Goal: Task Accomplishment & Management: Manage account settings

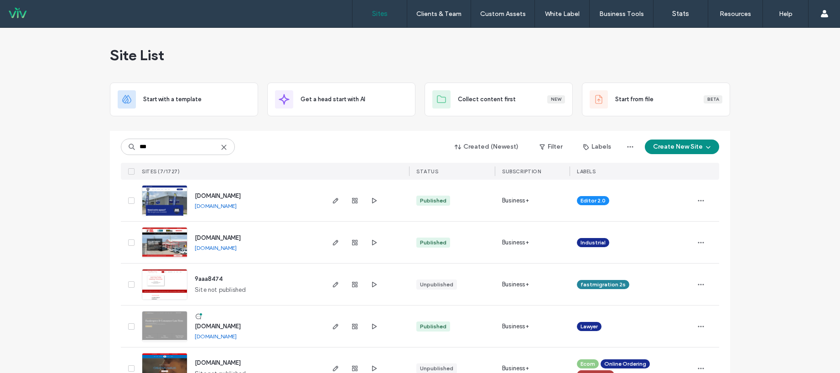
type input "***"
click at [241, 193] on span "www.aaa-selfstorage.net" at bounding box center [218, 195] width 46 height 7
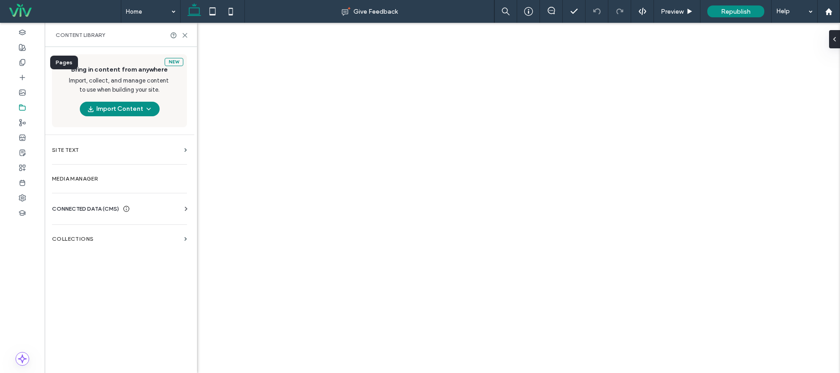
drag, startPoint x: 0, startPoint y: 0, endPoint x: 93, endPoint y: 210, distance: 229.6
click at [93, 210] on span "CONNECTED DATA (CMS)" at bounding box center [85, 208] width 67 height 9
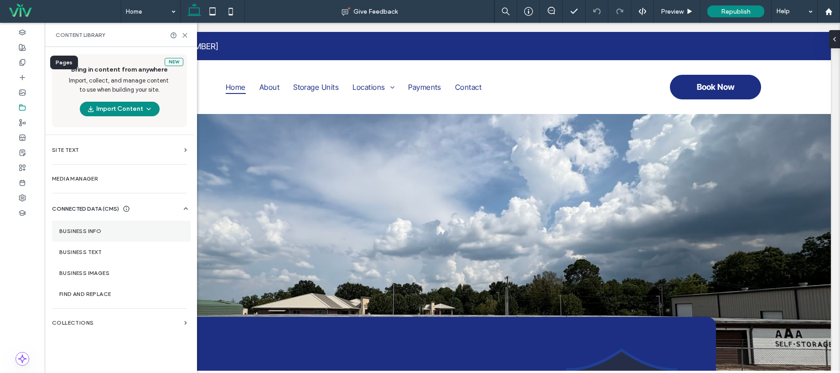
click at [87, 229] on label "Business Info" at bounding box center [121, 231] width 124 height 6
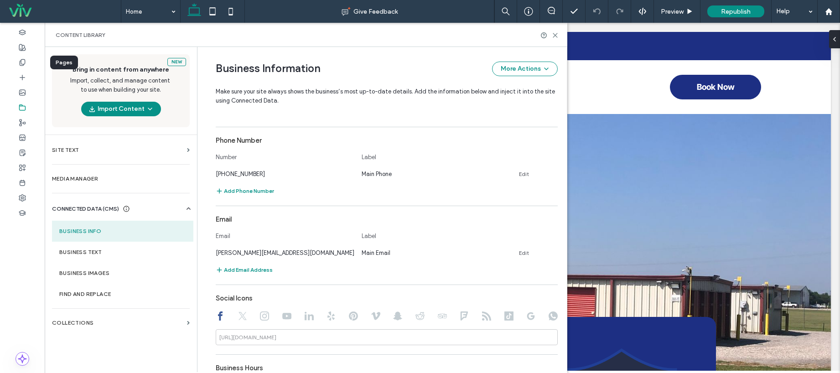
scroll to position [384, 0]
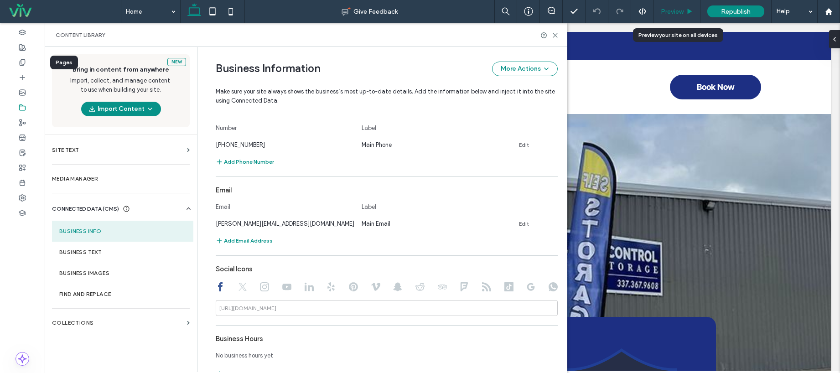
click at [680, 16] on div "Preview" at bounding box center [677, 11] width 46 height 23
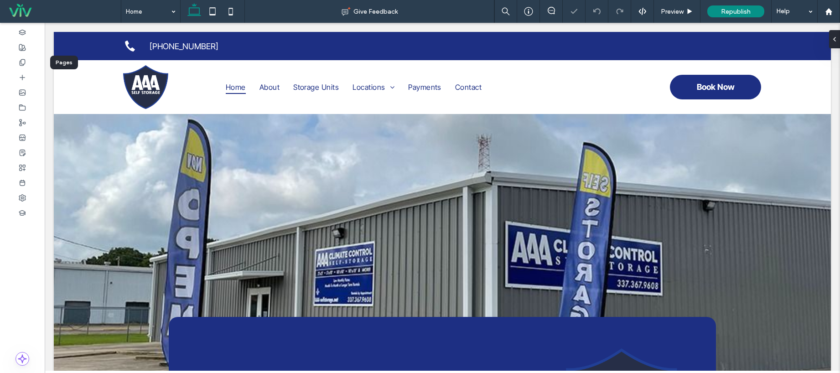
scroll to position [0, 0]
click at [676, 15] on span "Preview" at bounding box center [672, 12] width 23 height 8
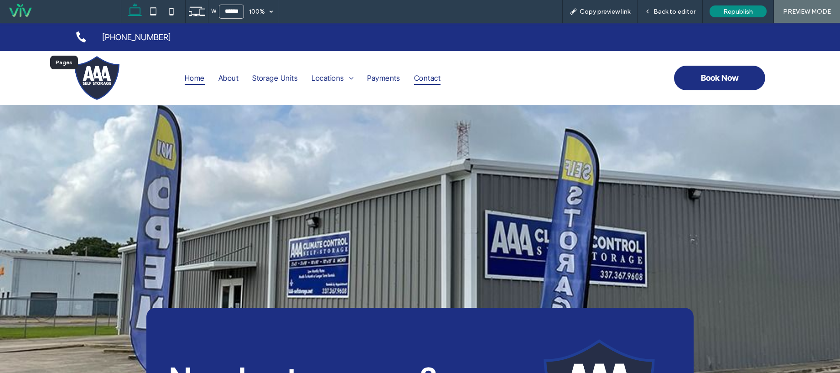
click at [428, 77] on span "Contact" at bounding box center [427, 78] width 26 height 14
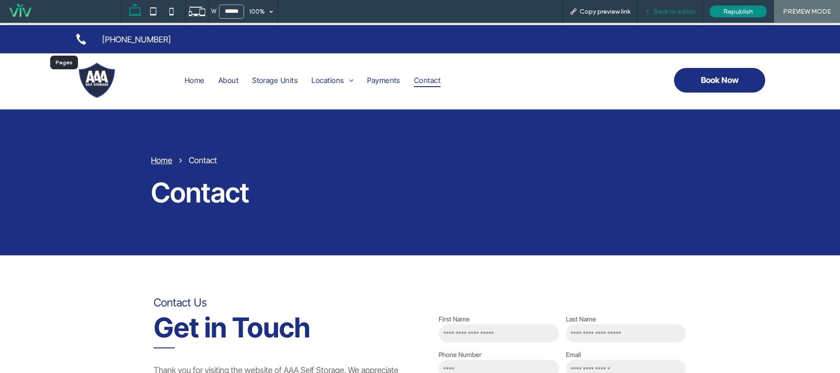
click at [687, 11] on span "Back to editor" at bounding box center [674, 12] width 42 height 8
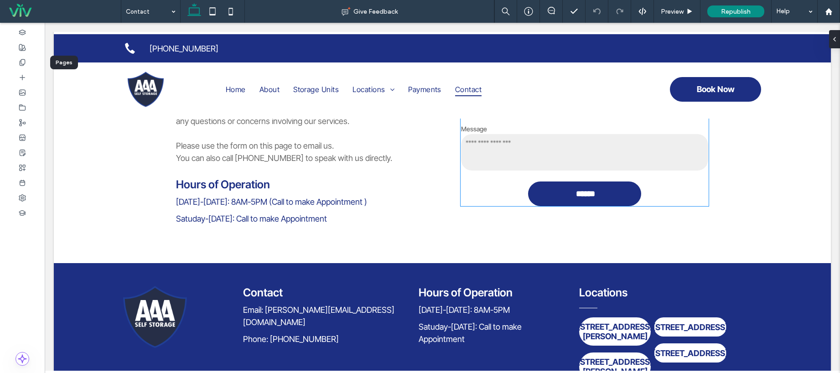
scroll to position [133, 0]
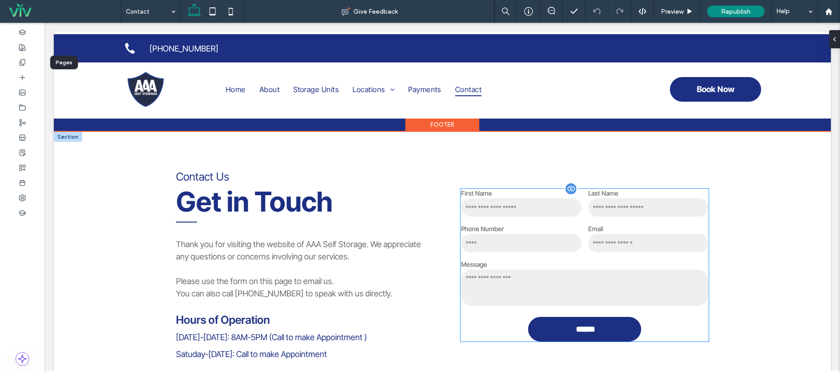
click at [563, 226] on label "Phone Number" at bounding box center [521, 229] width 120 height 8
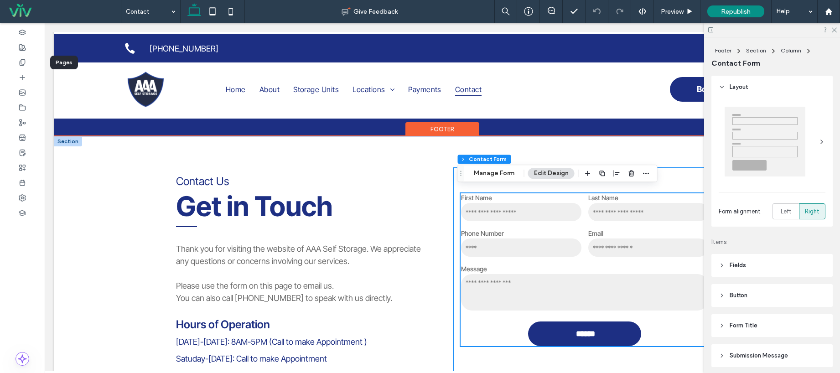
type input "**"
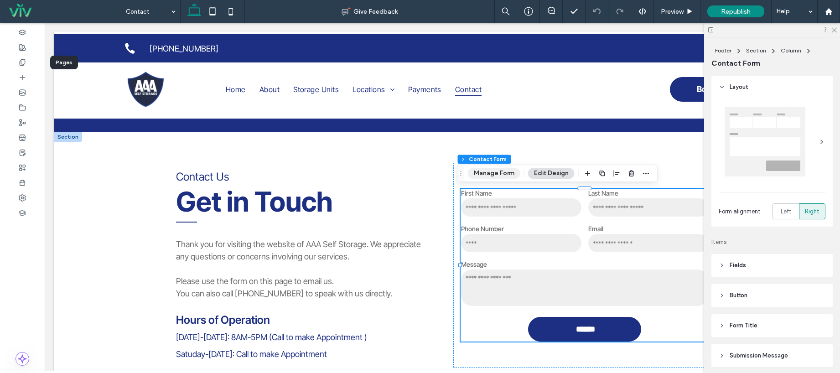
click at [494, 169] on button "Manage Form" at bounding box center [494, 173] width 52 height 11
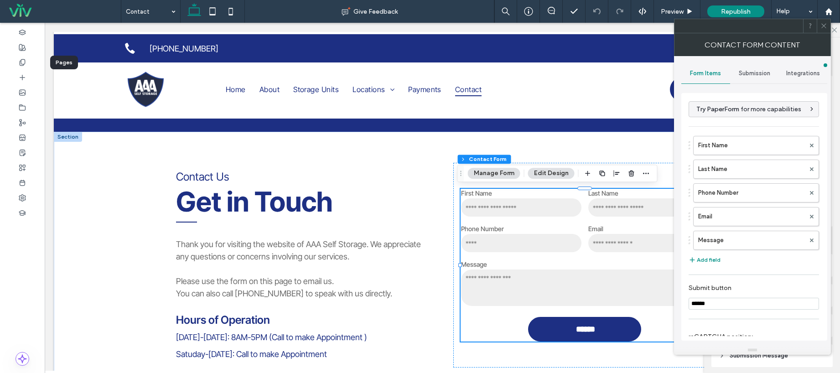
click at [763, 73] on span "Submission" at bounding box center [753, 73] width 31 height 7
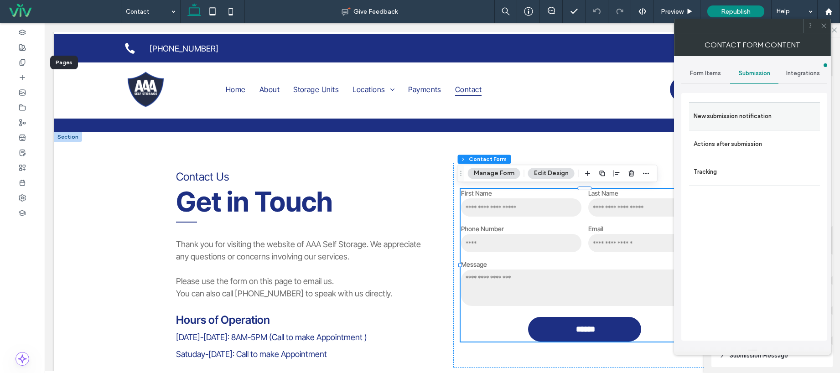
click at [741, 106] on div "New submission notification" at bounding box center [754, 116] width 131 height 28
click at [737, 116] on label "New submission notification" at bounding box center [754, 116] width 122 height 18
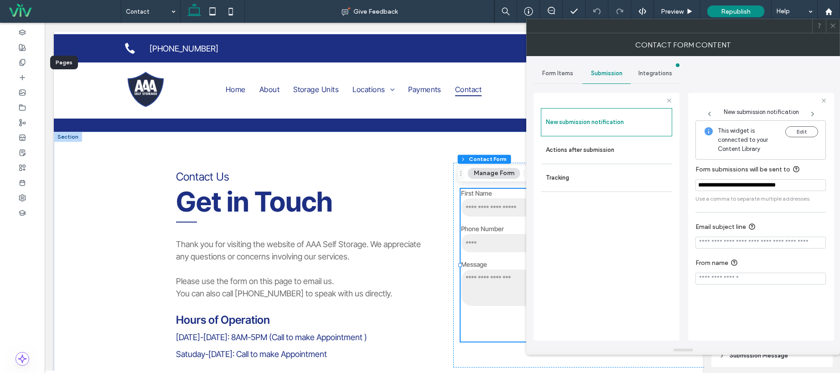
click at [831, 22] on icon at bounding box center [832, 25] width 7 height 7
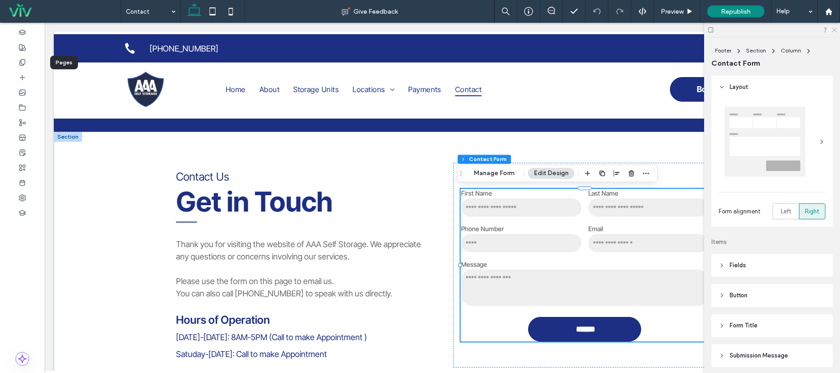
click at [836, 30] on icon at bounding box center [834, 29] width 6 height 6
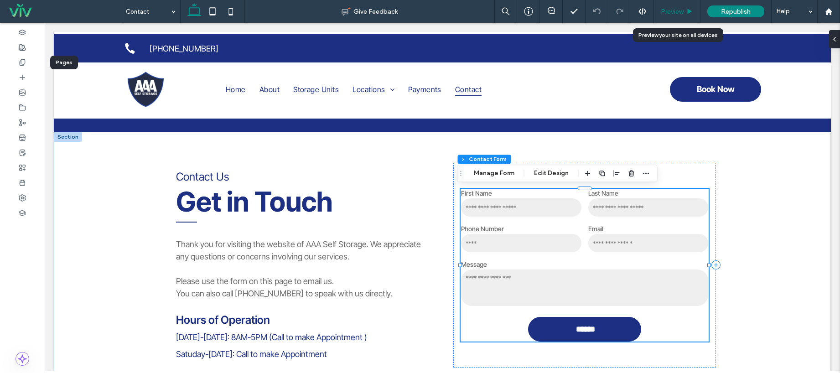
click at [684, 10] on div "Preview" at bounding box center [677, 12] width 46 height 8
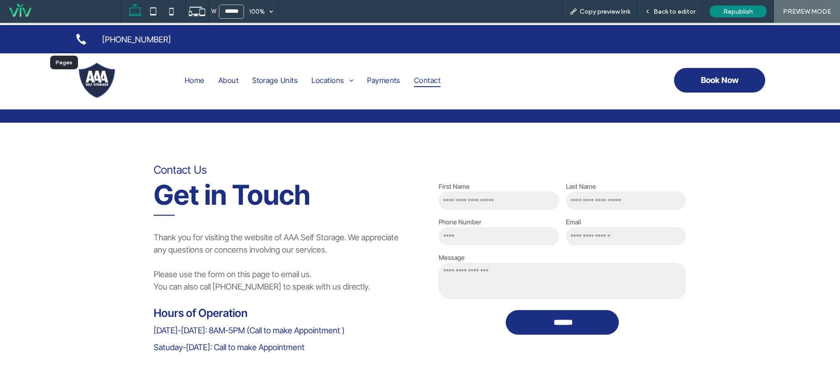
scroll to position [124, 0]
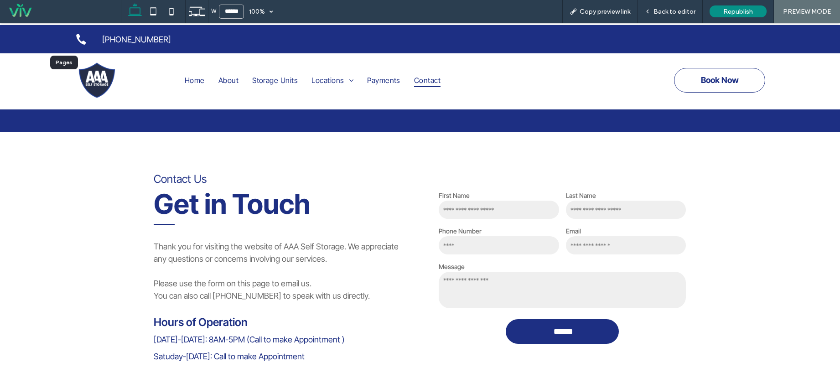
click at [721, 85] on span "Book Now" at bounding box center [720, 80] width 38 height 19
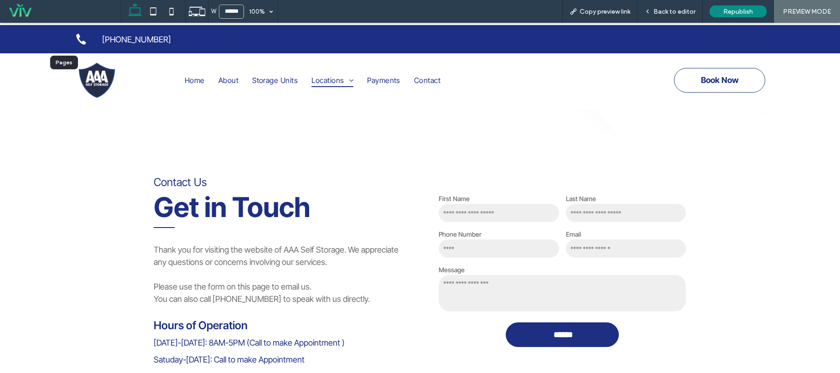
scroll to position [462, 0]
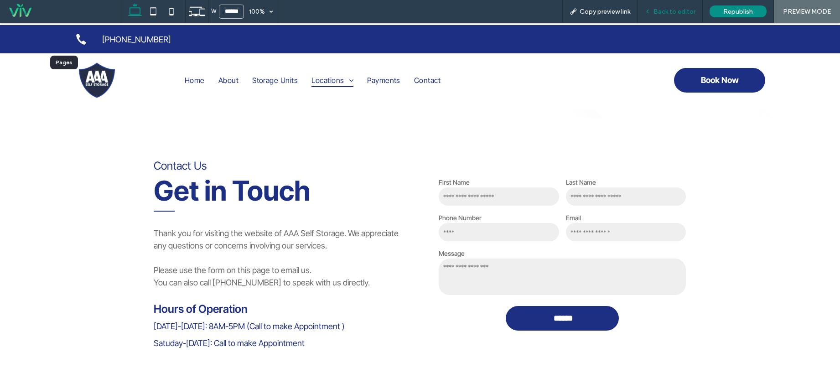
click at [687, 10] on span "Back to editor" at bounding box center [674, 12] width 42 height 8
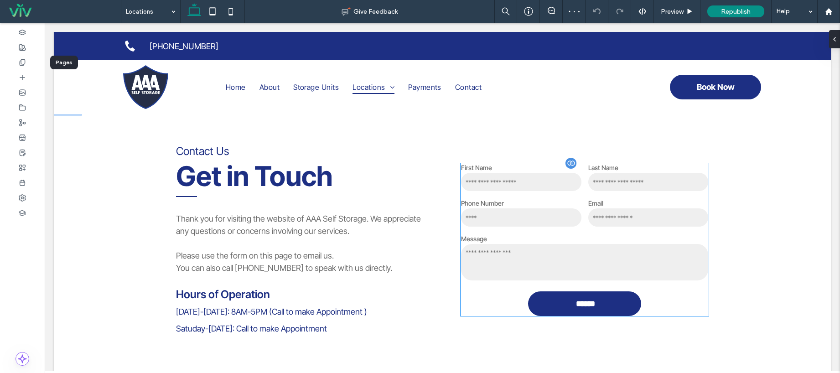
click at [584, 204] on div "Email" at bounding box center [647, 214] width 127 height 36
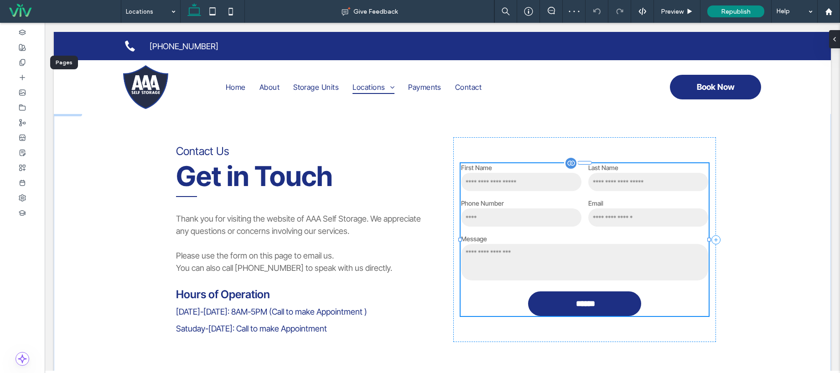
scroll to position [471, 0]
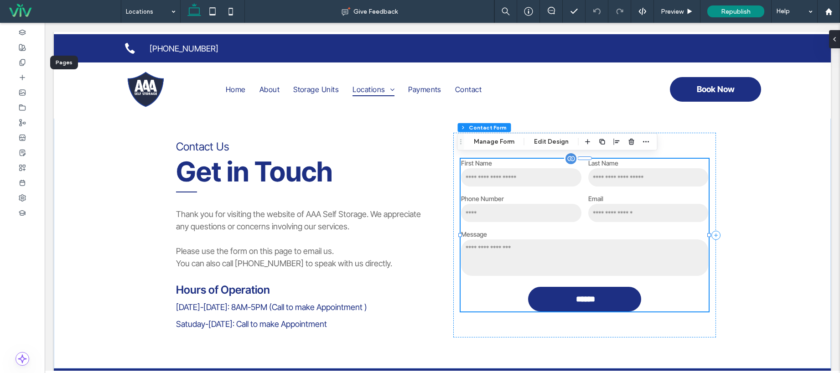
type input "**"
click at [507, 144] on button "Manage Form" at bounding box center [494, 141] width 52 height 11
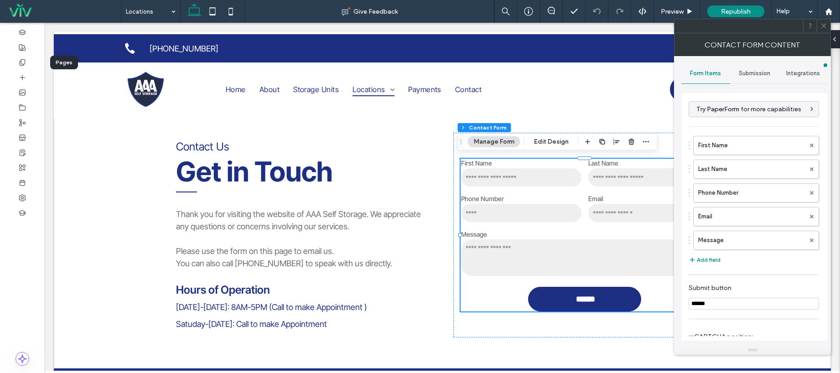
click at [755, 74] on span "Submission" at bounding box center [753, 73] width 31 height 7
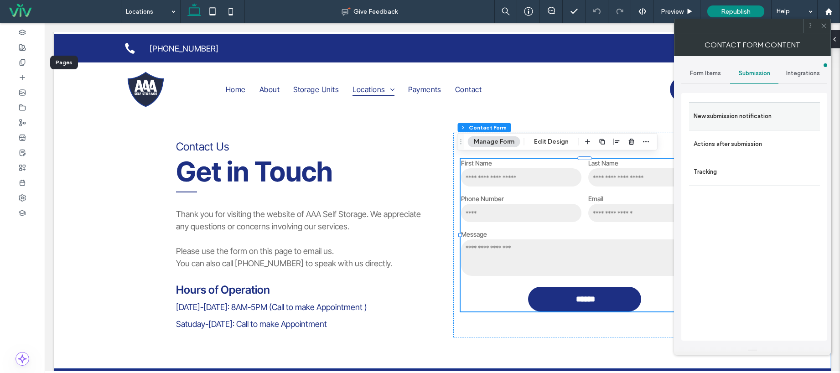
click at [746, 120] on label "New submission notification" at bounding box center [754, 116] width 122 height 18
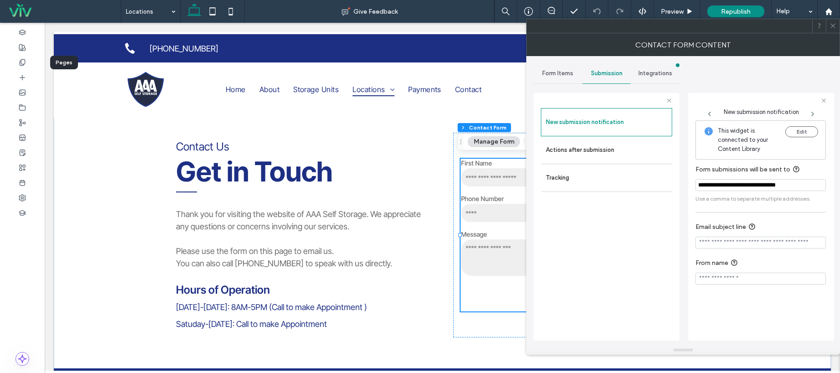
click at [831, 24] on icon at bounding box center [832, 25] width 7 height 7
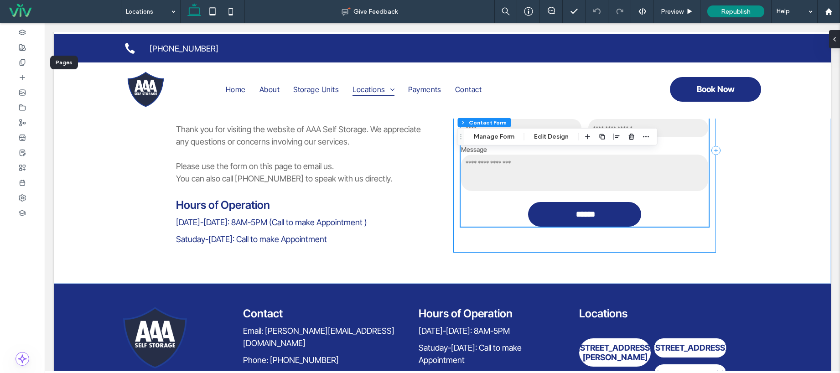
scroll to position [652, 0]
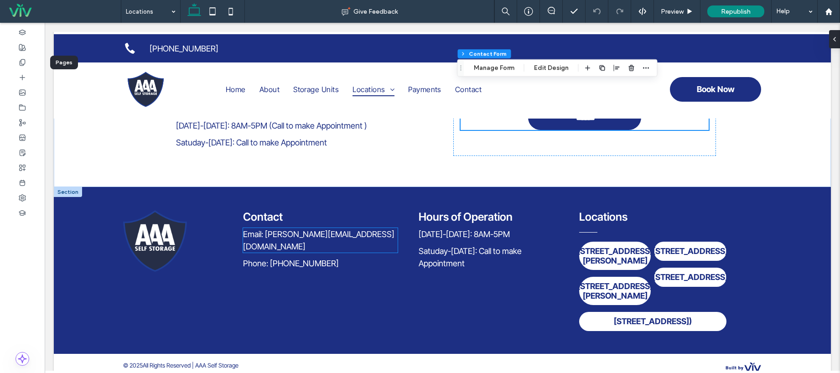
click at [315, 235] on span "Email: john.trappey09@aaa-selfstorage.net" at bounding box center [318, 240] width 151 height 22
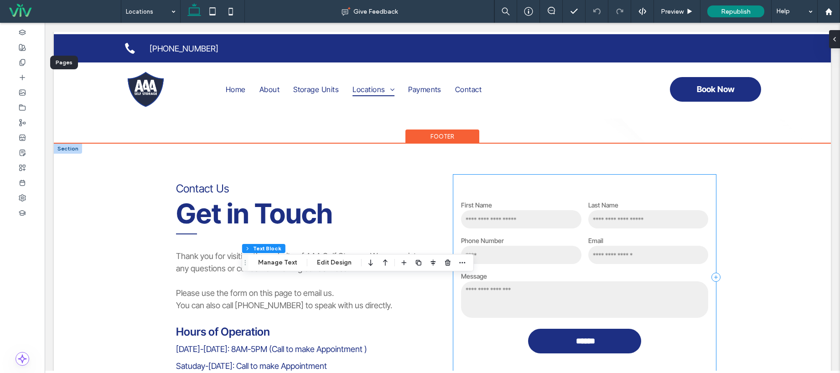
scroll to position [429, 0]
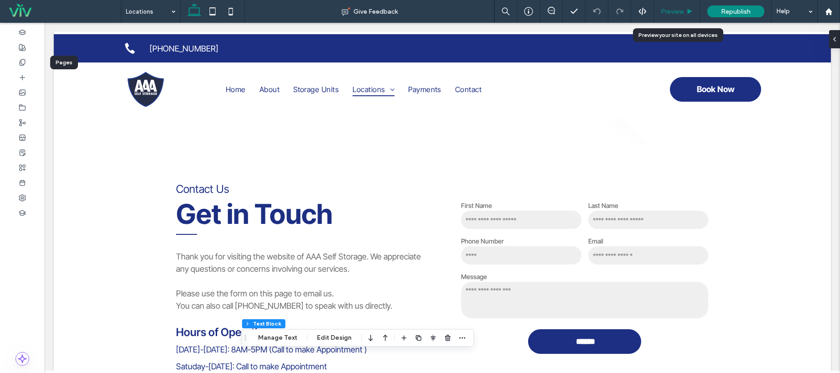
click at [676, 12] on span "Preview" at bounding box center [672, 12] width 23 height 8
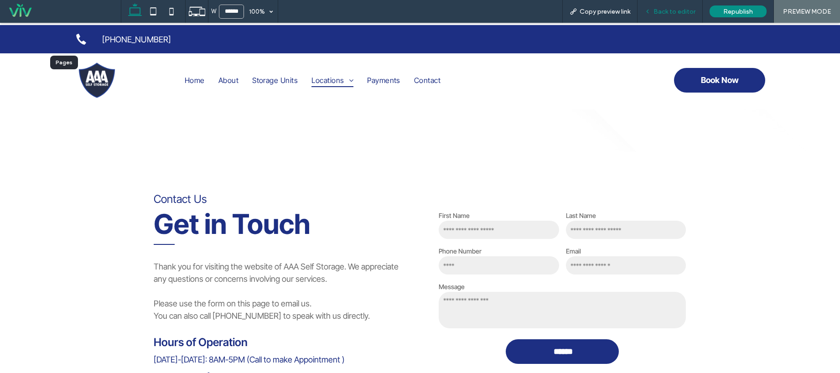
scroll to position [419, 0]
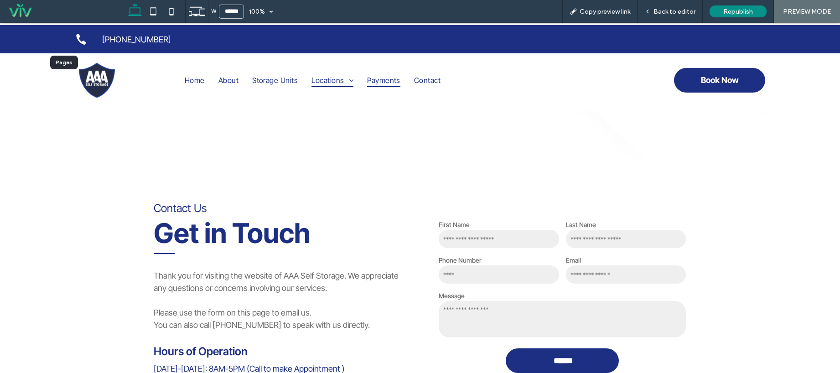
click at [384, 82] on span "Payments" at bounding box center [383, 80] width 33 height 14
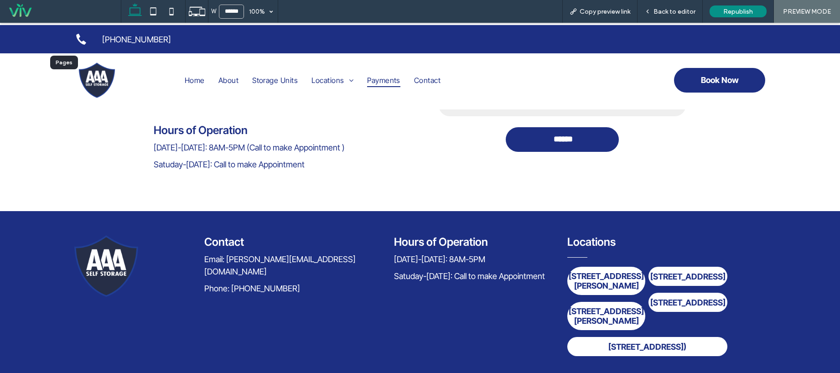
scroll to position [1286, 0]
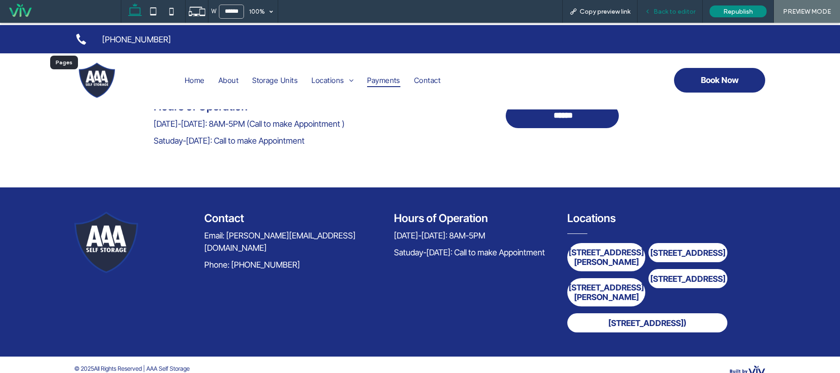
click at [678, 5] on div "Back to editor" at bounding box center [669, 11] width 65 height 23
click at [674, 10] on span "Back to editor" at bounding box center [674, 12] width 42 height 8
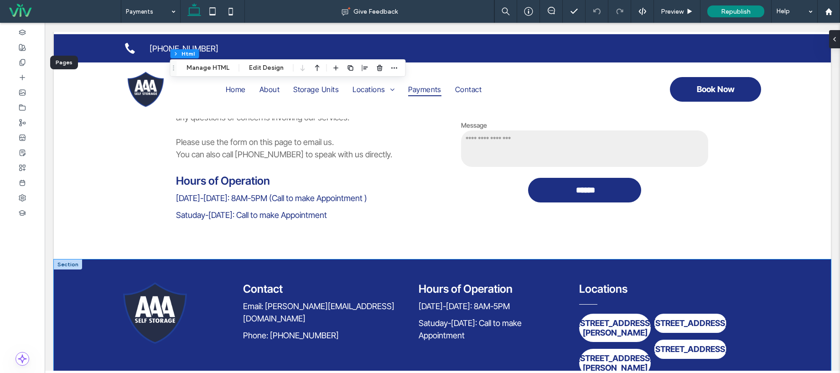
scroll to position [1079, 0]
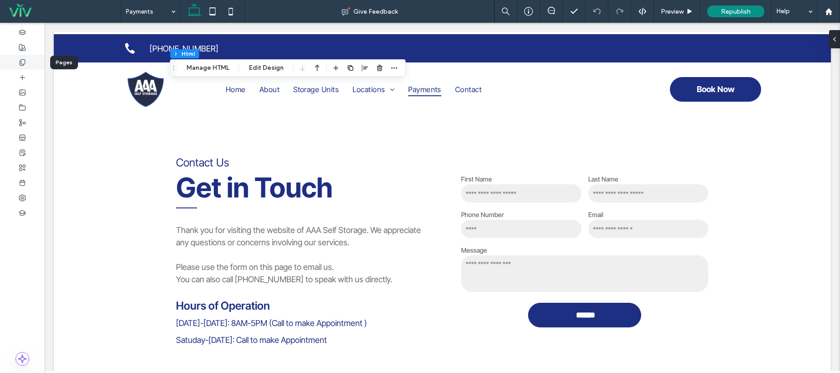
click at [31, 57] on div at bounding box center [22, 62] width 45 height 15
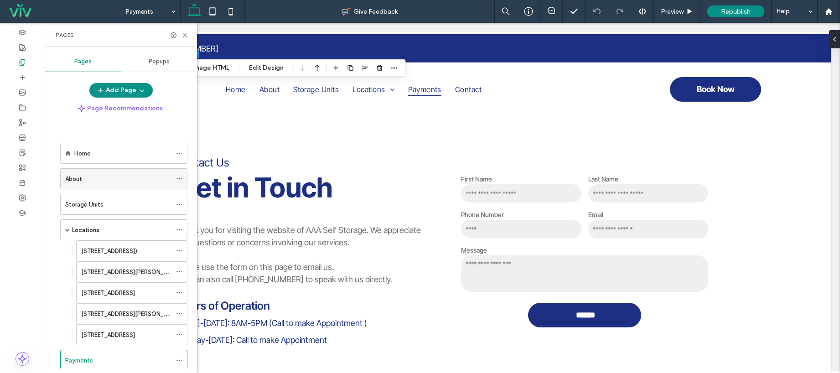
click at [105, 171] on div "About" at bounding box center [118, 179] width 106 height 20
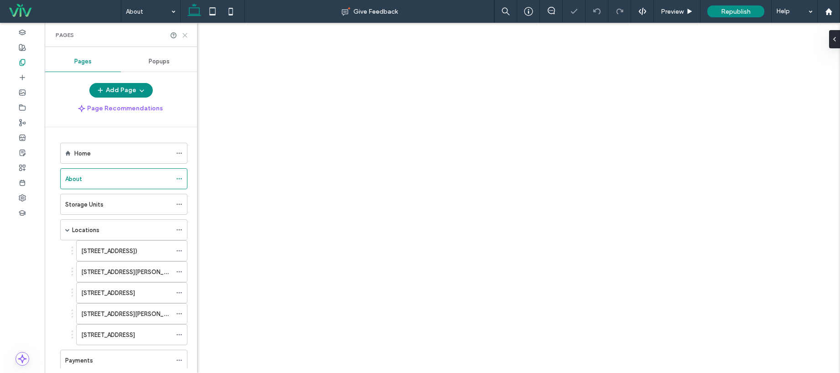
drag, startPoint x: 186, startPoint y: 35, endPoint x: 393, endPoint y: 191, distance: 259.3
click at [186, 35] on icon at bounding box center [184, 35] width 7 height 7
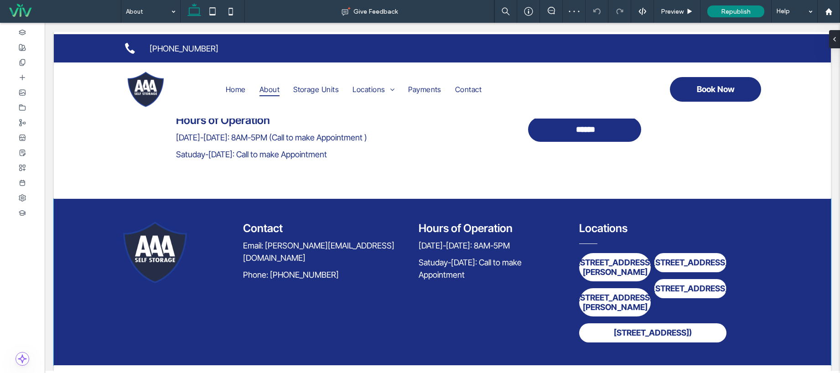
scroll to position [1023, 0]
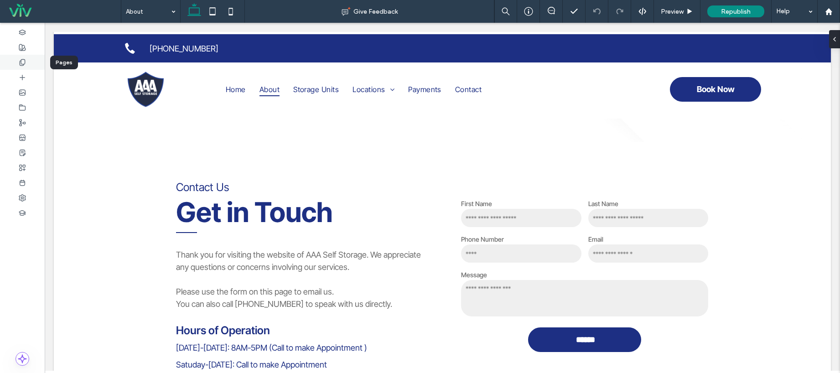
click at [33, 59] on div at bounding box center [22, 62] width 45 height 15
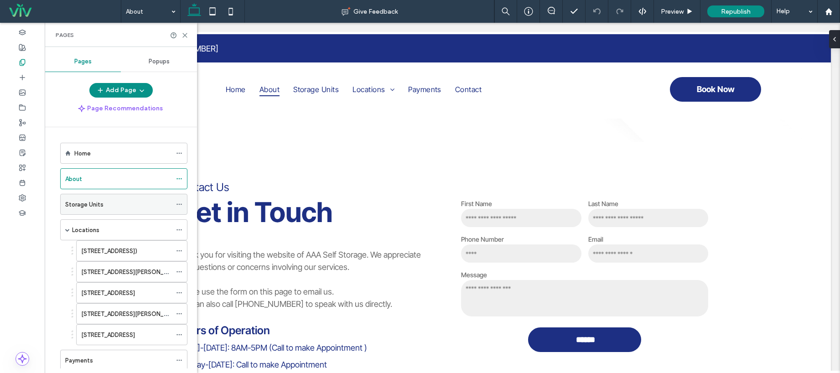
click at [106, 207] on div "Storage Units" at bounding box center [118, 205] width 106 height 10
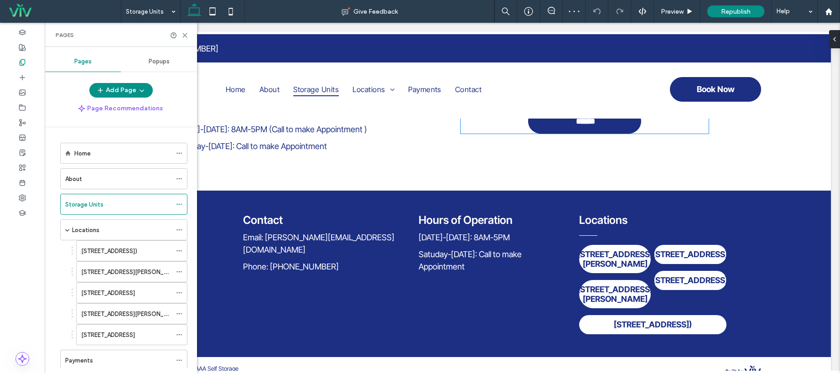
scroll to position [1033, 0]
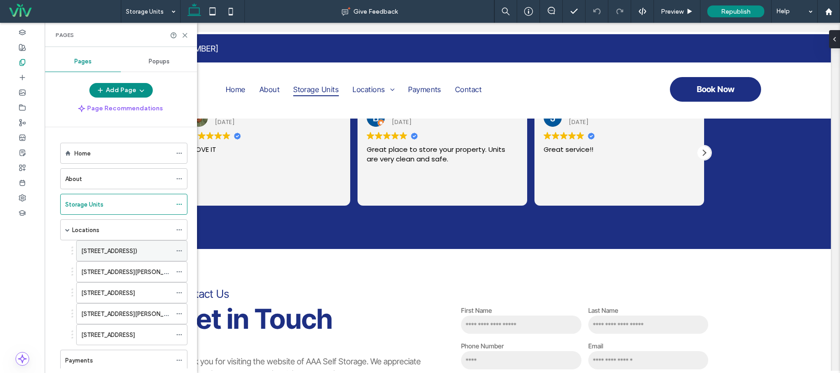
click at [114, 249] on label "119 NW Bypass HWY (HWY 674)" at bounding box center [109, 251] width 56 height 16
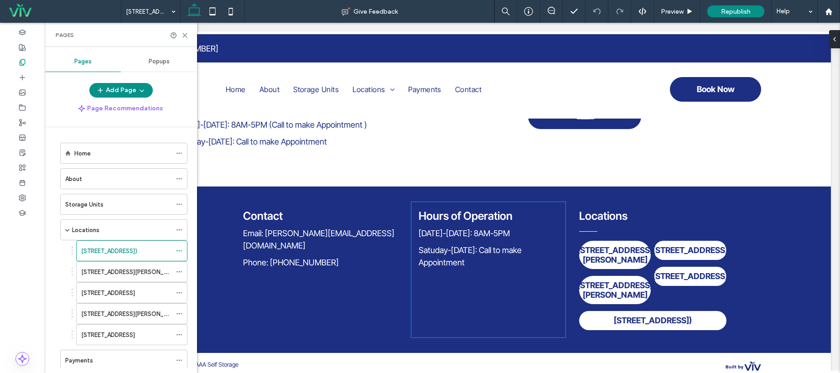
scroll to position [830, 0]
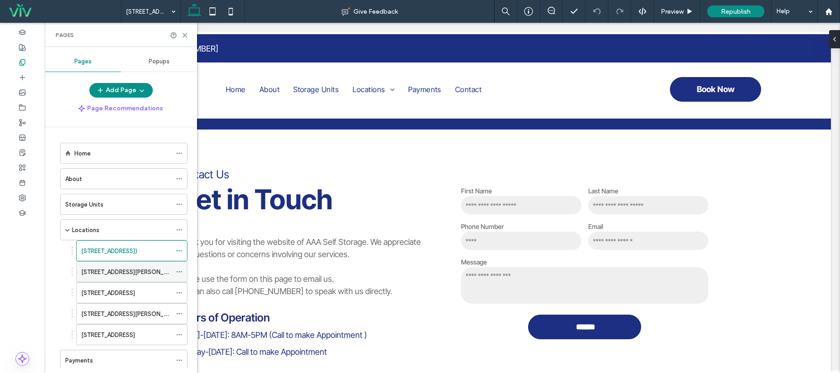
click at [101, 274] on label "713 Weldon Street" at bounding box center [131, 272] width 100 height 16
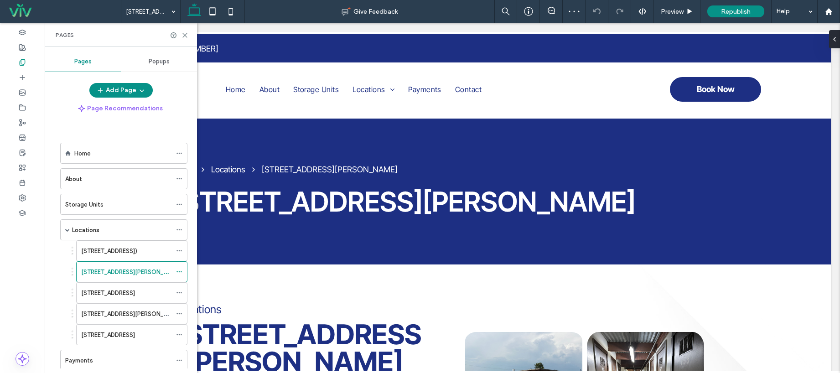
scroll to position [661, 0]
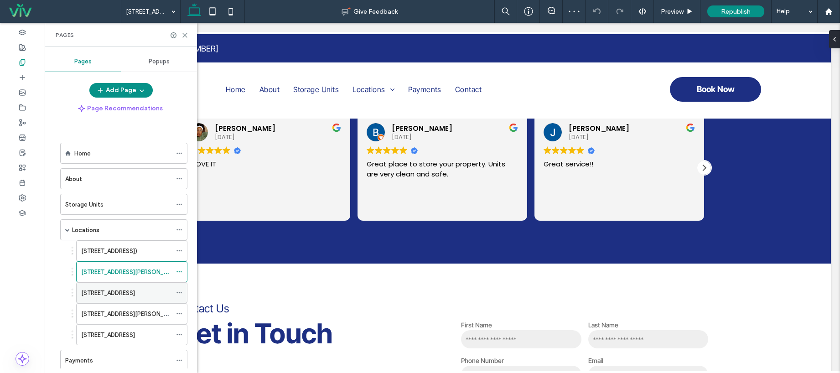
click at [110, 295] on label "215 North Lasalle Street" at bounding box center [108, 293] width 54 height 16
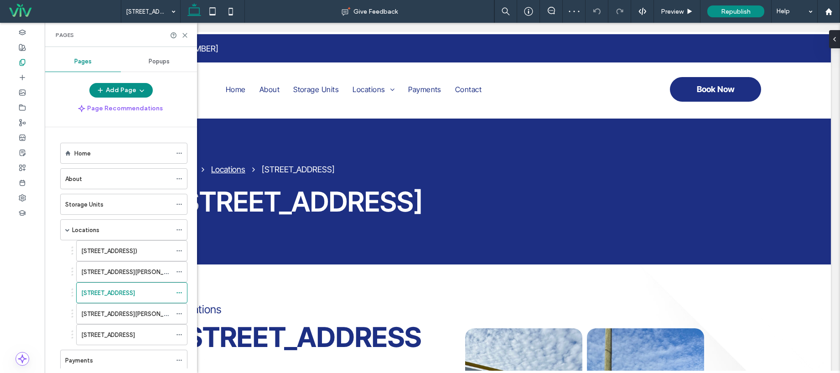
scroll to position [820, 0]
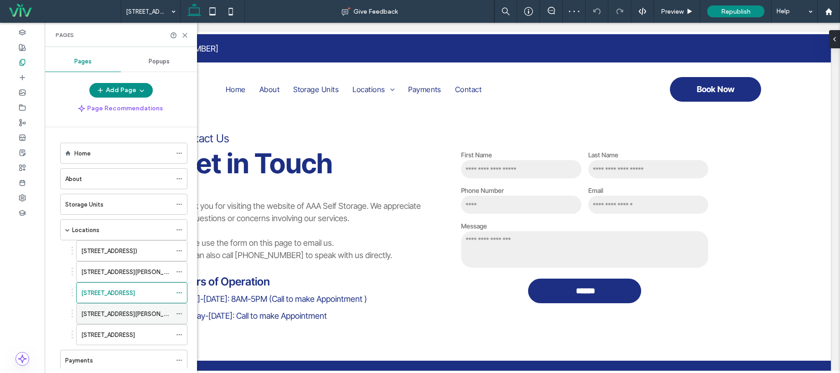
click at [118, 319] on div "429 West St. Peter St." at bounding box center [126, 314] width 90 height 20
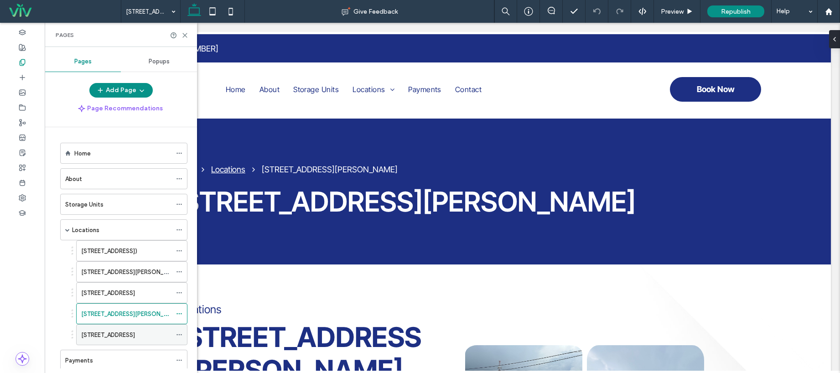
scroll to position [914, 0]
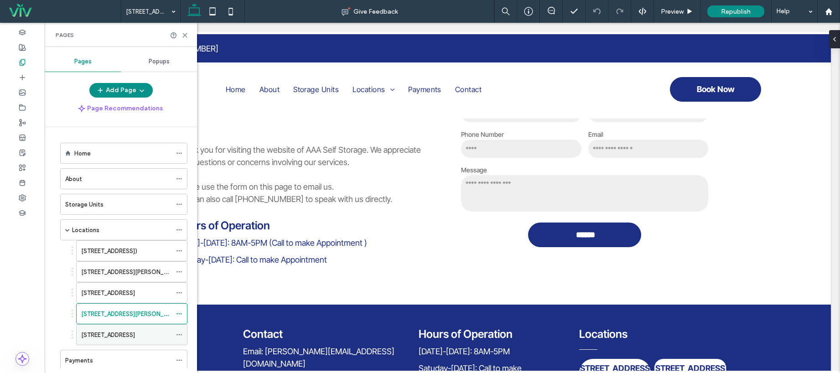
click at [113, 334] on label "510 West Main Street" at bounding box center [108, 335] width 54 height 16
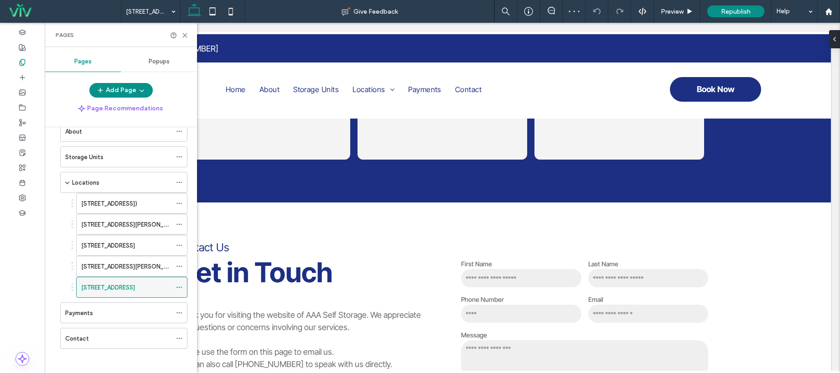
scroll to position [51, 0]
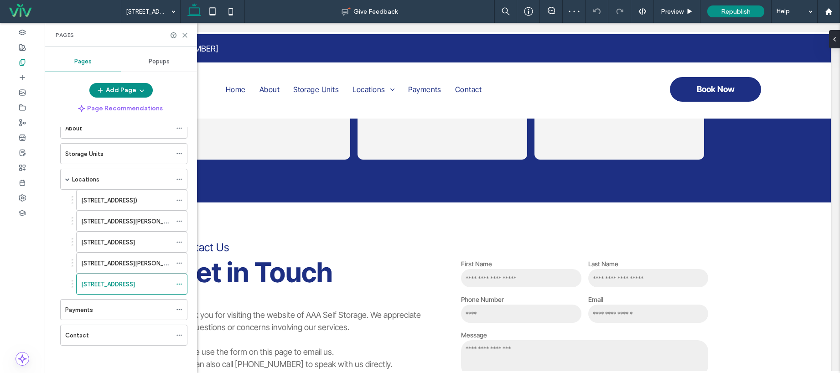
click at [100, 302] on div "Payments" at bounding box center [118, 309] width 106 height 20
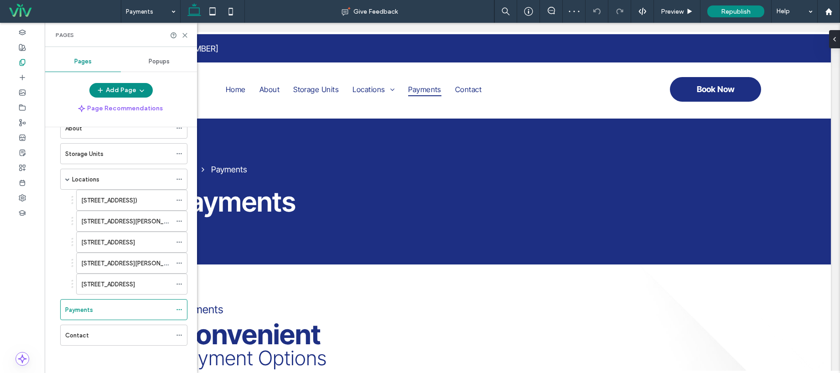
scroll to position [1032, 0]
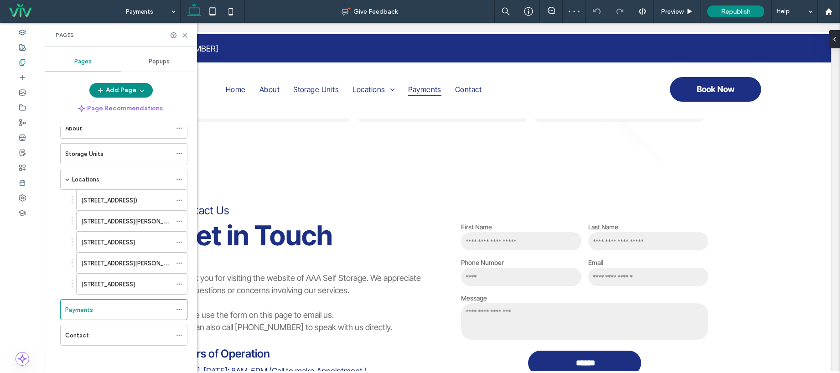
click at [109, 330] on div "Contact" at bounding box center [118, 335] width 106 height 10
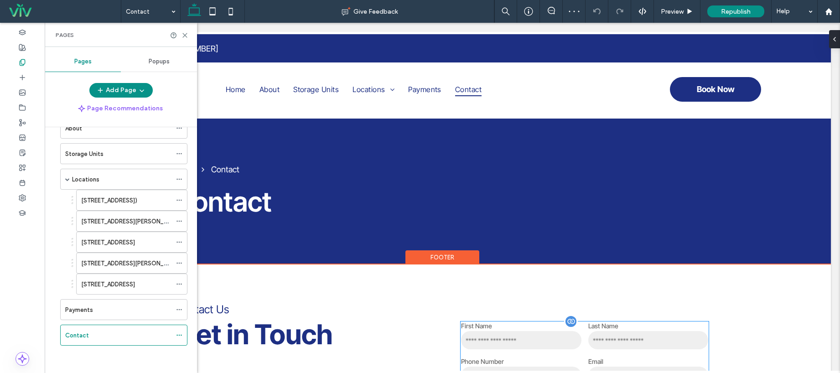
scroll to position [141, 0]
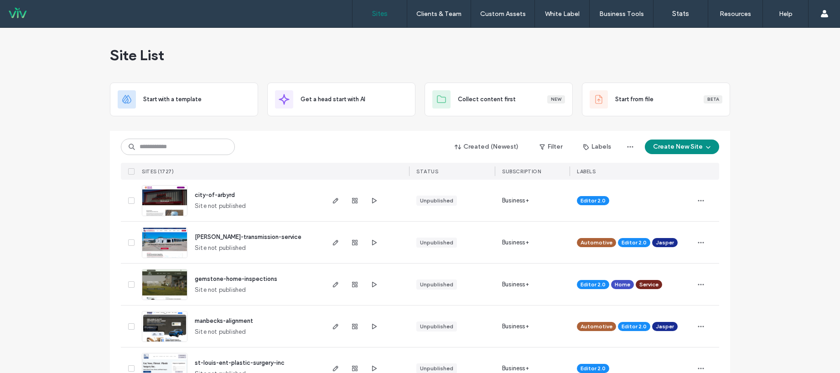
click at [245, 237] on span "gerald-kosub-transmission-service" at bounding box center [248, 236] width 107 height 7
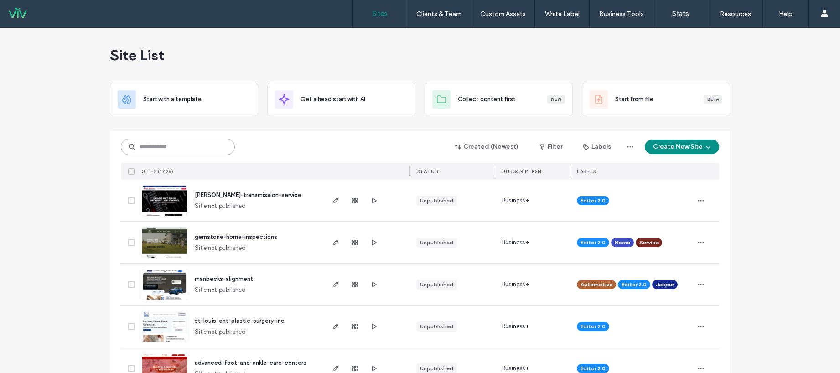
click at [212, 144] on input at bounding box center [178, 147] width 114 height 16
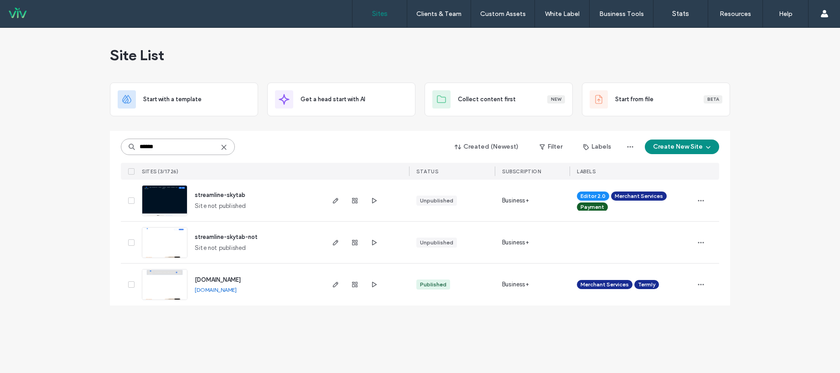
type input "******"
click at [233, 194] on span "streamline-skytab" at bounding box center [220, 194] width 51 height 7
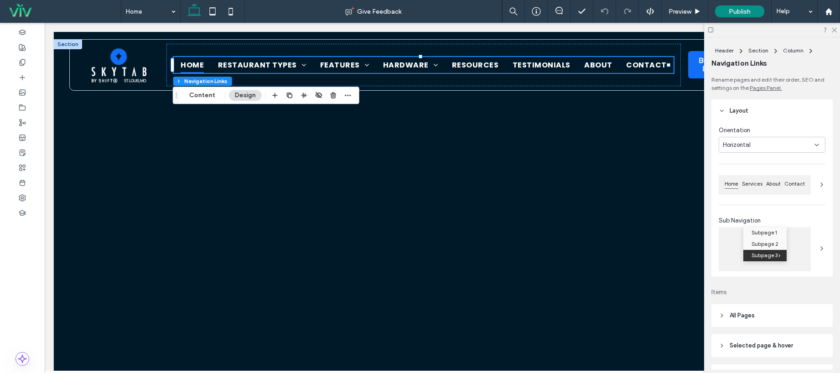
click at [199, 94] on button "Content" at bounding box center [202, 95] width 38 height 11
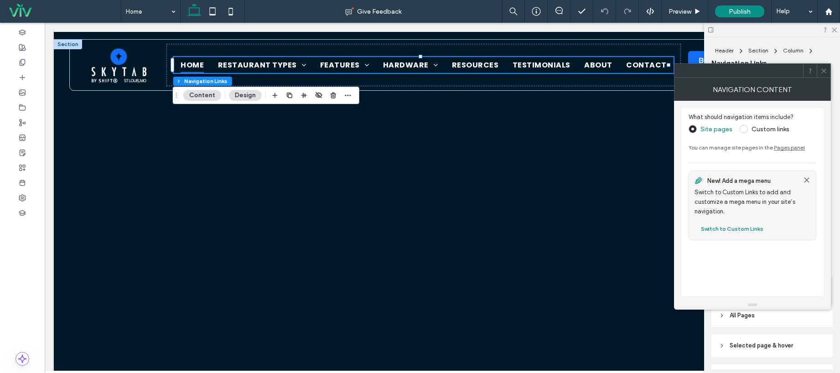
click at [826, 71] on icon at bounding box center [823, 70] width 7 height 7
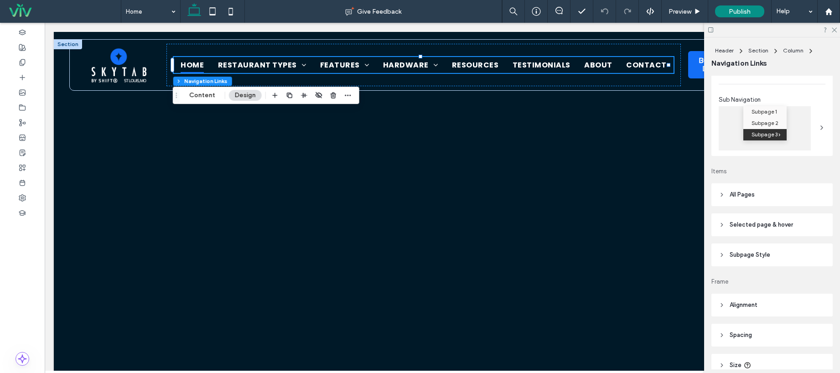
scroll to position [116, 0]
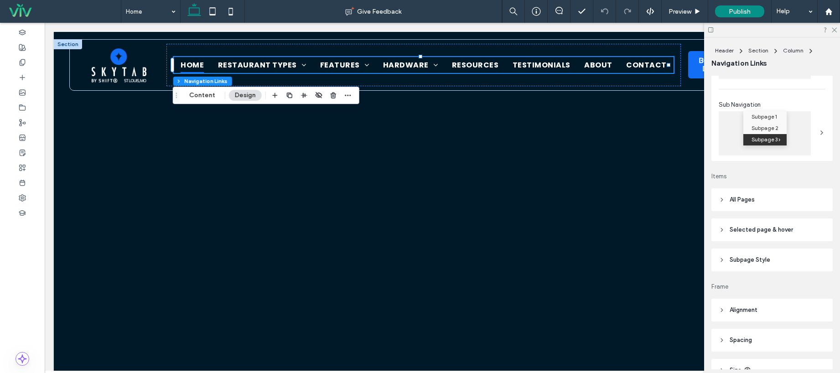
click at [751, 192] on header "All Pages" at bounding box center [771, 199] width 121 height 23
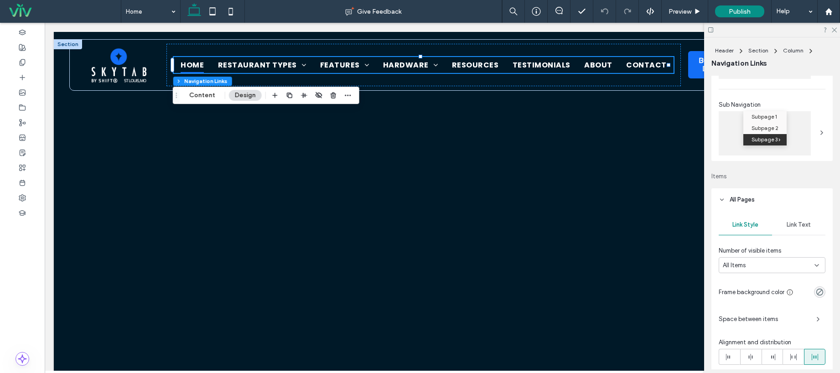
click at [792, 224] on span "Link Text" at bounding box center [798, 224] width 24 height 7
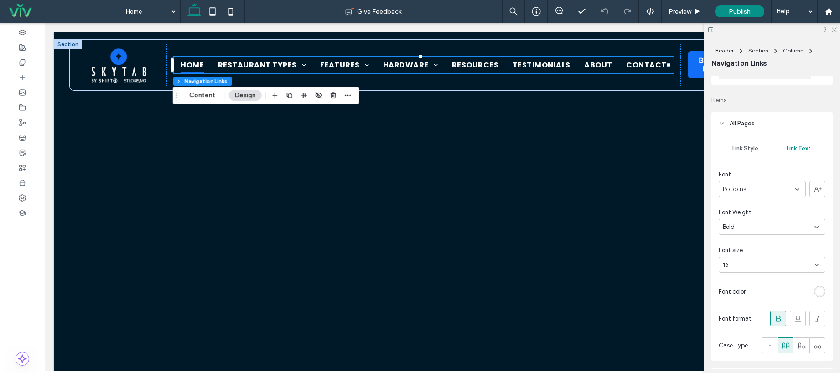
scroll to position [195, 0]
click at [762, 186] on div "Poppins" at bounding box center [761, 186] width 87 height 16
click at [773, 170] on div "Font" at bounding box center [771, 171] width 107 height 9
click at [757, 224] on div "Bold" at bounding box center [769, 224] width 92 height 9
click at [763, 256] on div "Lighter" at bounding box center [769, 256] width 101 height 16
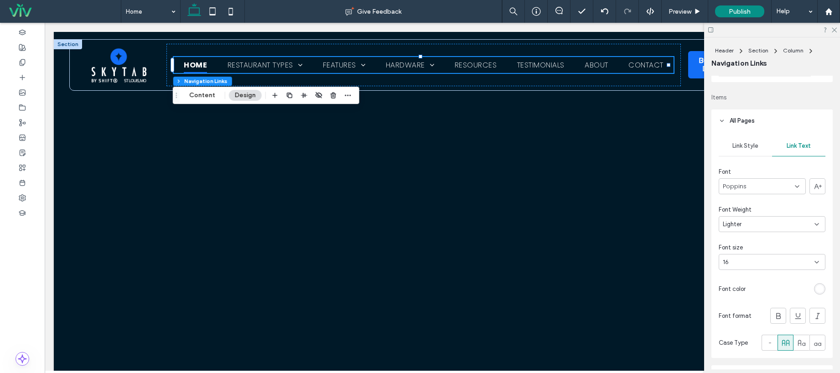
click at [758, 227] on div "Lighter" at bounding box center [769, 224] width 92 height 9
click at [761, 266] on div "Light" at bounding box center [769, 272] width 101 height 16
click at [836, 29] on icon at bounding box center [834, 29] width 6 height 6
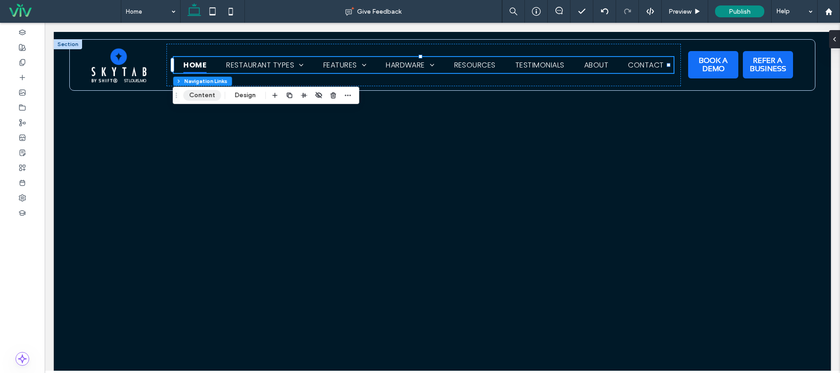
click at [201, 94] on button "Content" at bounding box center [202, 95] width 38 height 11
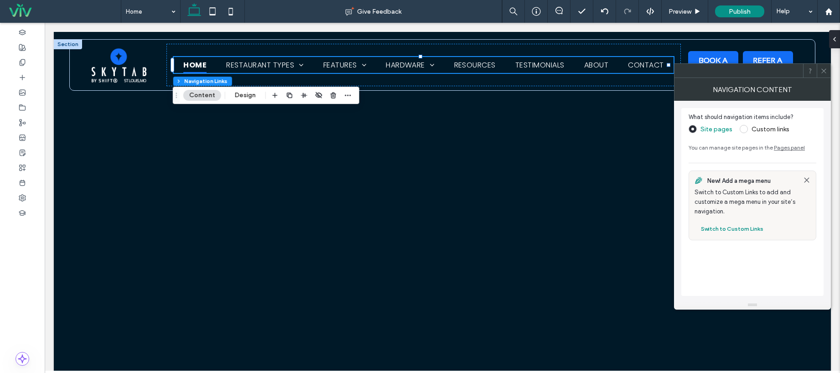
click at [826, 68] on icon at bounding box center [823, 70] width 7 height 7
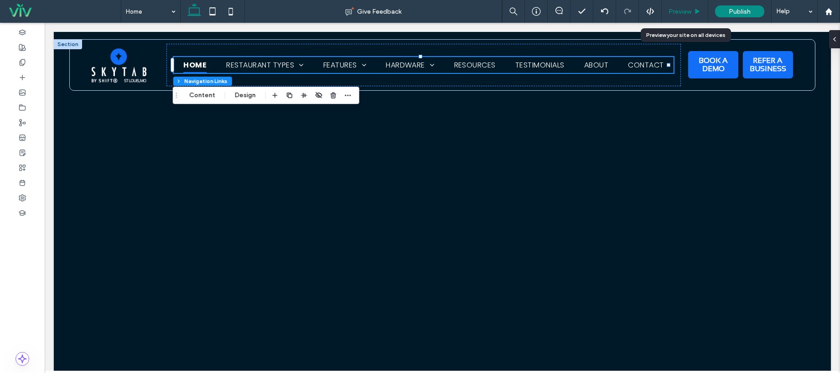
click at [684, 9] on span "Preview" at bounding box center [679, 12] width 23 height 8
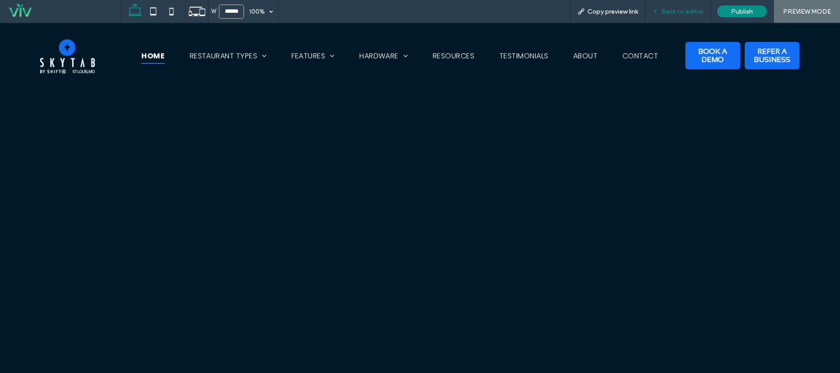
click at [681, 10] on span "Back to editor" at bounding box center [682, 12] width 42 height 8
click at [683, 8] on span "Back to editor" at bounding box center [682, 12] width 42 height 8
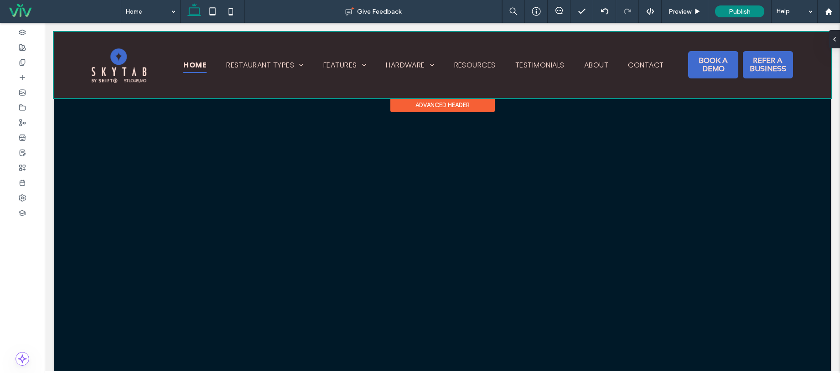
click at [723, 69] on div at bounding box center [442, 65] width 777 height 66
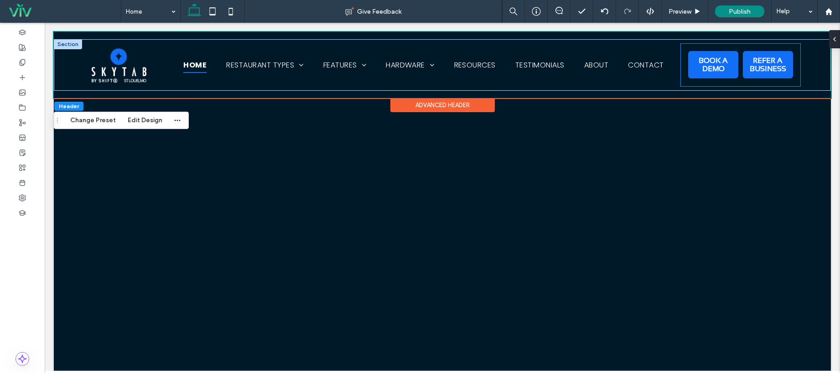
click at [731, 84] on div "BOOK A DEMO REFER A BUSINESS Phone" at bounding box center [740, 65] width 119 height 42
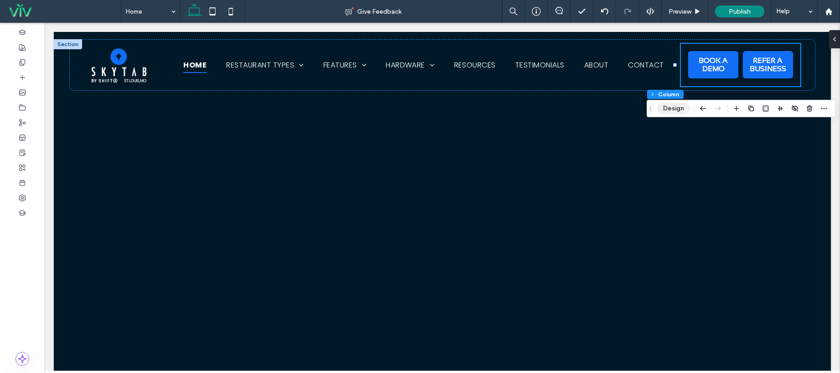
click at [681, 110] on button "Design" at bounding box center [673, 108] width 33 height 11
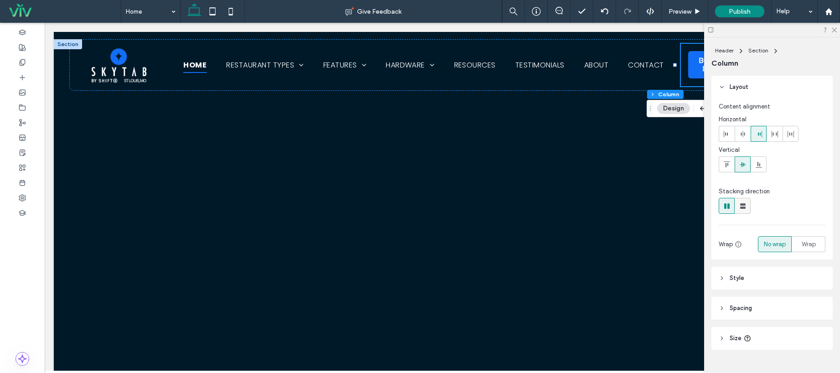
click at [739, 209] on icon at bounding box center [742, 205] width 9 height 9
type input "**"
type input "****"
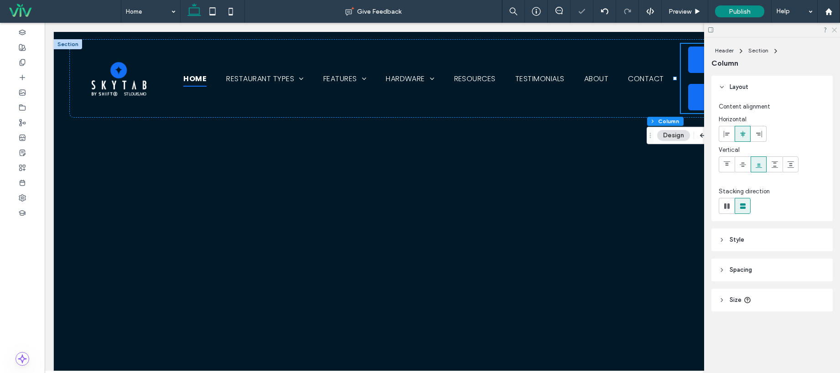
click at [833, 29] on icon at bounding box center [834, 29] width 6 height 6
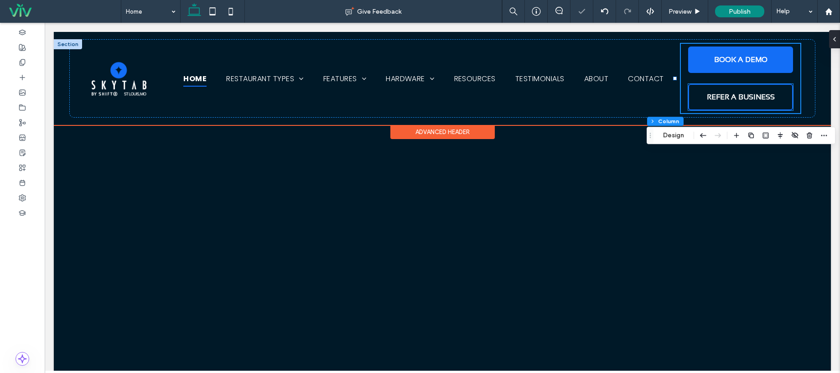
click at [778, 95] on link "REFER A BUSINESS" at bounding box center [740, 97] width 105 height 26
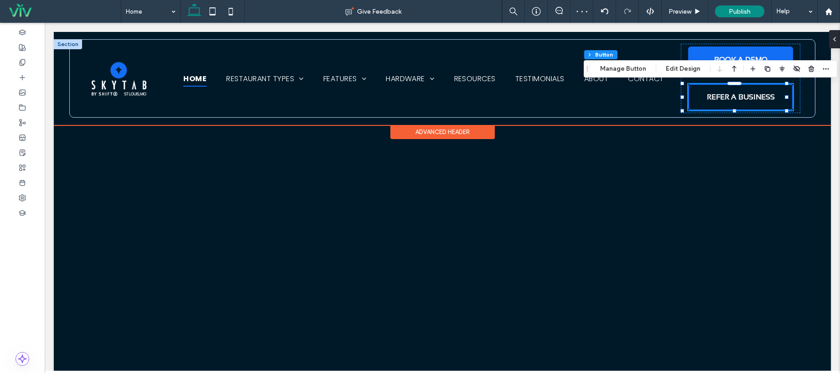
type input "**"
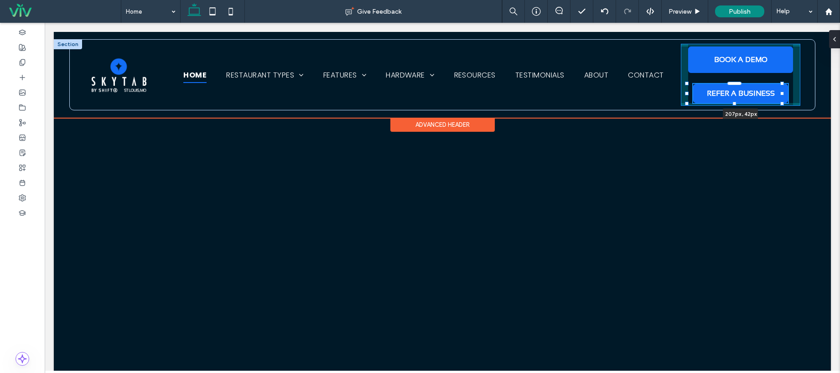
drag, startPoint x: 786, startPoint y: 84, endPoint x: 781, endPoint y: 99, distance: 15.7
click at [781, 99] on div "Home Restaurant Types Table Service Quick Service Bars & Nightclubs Pizzerias C…" at bounding box center [442, 74] width 746 height 71
type input "***"
type input "**"
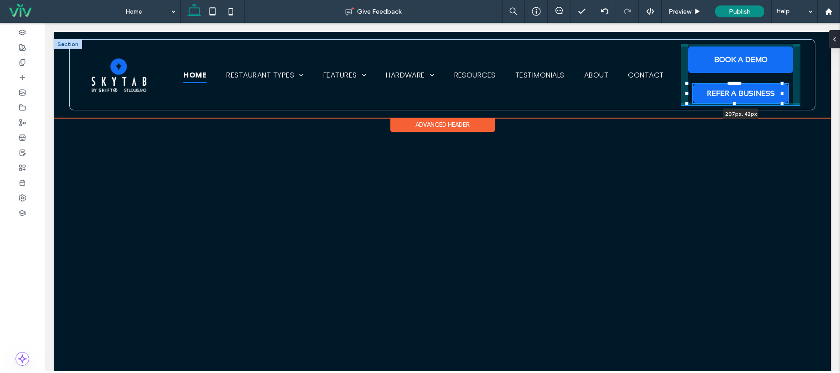
type input "**"
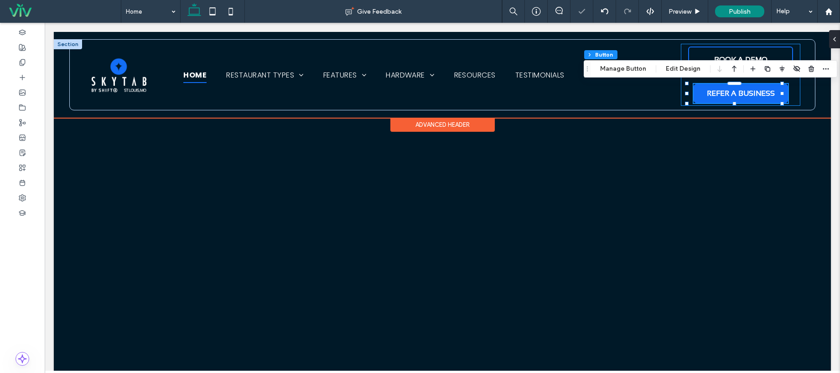
click at [780, 48] on link "BOOK A DEMO" at bounding box center [740, 59] width 105 height 26
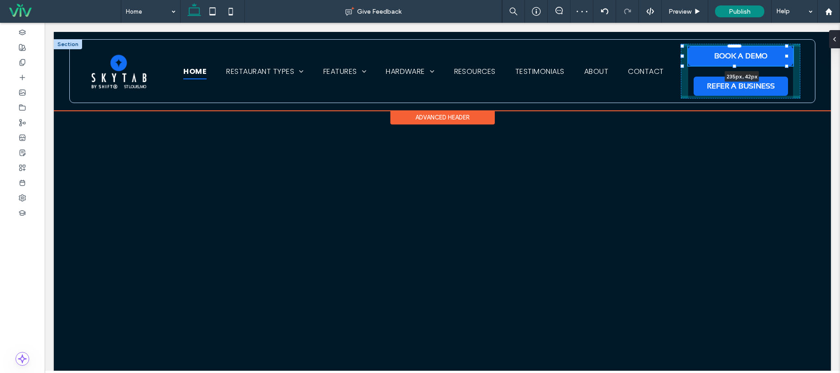
drag, startPoint x: 785, startPoint y: 46, endPoint x: 797, endPoint y: 74, distance: 30.2
click at [787, 60] on div "Home Restaurant Types Table Service Quick Service Bars & Nightclubs Pizzerias C…" at bounding box center [442, 71] width 746 height 64
type input "***"
type input "**"
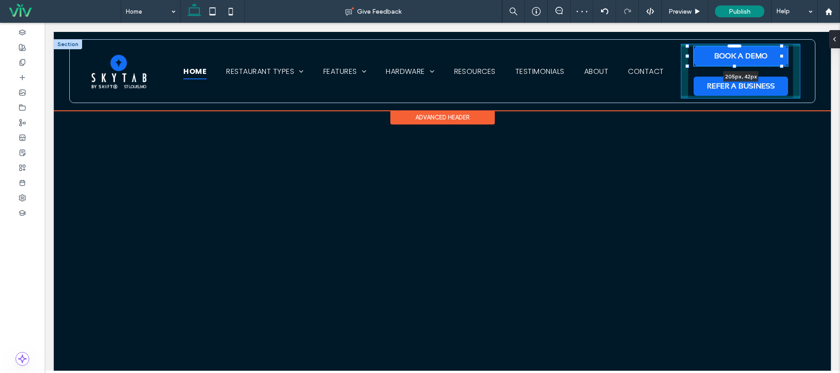
drag, startPoint x: 785, startPoint y: 64, endPoint x: 780, endPoint y: 60, distance: 6.2
click at [688, 47] on div at bounding box center [687, 46] width 0 height 0
type input "***"
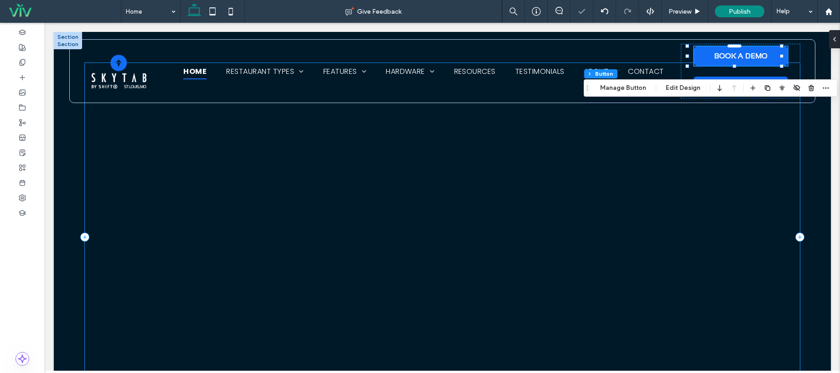
click at [779, 132] on div at bounding box center [442, 237] width 715 height 348
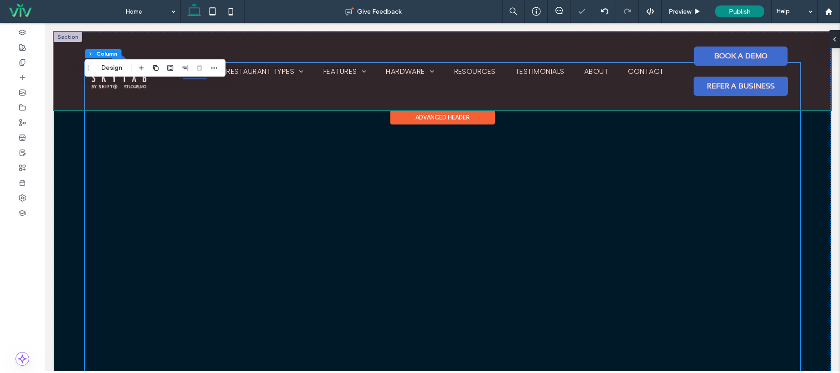
click at [752, 68] on div at bounding box center [442, 71] width 777 height 78
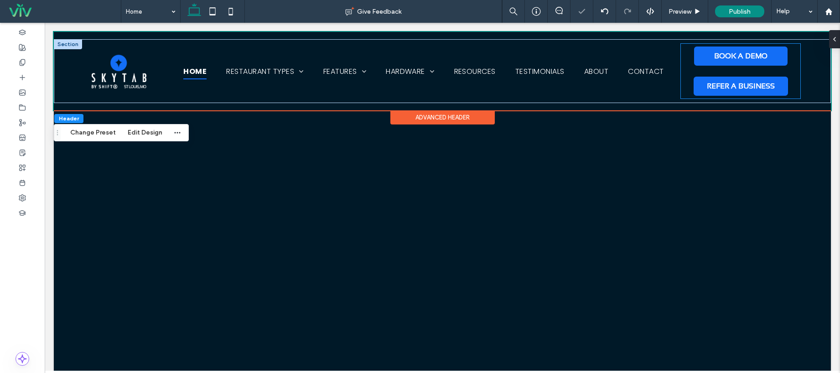
click at [745, 66] on div "BOOK A DEMO REFER A BUSINESS Phone" at bounding box center [740, 71] width 119 height 55
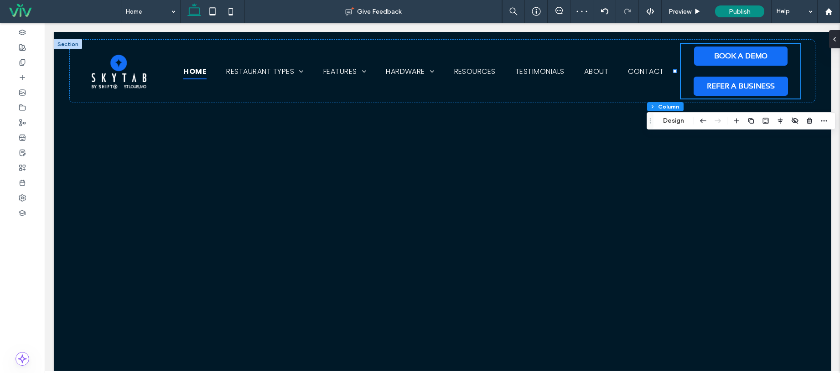
click at [673, 122] on button "Design" at bounding box center [673, 120] width 33 height 11
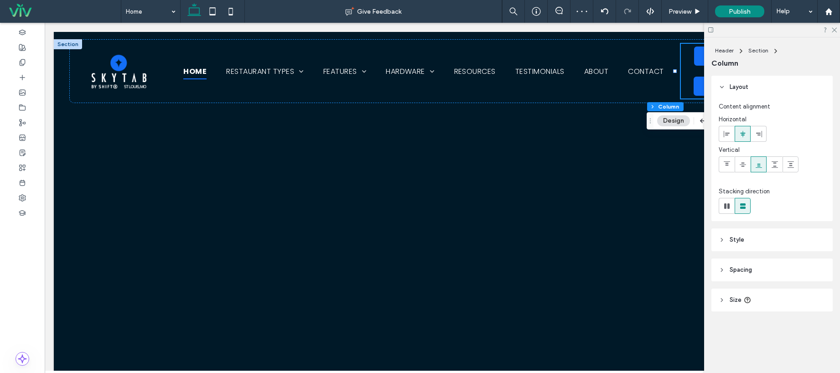
click at [740, 269] on span "Spacing" at bounding box center [740, 269] width 22 height 9
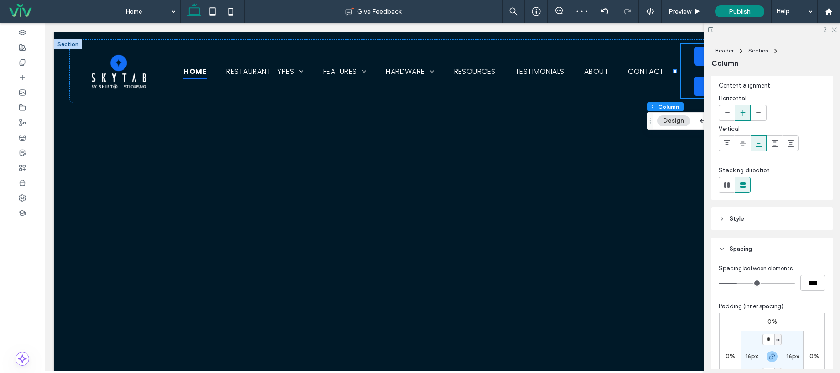
scroll to position [75, 0]
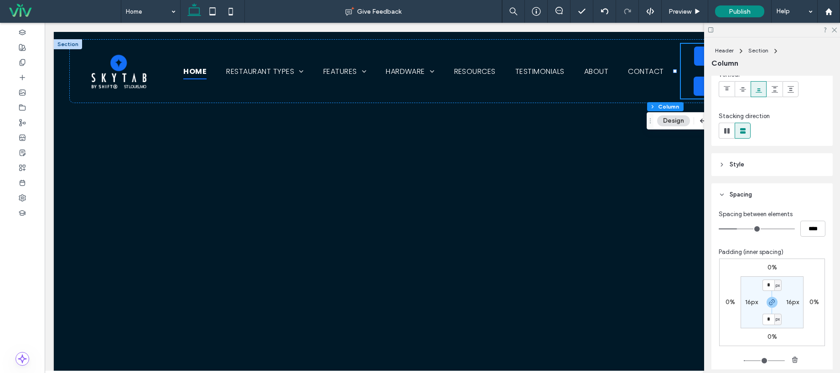
type input "**"
type input "****"
type input "**"
type input "****"
type input "**"
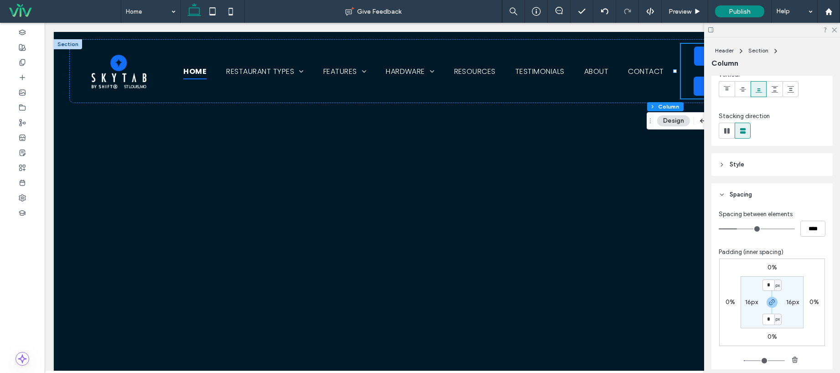
type input "****"
type input "**"
type input "****"
type input "**"
type input "****"
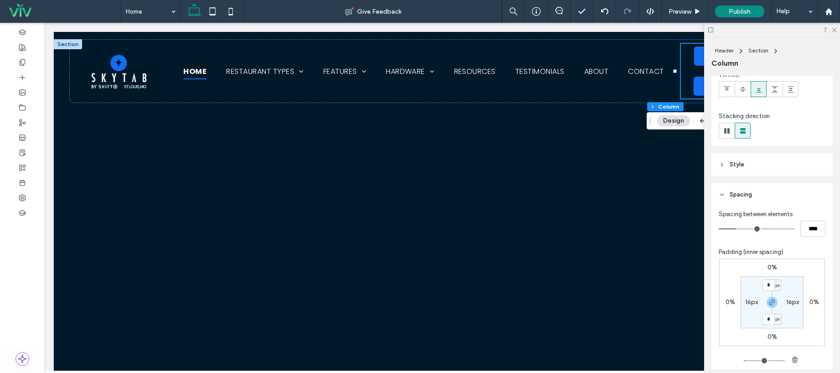
type input "**"
type input "****"
type input "**"
type input "****"
type input "**"
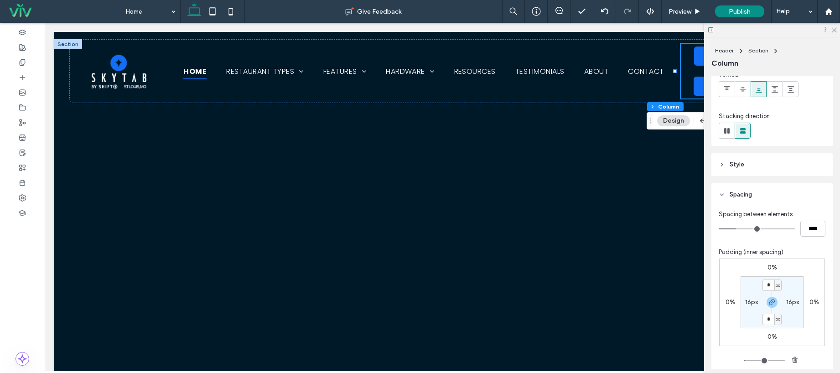
type input "****"
type input "**"
type input "****"
drag, startPoint x: 738, startPoint y: 225, endPoint x: 733, endPoint y: 226, distance: 5.5
click at [733, 228] on input "range" at bounding box center [756, 228] width 76 height 1
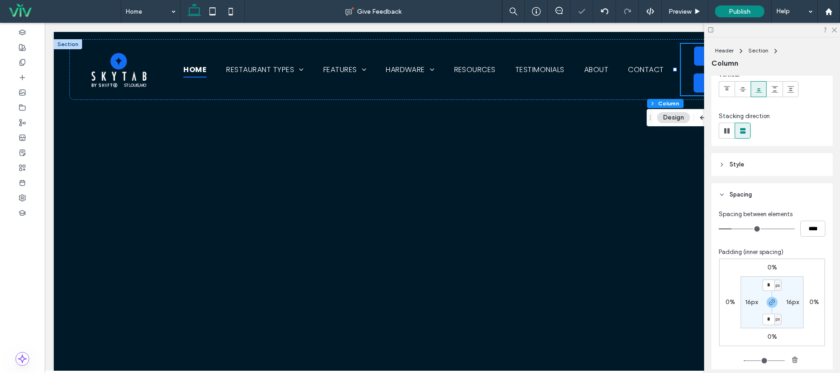
type input "**"
type input "****"
type input "**"
type input "****"
type input "**"
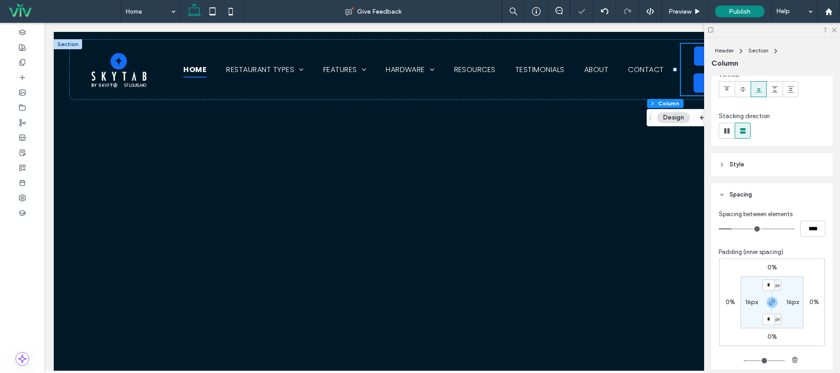
type input "****"
type input "**"
type input "****"
type input "*"
type input "***"
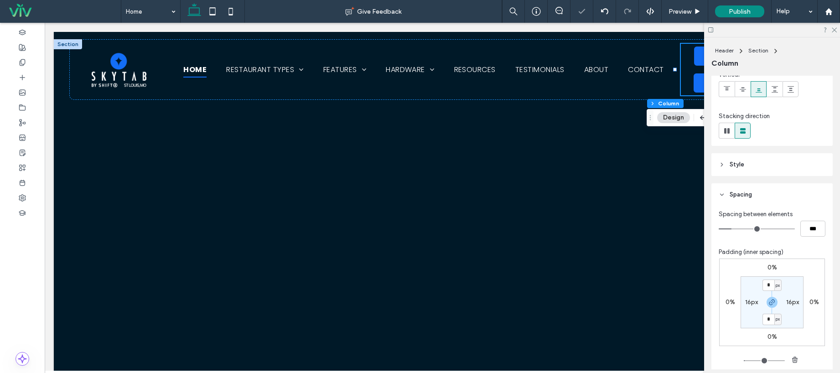
type input "*"
type input "***"
type input "*"
type input "***"
drag, startPoint x: 733, startPoint y: 227, endPoint x: 726, endPoint y: 228, distance: 6.5
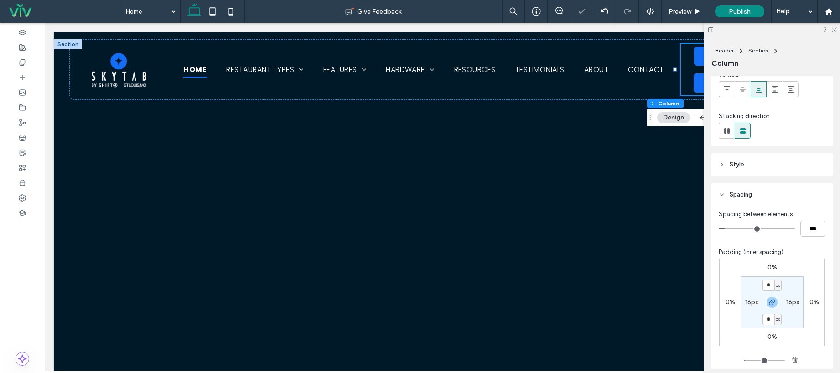
type input "*"
click at [726, 228] on input "range" at bounding box center [756, 228] width 76 height 1
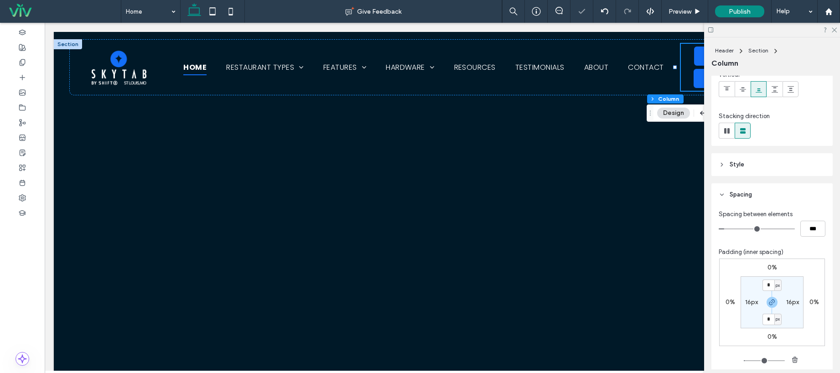
click at [831, 30] on icon at bounding box center [834, 29] width 6 height 6
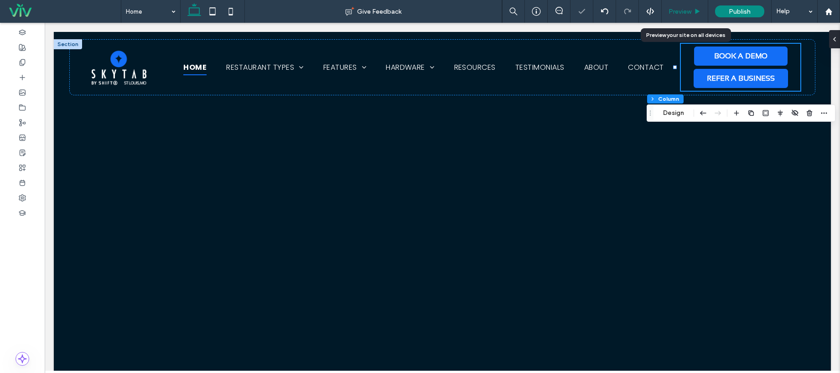
drag, startPoint x: 684, startPoint y: 9, endPoint x: 657, endPoint y: 232, distance: 224.5
click at [684, 9] on span "Preview" at bounding box center [679, 12] width 23 height 8
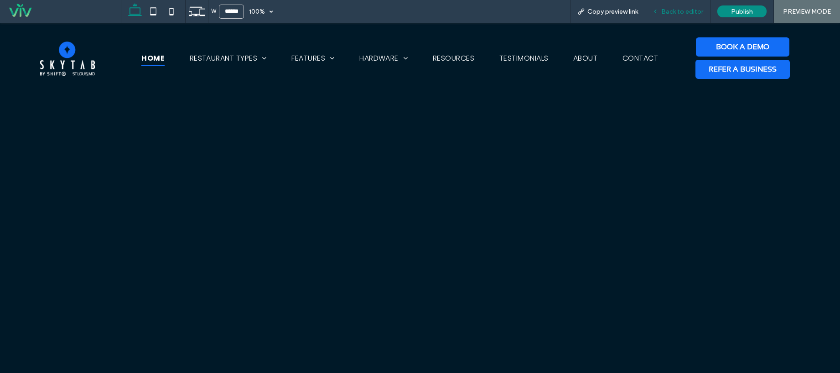
click at [706, 21] on div "Back to editor" at bounding box center [677, 11] width 65 height 23
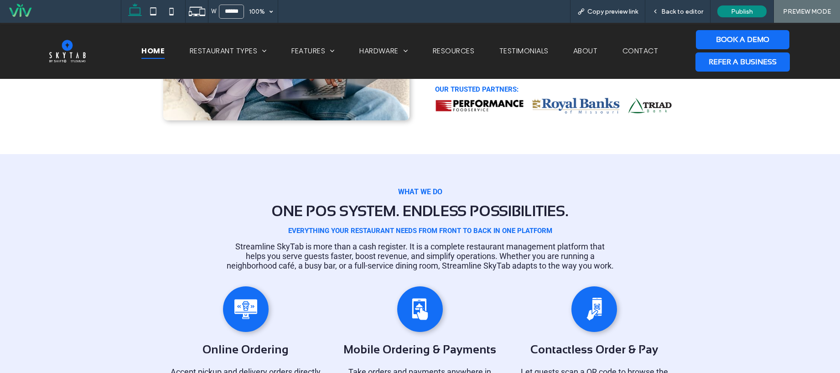
scroll to position [262, 0]
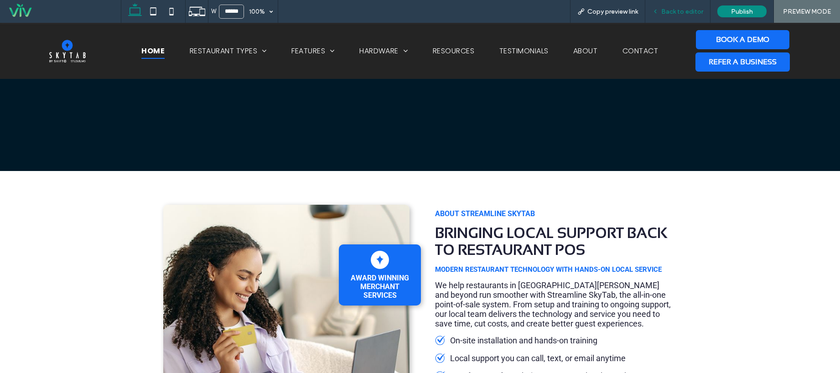
click at [684, 8] on span "Back to editor" at bounding box center [682, 12] width 42 height 8
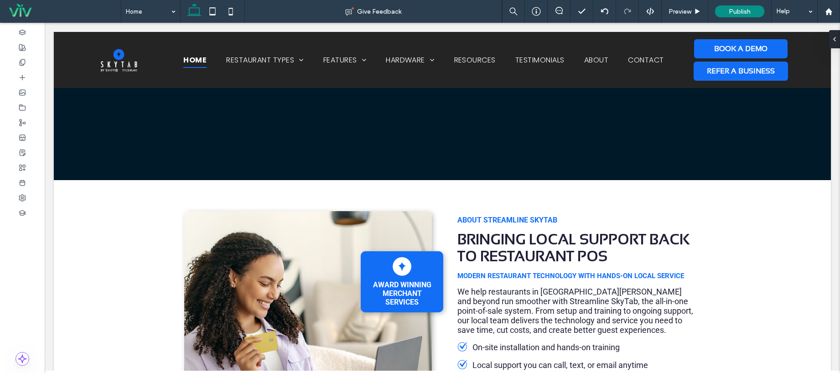
scroll to position [271, 0]
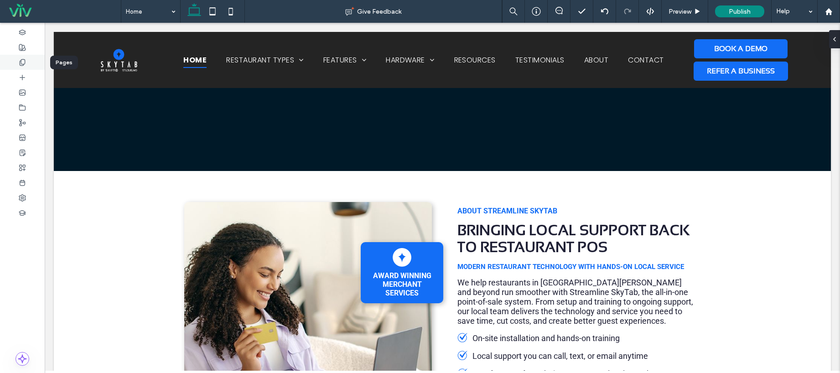
click at [24, 62] on icon at bounding box center [22, 62] width 7 height 7
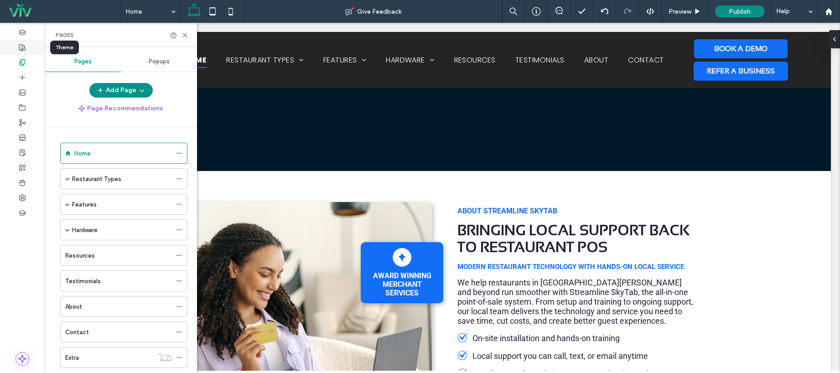
click at [23, 47] on icon at bounding box center [22, 47] width 7 height 7
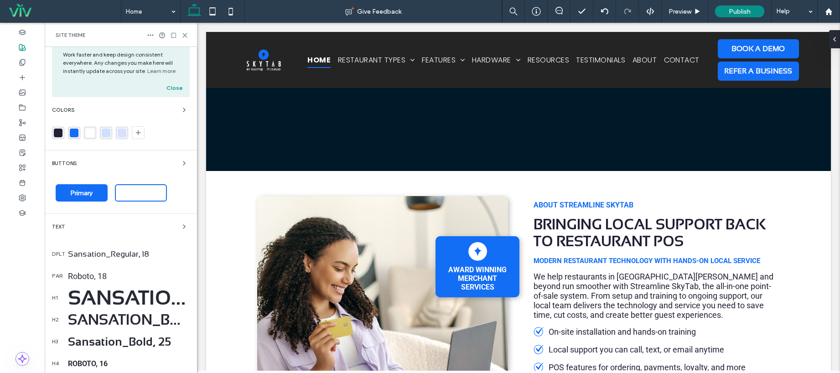
scroll to position [32, 0]
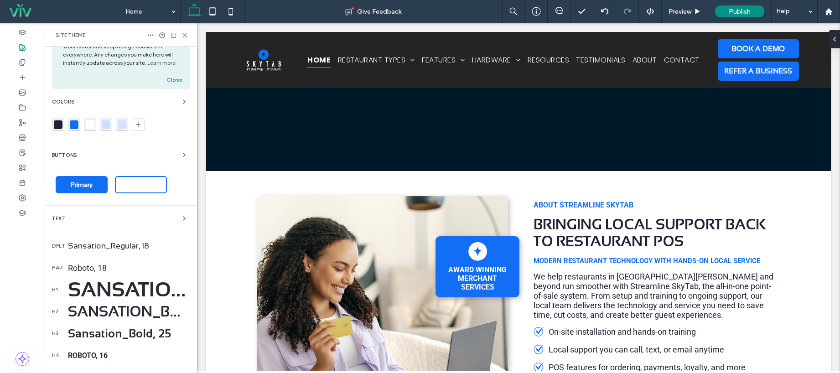
click at [107, 291] on div "Sansation_Bold, 50" at bounding box center [129, 290] width 122 height 24
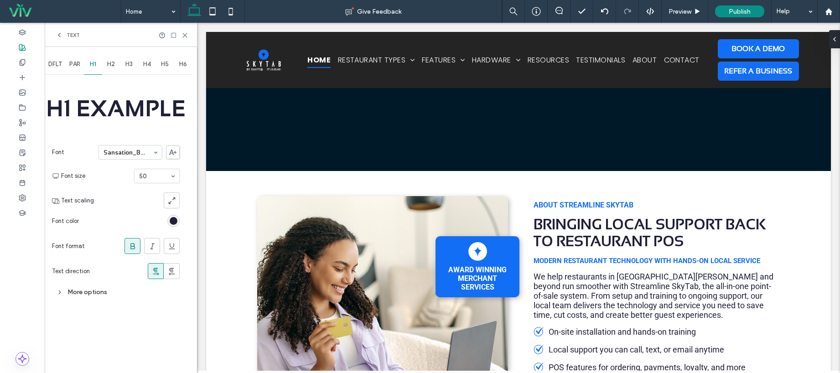
scroll to position [0, 0]
click at [128, 157] on div at bounding box center [130, 152] width 63 height 14
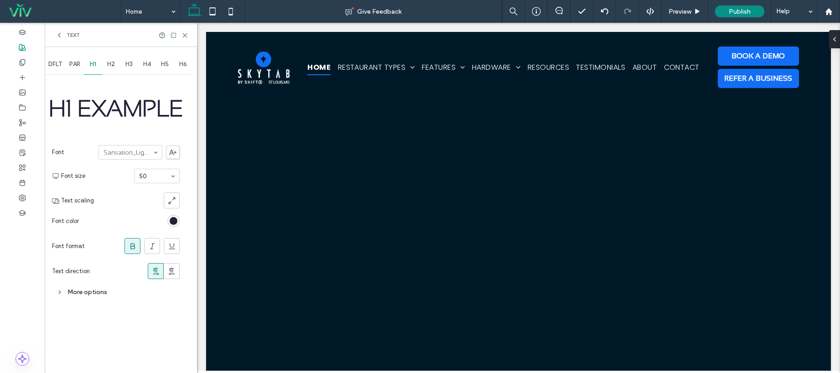
click at [129, 155] on input at bounding box center [127, 152] width 49 height 6
click at [106, 67] on div "H2" at bounding box center [111, 64] width 18 height 20
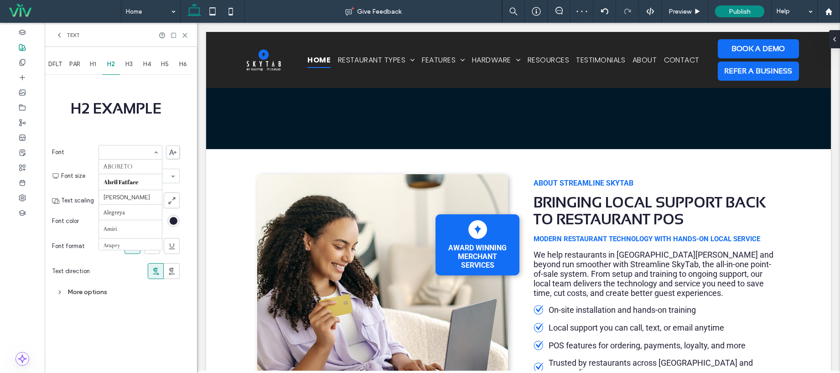
scroll to position [967, 0]
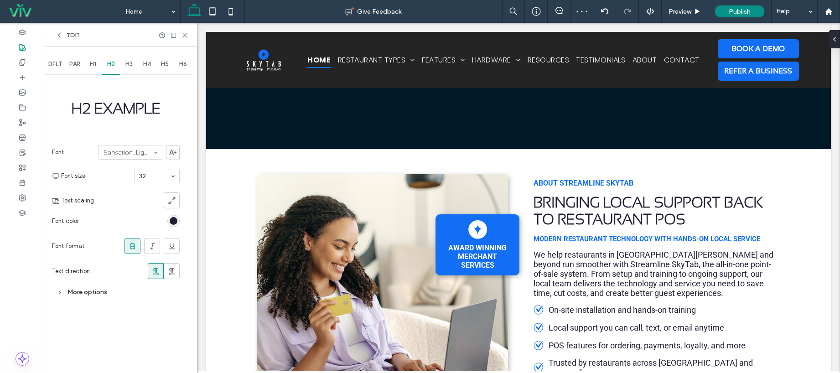
click at [137, 155] on input at bounding box center [127, 152] width 49 height 6
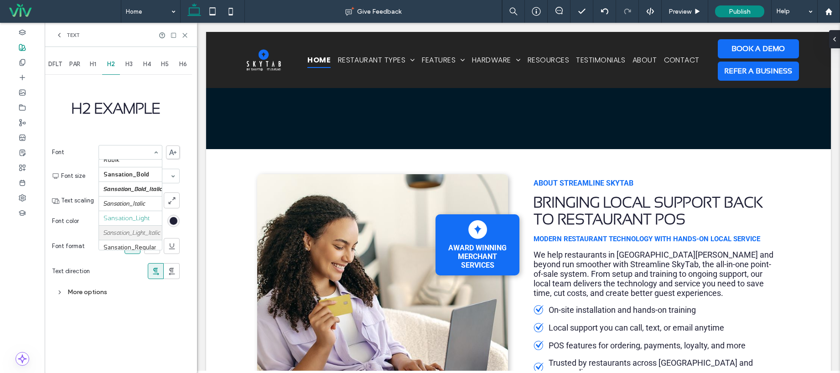
scroll to position [849, 0]
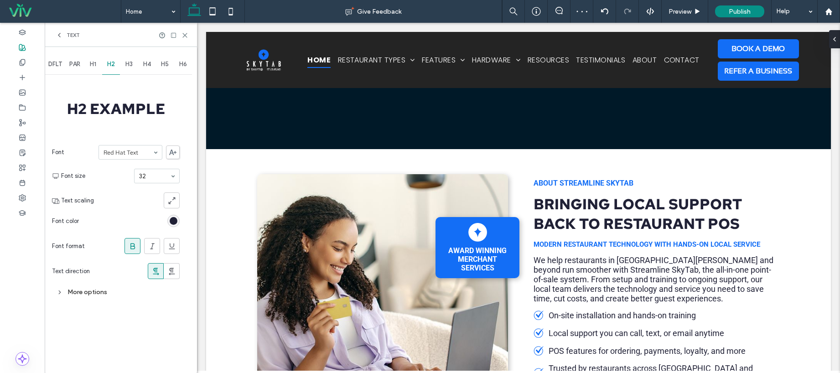
click at [133, 250] on icon at bounding box center [132, 246] width 9 height 9
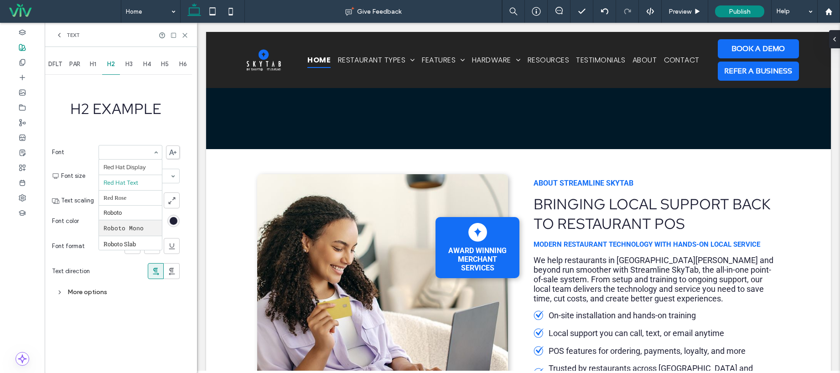
scroll to position [807, 0]
click at [92, 287] on div "More options" at bounding box center [116, 292] width 128 height 12
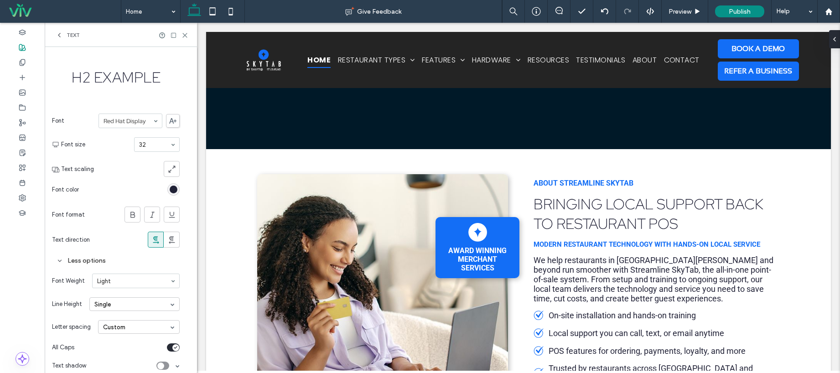
scroll to position [41, 0]
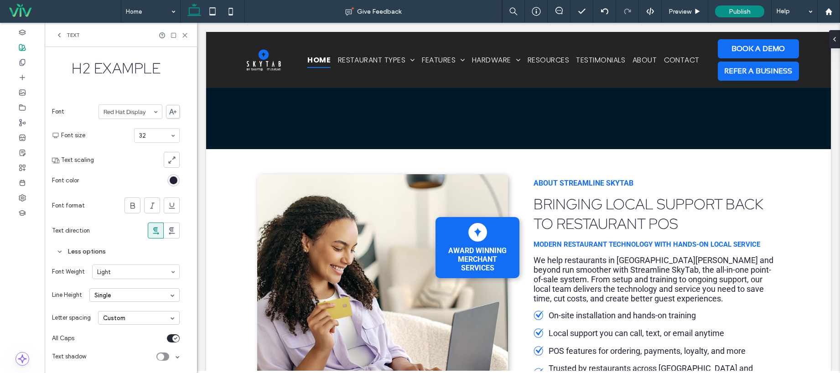
click at [175, 338] on icon "toggle" at bounding box center [176, 338] width 4 height 3
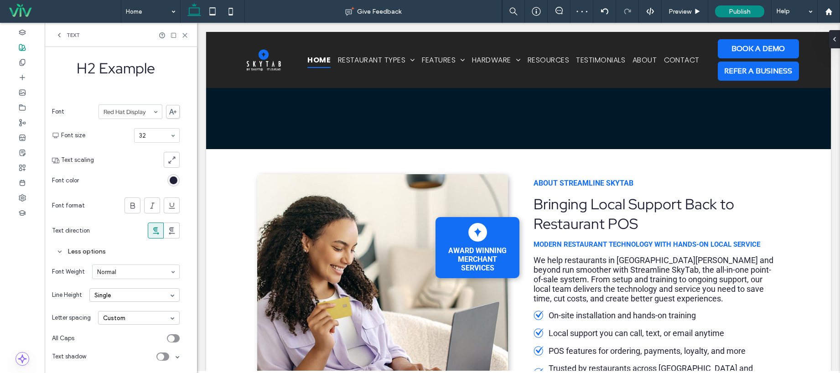
scroll to position [0, 0]
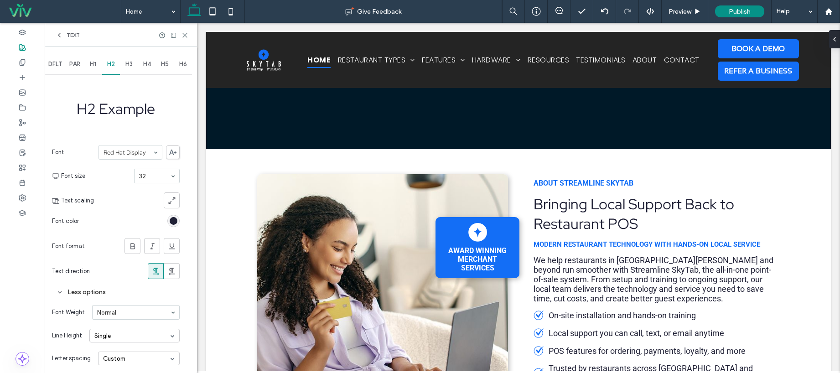
click at [54, 65] on span "DFLT" at bounding box center [55, 64] width 14 height 7
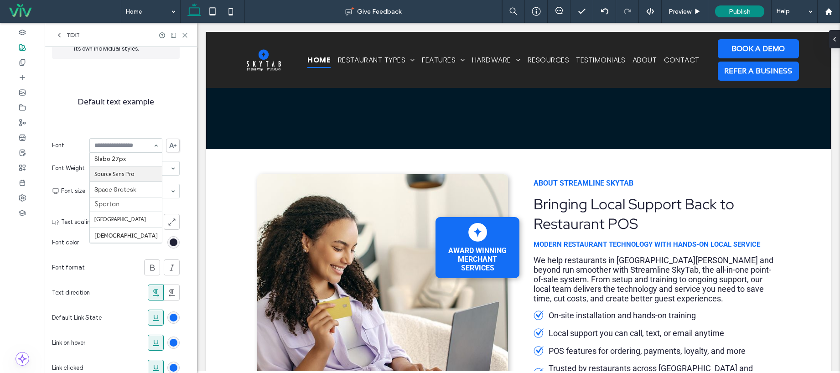
scroll to position [1067, 0]
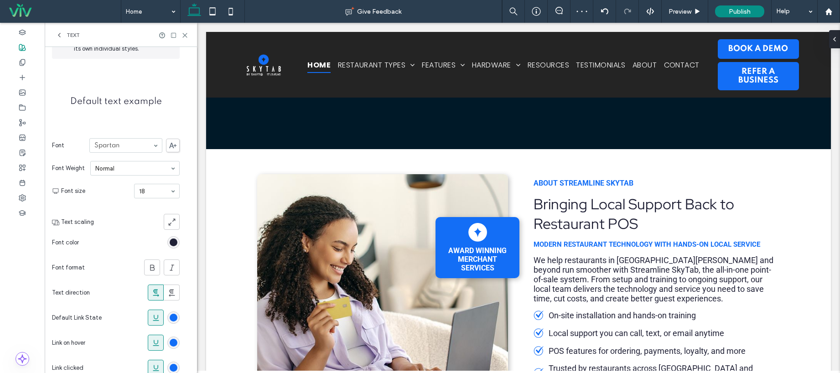
click at [136, 173] on div at bounding box center [135, 168] width 88 height 14
click at [132, 132] on div "Set the default style for any text that has not been overridden with its own in…" at bounding box center [116, 209] width 128 height 398
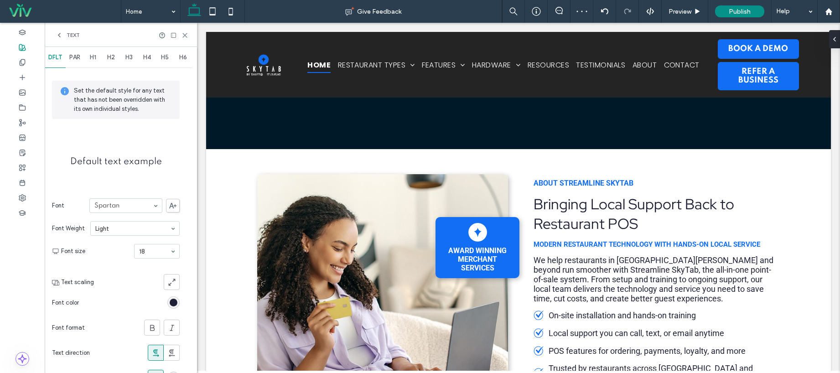
scroll to position [0, 0]
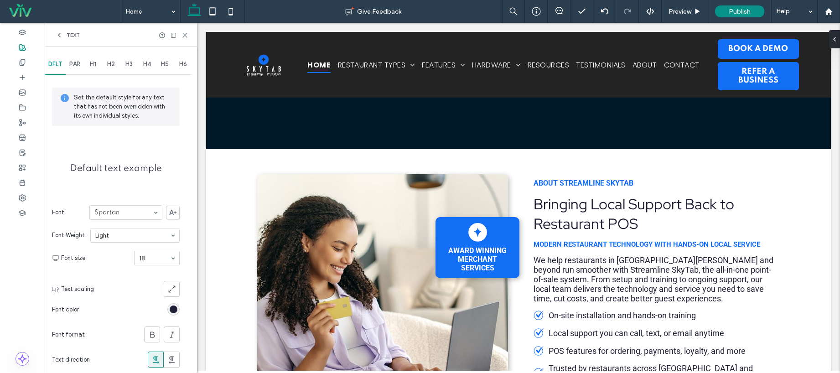
click at [76, 67] on span "PAR" at bounding box center [74, 64] width 11 height 7
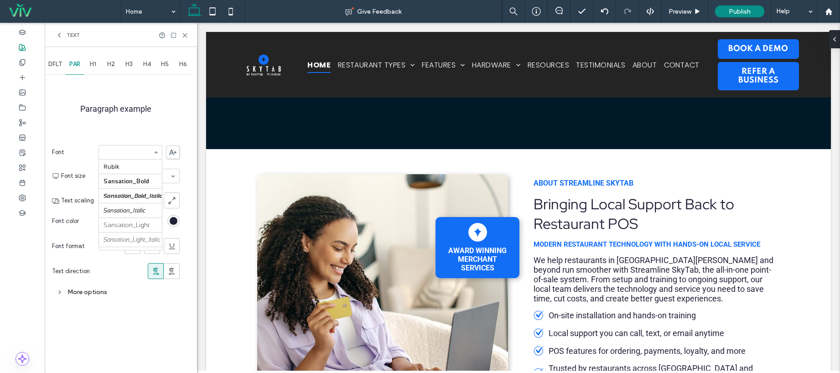
scroll to position [1056, 0]
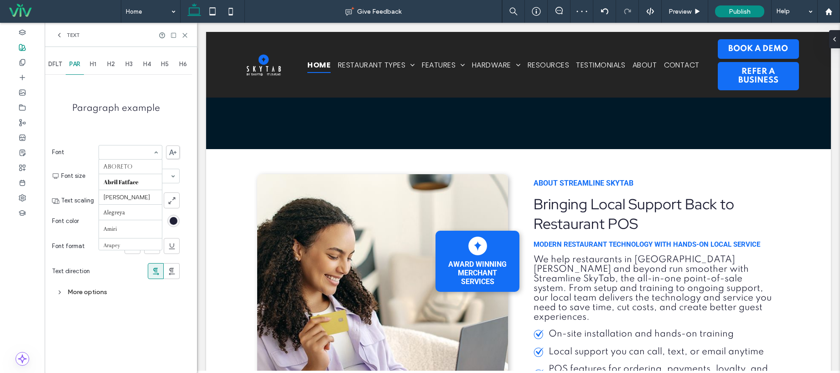
click at [134, 152] on input at bounding box center [127, 152] width 49 height 6
drag, startPoint x: 167, startPoint y: 129, endPoint x: 161, endPoint y: 142, distance: 15.1
click at [168, 128] on div "Paragraph example Font Aboreto Abril Fatface Albert Sans Alegreya Amiri Arapey …" at bounding box center [116, 189] width 128 height 224
click at [74, 299] on div "More options" at bounding box center [116, 292] width 128 height 17
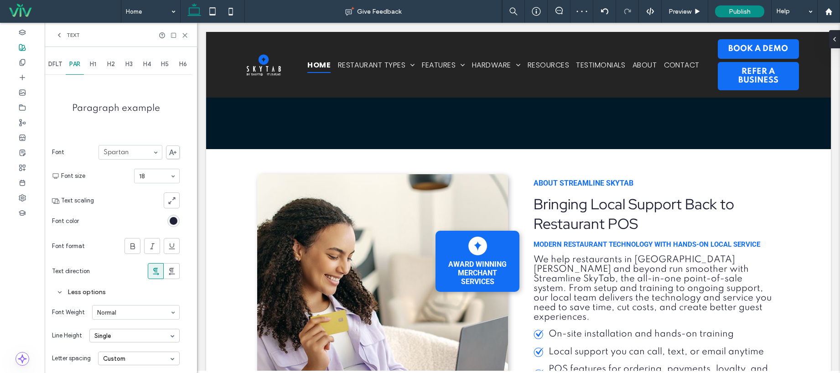
click at [81, 287] on div "Less options" at bounding box center [116, 292] width 128 height 12
click at [81, 288] on div "More options" at bounding box center [116, 292] width 128 height 12
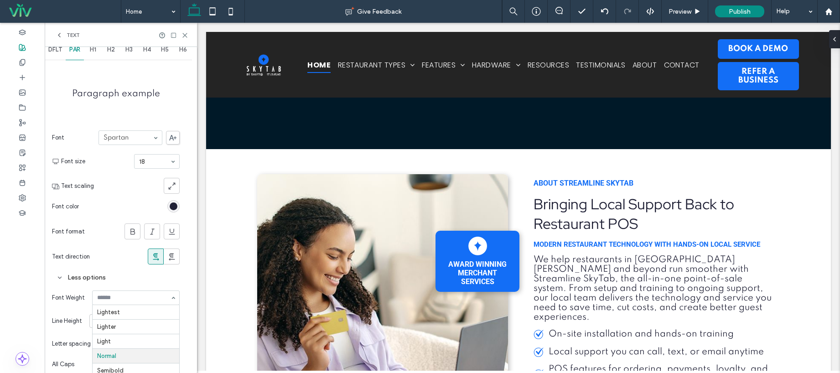
scroll to position [26, 0]
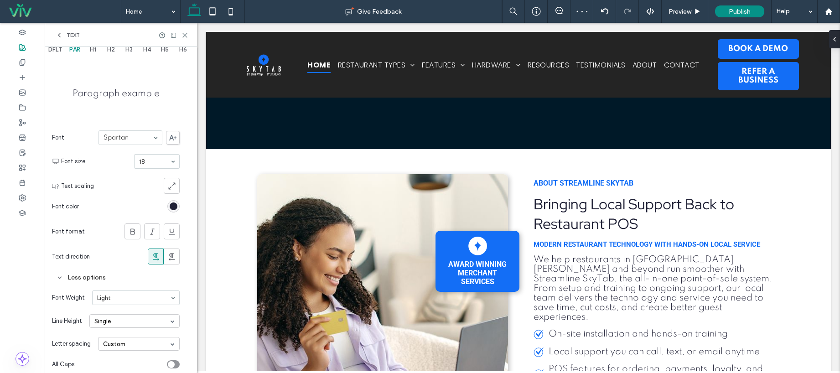
click at [97, 294] on input at bounding box center [133, 297] width 73 height 6
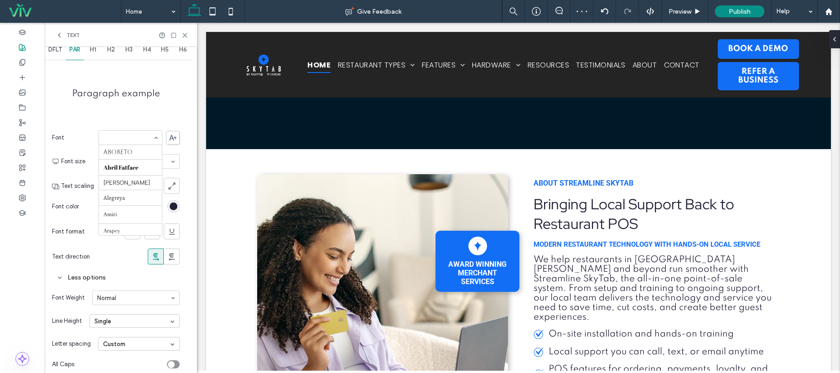
scroll to position [1117, 0]
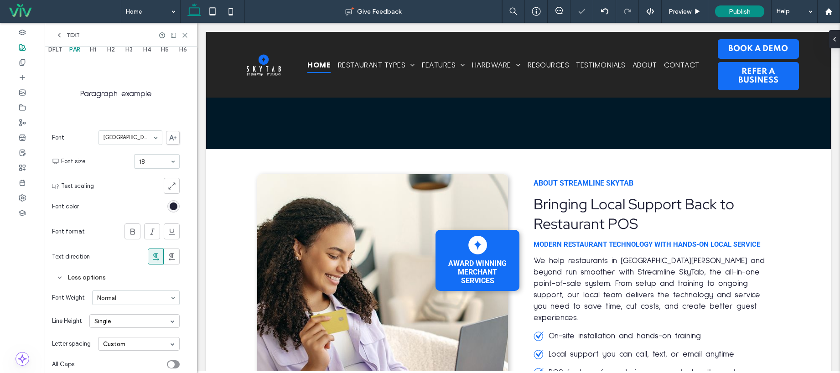
click at [138, 143] on div at bounding box center [130, 138] width 63 height 14
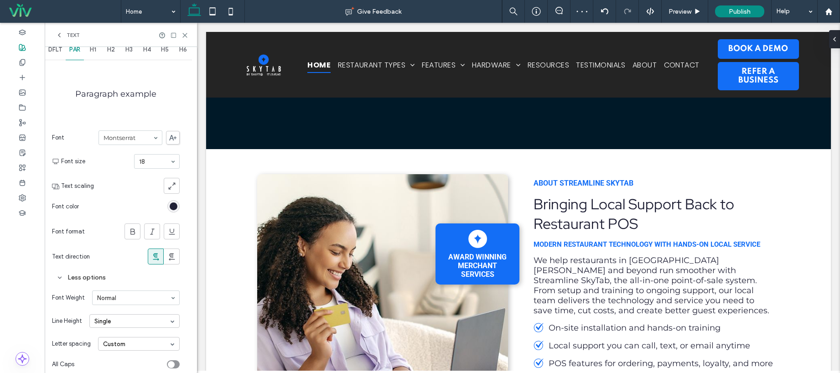
click at [137, 139] on input at bounding box center [127, 137] width 49 height 6
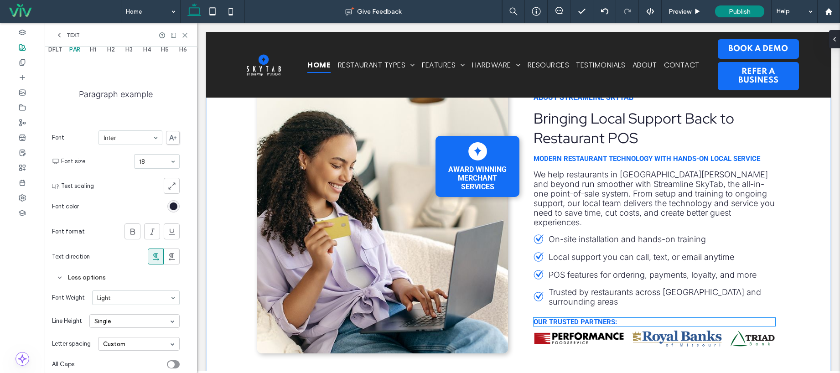
scroll to position [320, 0]
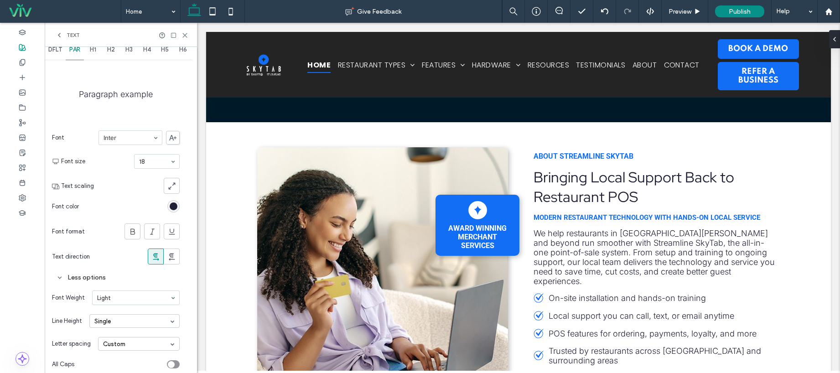
click at [108, 52] on span "H2" at bounding box center [111, 49] width 8 height 7
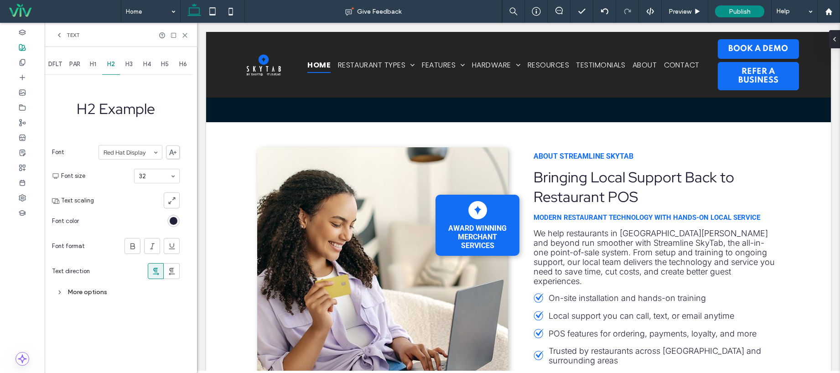
click at [83, 295] on div "More options" at bounding box center [116, 292] width 128 height 12
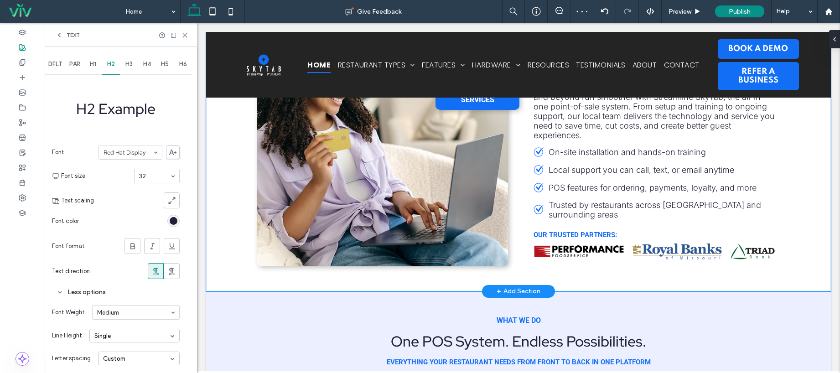
scroll to position [258, 0]
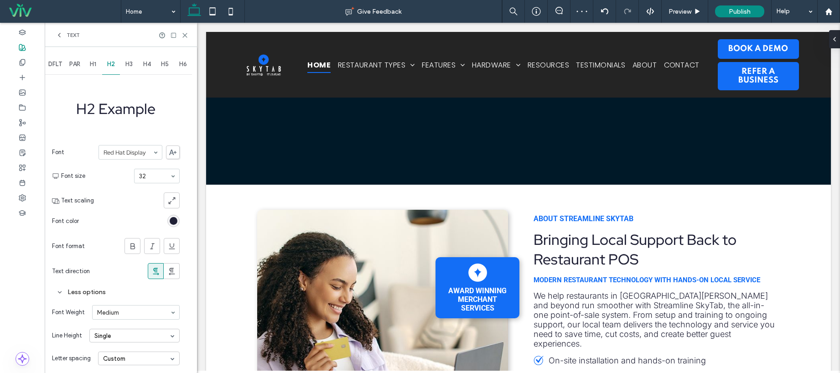
click at [131, 64] on span "H3" at bounding box center [128, 64] width 7 height 7
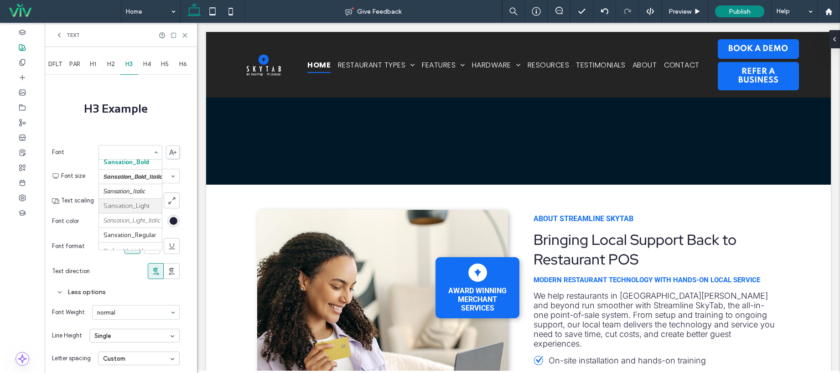
click at [65, 248] on span "Font format" at bounding box center [68, 246] width 33 height 9
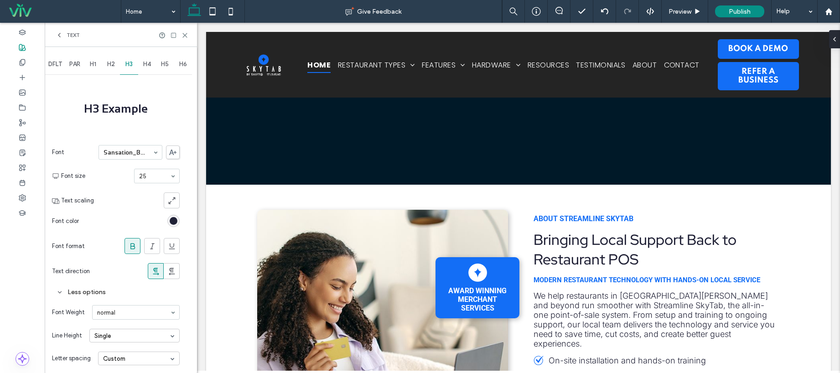
click at [133, 245] on icon at bounding box center [132, 246] width 9 height 9
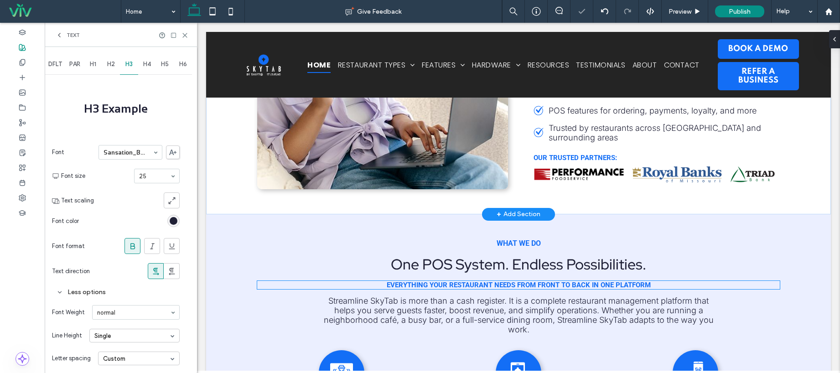
scroll to position [555, 0]
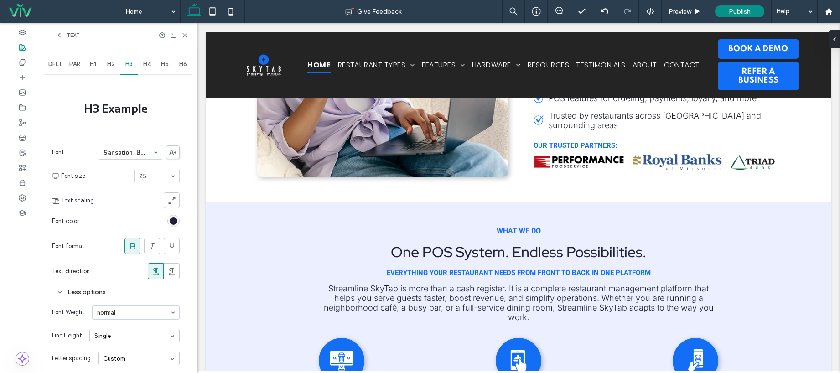
click at [135, 248] on icon at bounding box center [132, 246] width 9 height 9
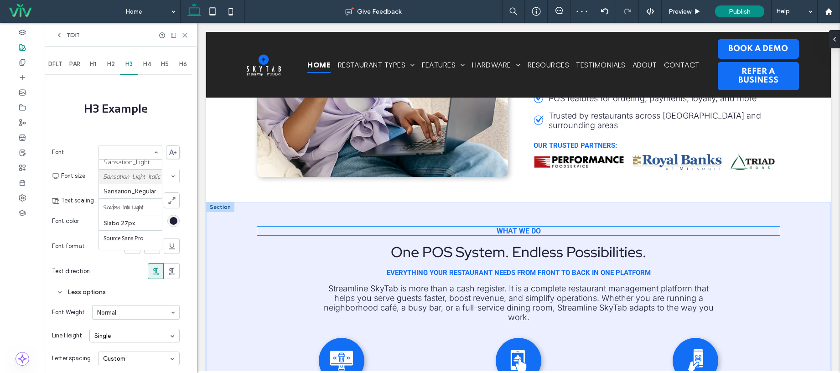
click at [513, 227] on span "What We Do" at bounding box center [518, 231] width 44 height 9
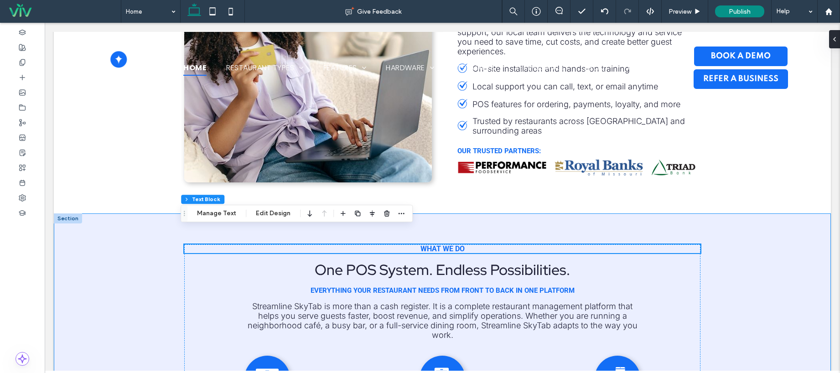
scroll to position [561, 0]
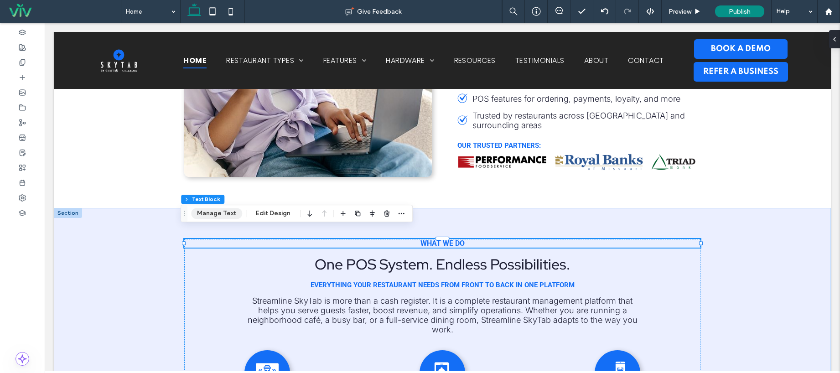
click at [232, 214] on button "Manage Text" at bounding box center [216, 213] width 51 height 11
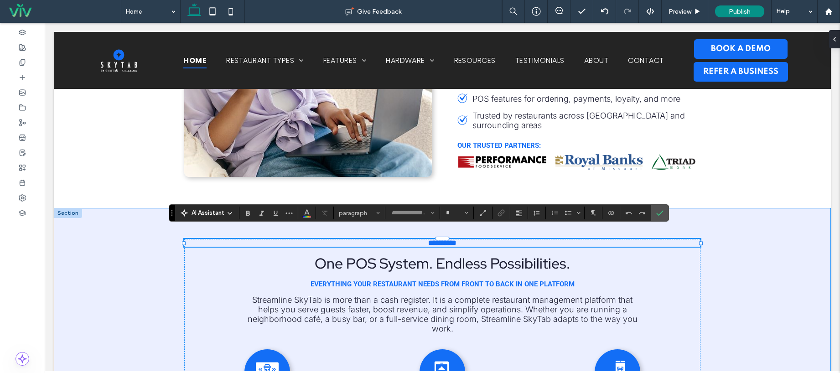
type input "******"
type input "**"
click at [18, 48] on div at bounding box center [22, 47] width 45 height 15
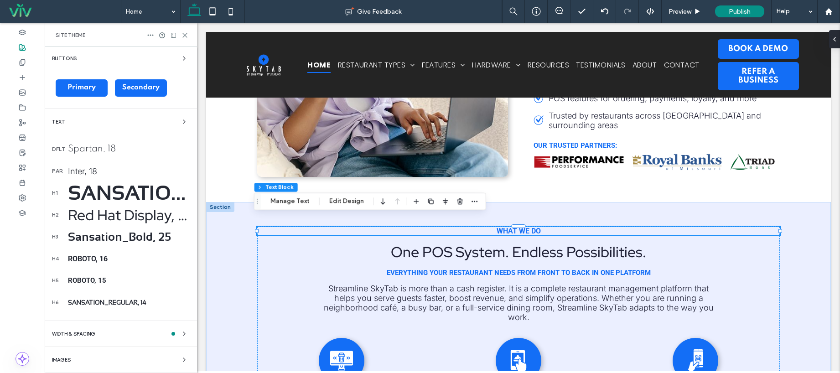
scroll to position [155, 0]
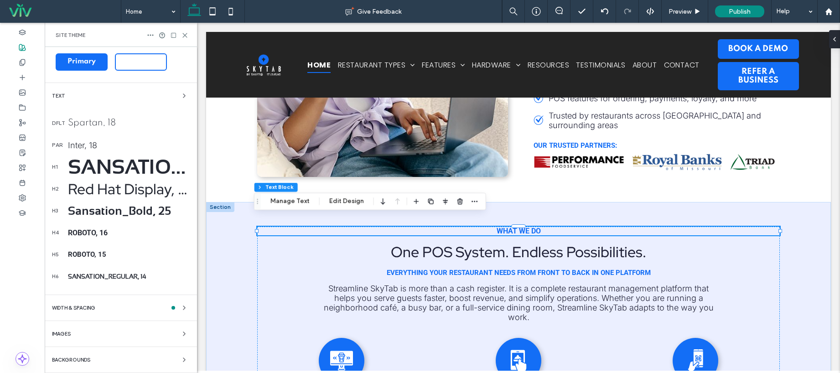
click at [89, 231] on div "Roboto, 16" at bounding box center [129, 232] width 122 height 9
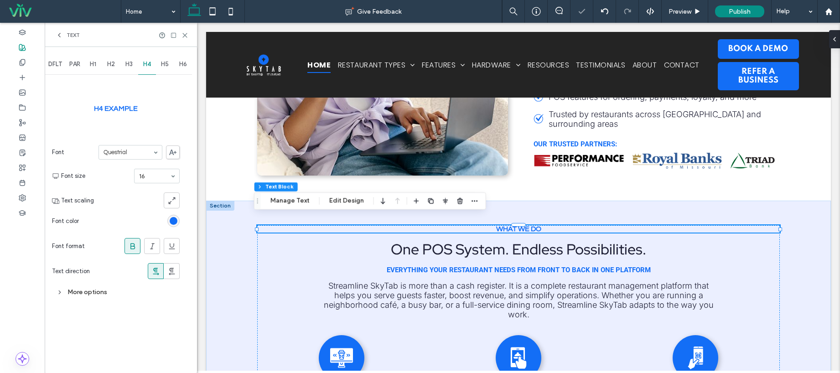
scroll to position [555, 0]
click at [135, 244] on icon at bounding box center [132, 246] width 9 height 9
click at [103, 290] on div "More options" at bounding box center [116, 292] width 128 height 12
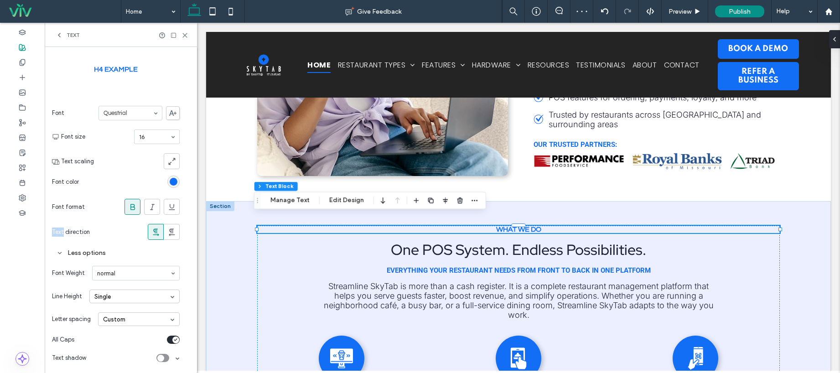
scroll to position [41, 0]
click at [117, 266] on div at bounding box center [136, 272] width 87 height 14
click at [131, 103] on section "Font Questrial" at bounding box center [116, 112] width 128 height 24
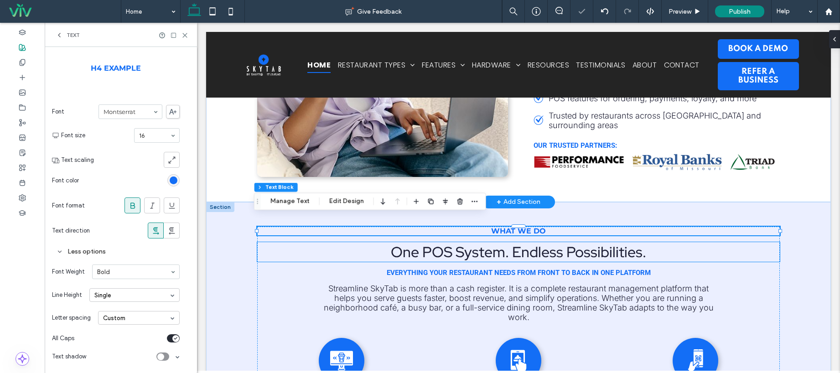
scroll to position [352, 0]
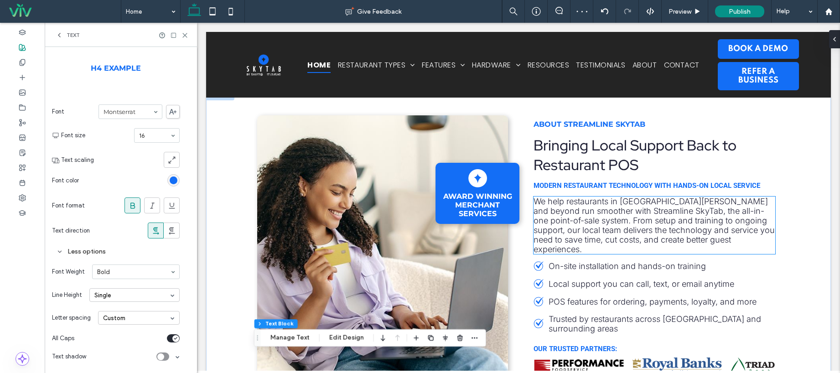
click at [591, 214] on span "We help restaurants in St. Louis and beyond run smoother with Streamline SkyTab…" at bounding box center [653, 224] width 241 height 57
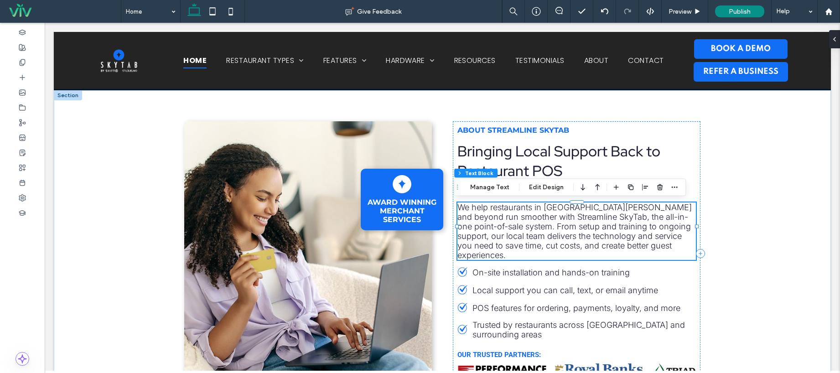
click at [591, 214] on span "We help restaurants in St. Louis and beyond run smoother with Streamline SkyTab…" at bounding box center [574, 230] width 234 height 57
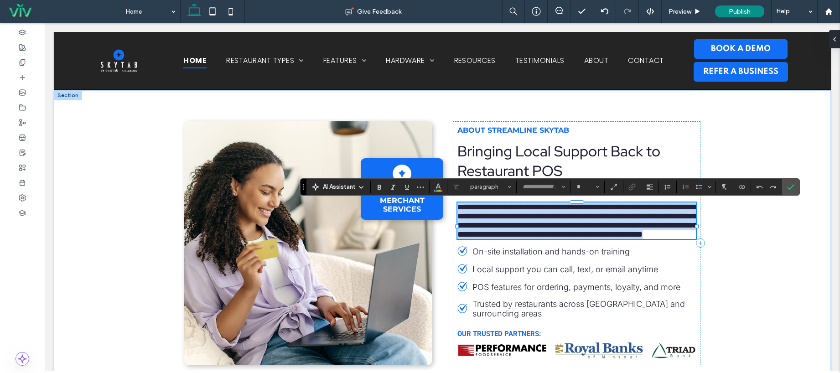
type input "*****"
type input "**"
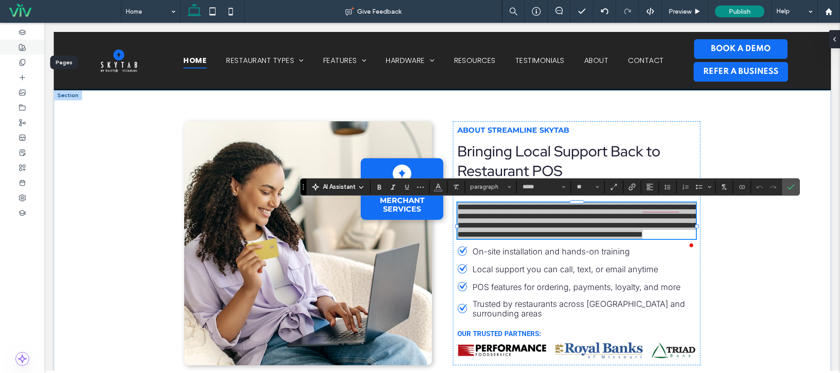
click at [26, 49] on use at bounding box center [22, 47] width 6 height 6
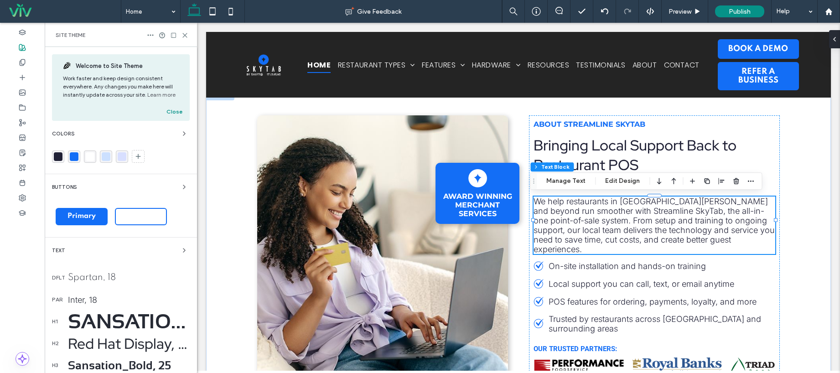
scroll to position [155, 0]
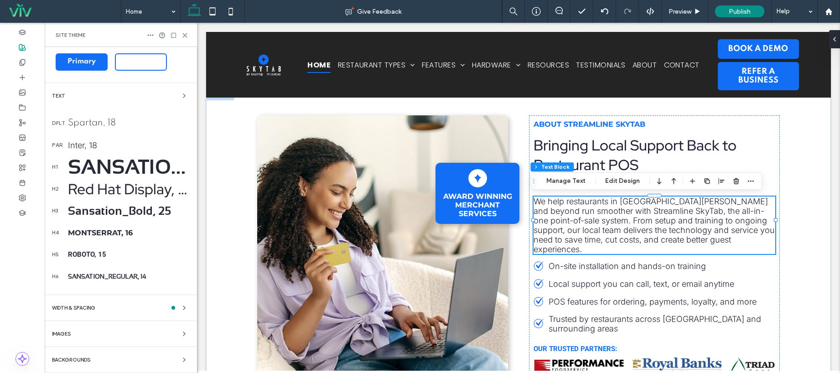
click at [95, 235] on div "Montserrat, 16" at bounding box center [129, 232] width 122 height 9
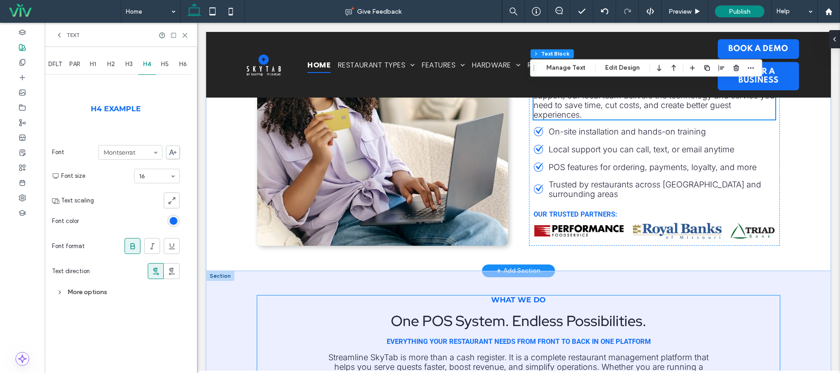
scroll to position [298, 0]
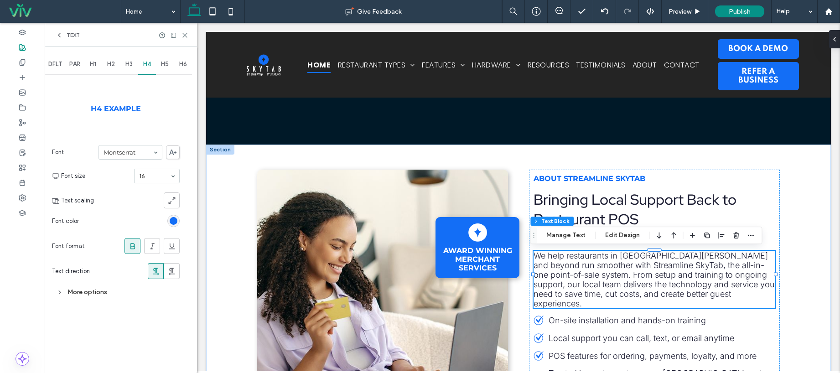
click at [128, 66] on span "H3" at bounding box center [128, 64] width 7 height 7
click at [96, 67] on span "H1" at bounding box center [93, 64] width 6 height 7
click at [110, 67] on span "H2" at bounding box center [111, 64] width 8 height 7
click at [114, 160] on section "Font Red Hat Display" at bounding box center [116, 152] width 128 height 24
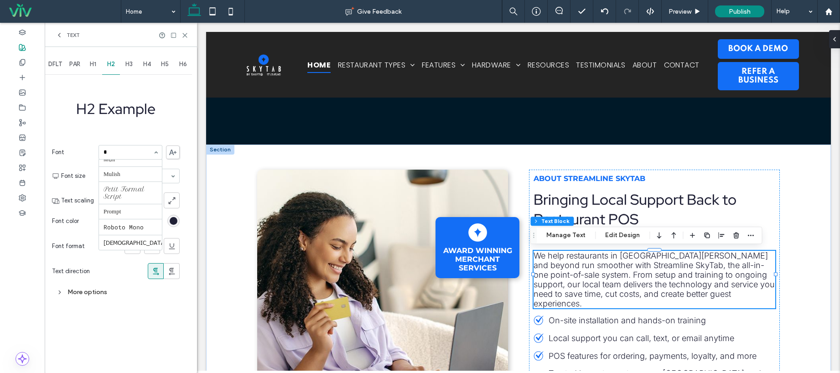
scroll to position [0, 0]
type input "***"
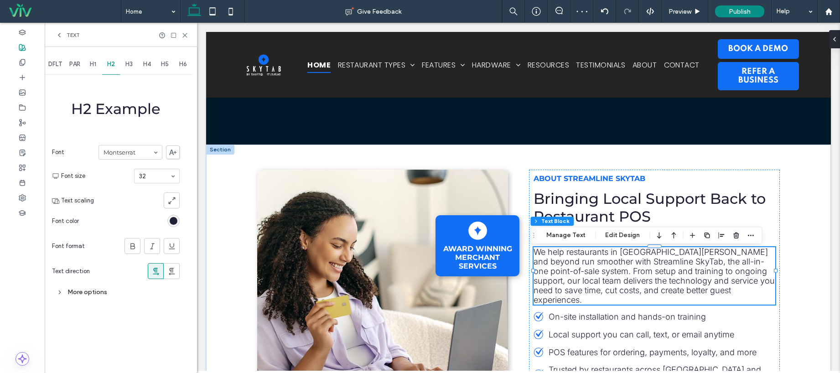
click at [106, 291] on div "More options" at bounding box center [116, 292] width 128 height 12
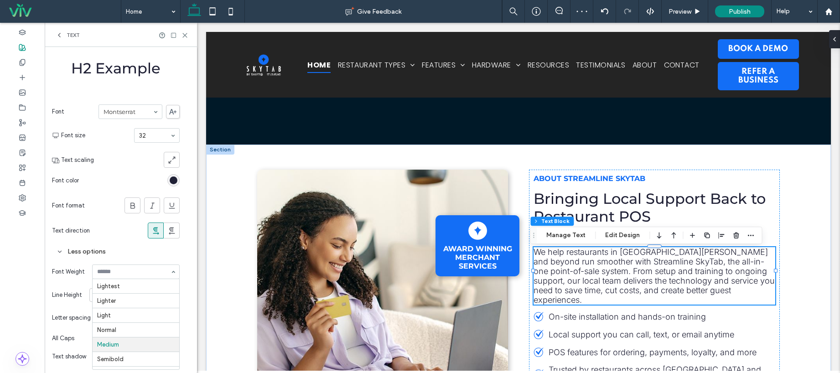
scroll to position [41, 0]
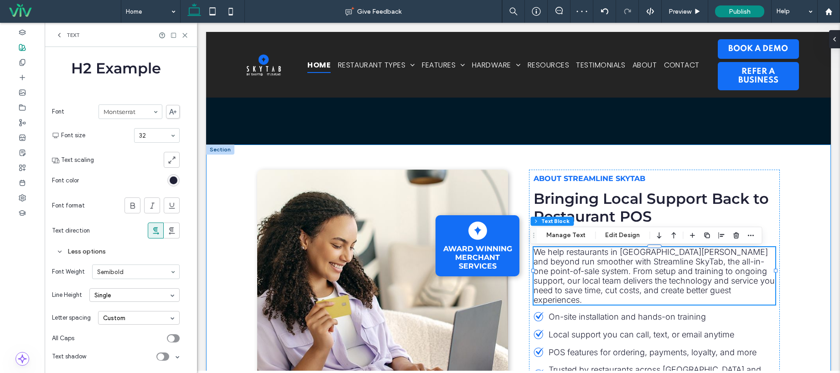
click at [793, 160] on div "Award Winning Merchant Services About Streamline SkyTab Bringing Local Support …" at bounding box center [518, 300] width 625 height 311
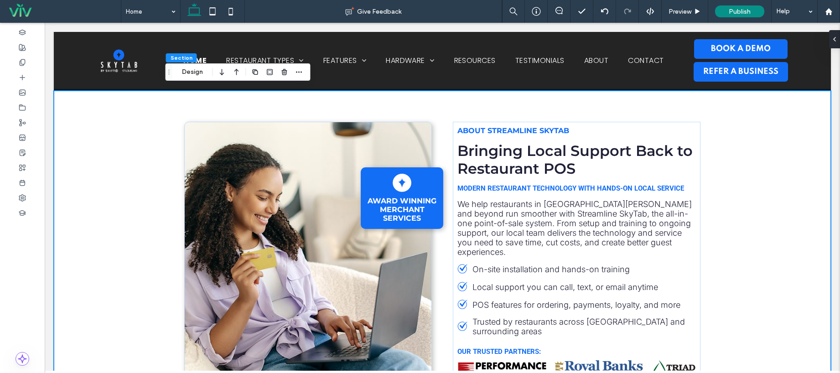
scroll to position [355, 0]
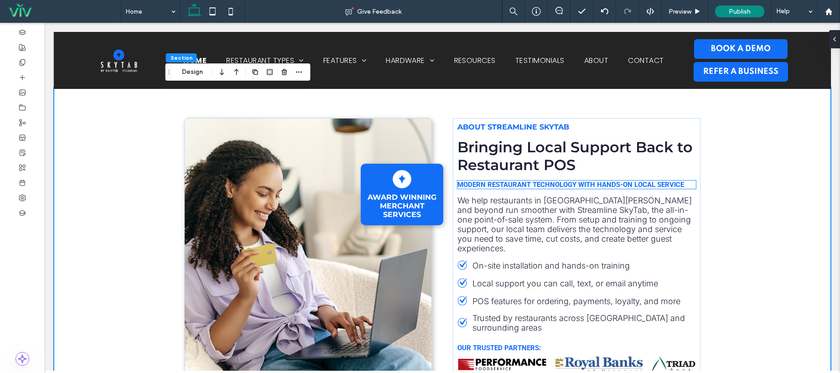
click at [640, 184] on span "Modern restaurant technology with hands-on local service" at bounding box center [570, 185] width 227 height 8
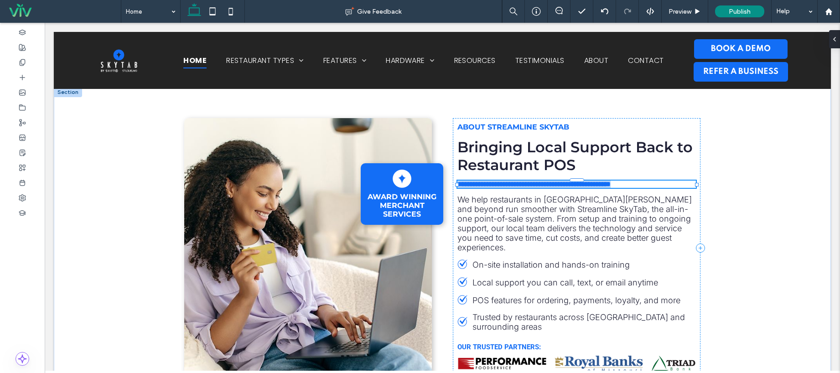
type input "******"
type input "**"
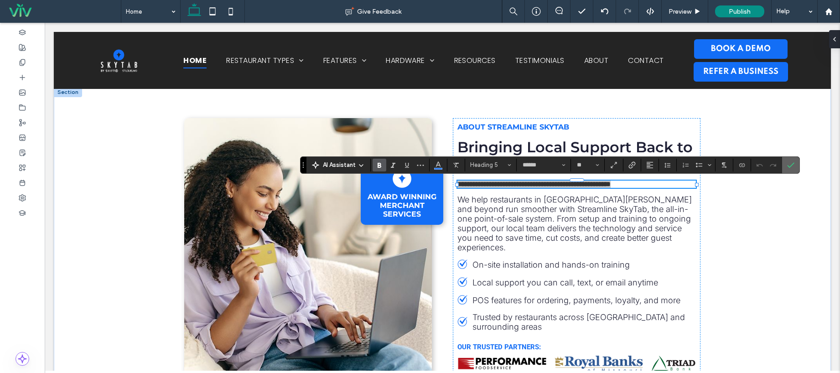
click at [796, 163] on label "Confirm" at bounding box center [791, 165] width 14 height 16
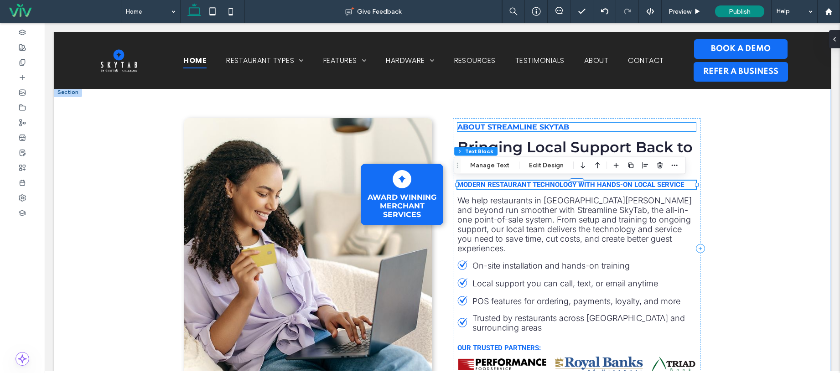
click at [529, 123] on span "About Streamline SkyTab" at bounding box center [513, 127] width 112 height 9
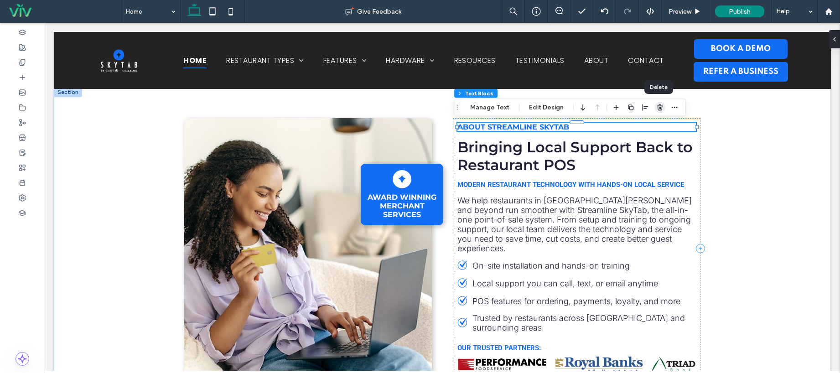
click at [657, 105] on use "button" at bounding box center [659, 107] width 5 height 6
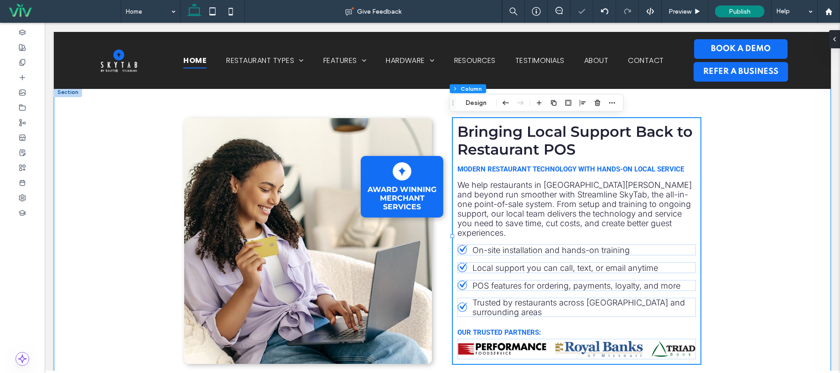
click at [778, 233] on div "Award Winning Merchant Services Bringing Local Support Back to Restaurant POS M…" at bounding box center [442, 241] width 777 height 308
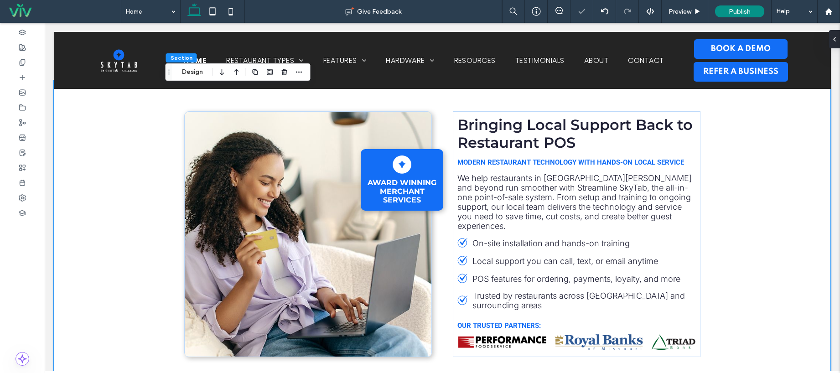
scroll to position [370, 0]
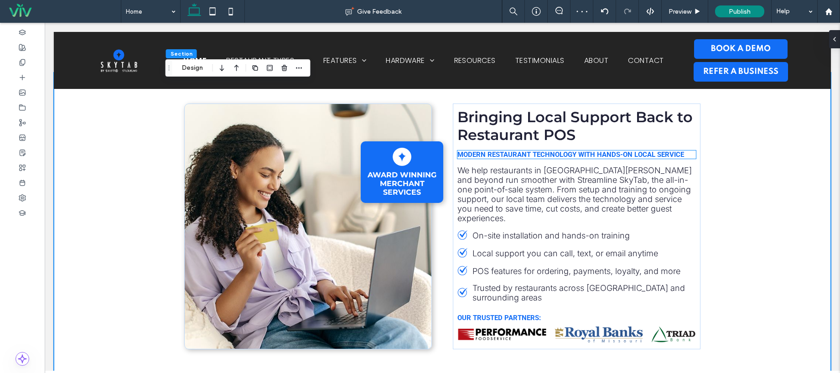
click at [654, 158] on span "Modern restaurant technology with hands-on local service" at bounding box center [570, 154] width 227 height 8
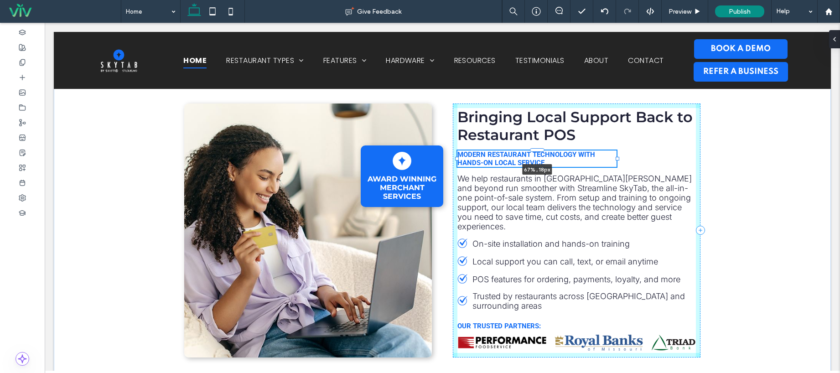
drag, startPoint x: 660, startPoint y: 156, endPoint x: 614, endPoint y: 158, distance: 45.6
click at [615, 158] on div at bounding box center [617, 159] width 4 height 4
type input "**"
type input "****"
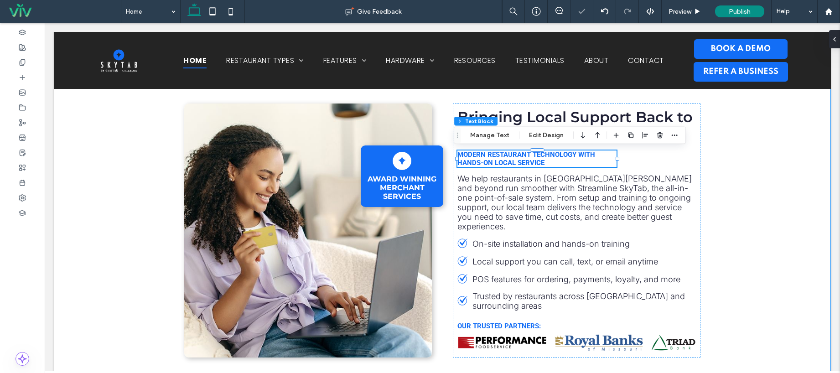
click at [779, 158] on div "Award Winning Merchant Services Bringing Local Support Back to Restaurant POS M…" at bounding box center [442, 230] width 777 height 316
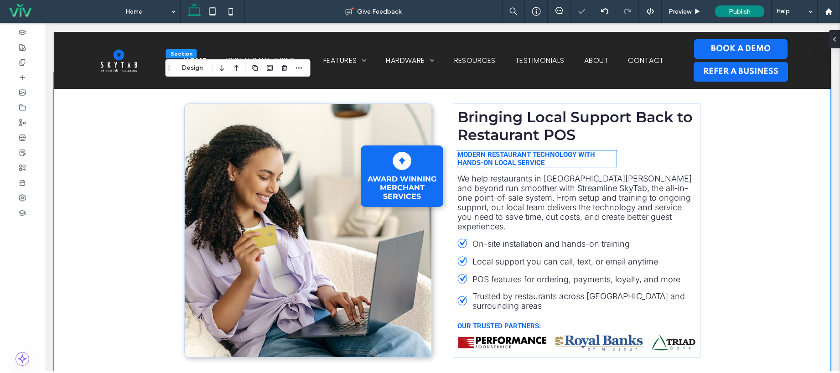
click at [563, 159] on h5 "Modern restaurant technology with hands-on local service" at bounding box center [536, 158] width 159 height 16
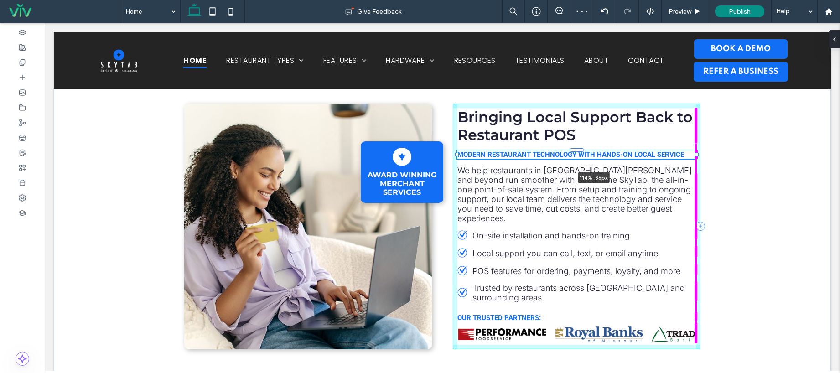
drag, startPoint x: 614, startPoint y: 159, endPoint x: 728, endPoint y: 161, distance: 114.0
click at [728, 161] on div "Award Winning Merchant Services Bringing Local Support Back to Restaurant POS M…" at bounding box center [442, 226] width 777 height 308
type input "***"
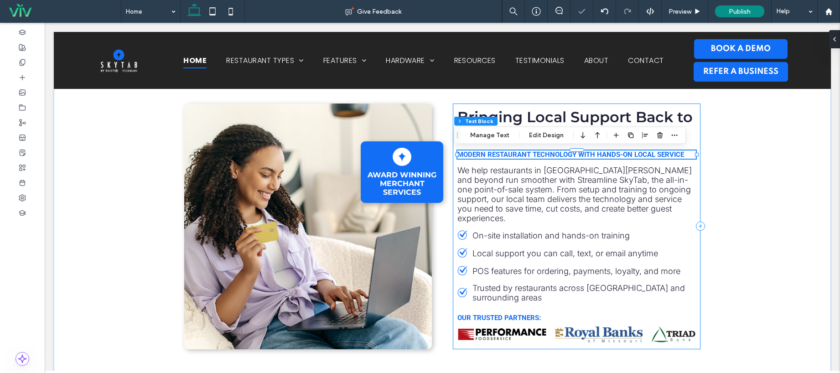
click at [757, 161] on div "Award Winning Merchant Services Bringing Local Support Back to Restaurant POS M…" at bounding box center [442, 226] width 777 height 308
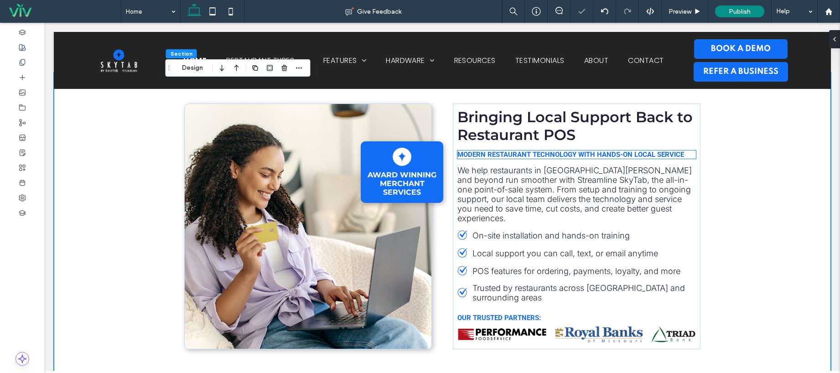
click at [536, 152] on span "Modern restaurant technology with hands-on local service" at bounding box center [570, 154] width 227 height 8
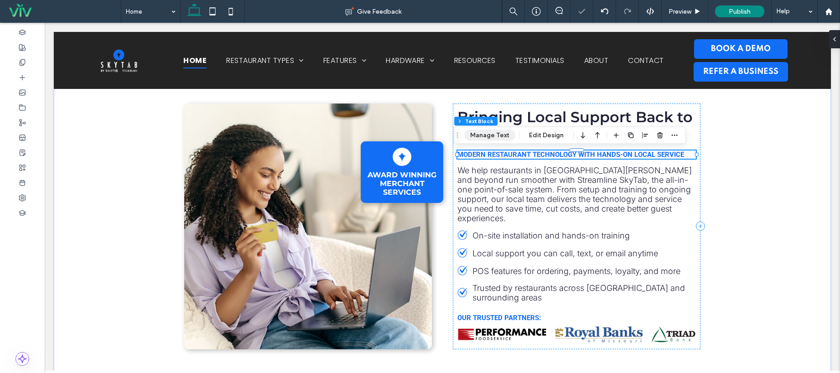
click at [491, 137] on button "Manage Text" at bounding box center [489, 135] width 51 height 11
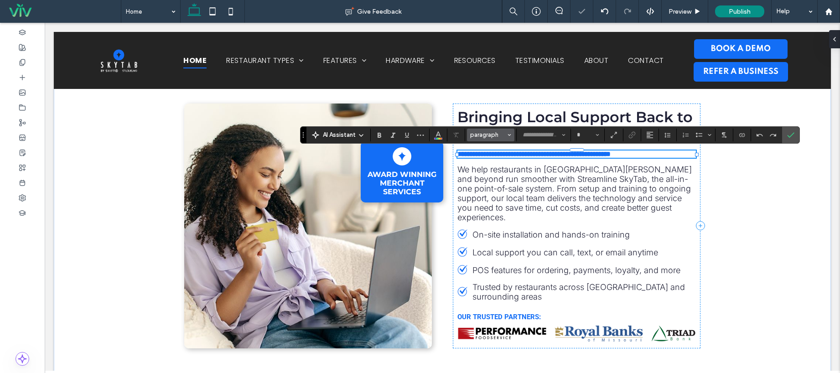
type input "******"
type input "**"
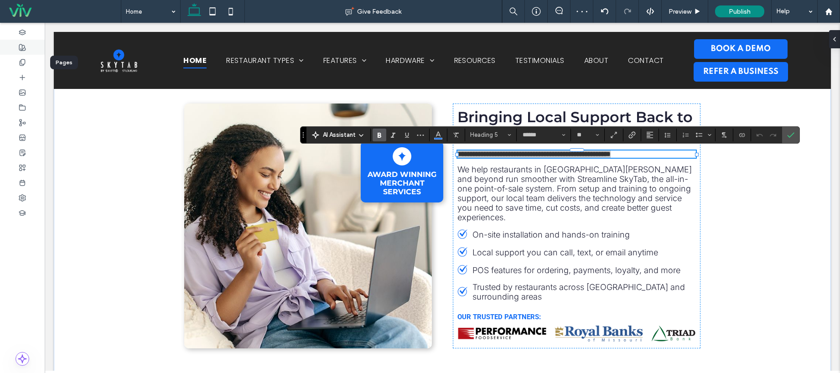
click at [20, 54] on div at bounding box center [22, 47] width 45 height 15
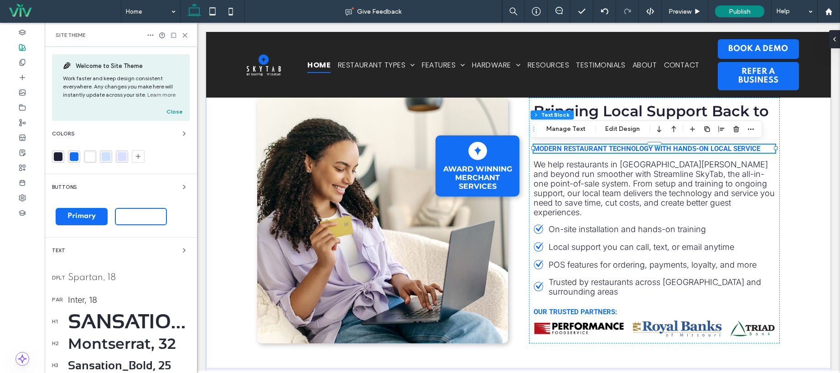
scroll to position [155, 0]
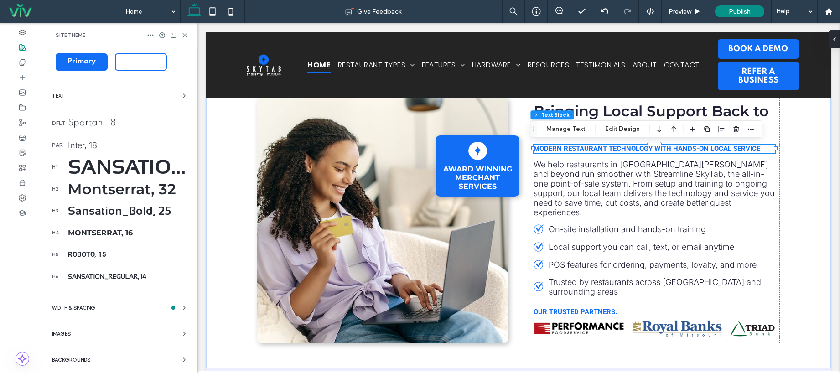
click at [87, 256] on div "Roboto, 15" at bounding box center [129, 254] width 122 height 8
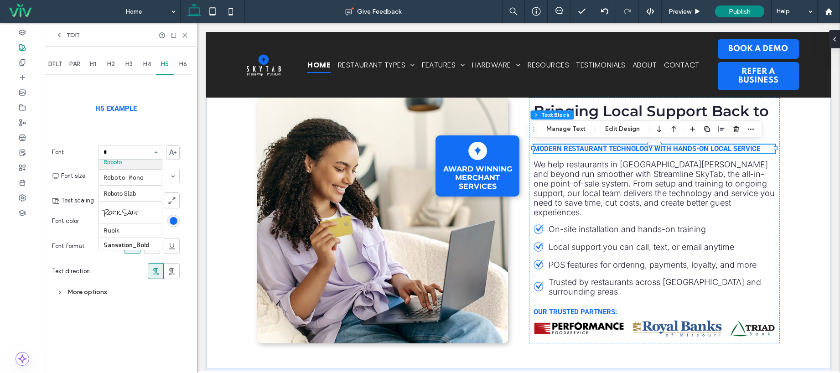
scroll to position [157, 0]
type input "***"
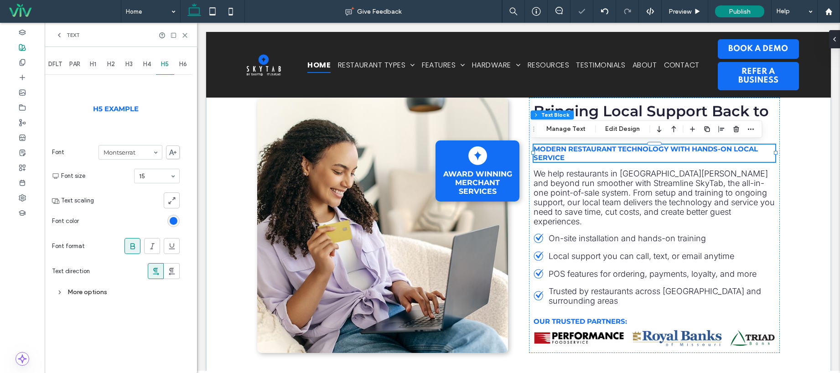
click at [133, 248] on use at bounding box center [132, 246] width 5 height 6
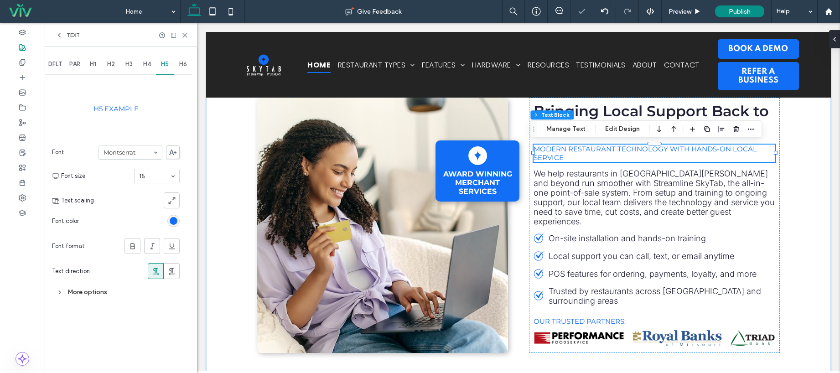
click at [84, 291] on div "More options" at bounding box center [116, 292] width 128 height 12
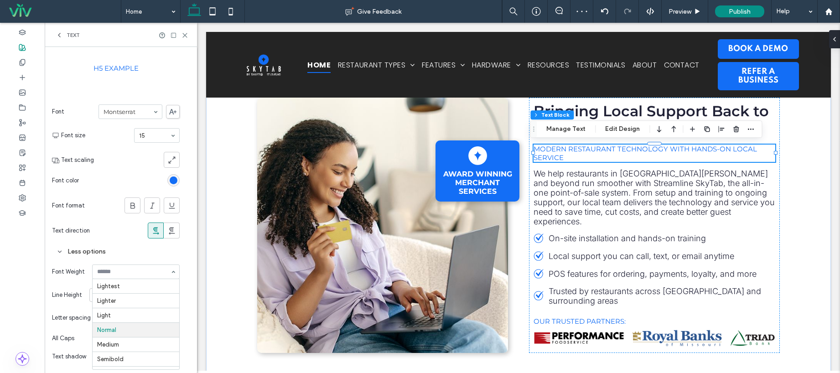
scroll to position [41, 0]
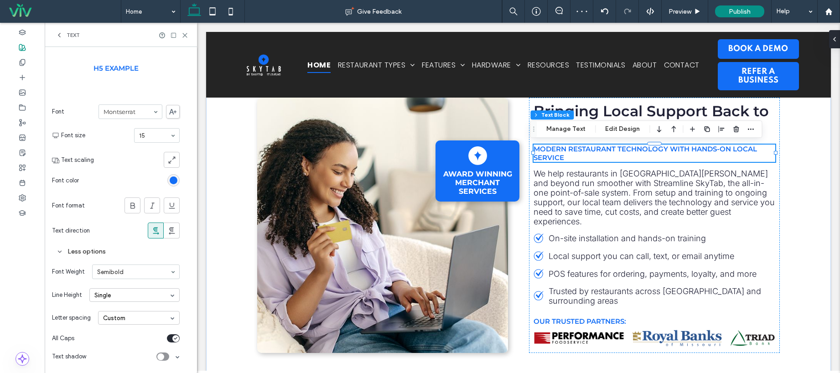
click at [105, 226] on section "Text direction" at bounding box center [116, 230] width 128 height 25
click at [793, 211] on div "Award Winning Merchant Services Bringing Local Support Back to Restaurant POS M…" at bounding box center [518, 224] width 625 height 305
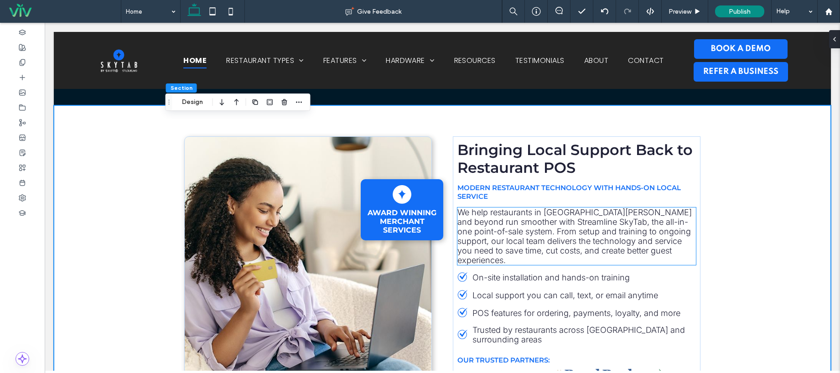
scroll to position [325, 0]
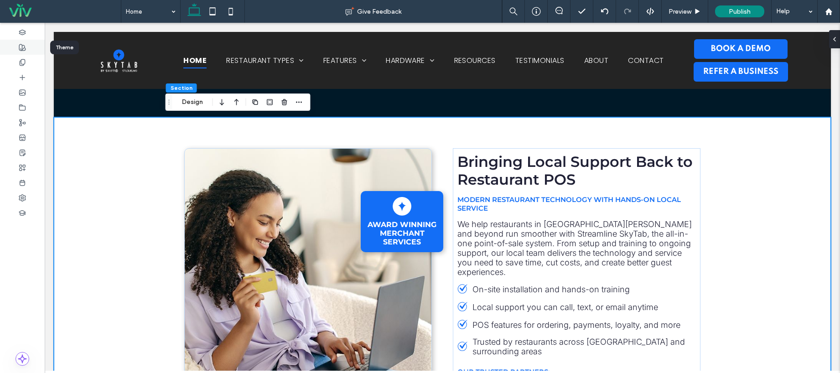
click at [26, 43] on div at bounding box center [22, 47] width 45 height 15
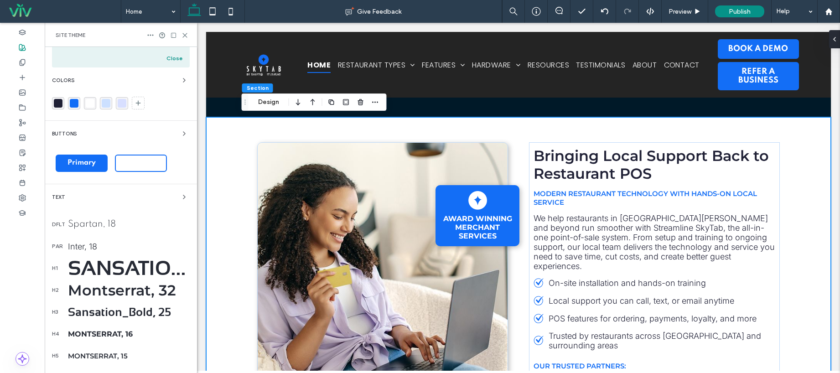
scroll to position [63, 0]
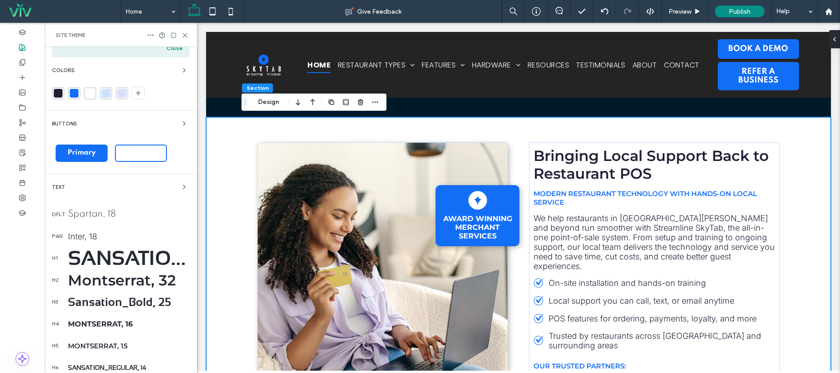
click at [92, 217] on div "Spartan, 18" at bounding box center [129, 215] width 122 height 10
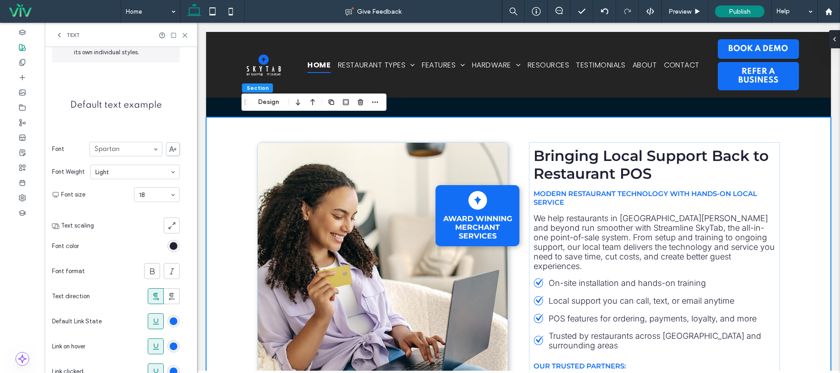
click at [57, 37] on icon at bounding box center [59, 34] width 7 height 7
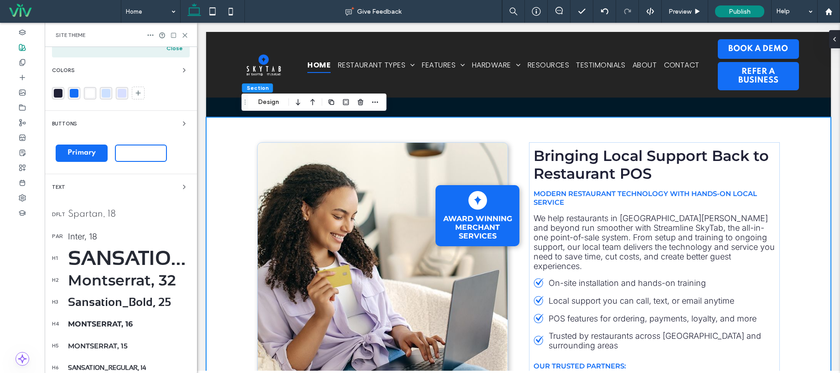
click at [73, 233] on div "Inter, 18" at bounding box center [129, 237] width 122 height 10
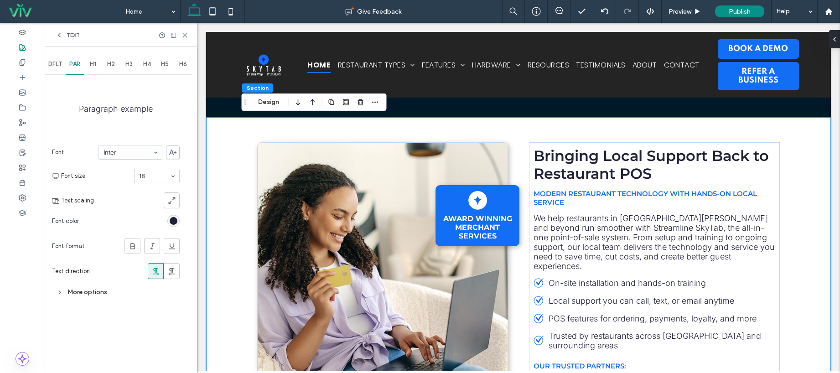
scroll to position [0, 0]
click at [142, 160] on section "Font Inter" at bounding box center [116, 152] width 128 height 24
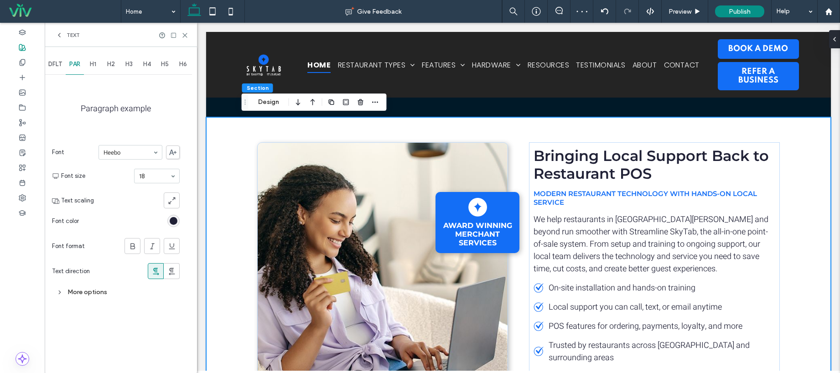
click at [101, 149] on div at bounding box center [130, 152] width 63 height 14
type input "***"
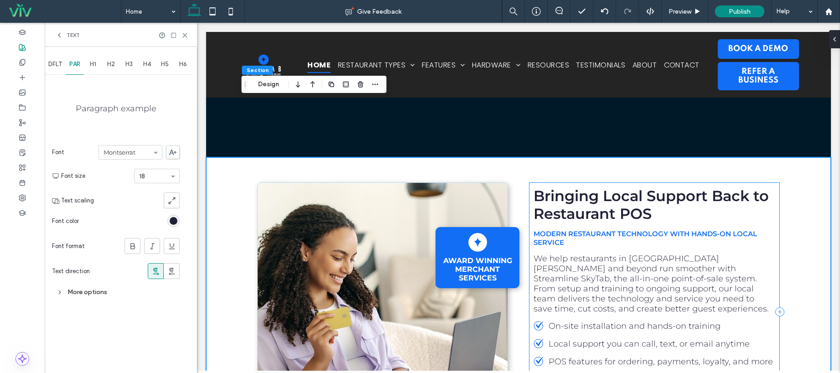
scroll to position [245, 0]
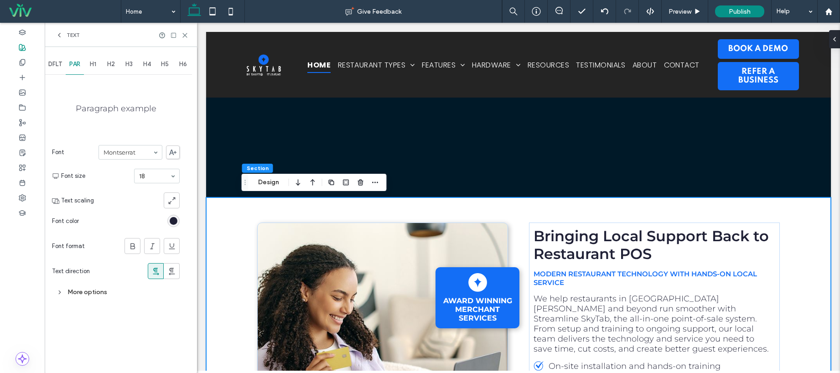
click at [124, 146] on div at bounding box center [130, 152] width 63 height 14
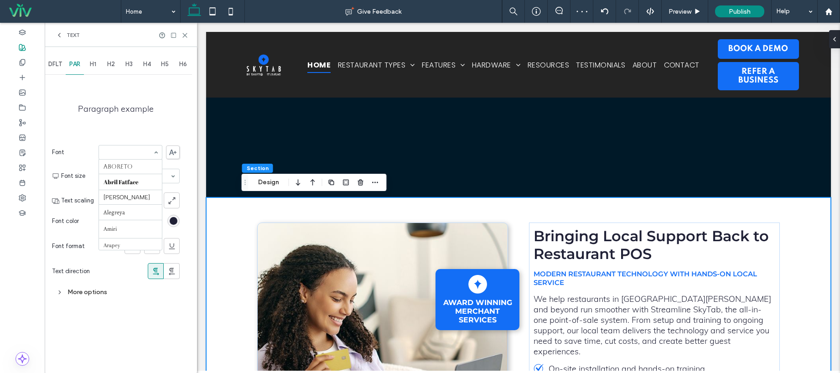
click at [126, 154] on input at bounding box center [127, 152] width 49 height 6
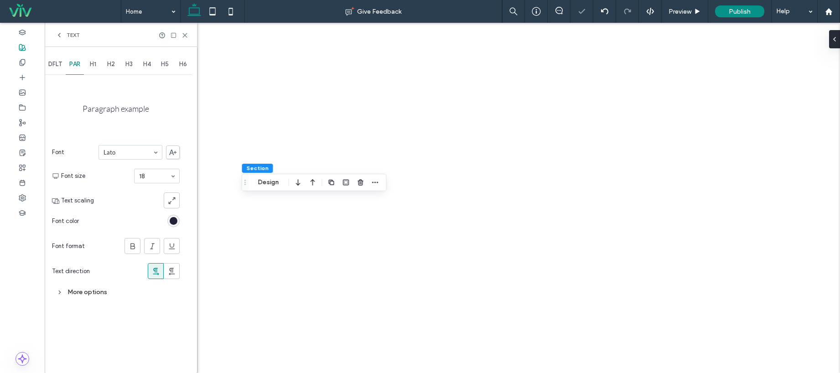
click at [122, 150] on input at bounding box center [127, 152] width 49 height 6
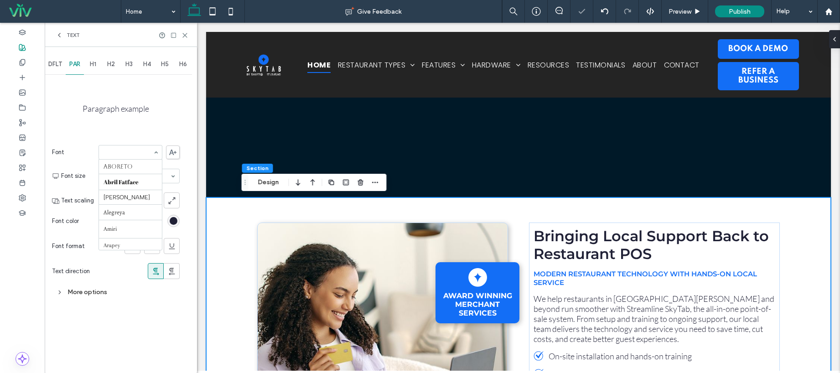
scroll to position [441, 0]
click at [65, 294] on div "More options" at bounding box center [116, 292] width 128 height 12
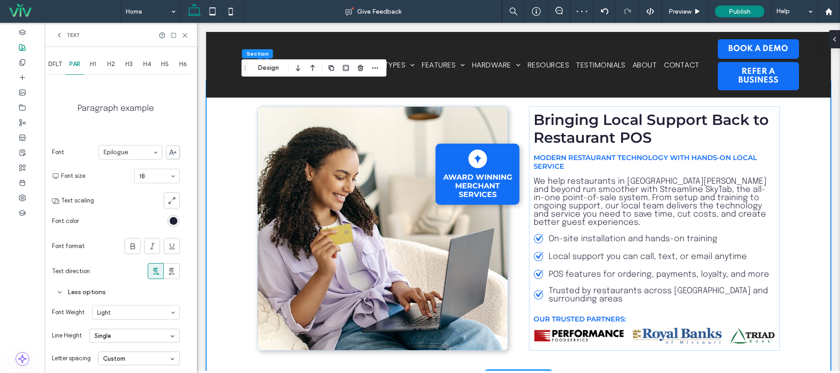
scroll to position [352, 0]
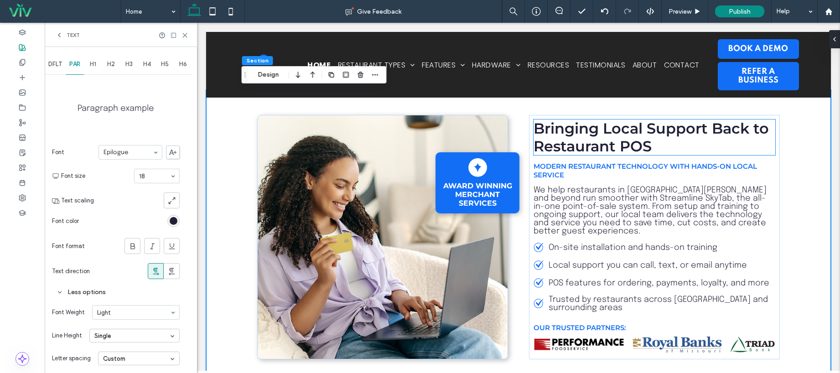
click at [656, 140] on h2 "Bringing Local Support Back to Restaurant POS" at bounding box center [654, 137] width 242 height 36
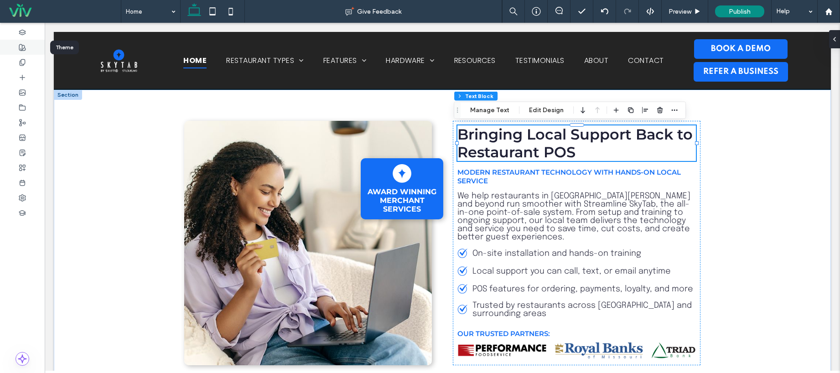
click at [26, 51] on div at bounding box center [22, 47] width 45 height 15
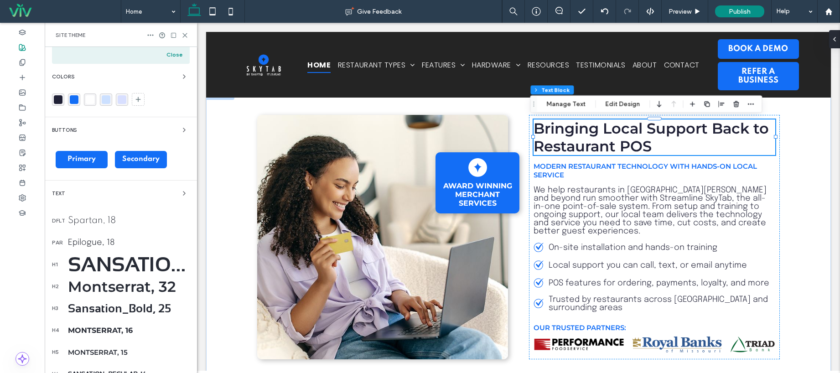
scroll to position [155, 0]
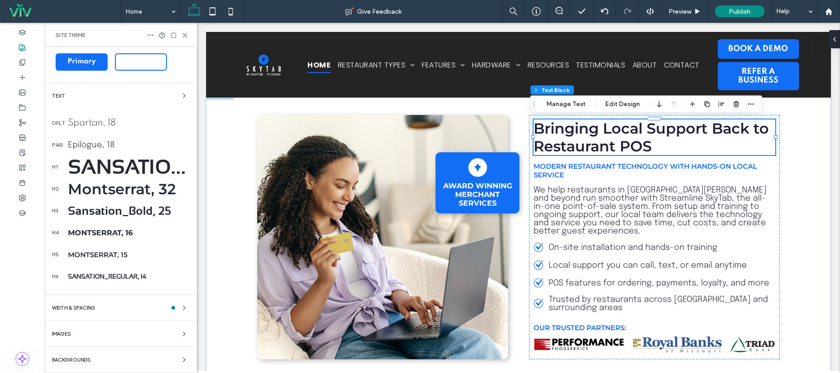
click at [105, 192] on div "Montserrat, 32" at bounding box center [129, 189] width 122 height 18
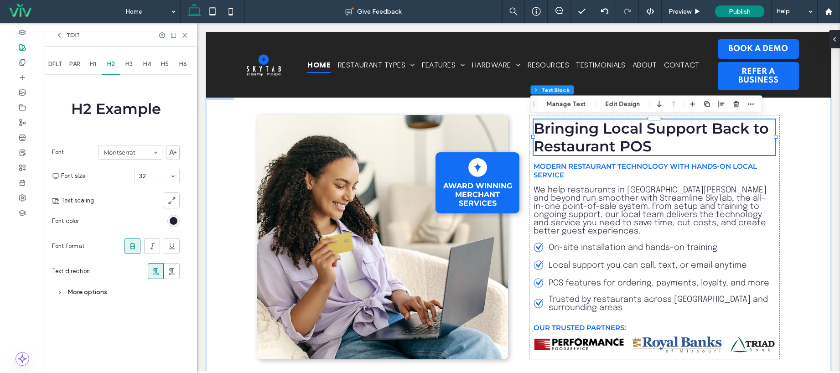
scroll to position [0, 0]
click at [71, 292] on div "More options" at bounding box center [116, 292] width 128 height 12
drag, startPoint x: 122, startPoint y: 310, endPoint x: 127, endPoint y: 318, distance: 10.0
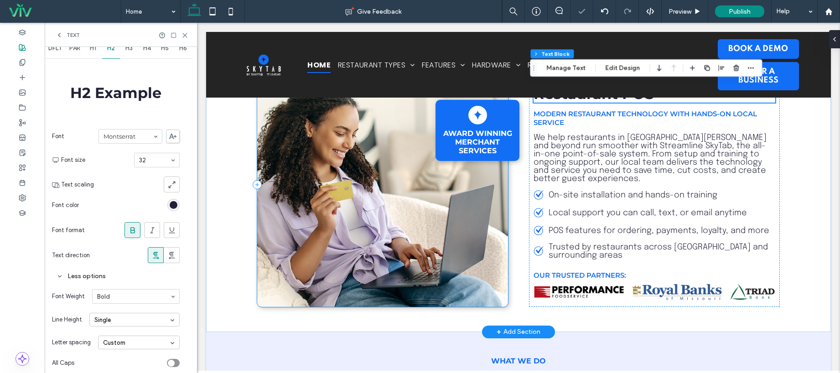
scroll to position [325, 0]
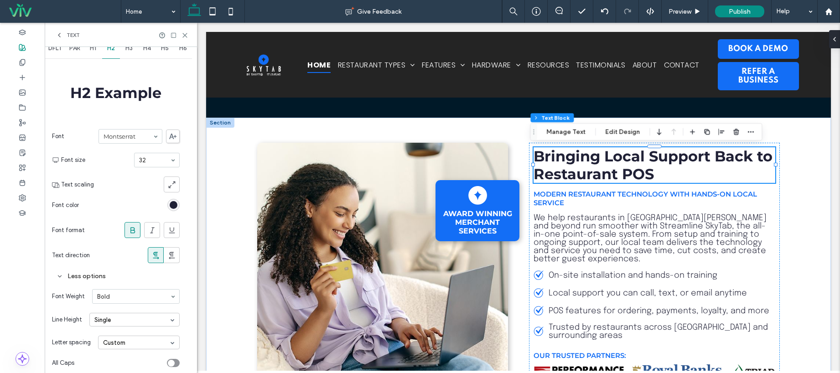
click at [115, 299] on input at bounding box center [133, 296] width 73 height 6
click at [145, 50] on span "H4" at bounding box center [147, 48] width 8 height 7
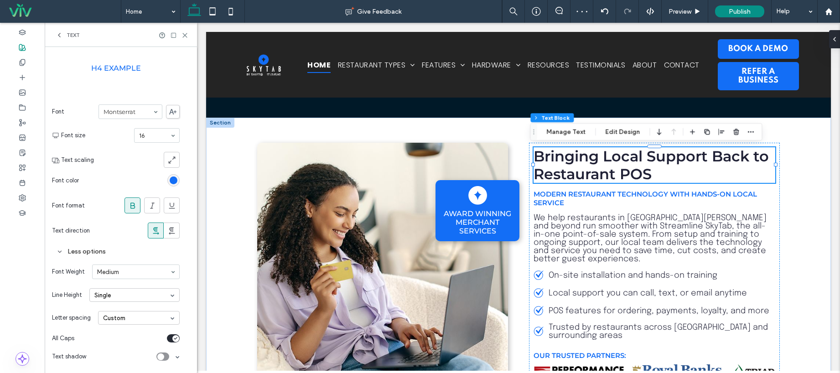
click at [62, 32] on icon at bounding box center [59, 34] width 7 height 7
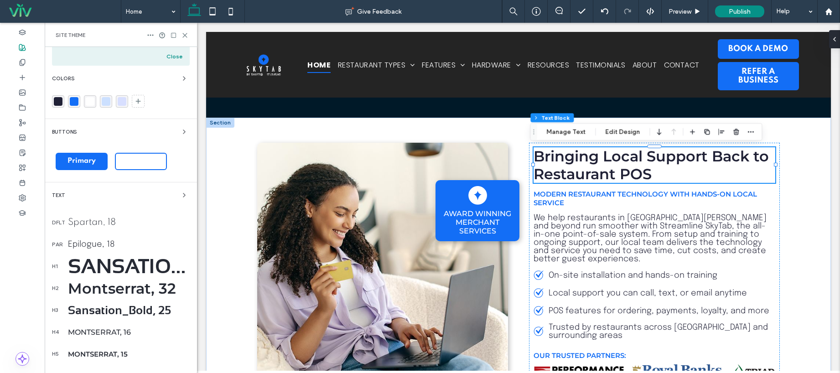
scroll to position [108, 0]
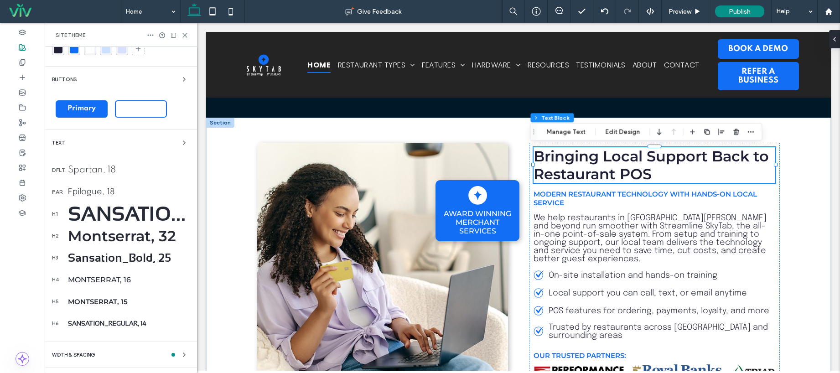
click at [119, 299] on div "Montserrat, 15" at bounding box center [129, 301] width 122 height 9
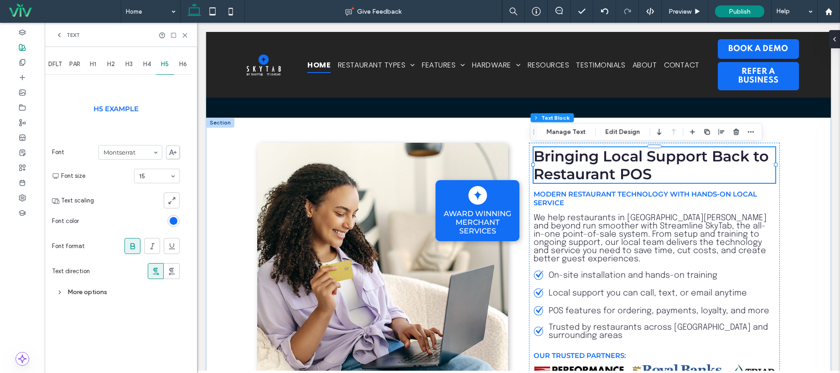
scroll to position [0, 0]
click at [136, 245] on icon at bounding box center [132, 246] width 9 height 9
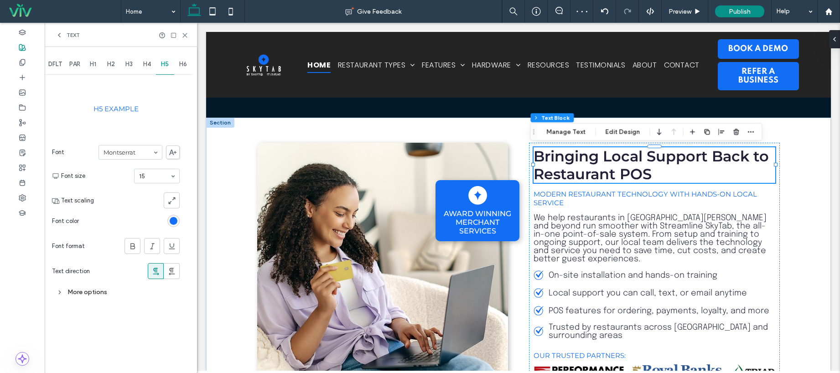
click at [81, 292] on div "More options" at bounding box center [116, 292] width 128 height 12
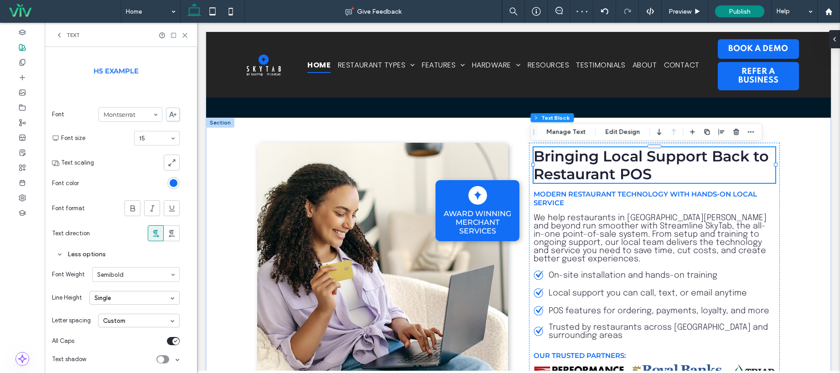
scroll to position [41, 0]
click at [175, 339] on icon "toggle" at bounding box center [176, 338] width 4 height 3
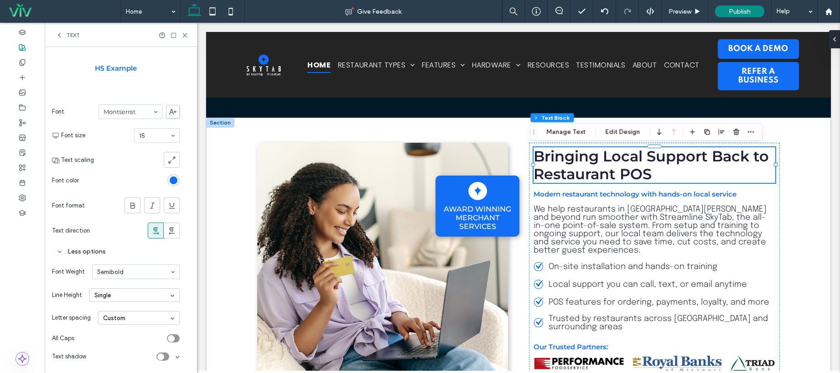
click at [146, 140] on div at bounding box center [156, 136] width 45 height 14
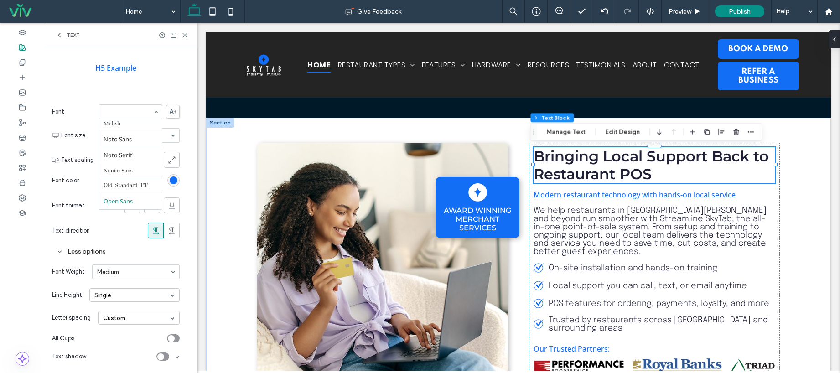
scroll to position [560, 0]
click at [129, 295] on div "Single" at bounding box center [134, 295] width 90 height 14
click at [123, 242] on section "Text direction" at bounding box center [116, 230] width 128 height 25
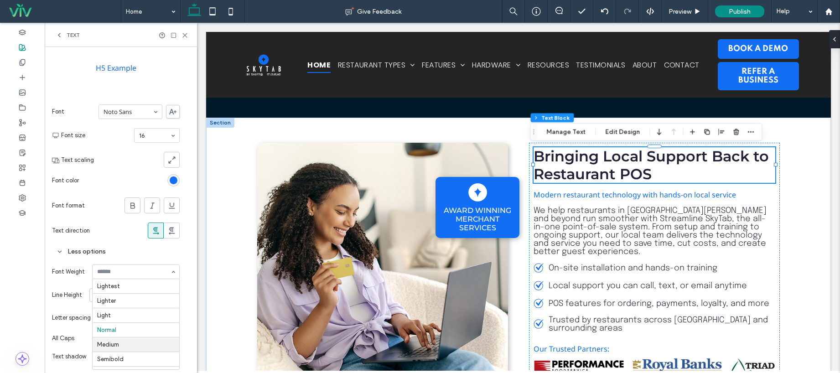
scroll to position [41, 0]
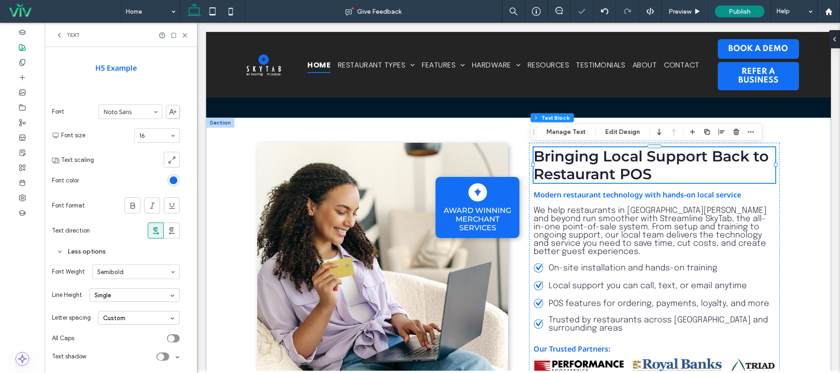
click at [131, 273] on input at bounding box center [133, 271] width 73 height 6
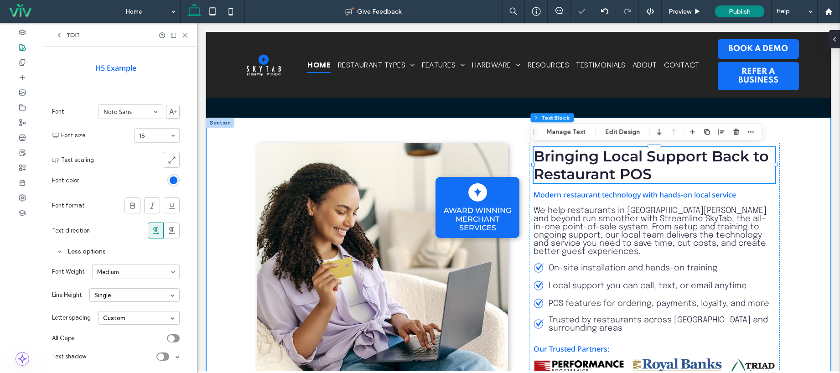
click at [806, 178] on div "Award Winning Merchant Services Bringing Local Support Back to Restaurant POS M…" at bounding box center [518, 262] width 625 height 289
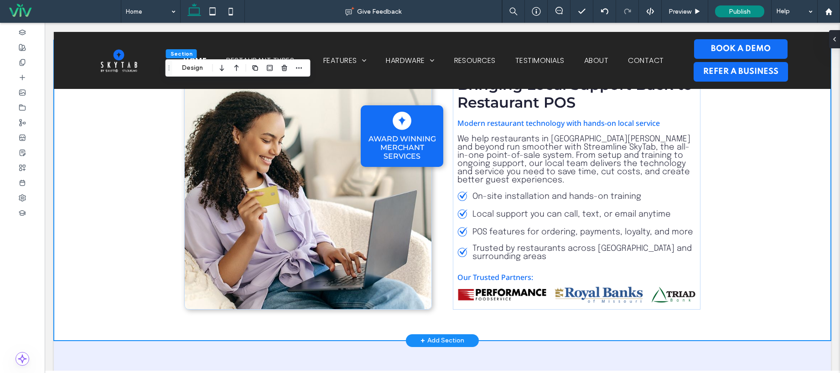
scroll to position [402, 0]
click at [562, 177] on div "Bringing Local Support Back to Restaurant POS Modern restaurant technology with…" at bounding box center [577, 191] width 248 height 238
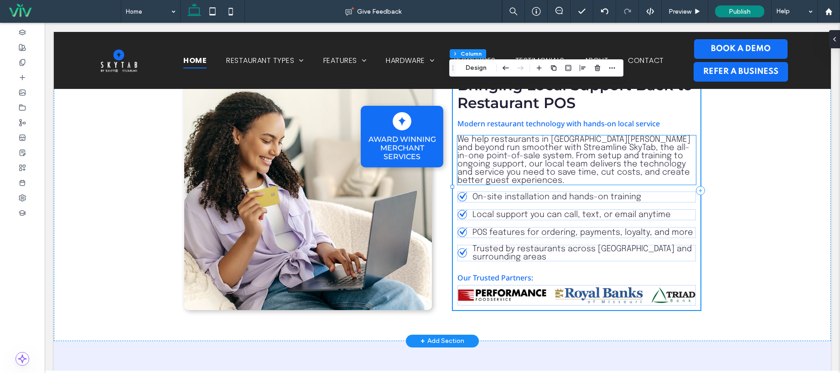
click at [541, 160] on span "We help restaurants in St. Louis and beyond run smoother with Streamline SkyTab…" at bounding box center [573, 159] width 233 height 49
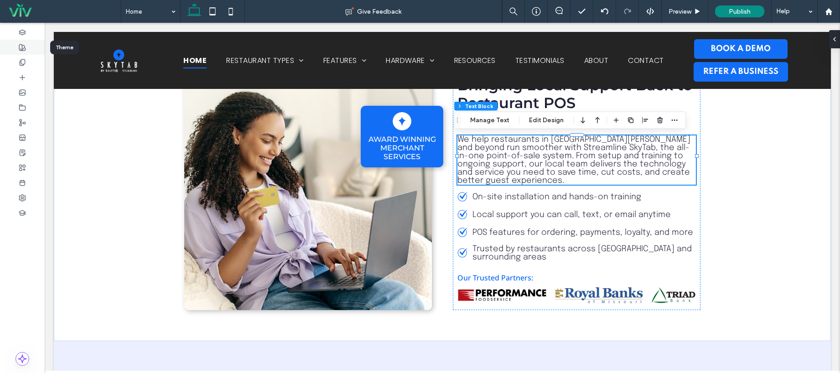
click at [26, 46] on div at bounding box center [22, 47] width 45 height 15
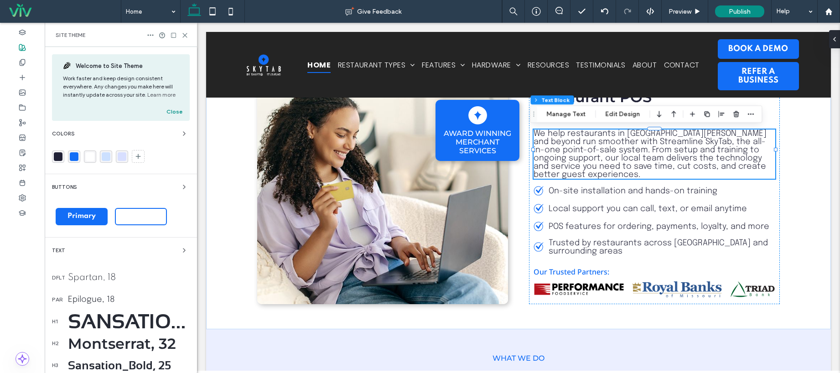
click at [101, 293] on div "par Epilogue, 18" at bounding box center [121, 300] width 138 height 22
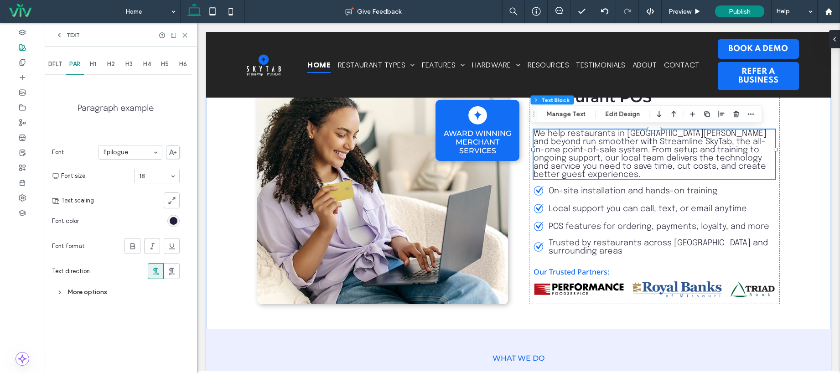
click at [77, 294] on div "More options" at bounding box center [116, 292] width 128 height 12
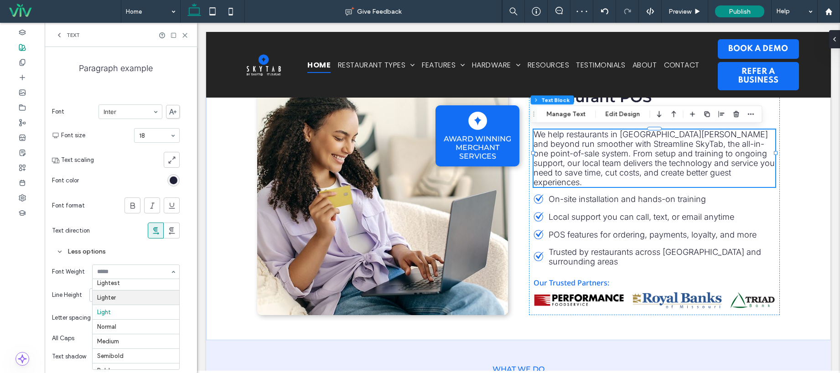
scroll to position [0, 0]
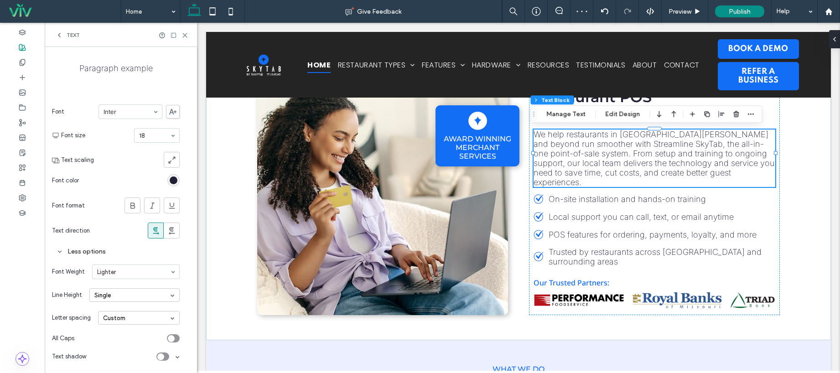
click at [140, 272] on input at bounding box center [133, 271] width 73 height 6
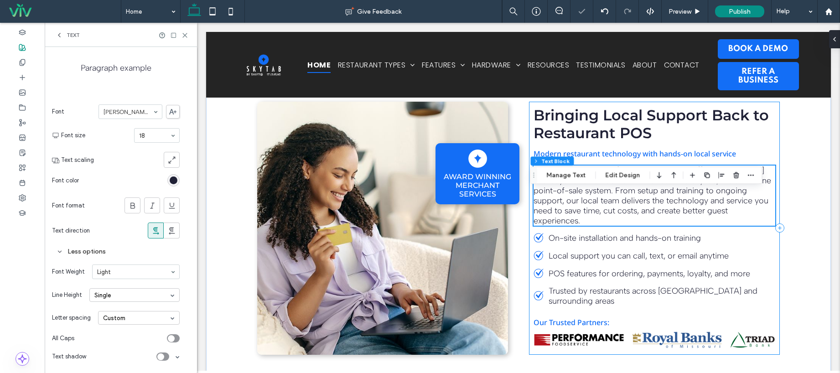
scroll to position [333, 0]
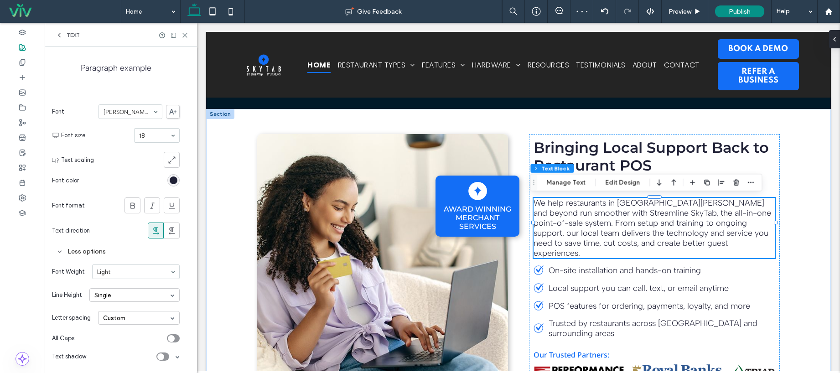
click at [808, 207] on div "Award Winning Merchant Services Bringing Local Support Back to Restaurant POS M…" at bounding box center [518, 260] width 625 height 303
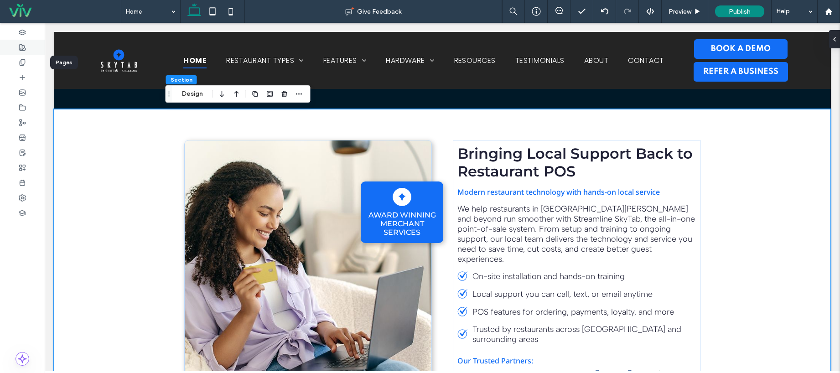
click at [24, 51] on span at bounding box center [22, 47] width 7 height 8
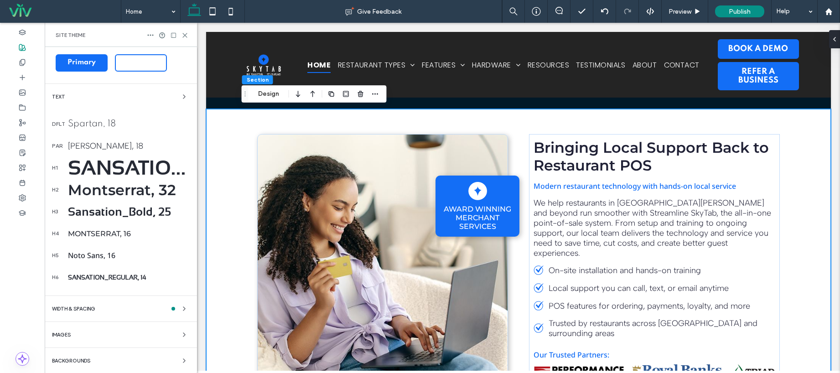
scroll to position [155, 0]
click at [114, 211] on div "Sansation_Bold, 25" at bounding box center [129, 210] width 122 height 13
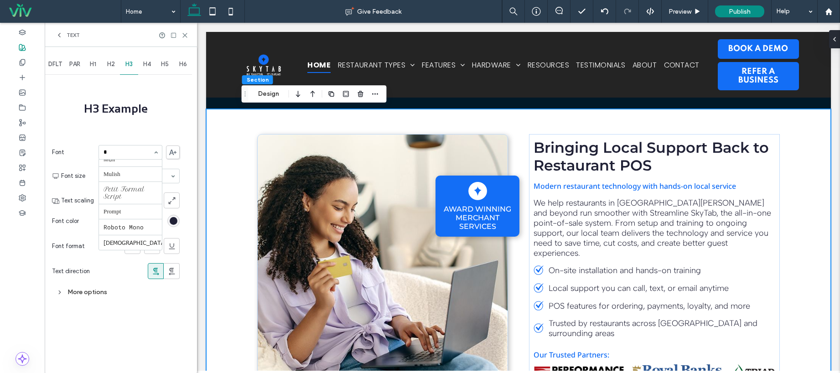
scroll to position [0, 0]
type input "***"
click at [145, 320] on div "DFLT PAR H1 H2 H3 H4 H5 H6 H3 Example Font Montserrat Font size 25 Text scaling…" at bounding box center [121, 210] width 152 height 326
click at [93, 291] on div "More options" at bounding box center [116, 292] width 128 height 12
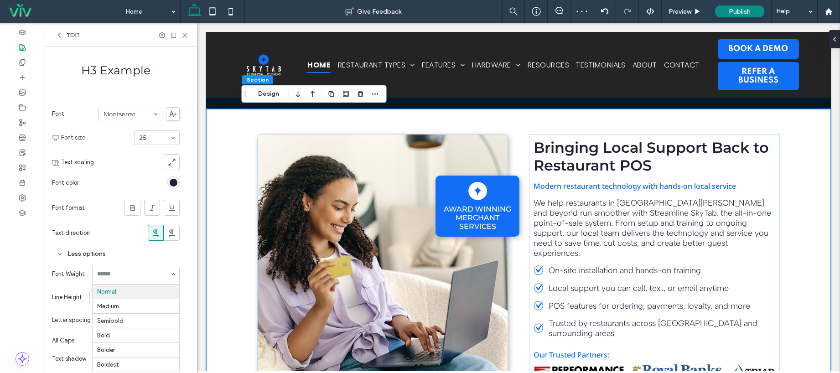
scroll to position [41, 0]
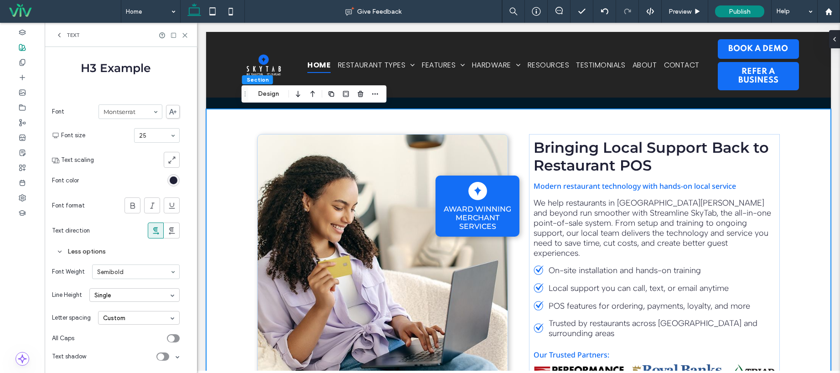
click at [58, 31] on div "Text" at bounding box center [121, 35] width 152 height 24
click at [62, 36] on icon at bounding box center [59, 34] width 7 height 7
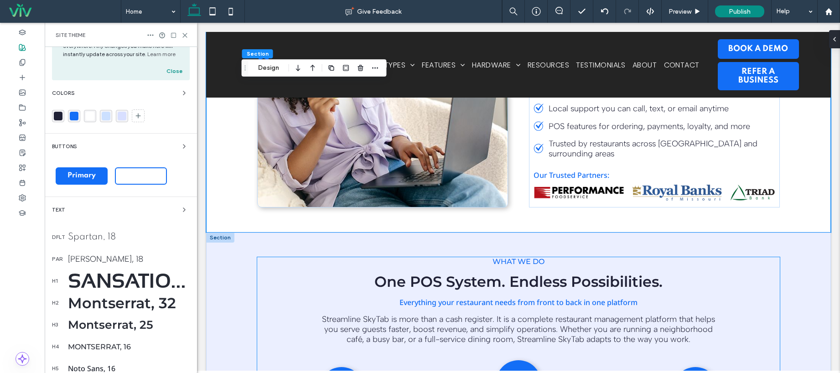
scroll to position [487, 0]
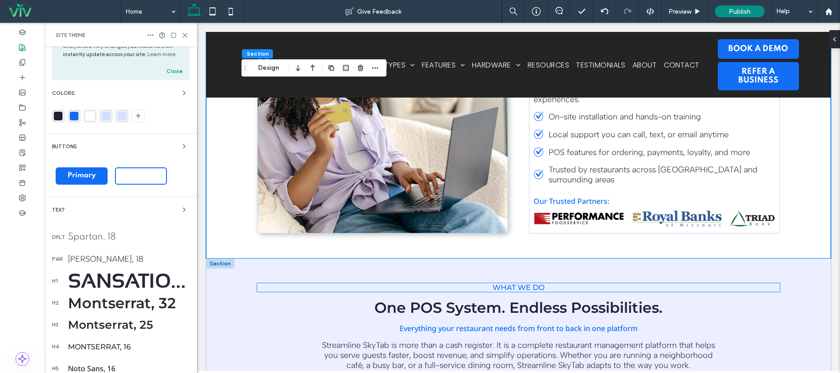
click at [526, 283] on span "What We Do" at bounding box center [518, 287] width 52 height 9
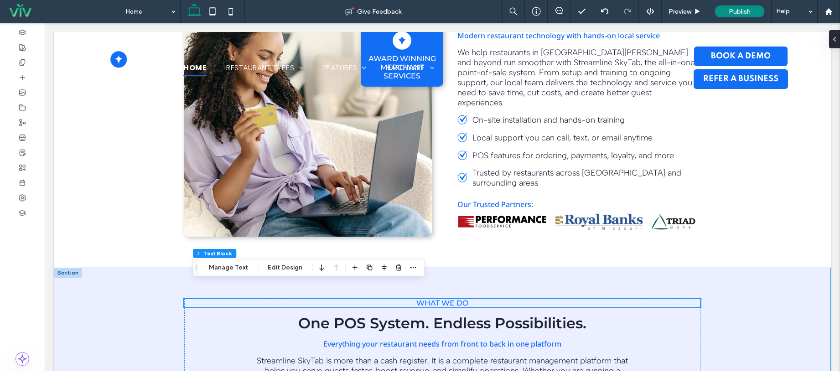
scroll to position [493, 0]
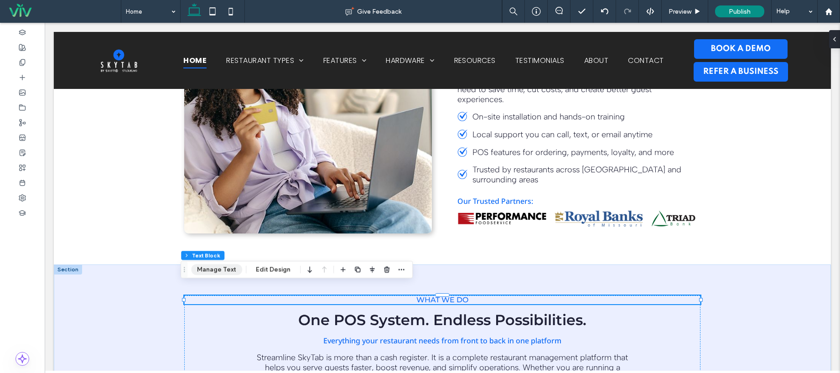
click at [215, 269] on button "Manage Text" at bounding box center [216, 269] width 51 height 11
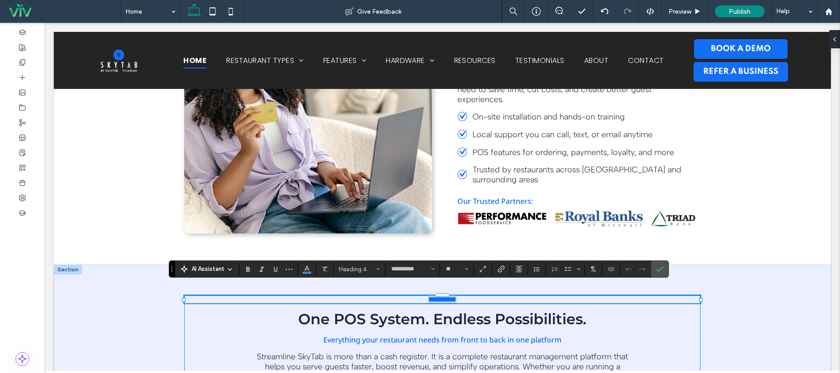
click at [235, 335] on h5 "Everything your restaurant needs from front to back in one platform" at bounding box center [442, 340] width 516 height 10
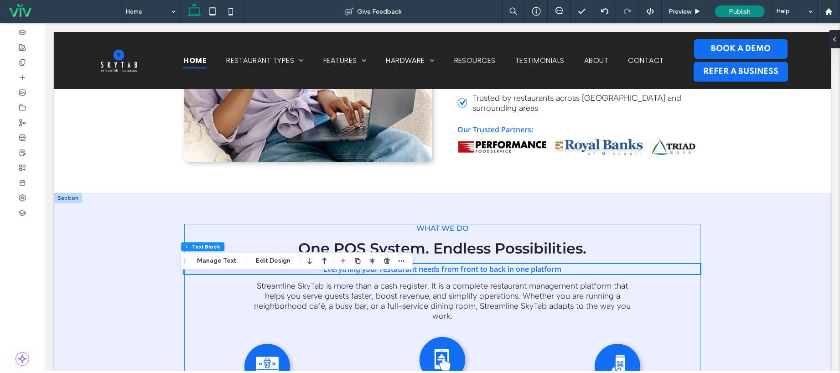
scroll to position [573, 0]
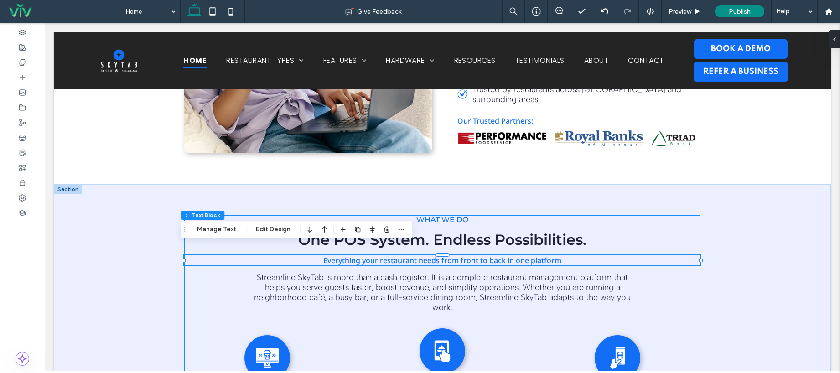
click at [386, 255] on span "Everything your restaurant needs from front to back in one platform" at bounding box center [442, 260] width 238 height 10
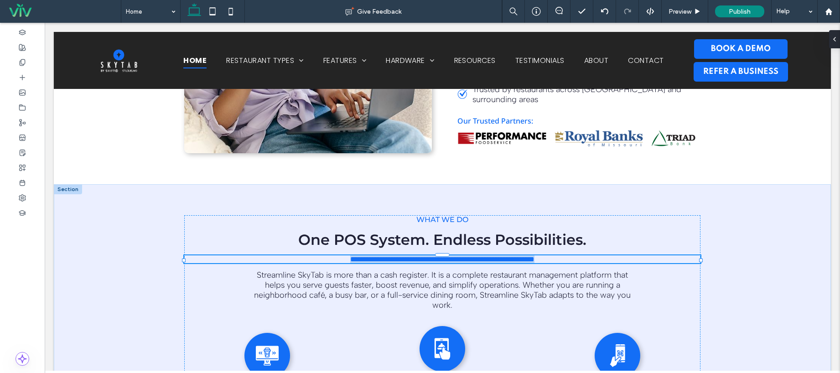
type input "*********"
type input "**"
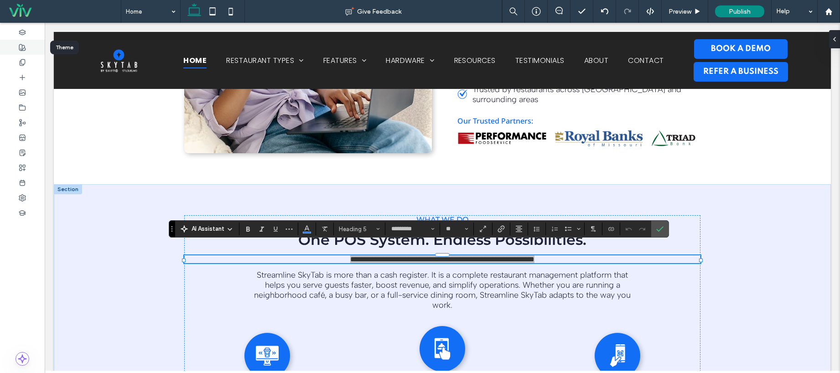
click at [25, 52] on div at bounding box center [22, 47] width 45 height 15
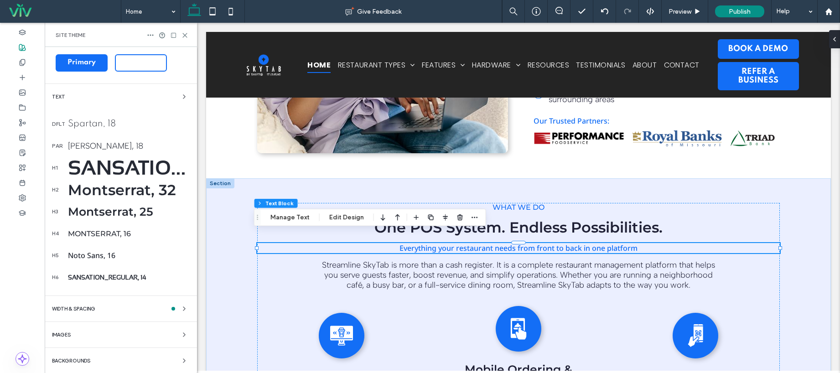
scroll to position [155, 0]
click at [98, 232] on div "Montserrat, 16" at bounding box center [129, 232] width 122 height 9
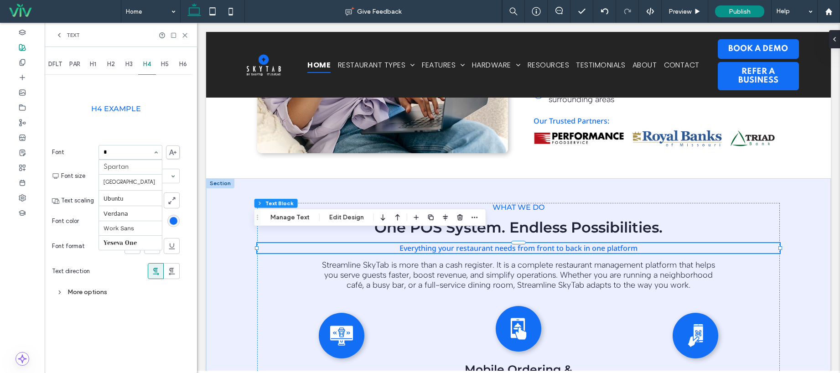
scroll to position [0, 0]
type input "****"
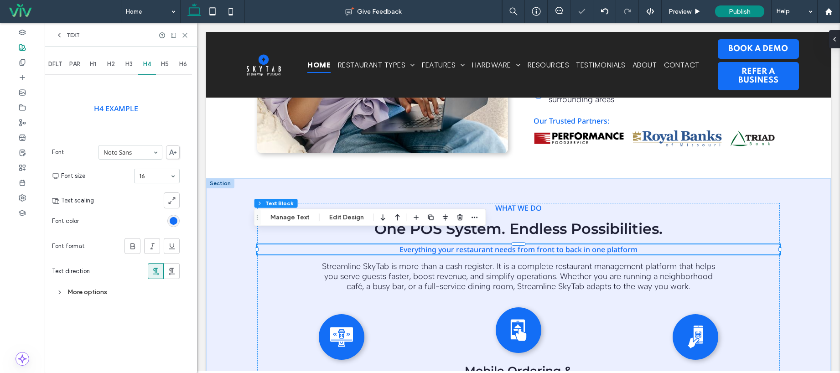
click at [81, 291] on div "More options" at bounding box center [116, 292] width 128 height 12
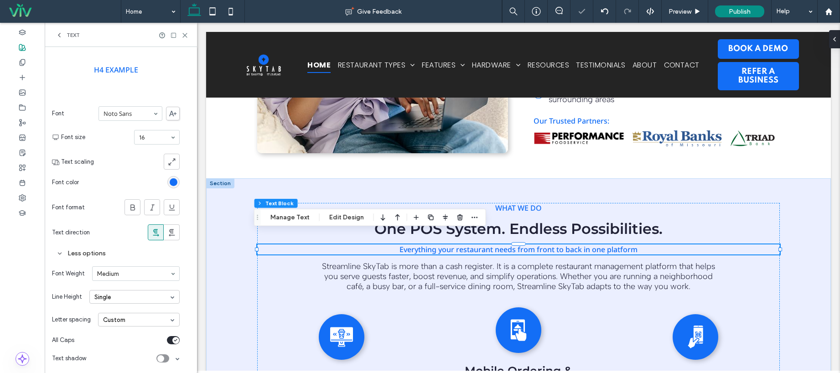
scroll to position [41, 0]
click at [176, 337] on icon "toggle" at bounding box center [176, 338] width 4 height 3
click at [186, 36] on icon at bounding box center [184, 35] width 7 height 7
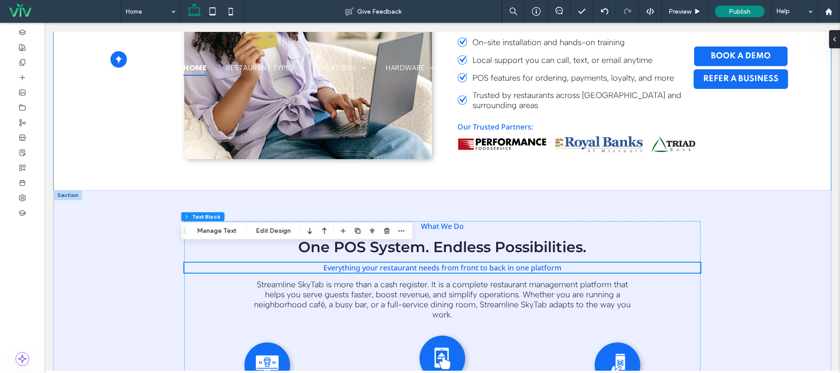
scroll to position [573, 0]
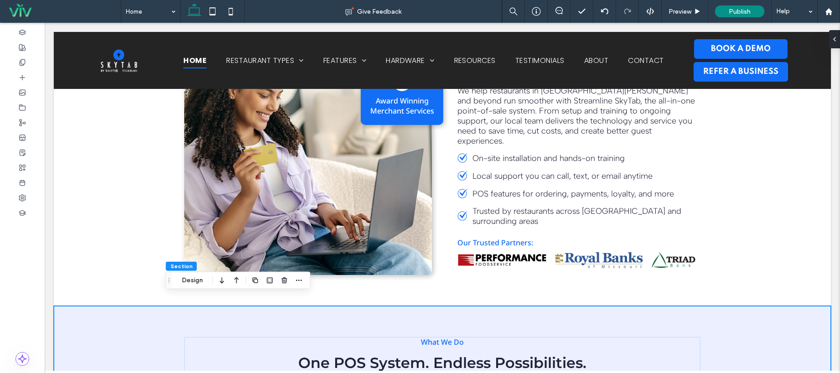
scroll to position [638, 0]
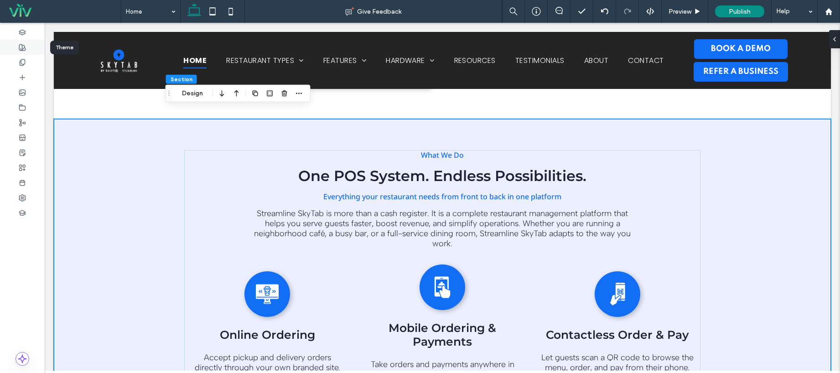
click at [21, 47] on icon at bounding box center [22, 47] width 7 height 7
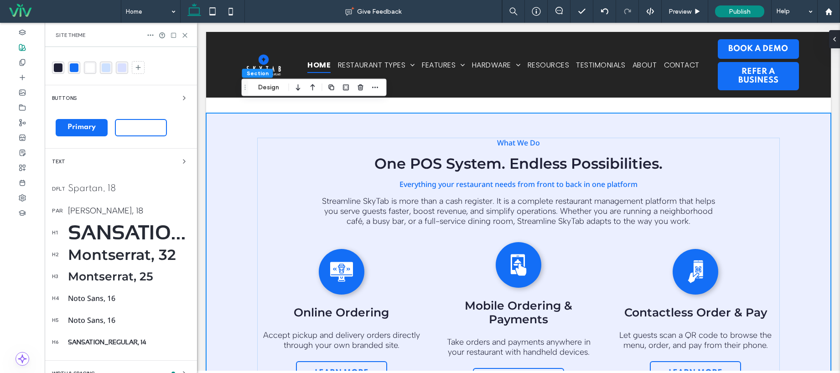
scroll to position [155, 0]
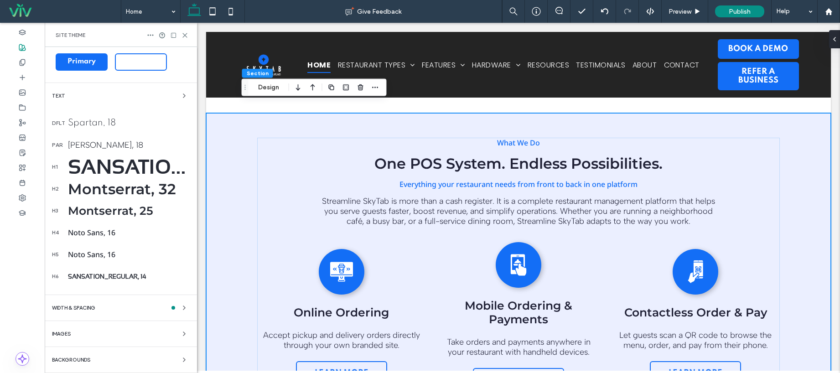
click at [106, 232] on div "Noto Sans, 16" at bounding box center [129, 232] width 122 height 10
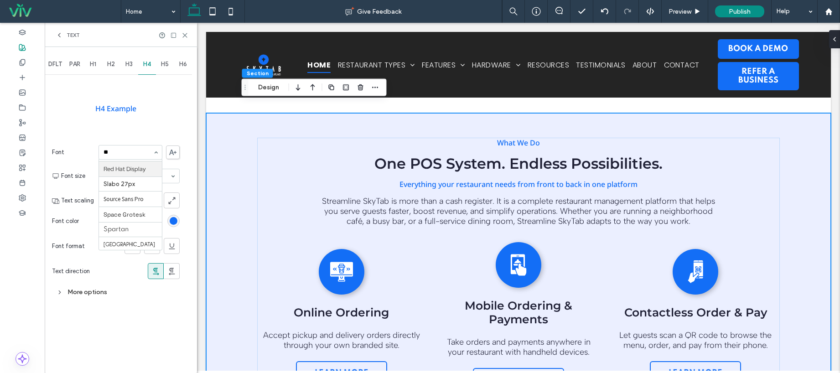
scroll to position [0, 0]
type input "***"
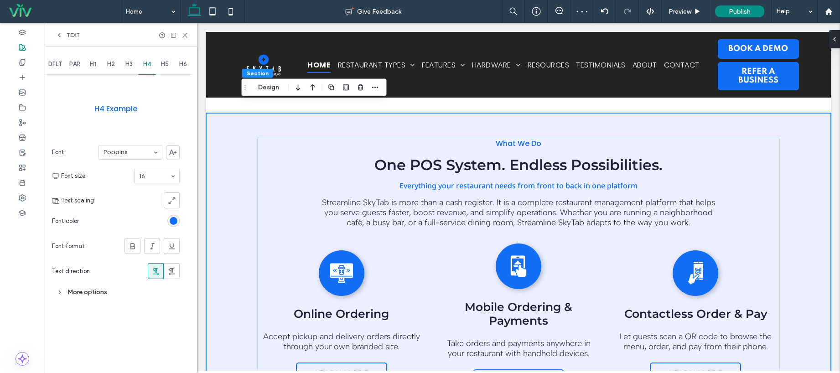
click at [161, 65] on span "H5" at bounding box center [165, 64] width 8 height 7
type input "***"
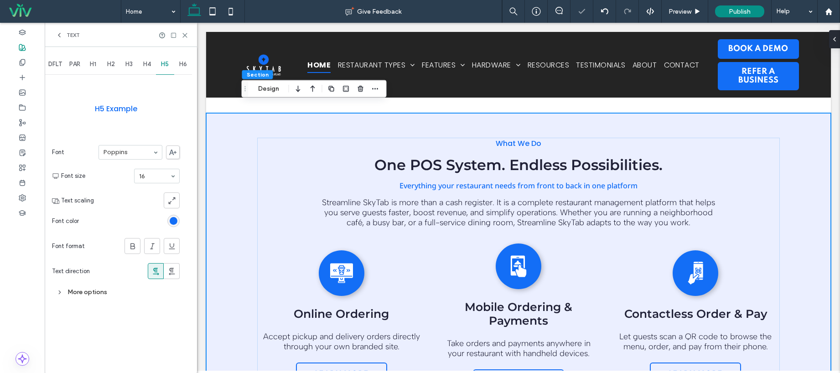
scroll to position [634, 0]
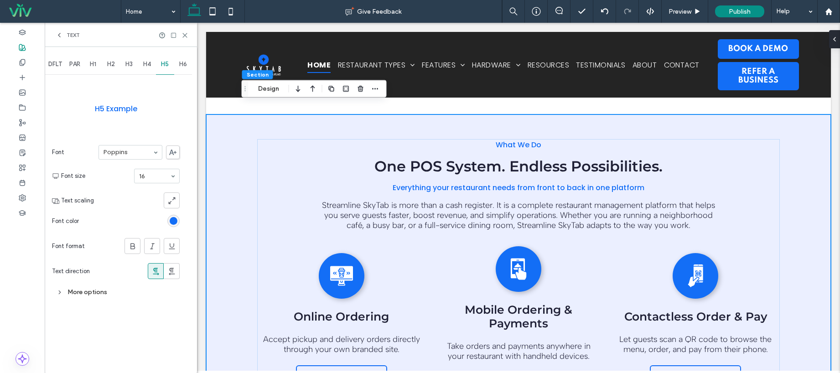
click at [150, 64] on span "H4" at bounding box center [147, 64] width 8 height 7
click at [60, 293] on use at bounding box center [60, 291] width 2 height 3
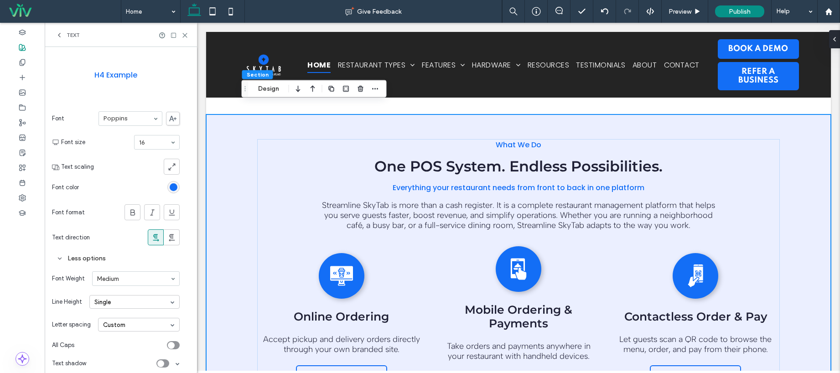
scroll to position [41, 0]
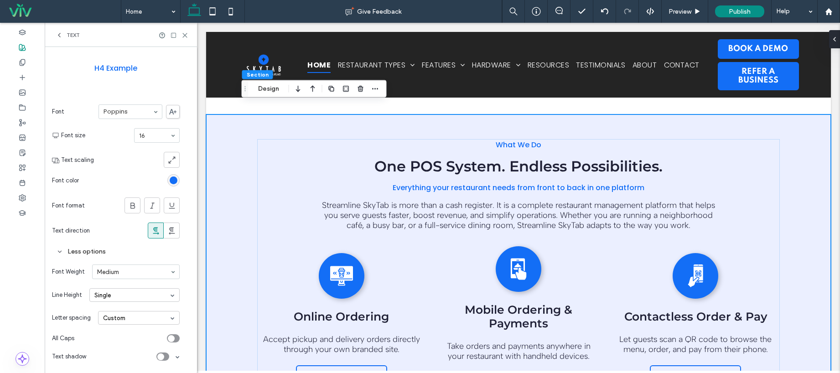
click at [173, 337] on div "toggle" at bounding box center [171, 338] width 7 height 7
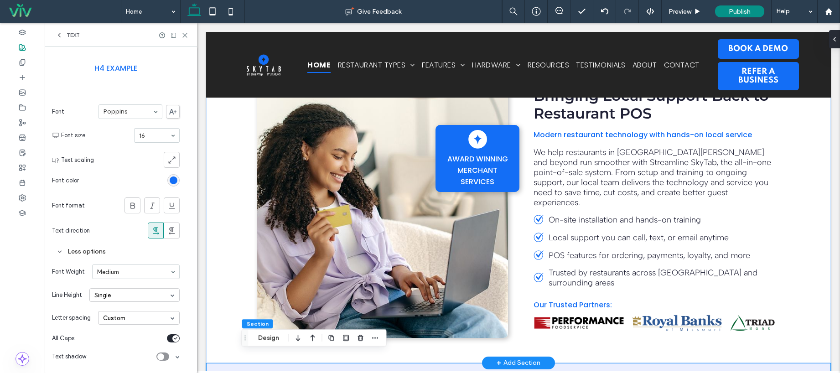
scroll to position [404, 0]
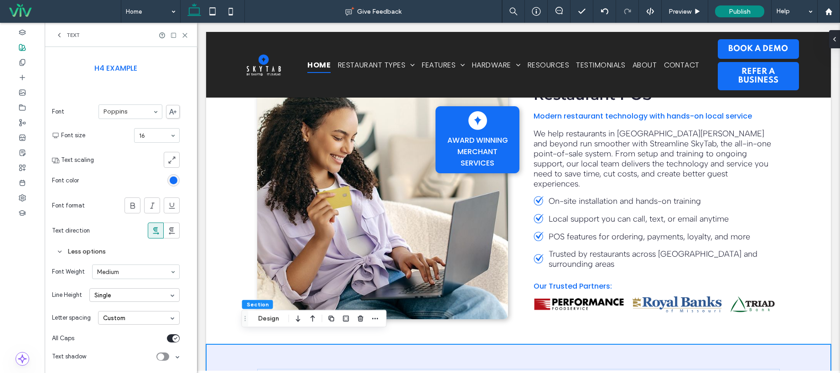
click at [173, 338] on div "toggle" at bounding box center [175, 338] width 7 height 7
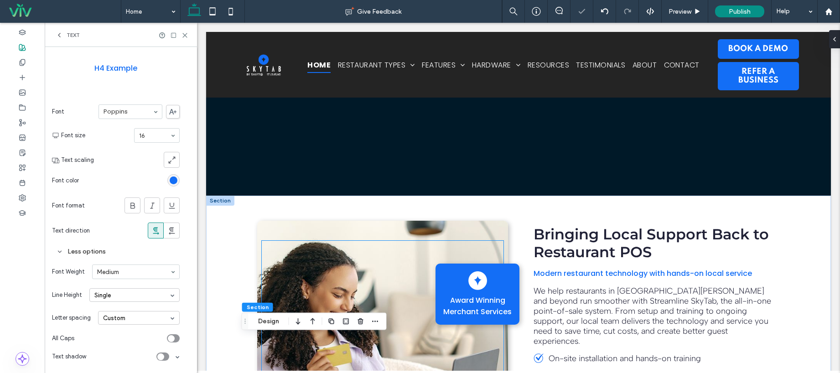
scroll to position [246, 0]
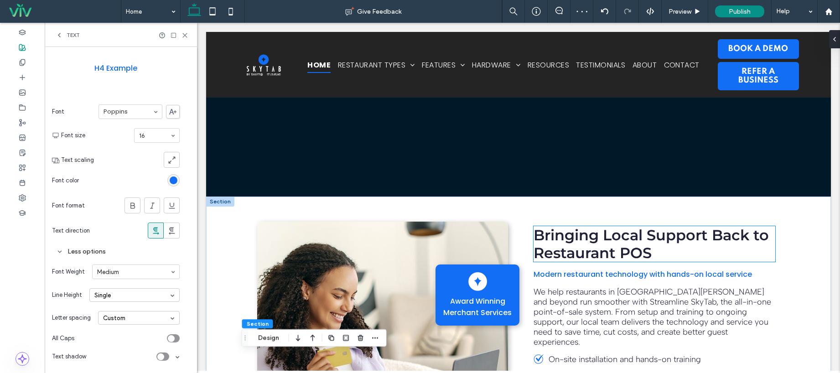
click at [627, 239] on span "Bringing Local Support Back to Restaurant POS" at bounding box center [650, 244] width 235 height 36
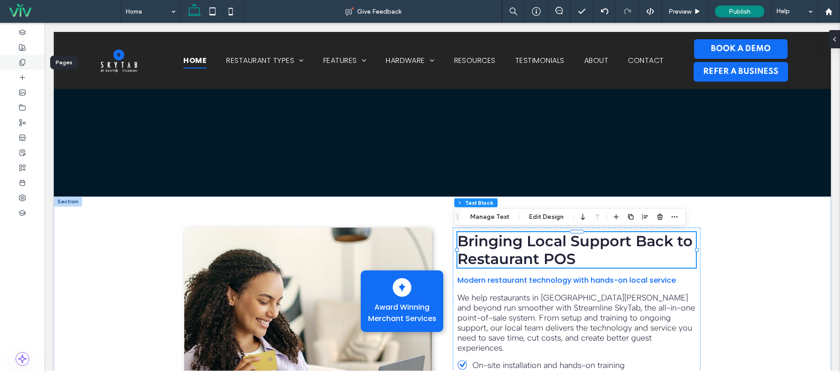
click at [24, 61] on icon at bounding box center [22, 62] width 7 height 7
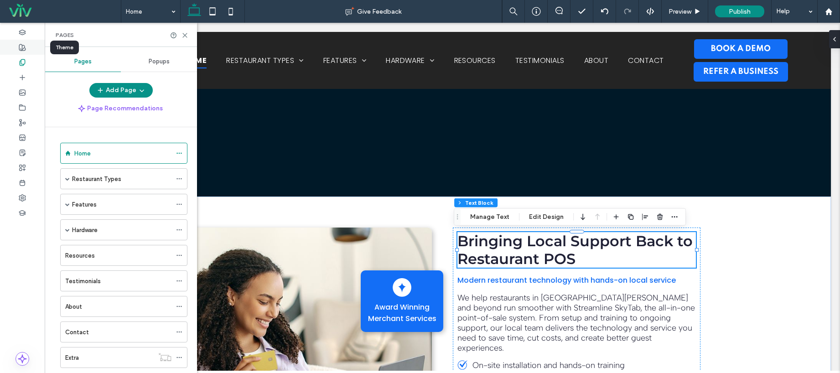
click at [19, 45] on icon at bounding box center [22, 47] width 7 height 7
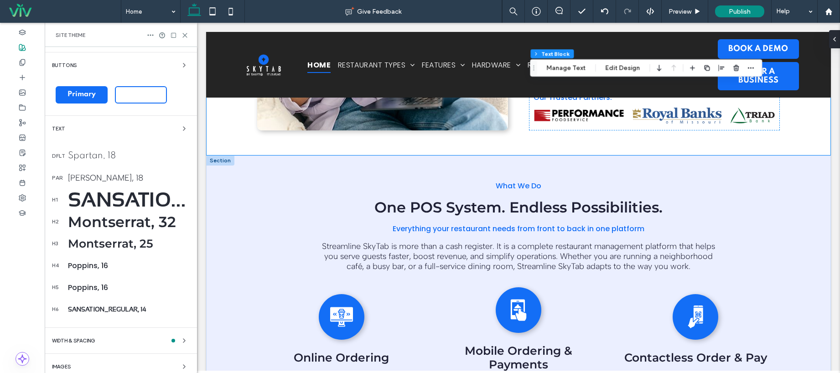
scroll to position [606, 0]
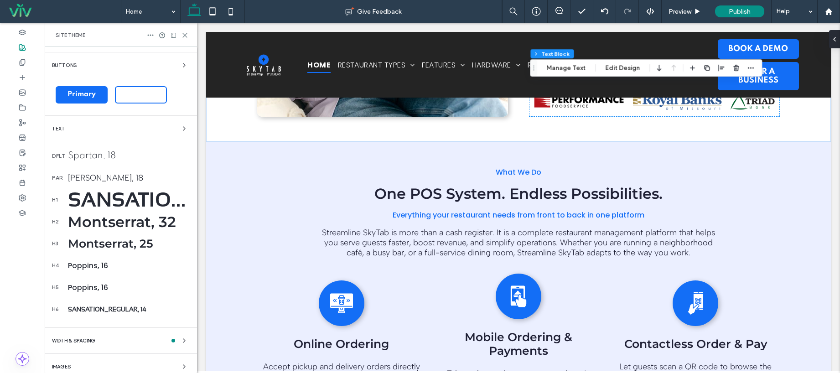
click at [88, 289] on div "Poppins, 16" at bounding box center [129, 287] width 122 height 11
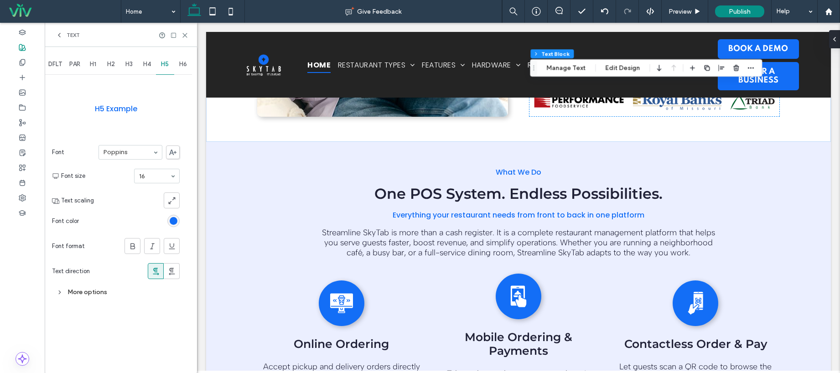
scroll to position [0, 0]
click at [88, 289] on div "More options" at bounding box center [116, 292] width 128 height 12
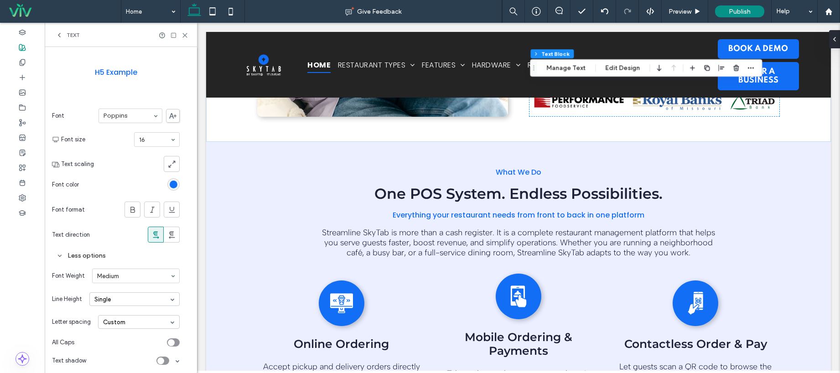
scroll to position [41, 0]
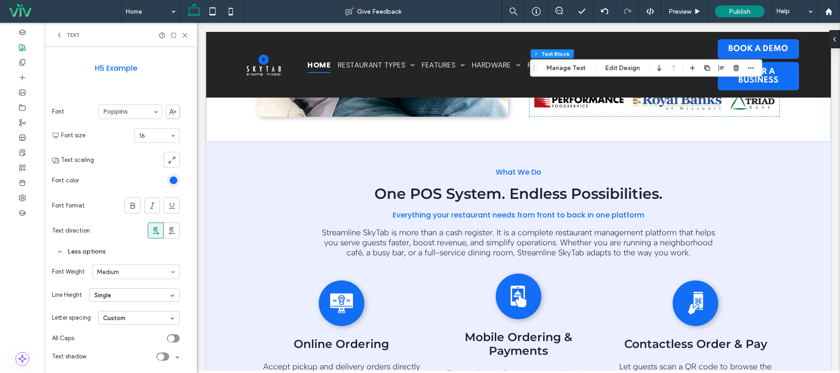
click at [170, 338] on icon "toggle" at bounding box center [171, 338] width 4 height 3
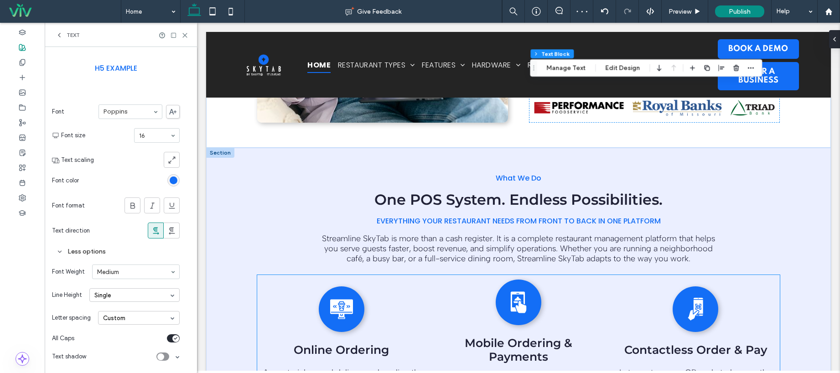
scroll to position [312, 0]
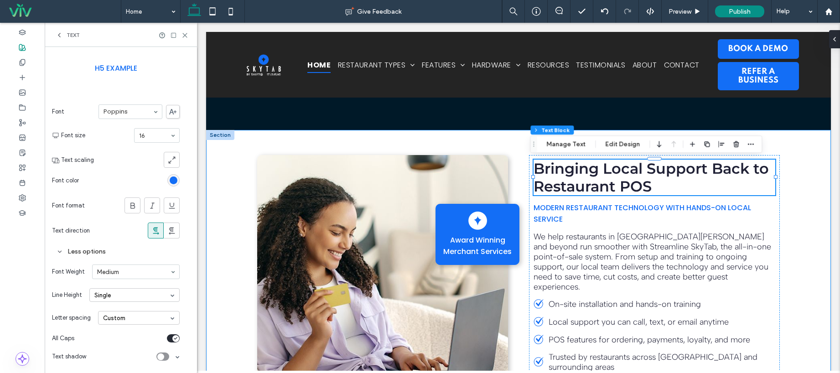
click at [809, 155] on div "Award Winning Merchant Services Bringing Local Support Back to Restaurant POS M…" at bounding box center [518, 288] width 625 height 317
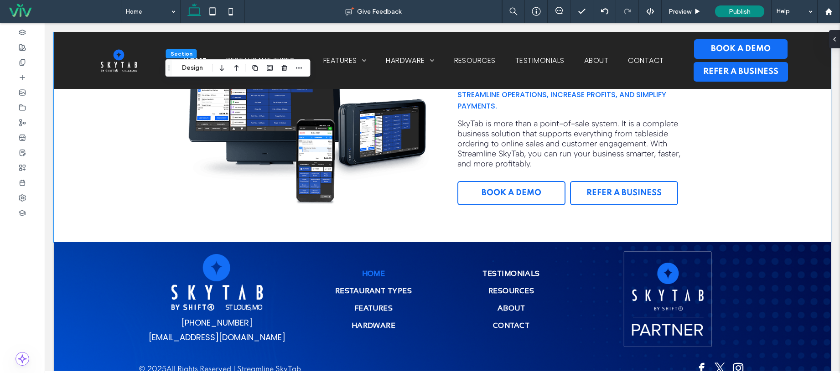
scroll to position [2485, 0]
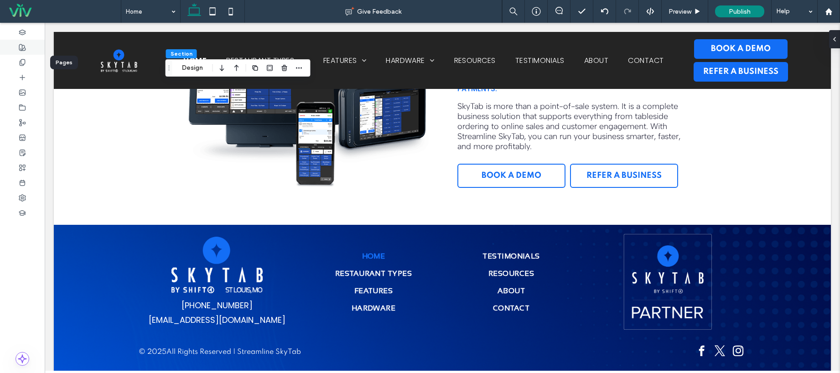
click at [27, 48] on div at bounding box center [22, 47] width 45 height 15
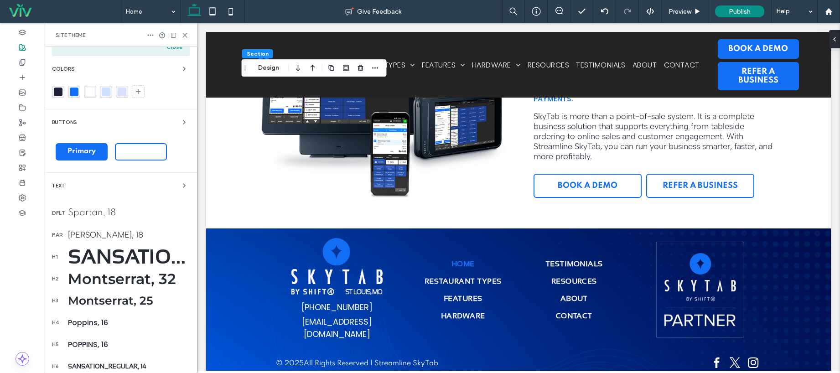
scroll to position [73, 0]
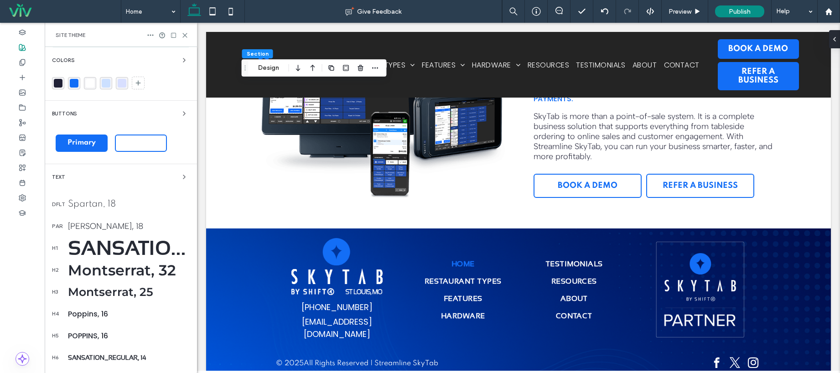
click at [113, 249] on div "Sansation_Bold, 50" at bounding box center [129, 248] width 122 height 24
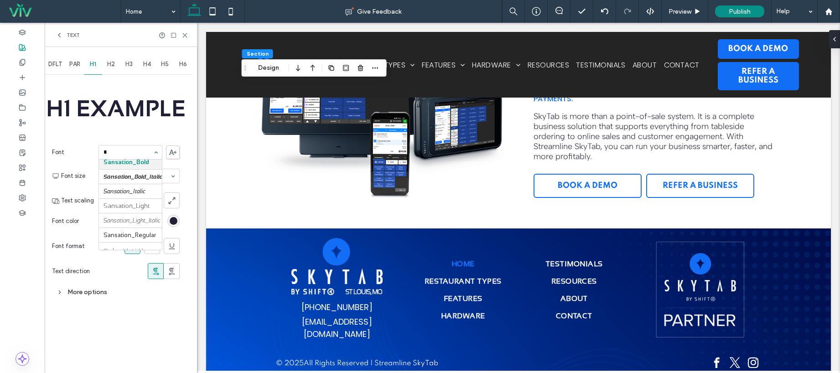
scroll to position [0, 0]
type input "***"
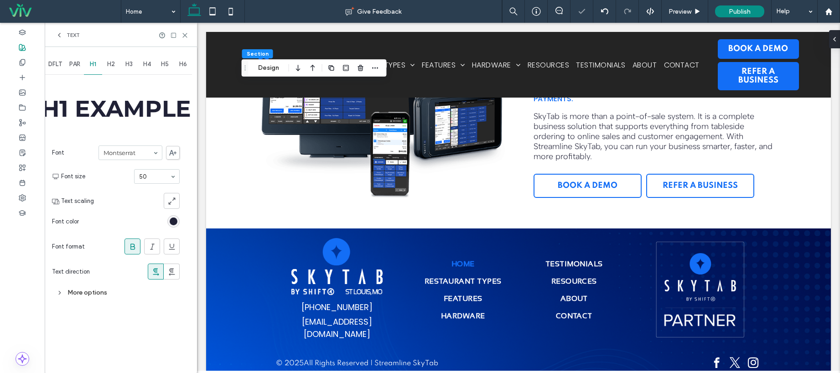
click at [98, 289] on div "More options" at bounding box center [116, 292] width 128 height 12
click at [60, 63] on span "DFLT" at bounding box center [55, 64] width 14 height 7
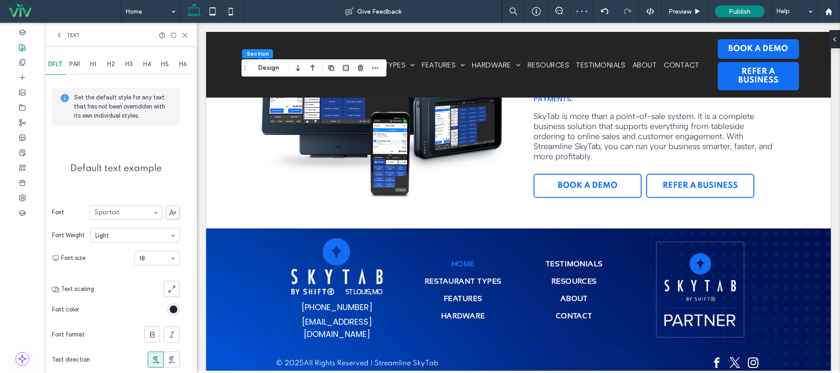
click at [71, 63] on span "PAR" at bounding box center [74, 64] width 11 height 7
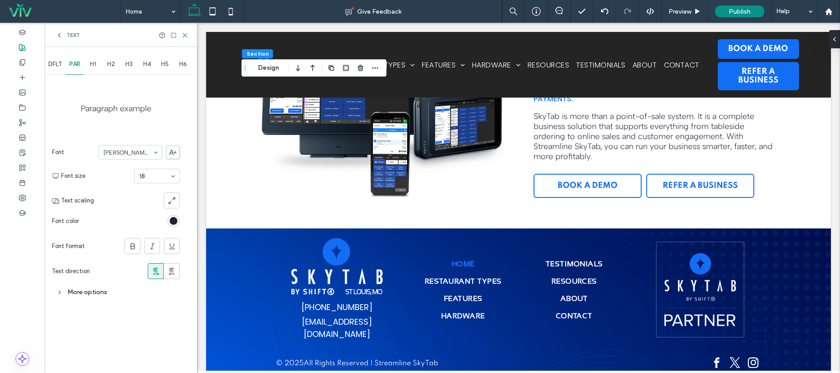
click at [58, 64] on span "DFLT" at bounding box center [55, 64] width 14 height 7
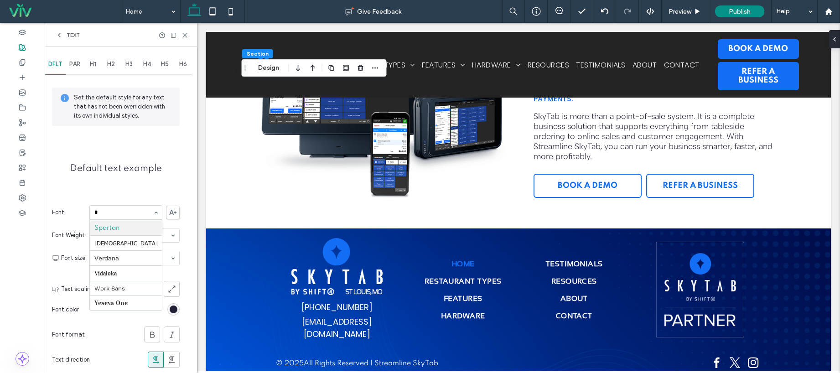
scroll to position [118, 0]
type input "***"
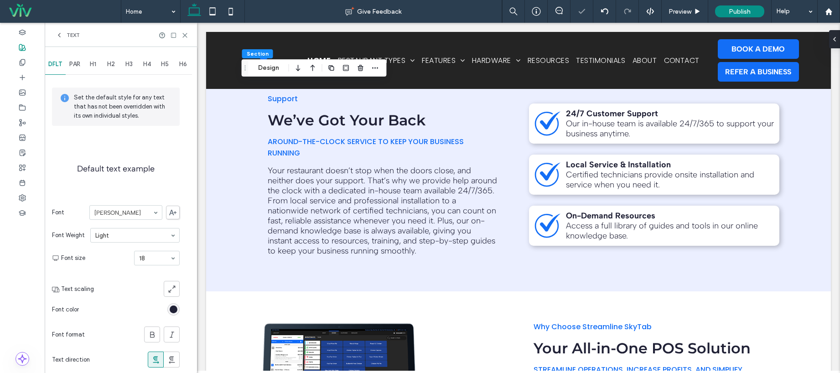
scroll to position [2055, 0]
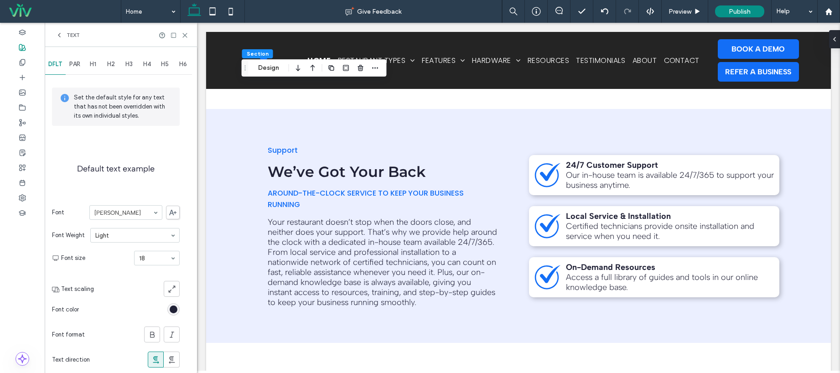
click at [134, 214] on input at bounding box center [123, 212] width 58 height 6
click at [174, 183] on div "Set the default style for any text that has not been overridden with its own in…" at bounding box center [116, 276] width 128 height 398
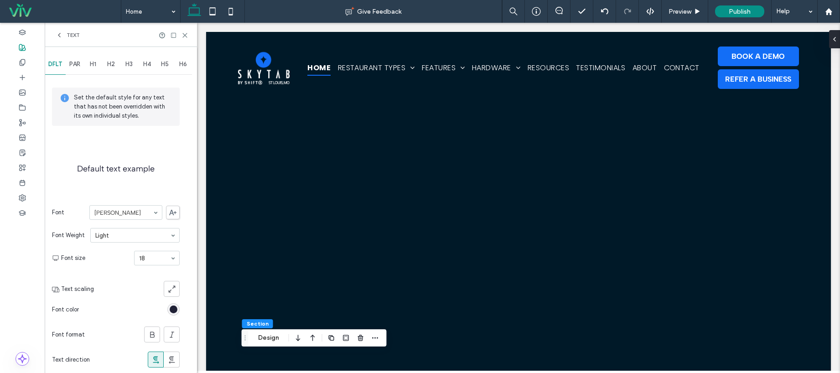
scroll to position [109, 0]
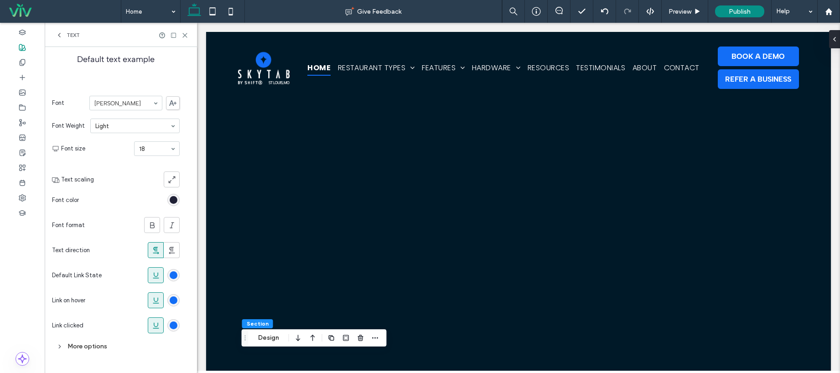
drag, startPoint x: 69, startPoint y: 34, endPoint x: 92, endPoint y: 71, distance: 43.0
click at [69, 34] on span "Text" at bounding box center [73, 34] width 13 height 7
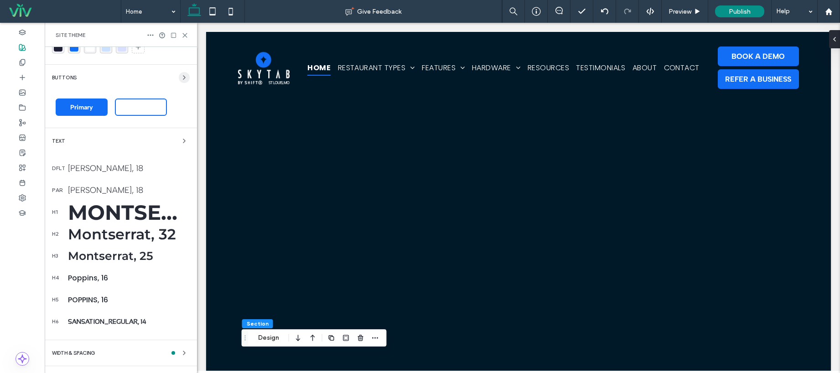
click at [181, 74] on icon "button" at bounding box center [184, 77] width 7 height 7
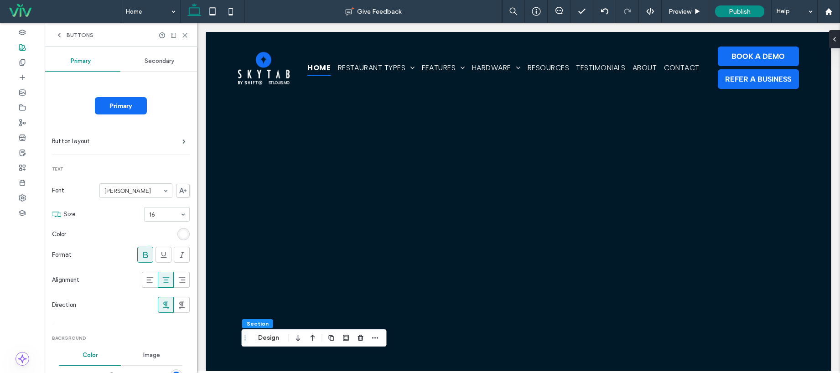
scroll to position [0, 0]
click at [84, 146] on label "Button layout" at bounding box center [117, 144] width 130 height 18
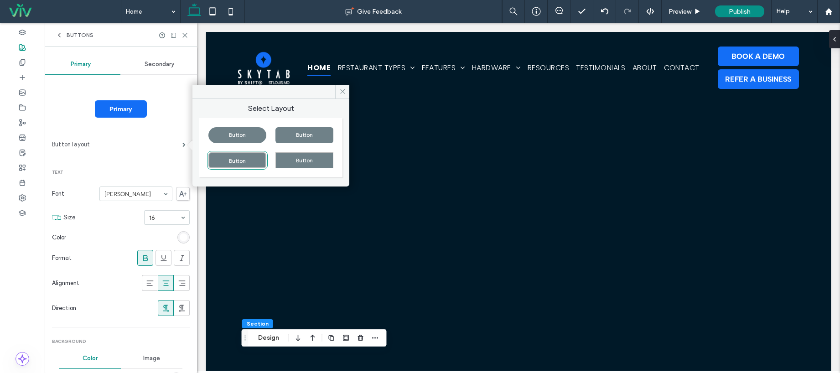
click at [84, 146] on label "Button layout" at bounding box center [117, 144] width 130 height 18
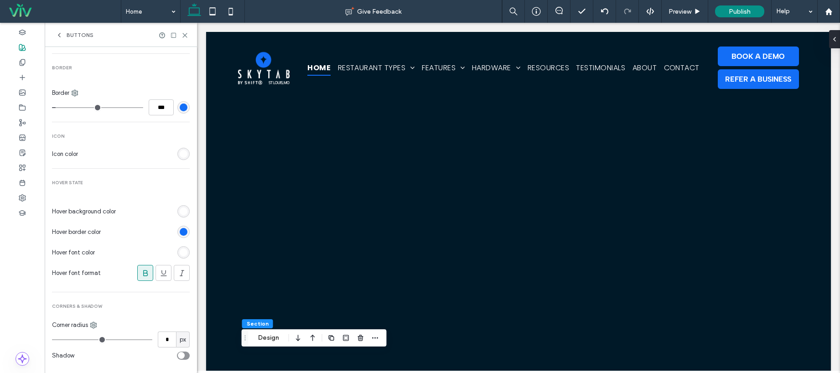
scroll to position [353, 0]
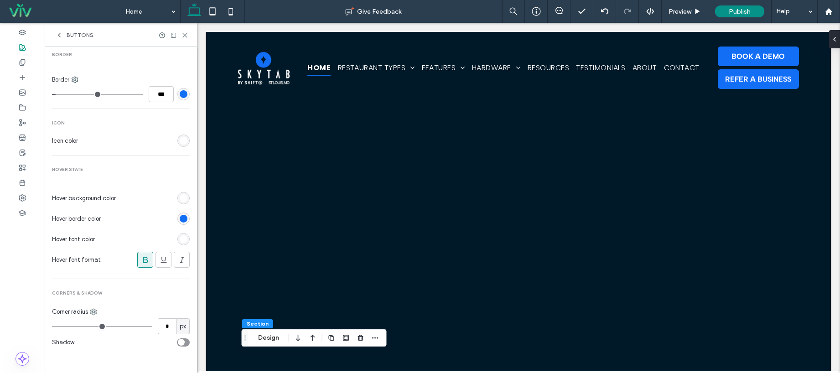
click at [142, 261] on icon at bounding box center [145, 259] width 9 height 9
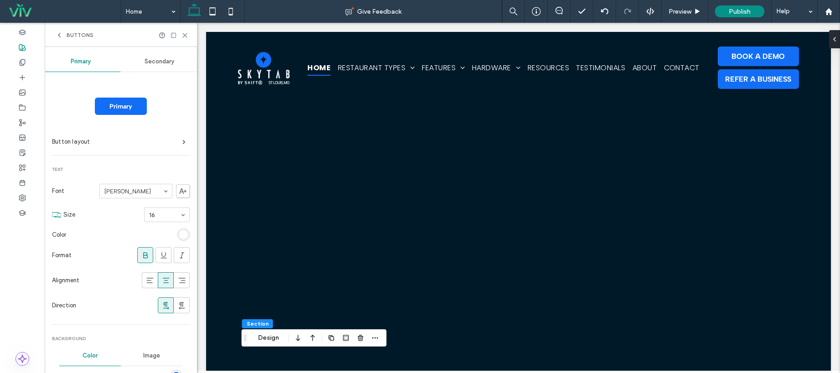
scroll to position [0, 0]
click at [182, 146] on span at bounding box center [183, 144] width 3 height 5
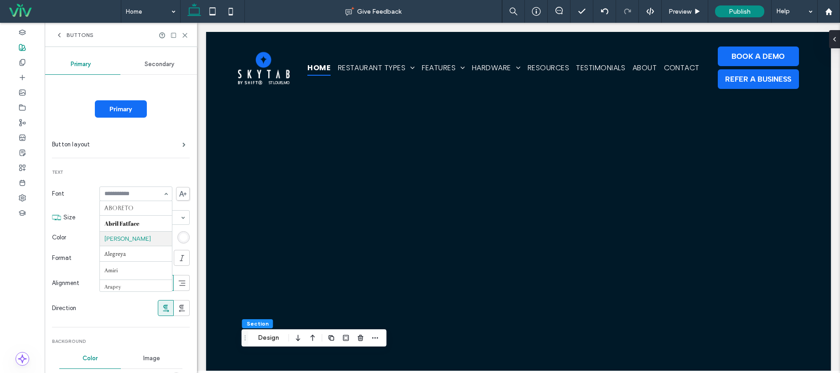
scroll to position [31, 0]
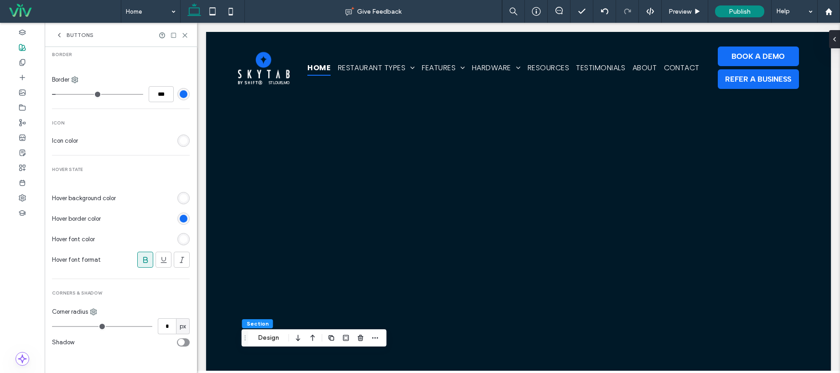
scroll to position [0, 0]
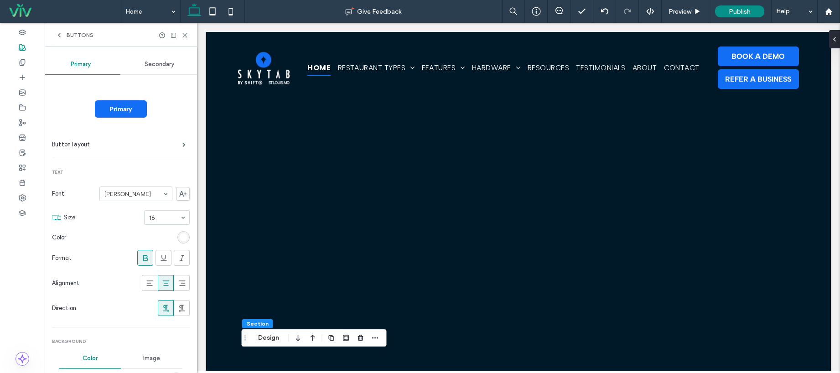
click at [157, 65] on span "Secondary" at bounding box center [160, 64] width 30 height 7
click at [162, 62] on span "Secondary" at bounding box center [160, 64] width 30 height 7
click at [86, 62] on span "Primary" at bounding box center [81, 64] width 20 height 7
click at [58, 36] on icon at bounding box center [59, 34] width 7 height 7
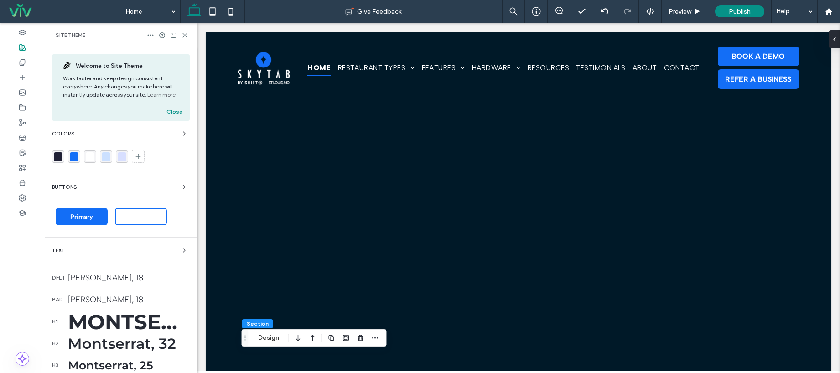
click at [73, 278] on div "Albert Sans, 18" at bounding box center [129, 278] width 122 height 10
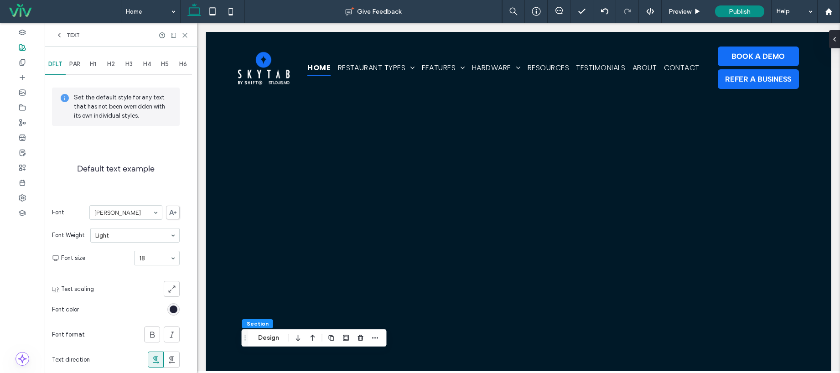
scroll to position [109, 0]
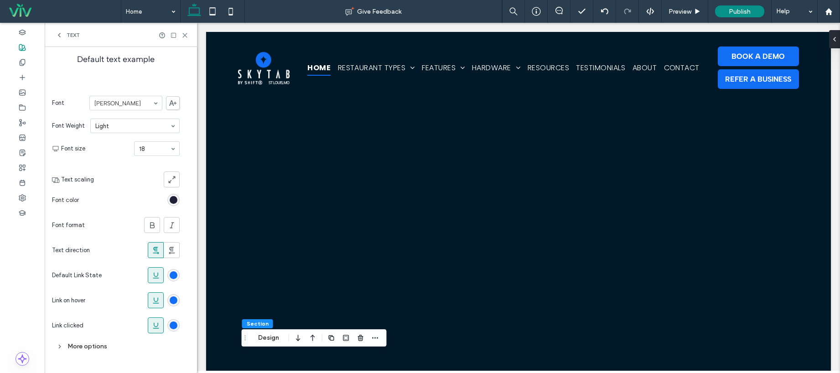
click at [91, 355] on div "Set the default style for any text that has not been overridden with its own in…" at bounding box center [116, 166] width 128 height 398
click at [95, 341] on div "More options" at bounding box center [116, 346] width 128 height 12
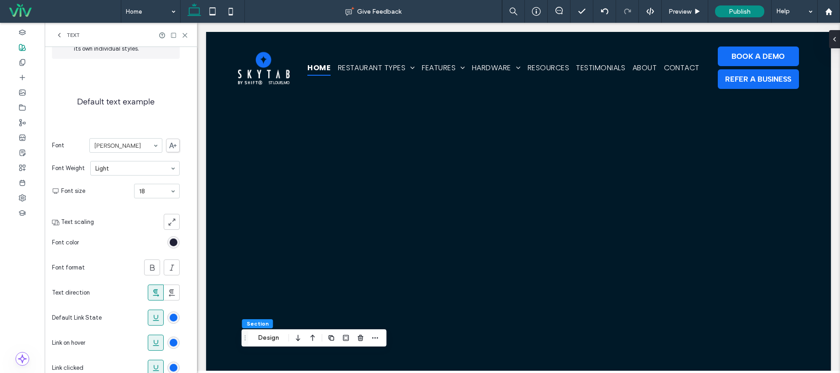
scroll to position [26, 0]
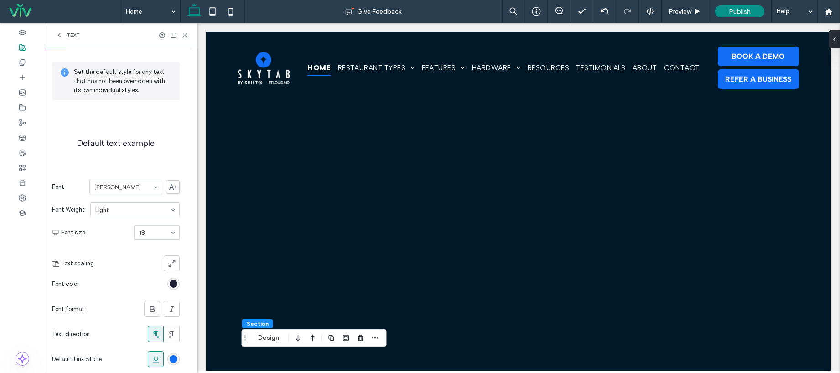
click at [155, 242] on section "Font size 18" at bounding box center [120, 233] width 119 height 24
click at [111, 246] on div "Font Albert Sans Font Weight Light Font size 16 Text scaling Font color Font fo…" at bounding box center [116, 260] width 128 height 171
click at [103, 243] on section "Font size 18" at bounding box center [120, 233] width 119 height 24
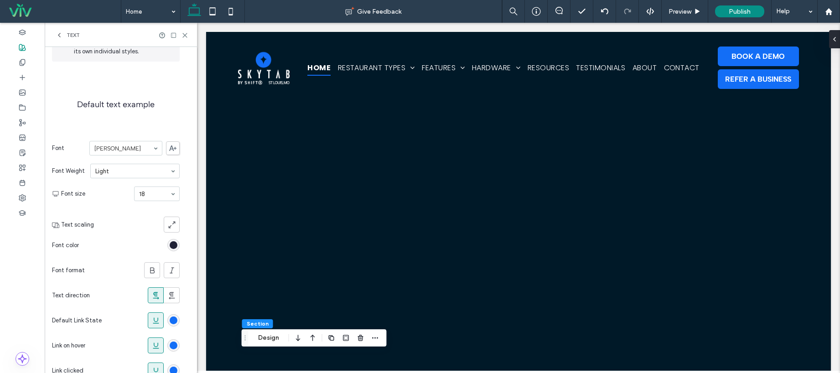
scroll to position [0, 0]
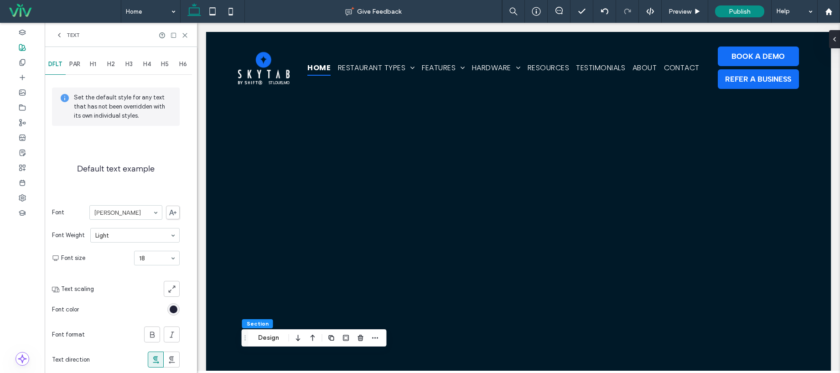
click at [53, 32] on div "Text" at bounding box center [121, 35] width 152 height 24
click at [58, 34] on icon at bounding box center [59, 34] width 7 height 7
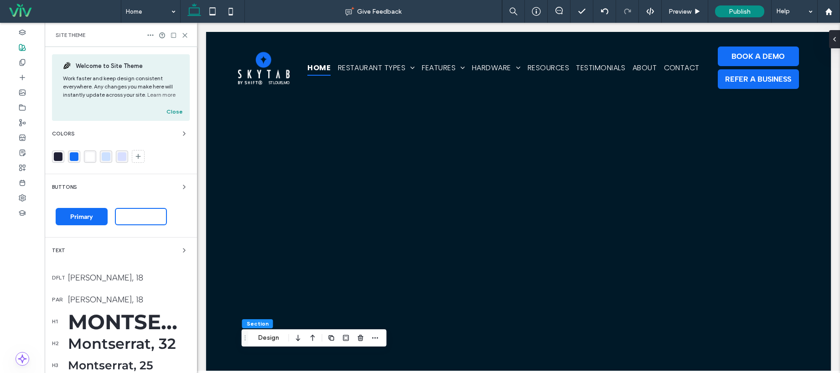
click at [76, 184] on div "Buttons" at bounding box center [121, 186] width 138 height 11
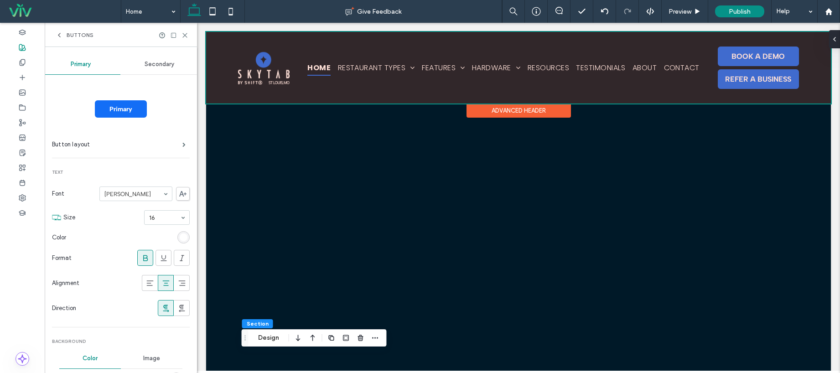
click at [744, 58] on div at bounding box center [518, 68] width 625 height 72
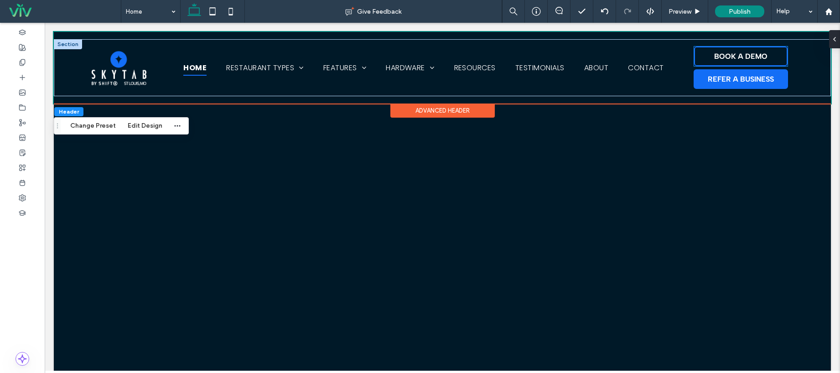
click at [746, 57] on span "BOOK A DEMO" at bounding box center [740, 56] width 53 height 9
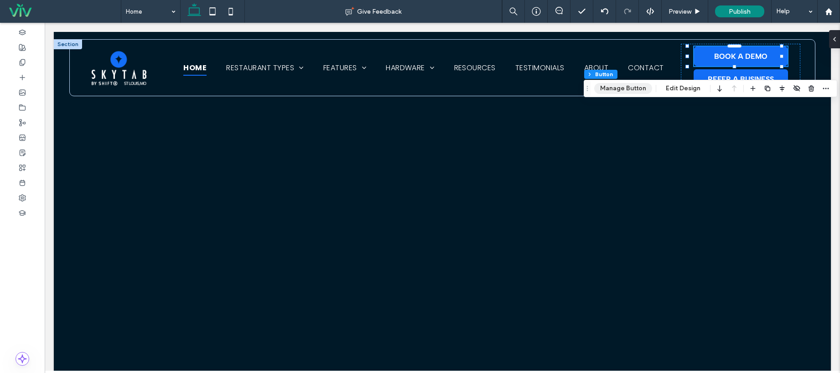
click at [639, 87] on button "Manage Button" at bounding box center [623, 88] width 58 height 11
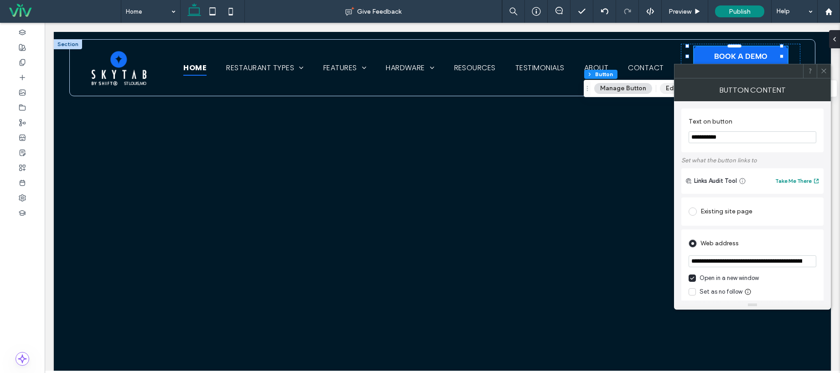
click at [671, 91] on button "Edit Design" at bounding box center [683, 88] width 46 height 11
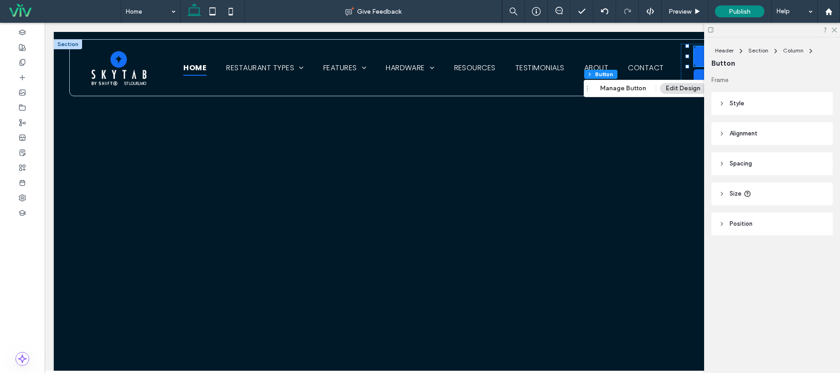
click at [757, 107] on header "Style" at bounding box center [771, 103] width 121 height 23
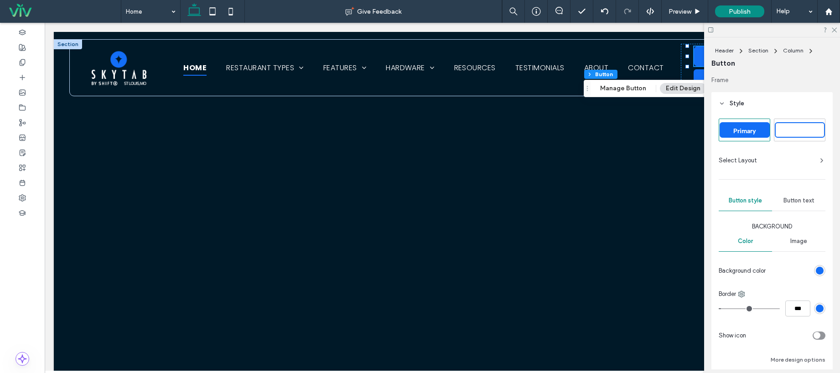
click at [803, 160] on div "Select Layout" at bounding box center [771, 160] width 107 height 9
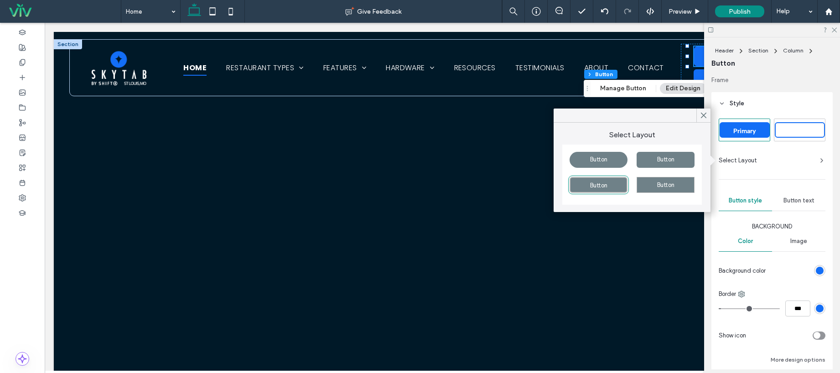
click at [803, 160] on div "Select Layout" at bounding box center [771, 160] width 107 height 9
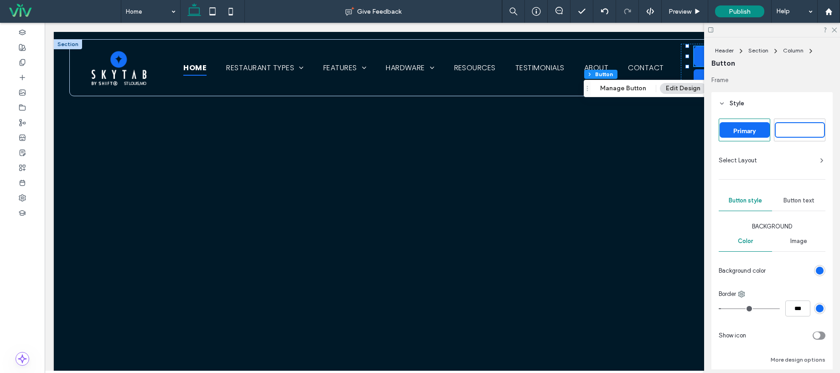
click at [805, 203] on span "Button text" at bounding box center [798, 200] width 31 height 7
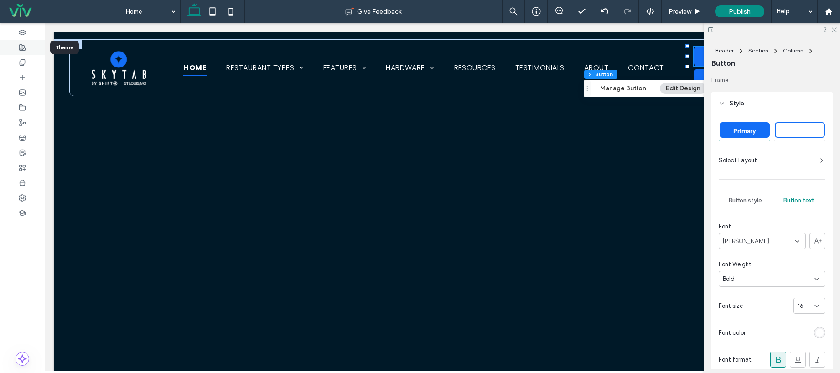
click at [29, 47] on div at bounding box center [22, 47] width 45 height 15
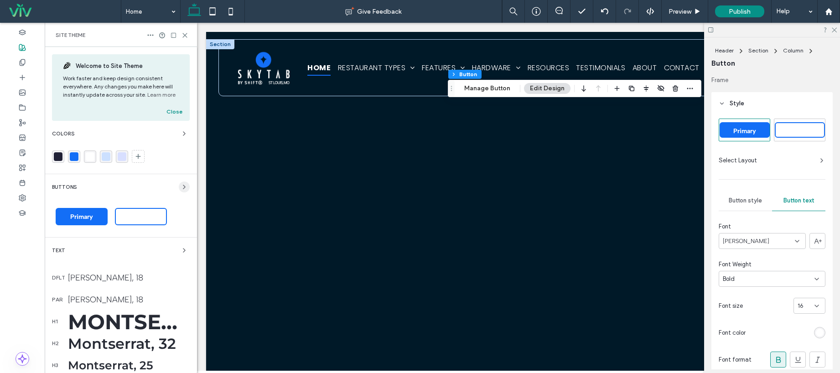
click at [179, 184] on span "button" at bounding box center [184, 186] width 11 height 11
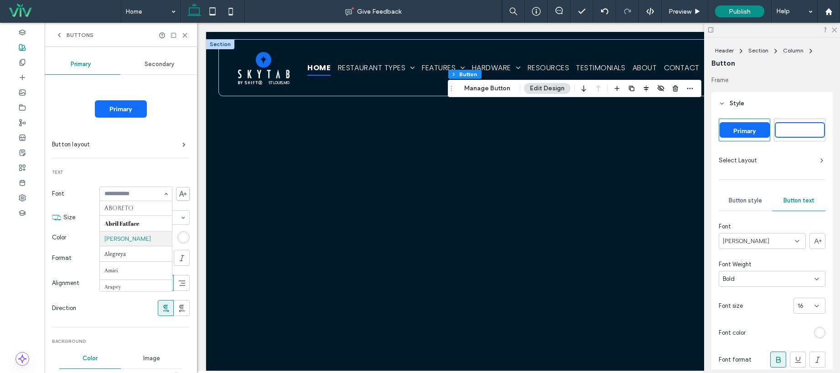
scroll to position [31, 0]
click at [155, 146] on label "Button layout" at bounding box center [117, 144] width 130 height 18
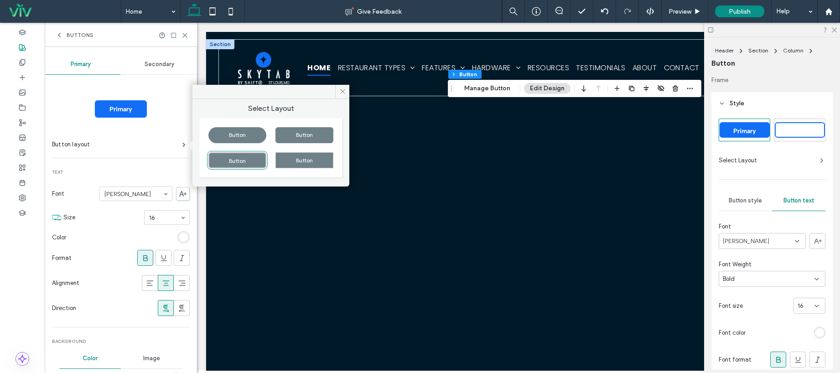
click at [141, 256] on icon at bounding box center [145, 257] width 9 height 9
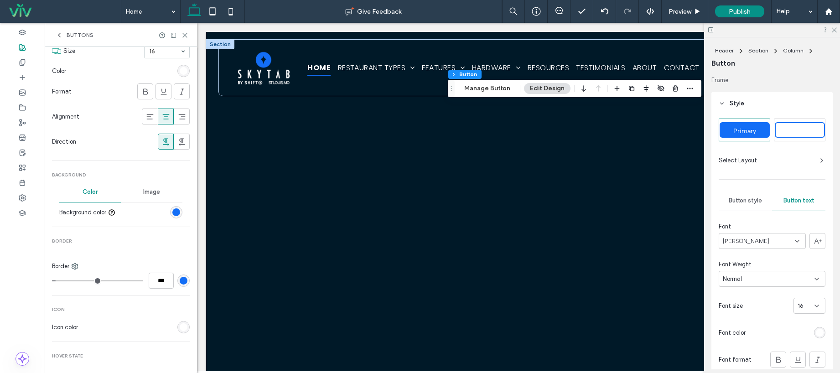
scroll to position [30, 0]
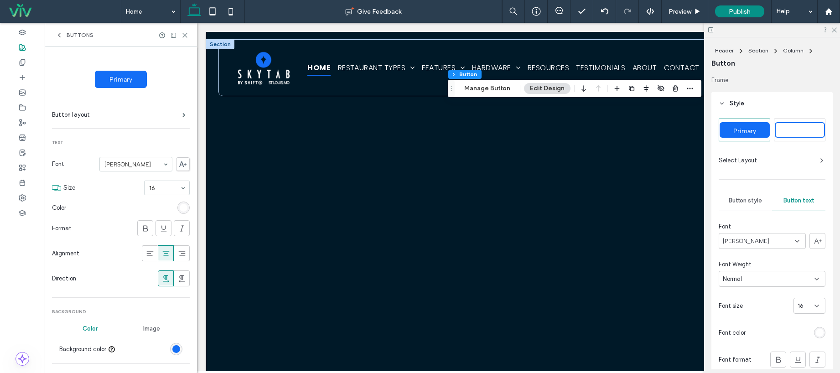
click at [177, 167] on span at bounding box center [183, 164] width 14 height 14
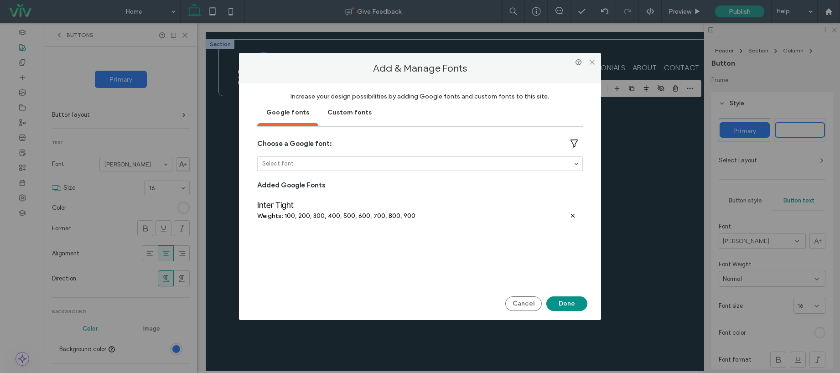
drag, startPoint x: 589, startPoint y: 62, endPoint x: 552, endPoint y: 73, distance: 38.8
click at [589, 62] on icon at bounding box center [592, 62] width 7 height 7
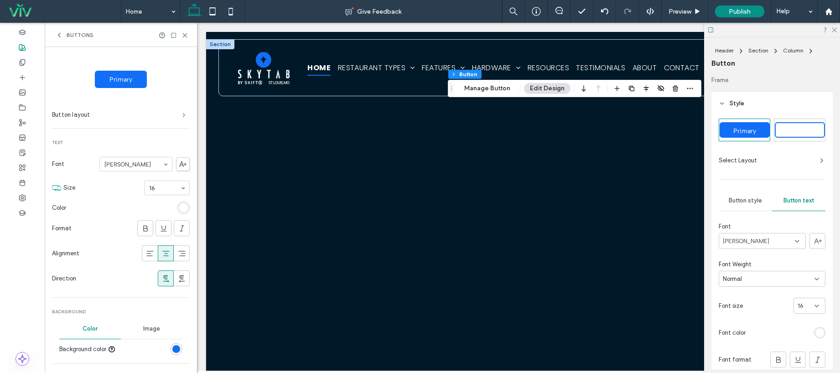
click at [182, 114] on span at bounding box center [183, 115] width 3 height 5
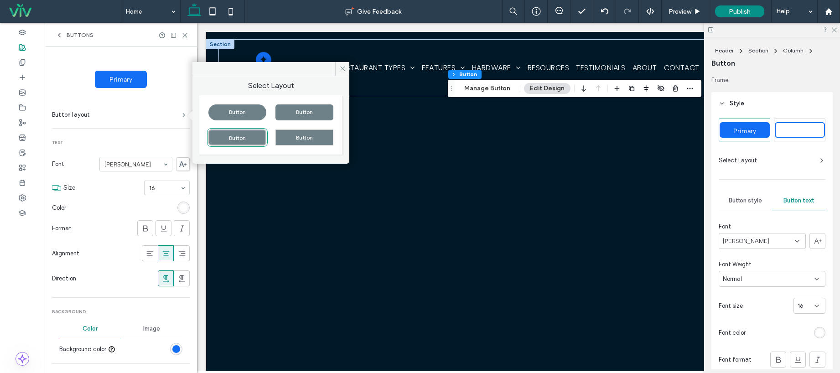
click at [182, 114] on span at bounding box center [183, 115] width 3 height 5
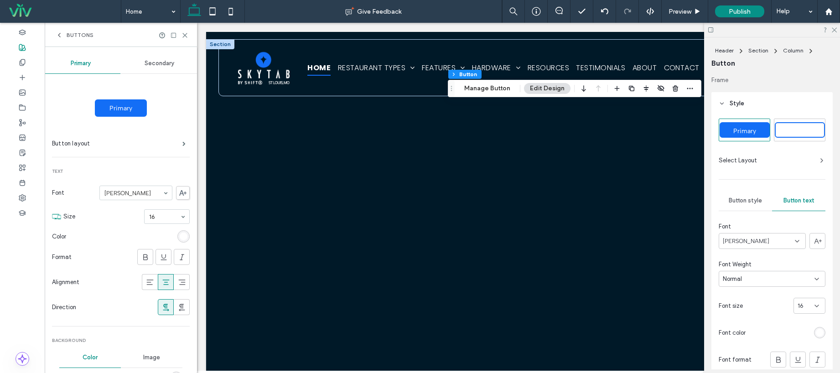
scroll to position [0, 0]
click at [165, 71] on div "Secondary" at bounding box center [159, 64] width 79 height 20
click at [144, 260] on icon at bounding box center [145, 257] width 9 height 9
click at [835, 31] on icon at bounding box center [834, 29] width 6 height 6
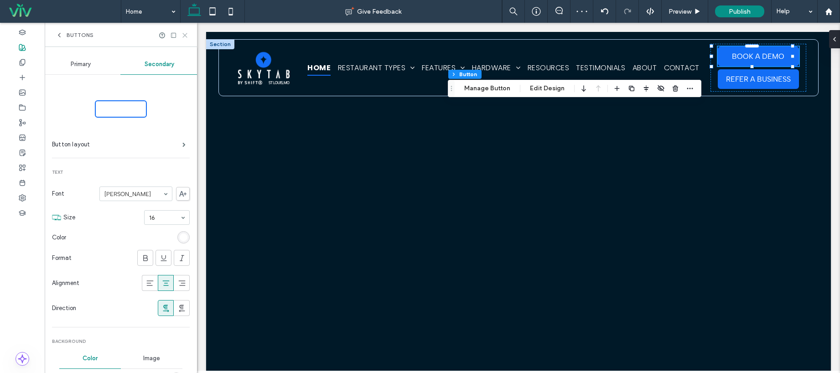
click at [184, 36] on use at bounding box center [185, 35] width 4 height 4
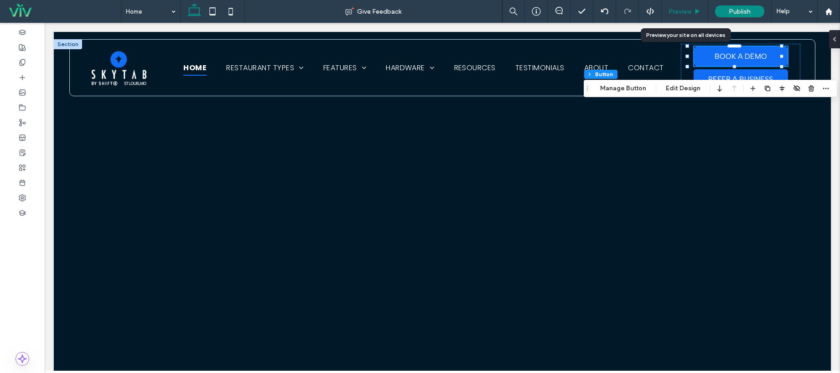
click at [694, 15] on div "Preview" at bounding box center [684, 11] width 46 height 23
click at [688, 9] on span "Preview" at bounding box center [679, 12] width 23 height 8
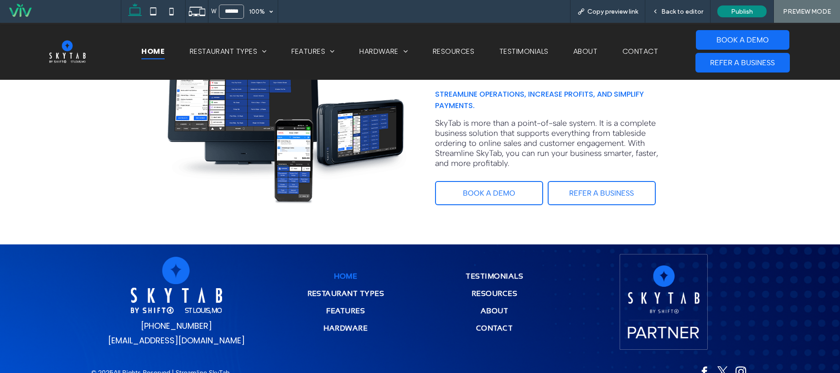
scroll to position [2508, 0]
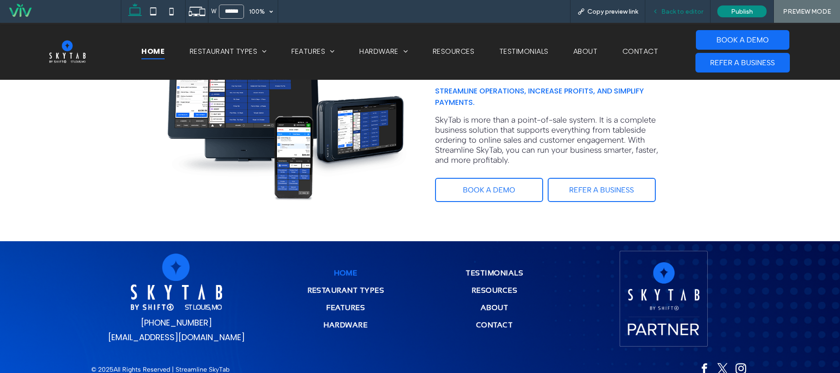
click at [677, 17] on div "Back to editor" at bounding box center [677, 11] width 65 height 23
click at [675, 15] on div "Back to editor" at bounding box center [677, 11] width 65 height 23
click at [673, 8] on span "Back to editor" at bounding box center [682, 12] width 42 height 8
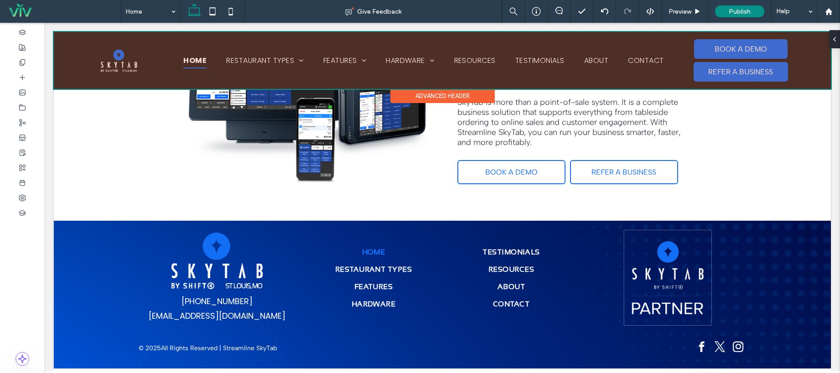
scroll to position [2485, 0]
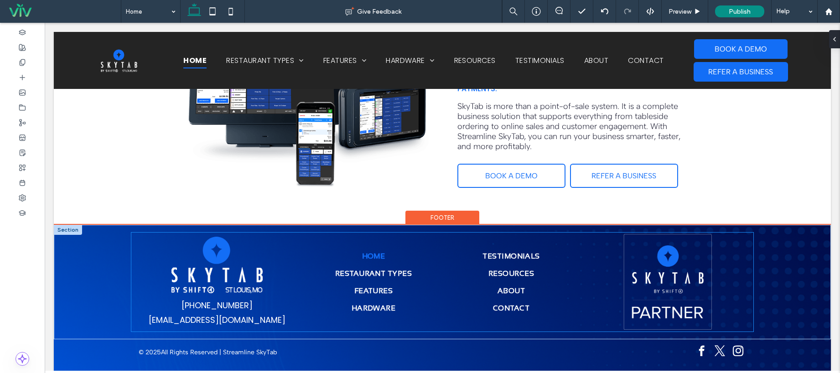
click at [434, 243] on div "(314) 287-3933 sales@STLstreamline.com Home Restaurant Types Features Hardware …" at bounding box center [441, 281] width 621 height 99
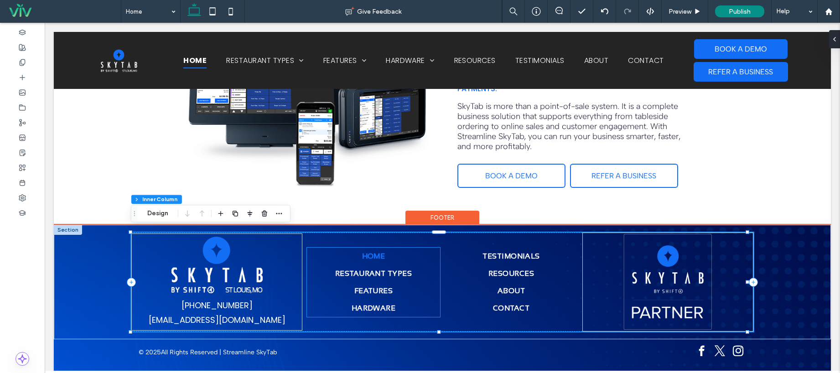
click at [403, 252] on link "Home" at bounding box center [373, 256] width 133 height 17
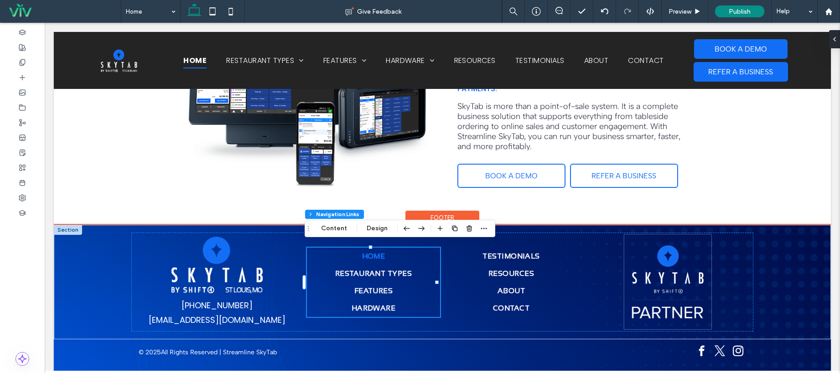
type input "***"
type input "****"
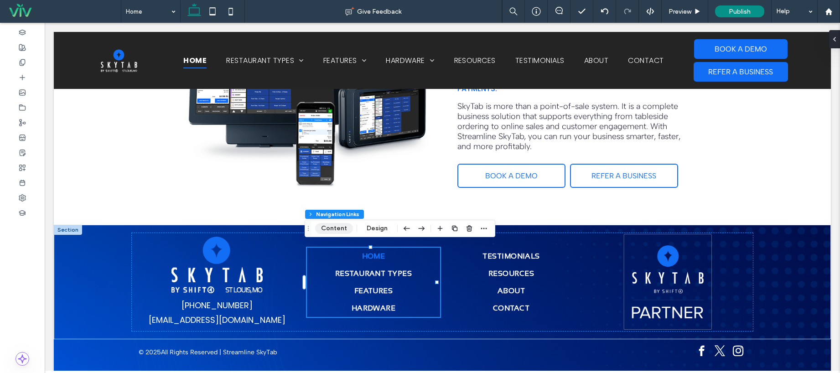
click at [347, 227] on button "Content" at bounding box center [334, 228] width 38 height 11
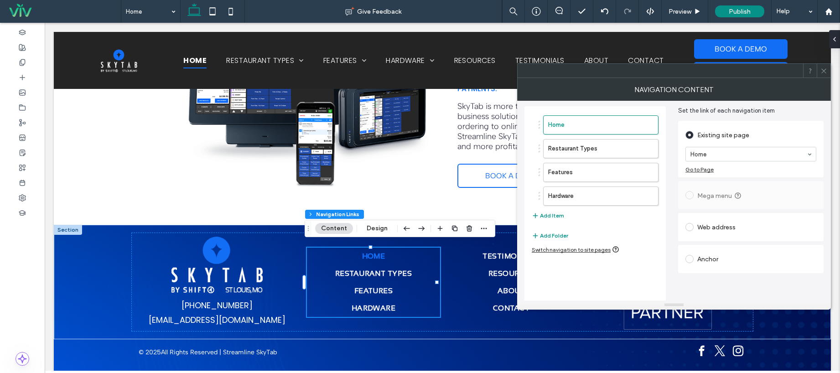
scroll to position [34, 0]
click at [372, 230] on button "Design" at bounding box center [377, 228] width 33 height 11
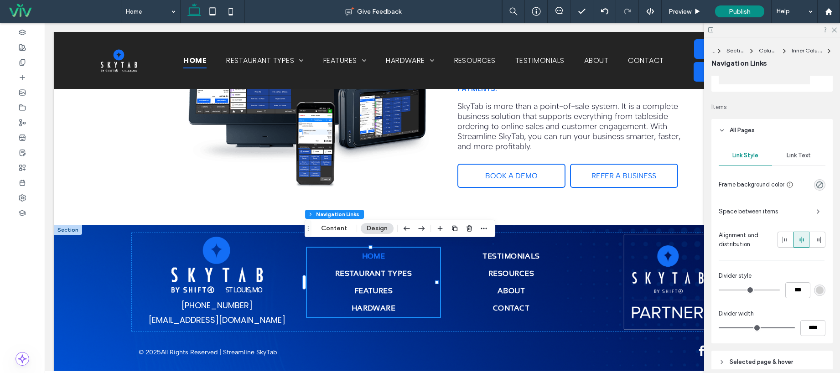
scroll to position [170, 0]
click at [798, 159] on div "Link Text" at bounding box center [798, 155] width 53 height 20
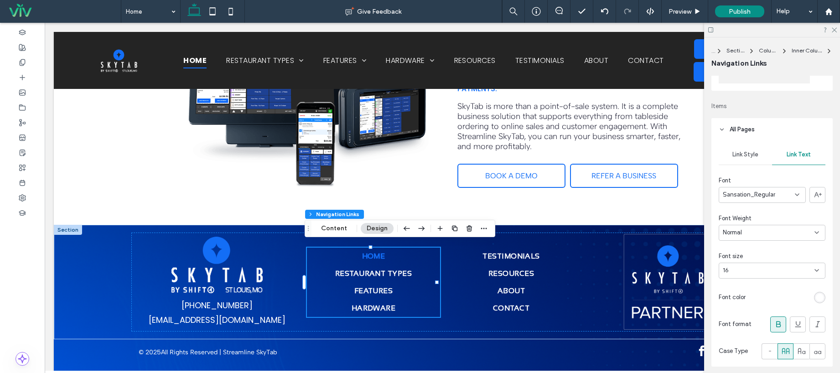
click at [780, 190] on div "Sansation_Regular" at bounding box center [761, 195] width 87 height 16
click at [784, 167] on div "Link Style Link Text Font Sansation_Regular Font Weight Normal Font size 16 Fon…" at bounding box center [771, 254] width 121 height 226
click at [781, 193] on div "Sansation_Regular" at bounding box center [761, 195] width 87 height 16
click at [761, 246] on div "Albert Sans" at bounding box center [759, 243] width 81 height 16
click at [795, 229] on div "Bold" at bounding box center [769, 232] width 92 height 9
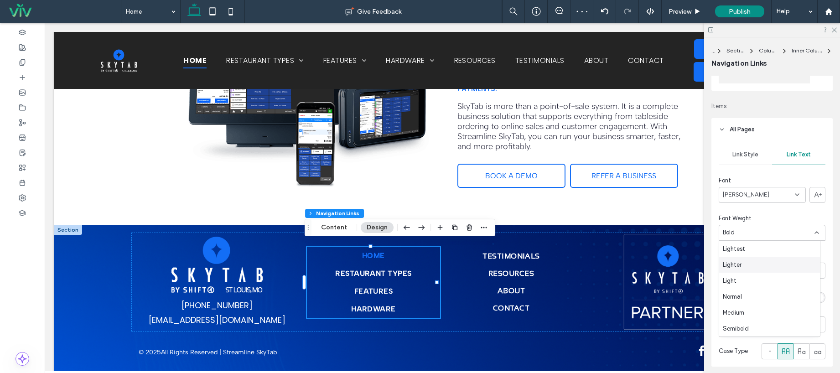
click at [798, 264] on div "Lighter" at bounding box center [769, 265] width 101 height 16
click at [795, 234] on div "Lighter" at bounding box center [769, 232] width 92 height 9
click at [796, 289] on div "Normal" at bounding box center [769, 297] width 101 height 16
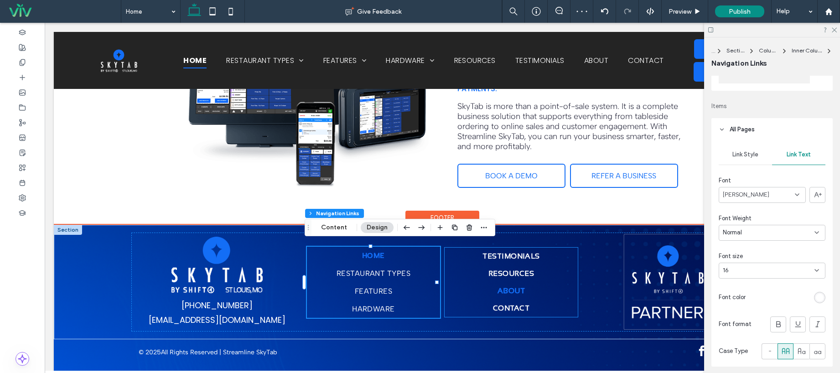
click at [563, 283] on link "About" at bounding box center [510, 290] width 133 height 17
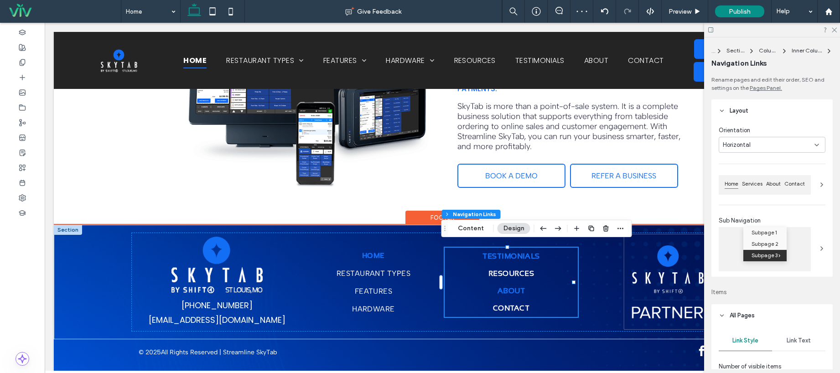
type input "***"
type input "****"
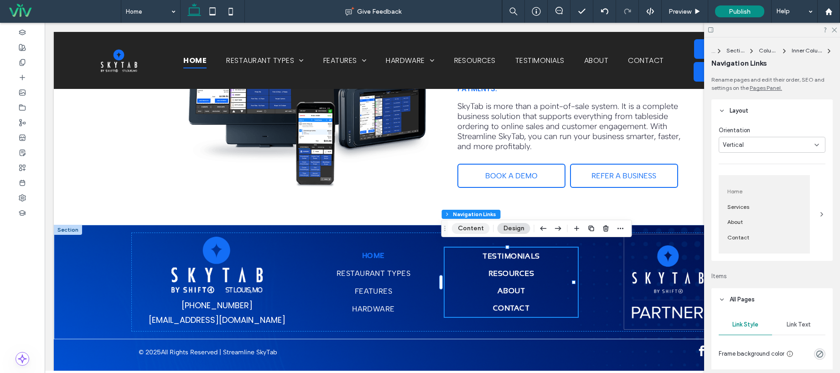
click at [474, 229] on button "Content" at bounding box center [471, 228] width 38 height 11
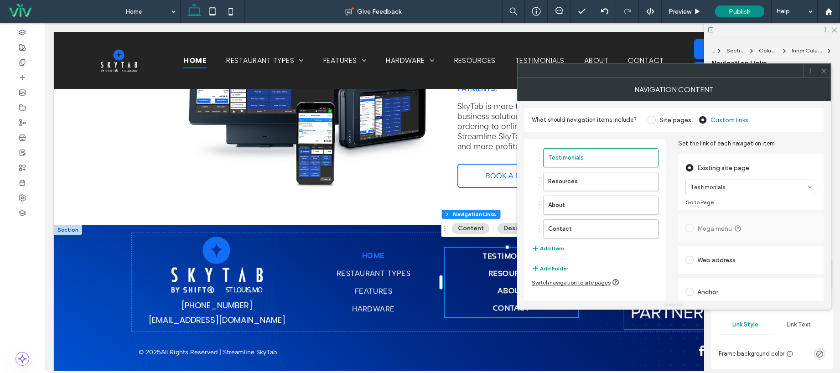
drag, startPoint x: 825, startPoint y: 71, endPoint x: 821, endPoint y: 77, distance: 7.6
click at [825, 71] on icon at bounding box center [823, 70] width 7 height 7
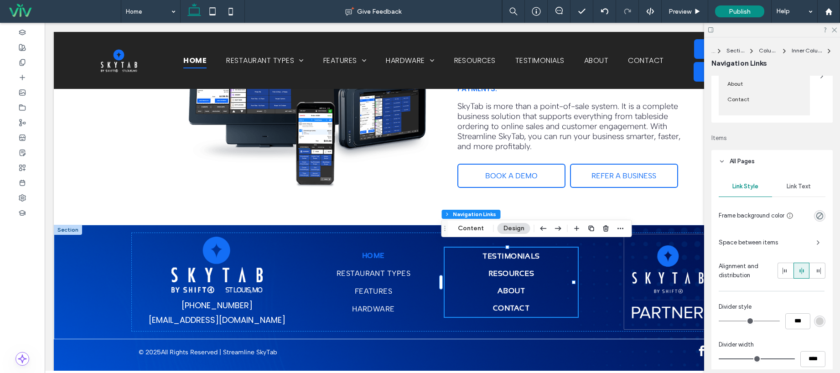
scroll to position [155, 0]
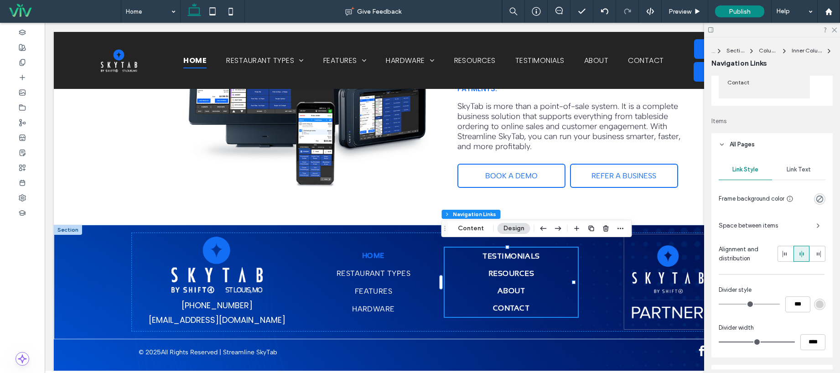
click at [794, 162] on div "Link Text" at bounding box center [798, 170] width 53 height 20
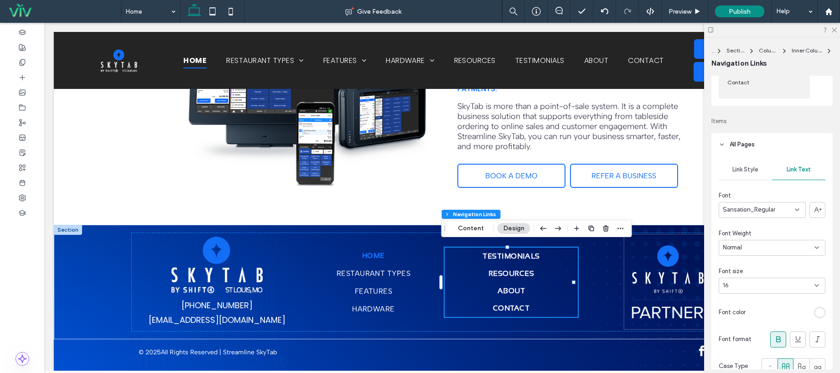
click at [765, 208] on span "Sansation_Regular" at bounding box center [749, 209] width 52 height 9
click at [761, 260] on div "Albert Sans" at bounding box center [759, 258] width 81 height 16
click at [792, 249] on div "Bold" at bounding box center [769, 247] width 92 height 9
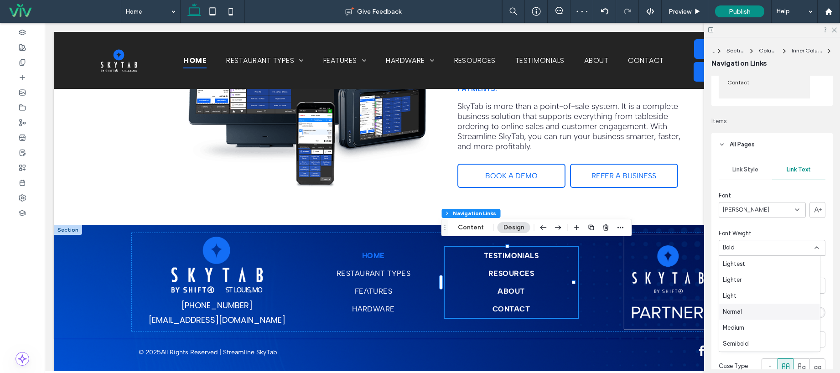
click at [791, 310] on div "Normal" at bounding box center [769, 312] width 101 height 16
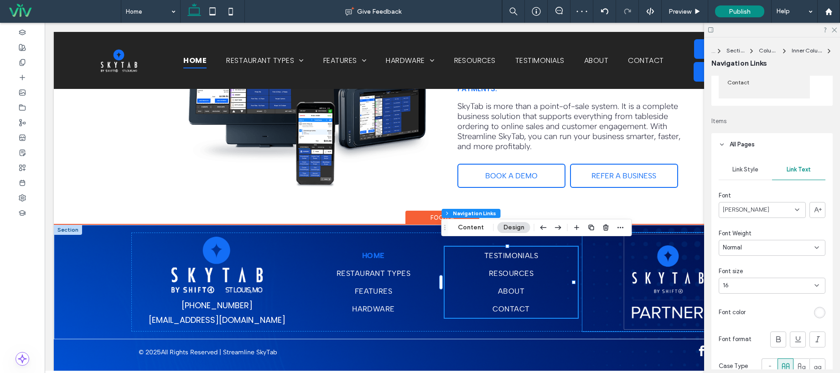
click at [589, 306] on div at bounding box center [667, 281] width 171 height 99
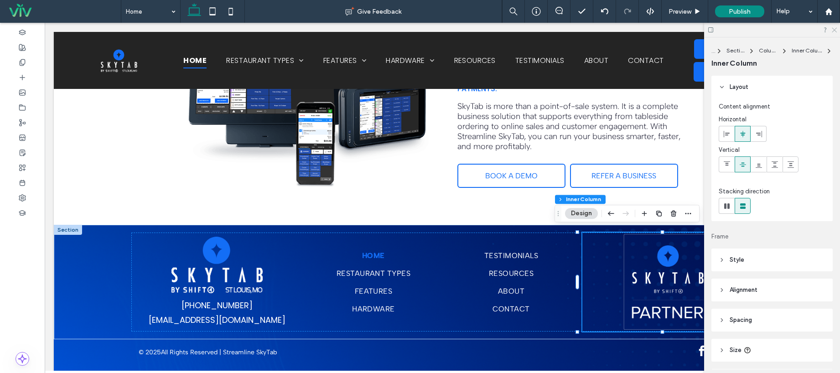
click at [834, 32] on icon at bounding box center [834, 29] width 6 height 6
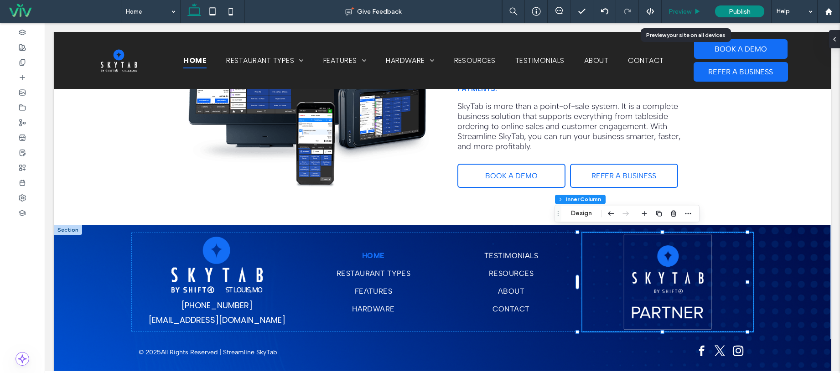
click at [682, 16] on div "Preview" at bounding box center [684, 11] width 46 height 23
click at [681, 12] on span "Preview" at bounding box center [679, 12] width 23 height 8
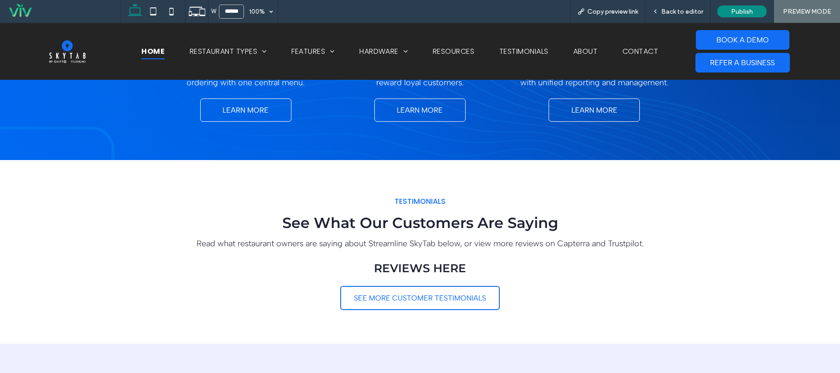
scroll to position [1842, 0]
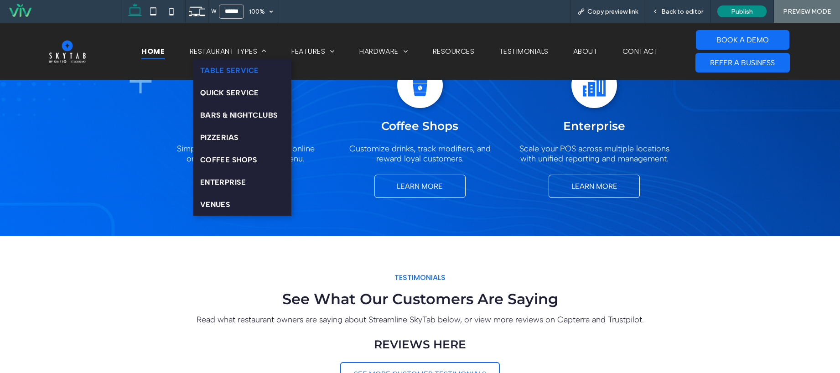
click at [246, 74] on span "Table Service" at bounding box center [229, 70] width 59 height 9
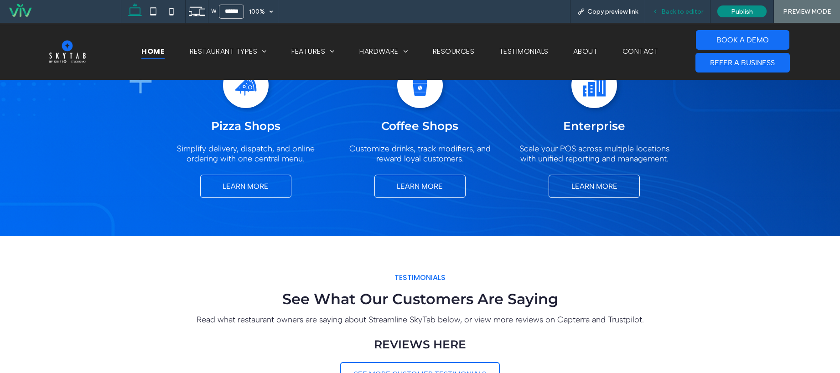
click at [677, 10] on span "Back to editor" at bounding box center [682, 12] width 42 height 8
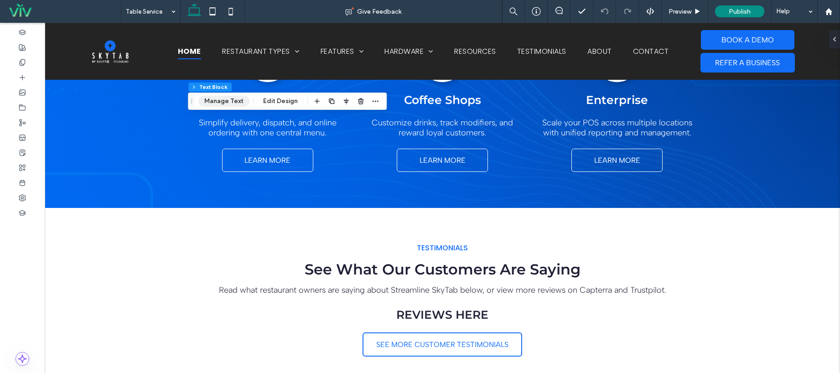
click at [231, 102] on button "Manage Text" at bounding box center [223, 101] width 51 height 11
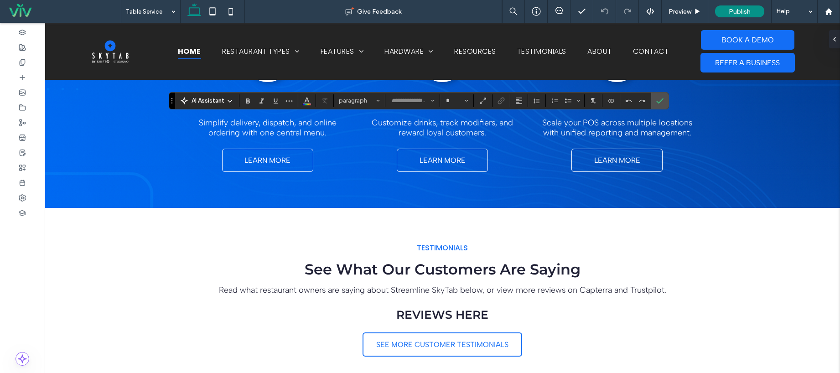
type input "**********"
type input "**"
click at [23, 62] on icon at bounding box center [22, 62] width 7 height 7
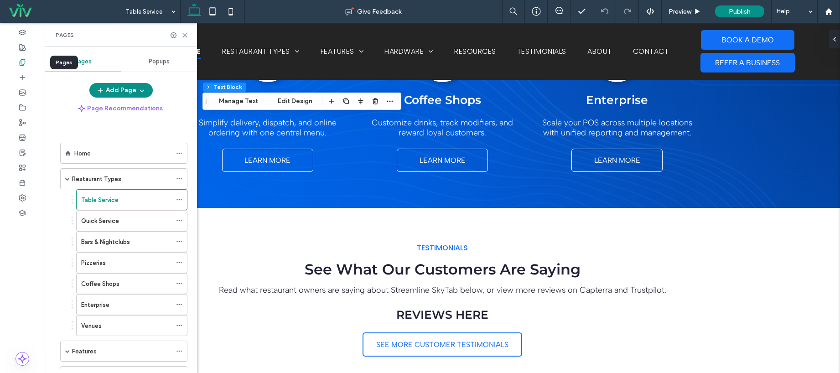
click at [24, 56] on div at bounding box center [22, 62] width 45 height 15
click at [27, 45] on div at bounding box center [22, 47] width 45 height 15
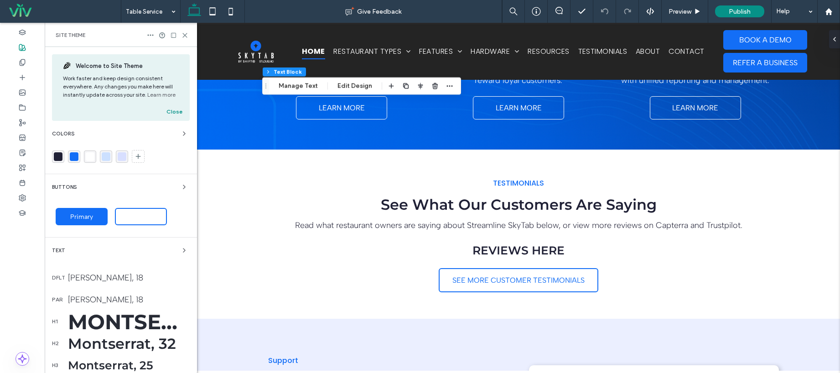
click at [114, 317] on div "Montserrat, 50" at bounding box center [129, 321] width 122 height 25
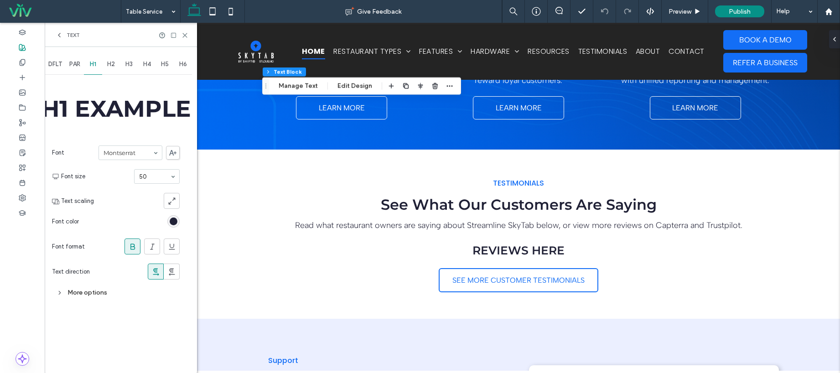
click at [94, 292] on div "More options" at bounding box center [116, 292] width 128 height 12
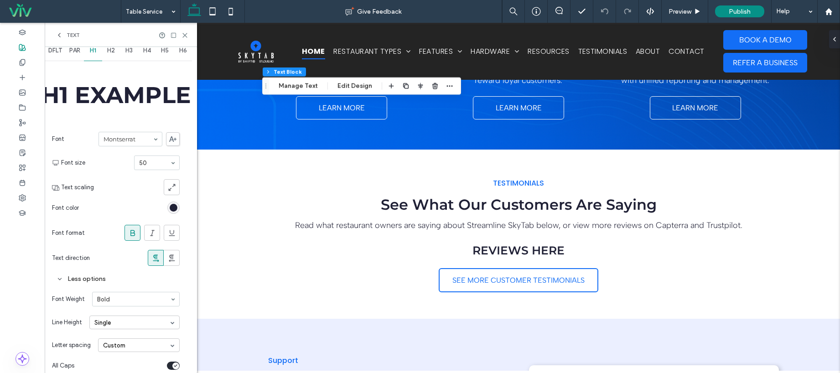
scroll to position [41, 0]
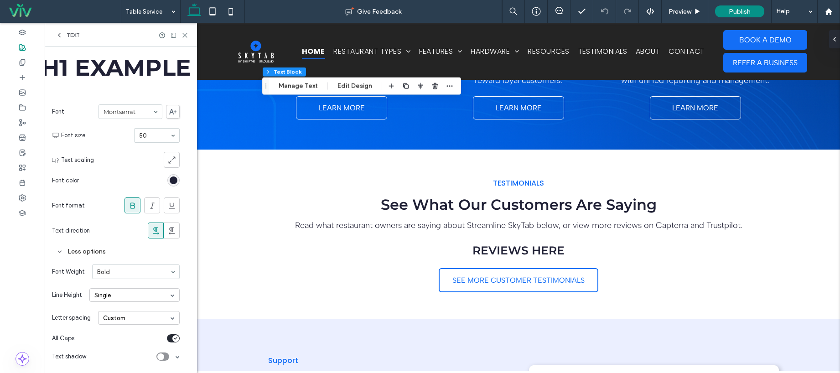
click at [172, 338] on div "toggle" at bounding box center [175, 338] width 7 height 7
click at [172, 338] on icon "toggle" at bounding box center [171, 338] width 4 height 3
click at [124, 319] on div "Custom" at bounding box center [139, 318] width 82 height 14
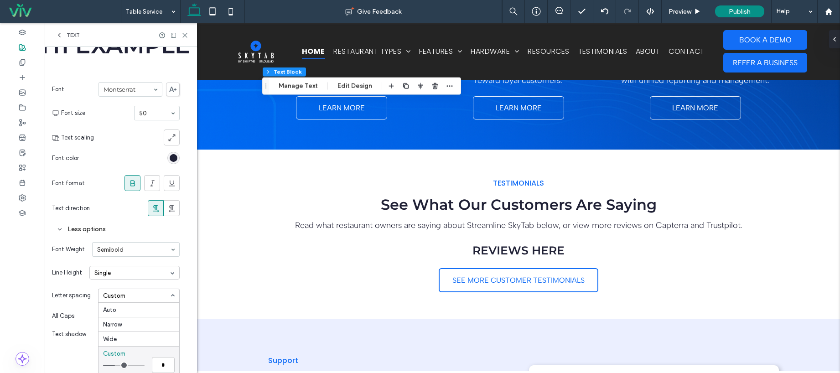
scroll to position [67, 0]
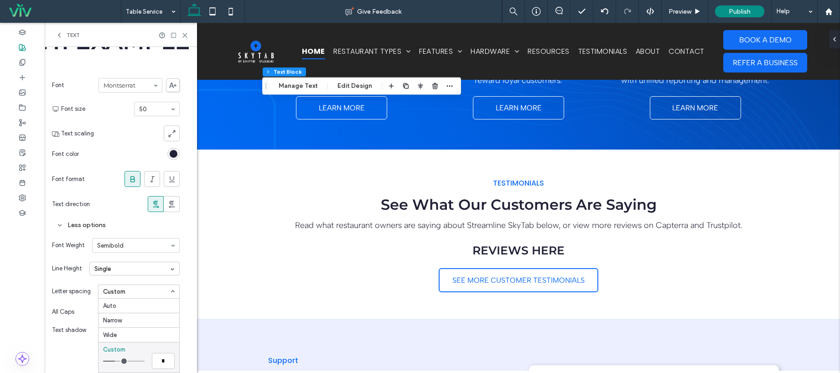
type input "***"
click at [119, 361] on input "range" at bounding box center [123, 361] width 41 height 1
click at [113, 217] on div "Less options" at bounding box center [116, 225] width 128 height 17
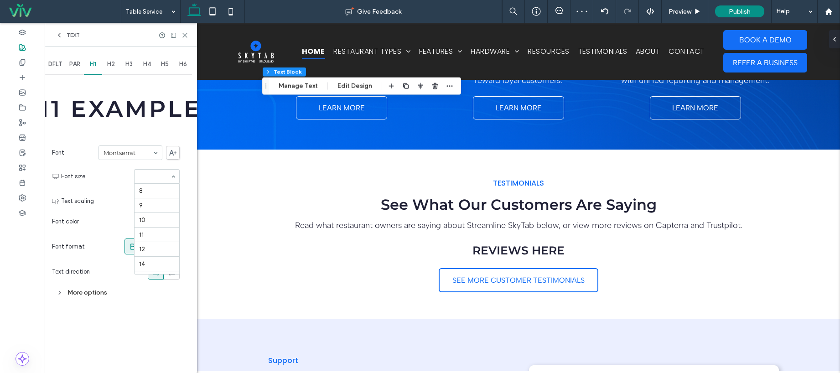
scroll to position [157, 0]
type input "**"
click at [188, 35] on div "Text" at bounding box center [121, 35] width 152 height 24
click at [186, 35] on icon at bounding box center [184, 35] width 7 height 7
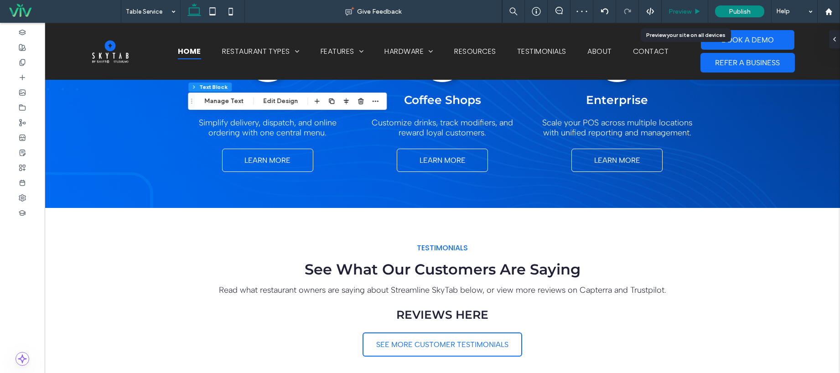
click at [686, 9] on span "Preview" at bounding box center [679, 12] width 23 height 8
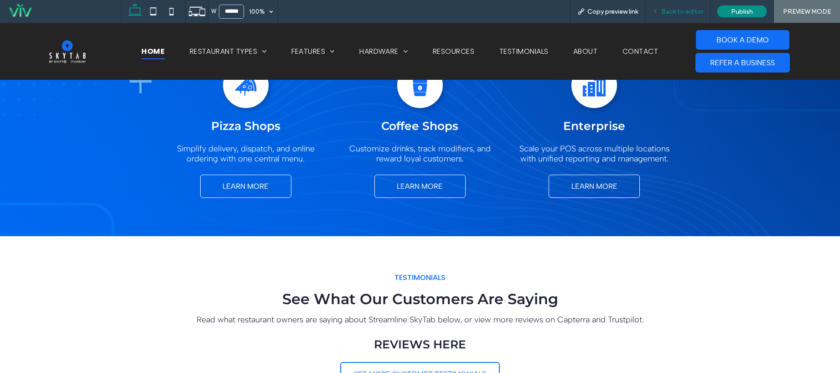
click at [674, 9] on span "Back to editor" at bounding box center [682, 12] width 42 height 8
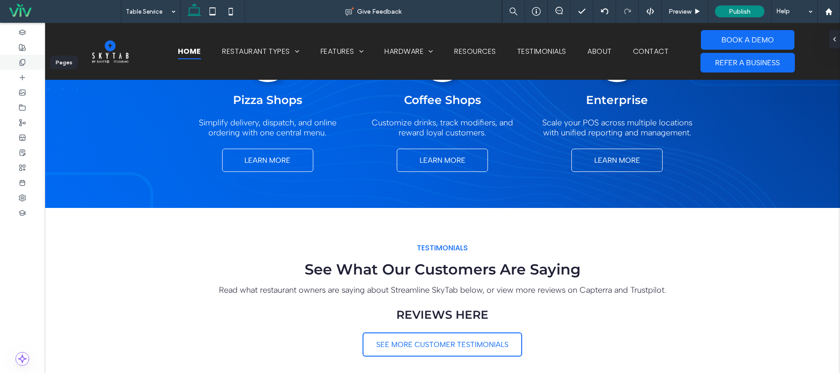
drag, startPoint x: 27, startPoint y: 64, endPoint x: 25, endPoint y: 56, distance: 8.4
click at [27, 64] on div at bounding box center [22, 62] width 45 height 15
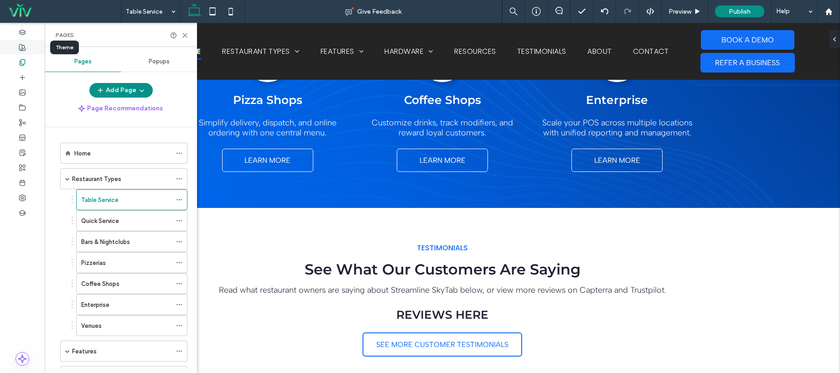
click at [25, 52] on div at bounding box center [22, 47] width 45 height 15
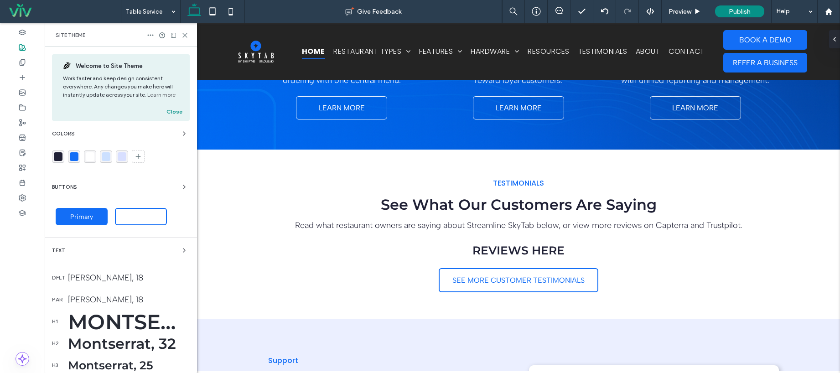
click at [94, 320] on div "Montserrat, 45" at bounding box center [129, 321] width 122 height 25
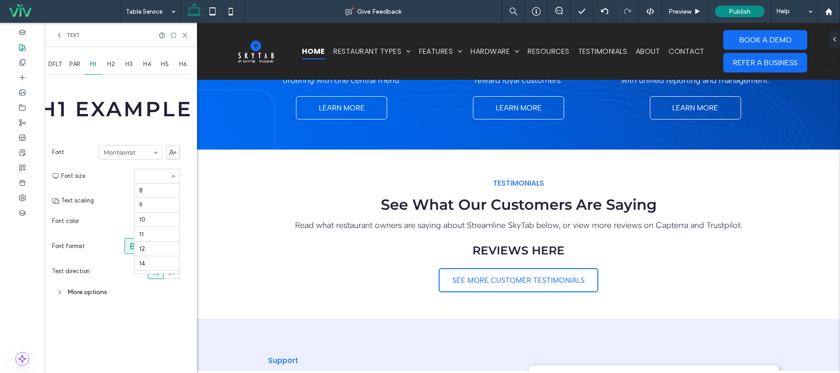
scroll to position [157, 0]
type input "**"
click at [184, 33] on icon at bounding box center [184, 35] width 7 height 7
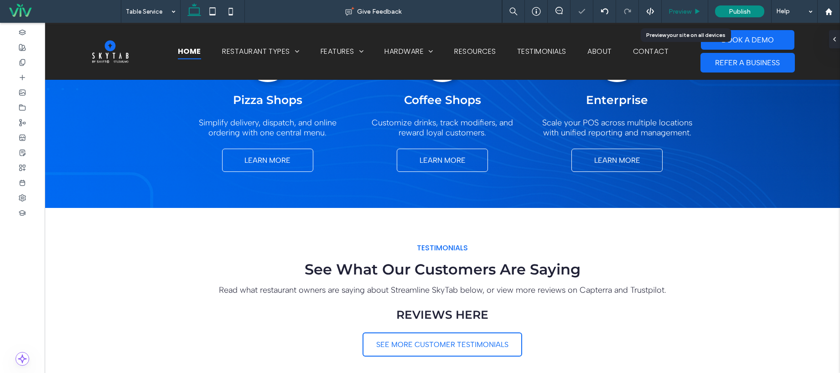
click at [693, 9] on div "Preview" at bounding box center [684, 12] width 46 height 8
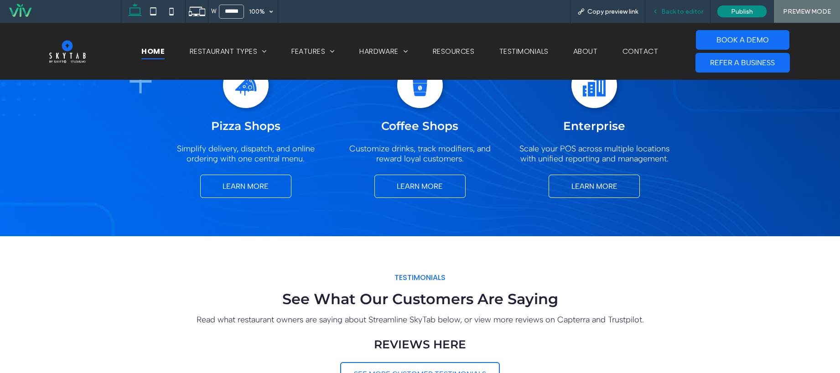
click at [682, 13] on span "Back to editor" at bounding box center [682, 12] width 42 height 8
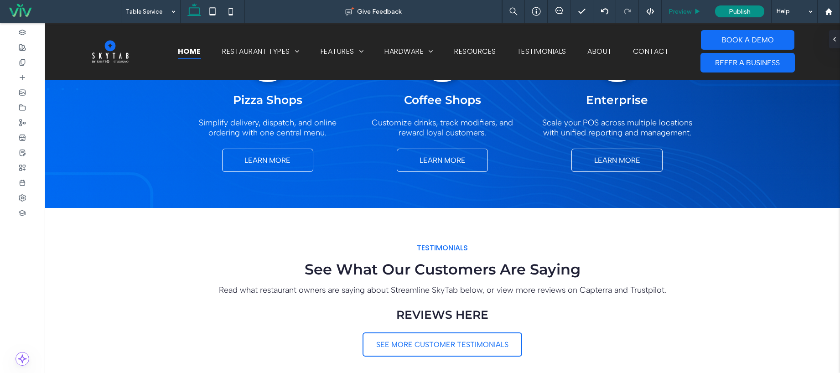
type input "**********"
type input "**"
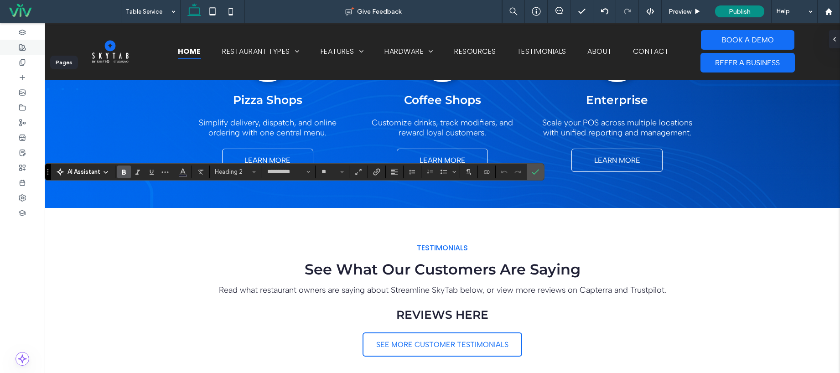
click at [21, 51] on span at bounding box center [22, 47] width 7 height 8
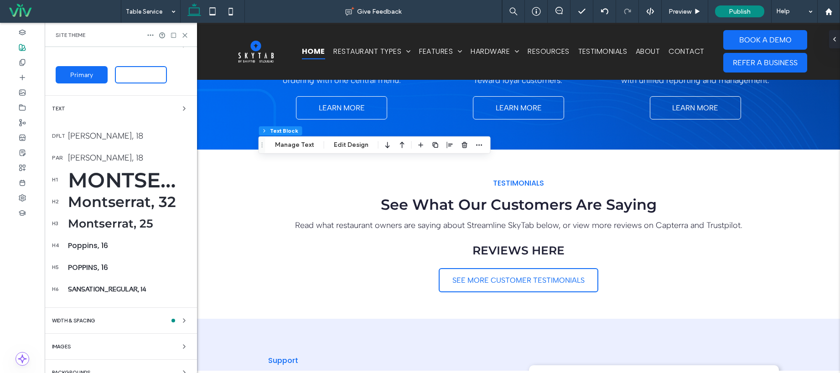
scroll to position [155, 0]
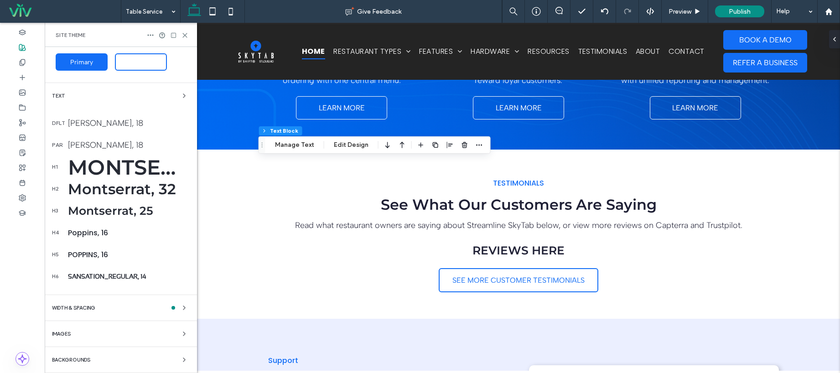
click at [88, 190] on div "Montserrat, 32" at bounding box center [129, 189] width 122 height 18
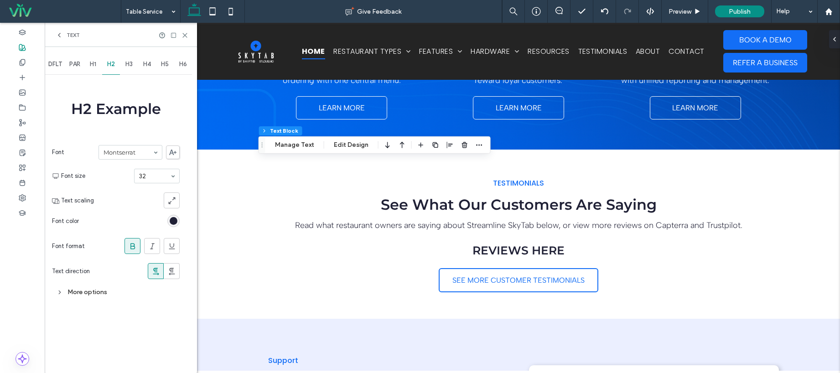
scroll to position [0, 0]
click at [93, 291] on div "More options" at bounding box center [116, 292] width 128 height 12
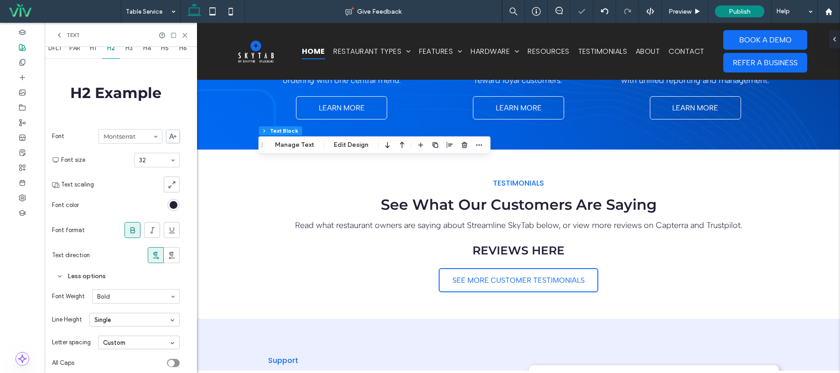
scroll to position [16, 0]
click at [183, 38] on icon at bounding box center [184, 35] width 7 height 7
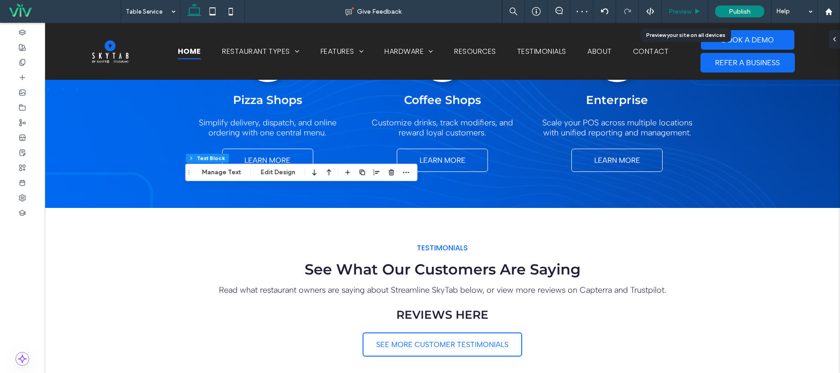
click at [681, 9] on span "Preview" at bounding box center [679, 12] width 23 height 8
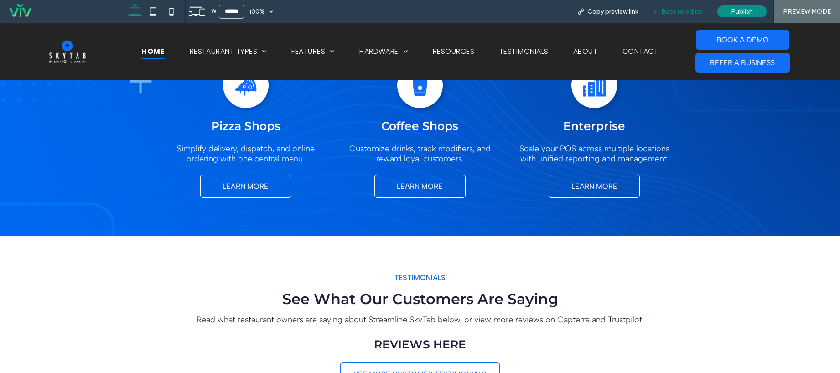
click at [683, 15] on span "Back to editor" at bounding box center [682, 12] width 42 height 8
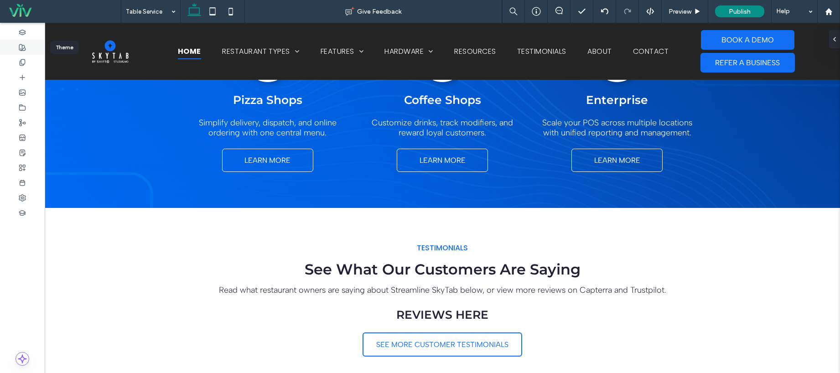
click at [28, 52] on div at bounding box center [22, 47] width 45 height 15
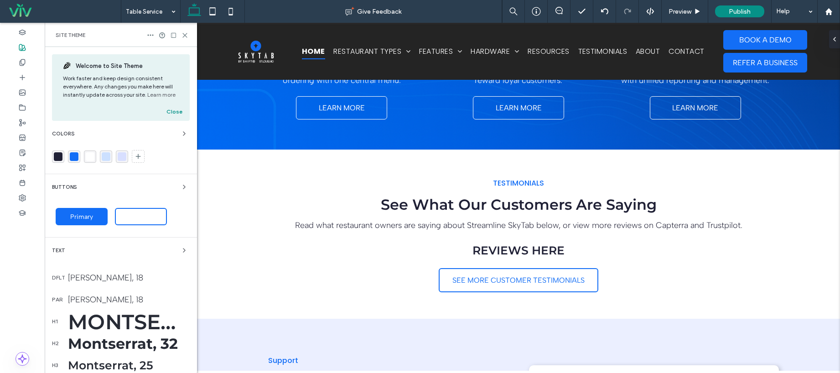
scroll to position [155, 0]
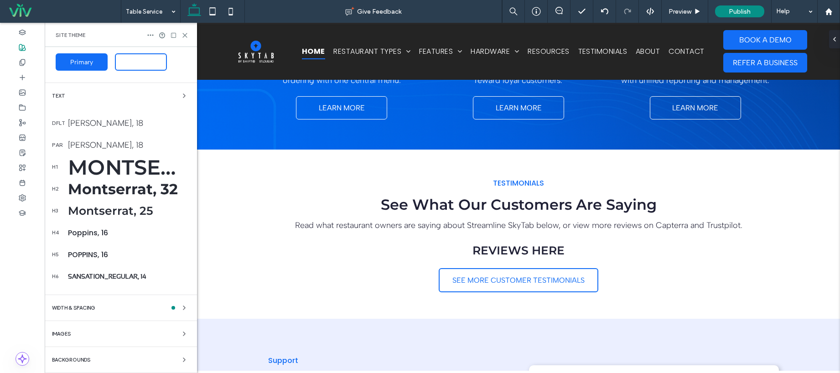
drag, startPoint x: 86, startPoint y: 189, endPoint x: 125, endPoint y: 226, distance: 54.2
click at [86, 189] on div "Montserrat, 32" at bounding box center [129, 189] width 122 height 18
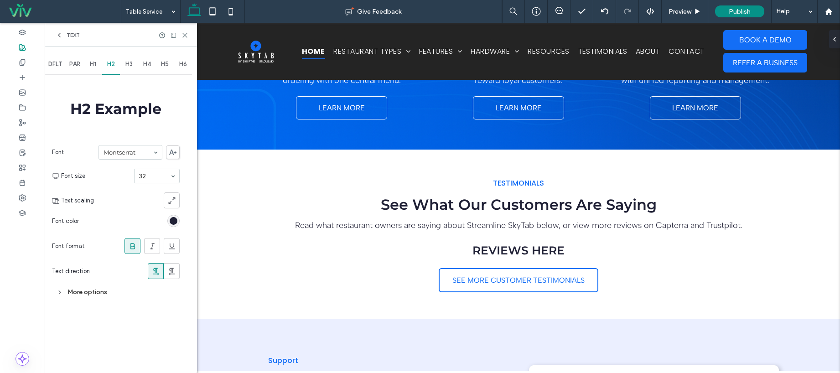
scroll to position [0, 0]
click at [93, 288] on div "More options" at bounding box center [116, 292] width 128 height 12
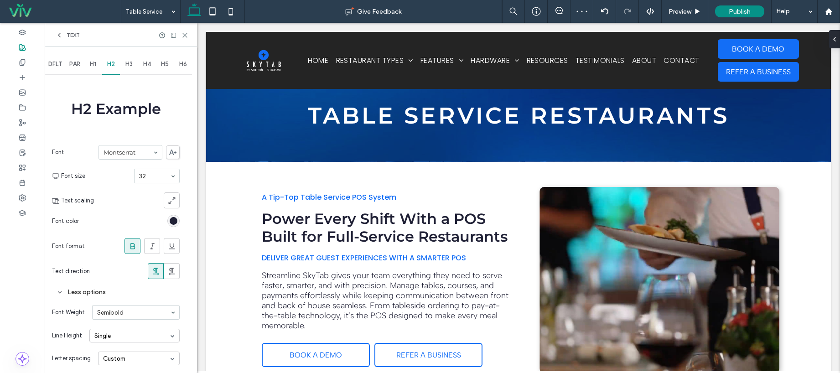
scroll to position [48, 0]
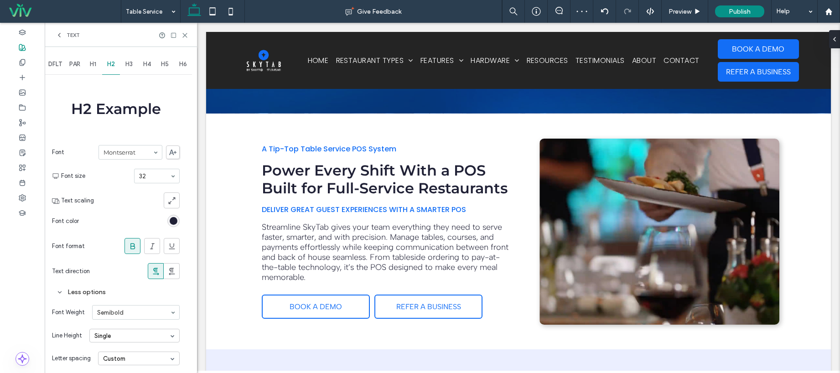
click at [78, 66] on span "PAR" at bounding box center [74, 64] width 11 height 7
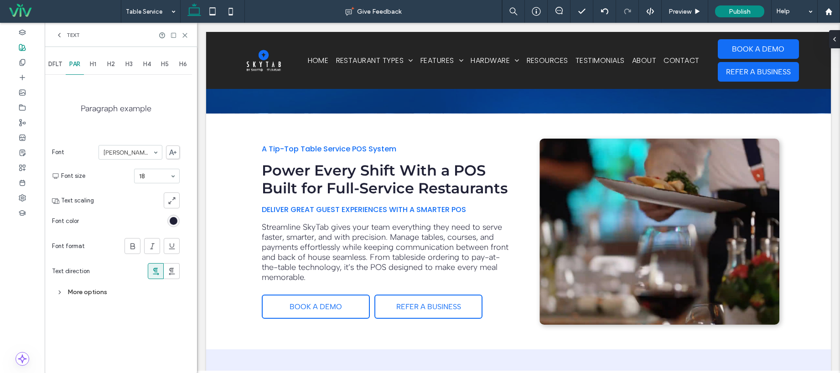
click at [93, 292] on div "More options" at bounding box center [116, 292] width 128 height 12
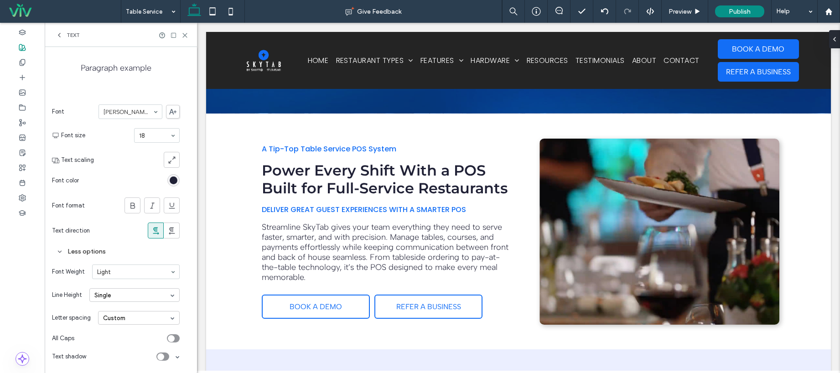
click at [124, 314] on div "Custom" at bounding box center [139, 318] width 82 height 14
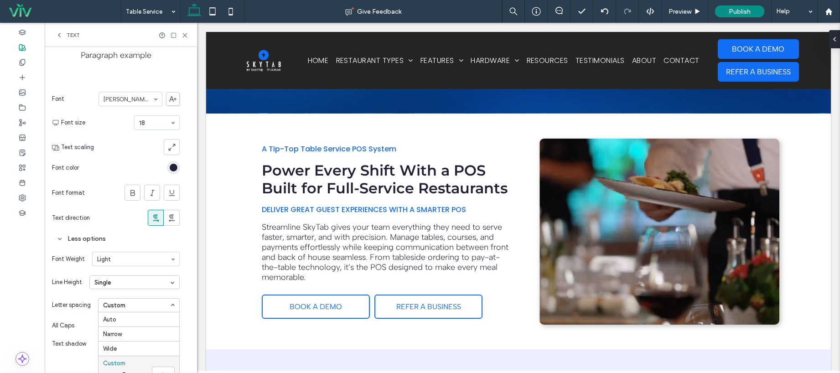
scroll to position [67, 0]
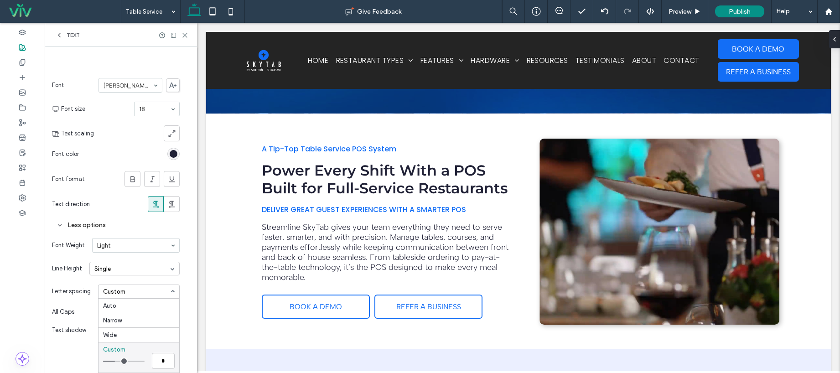
click at [118, 361] on input "range" at bounding box center [123, 361] width 41 height 1
type input "***"
type input "*"
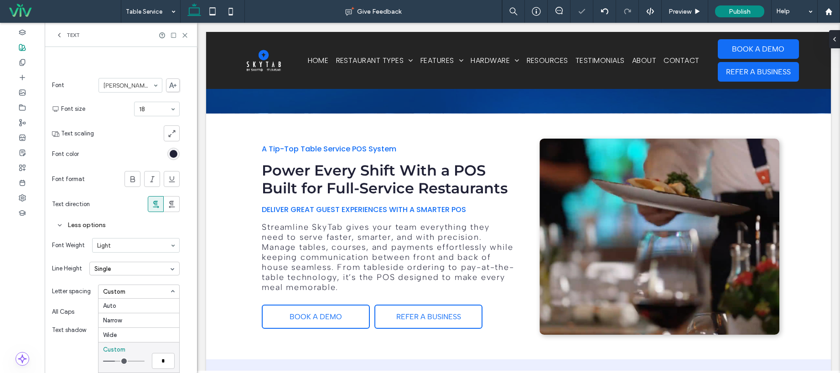
type input "***"
click at [119, 361] on input "range" at bounding box center [123, 361] width 41 height 1
type input "*"
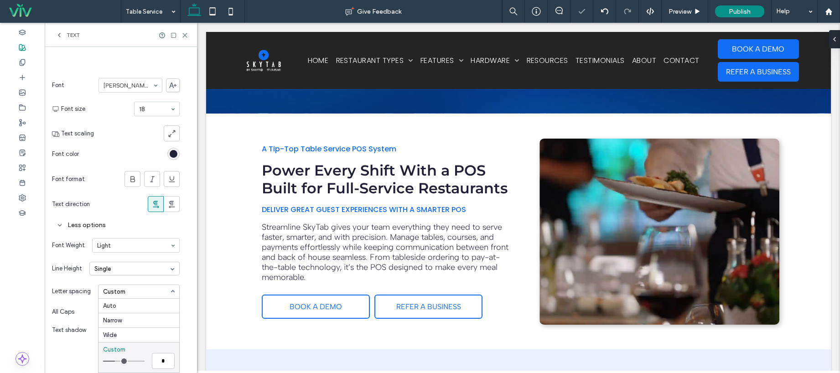
type input "*"
click at [119, 361] on input "range" at bounding box center [123, 361] width 41 height 1
click at [74, 282] on div "Letter spacing Custom Auto Narrow Wide Custom *" at bounding box center [116, 291] width 128 height 23
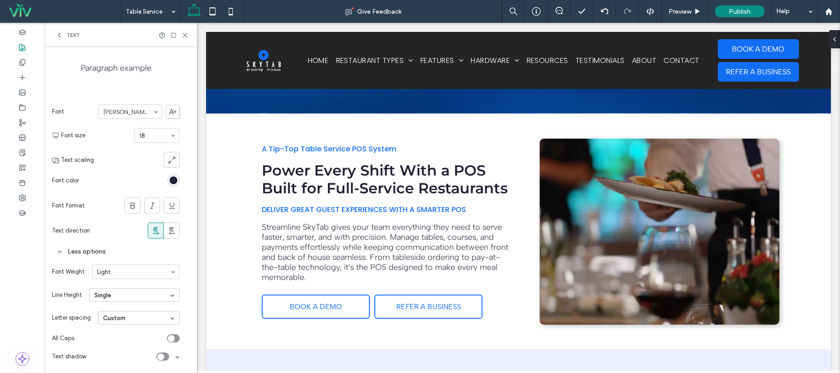
click at [112, 298] on div "Single" at bounding box center [134, 295] width 90 height 14
click at [118, 351] on div "Custom" at bounding box center [134, 353] width 89 height 15
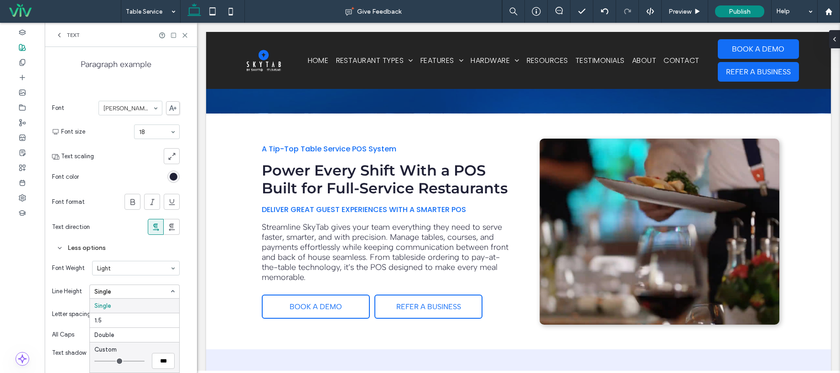
type input "***"
click at [102, 361] on input "range" at bounding box center [119, 361] width 50 height 1
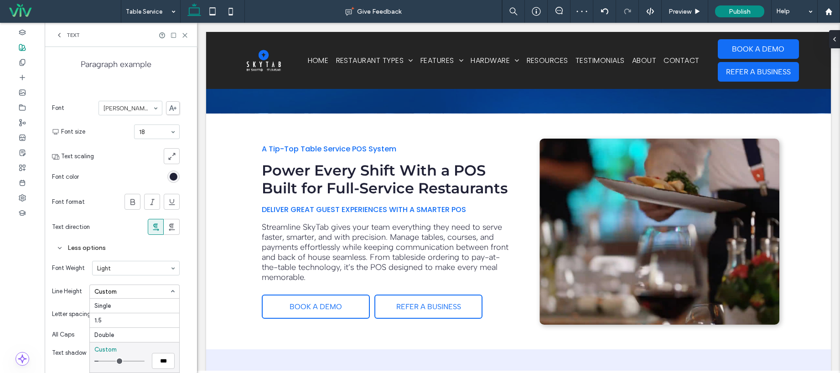
type input "***"
click at [103, 361] on input "range" at bounding box center [119, 361] width 50 height 1
type input "***"
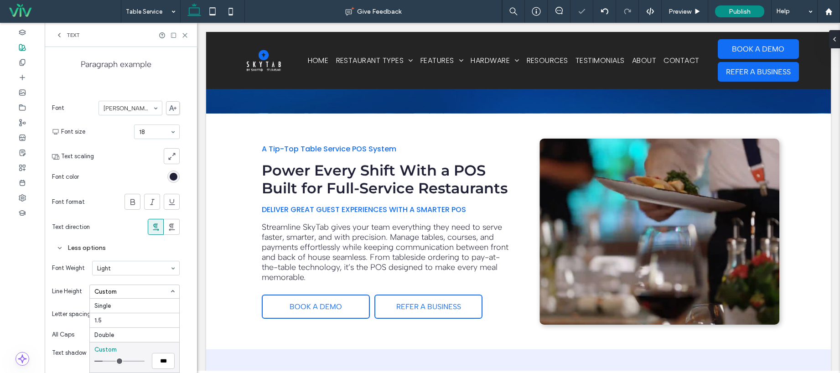
type input "*"
click at [106, 361] on input "range" at bounding box center [119, 361] width 50 height 1
click at [114, 307] on div "Single" at bounding box center [134, 306] width 89 height 14
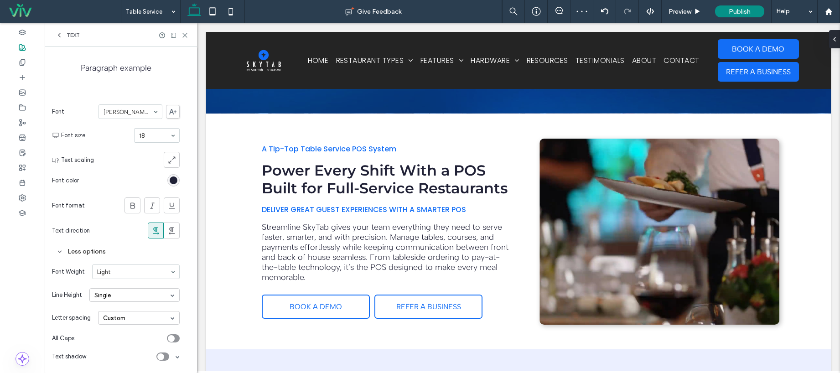
scroll to position [41, 0]
click at [185, 35] on icon at bounding box center [184, 35] width 7 height 7
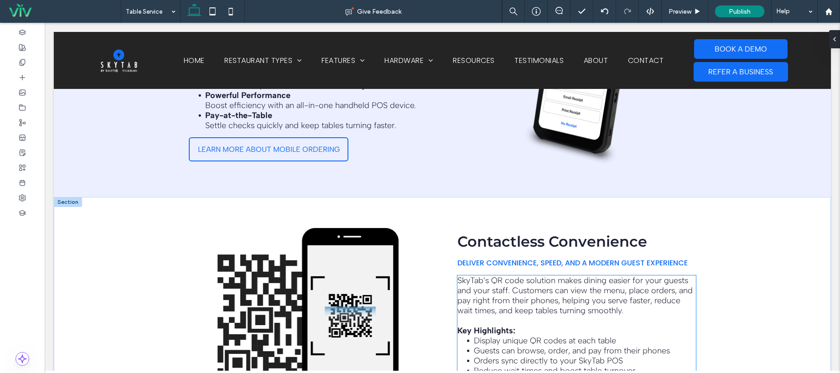
scroll to position [1575, 0]
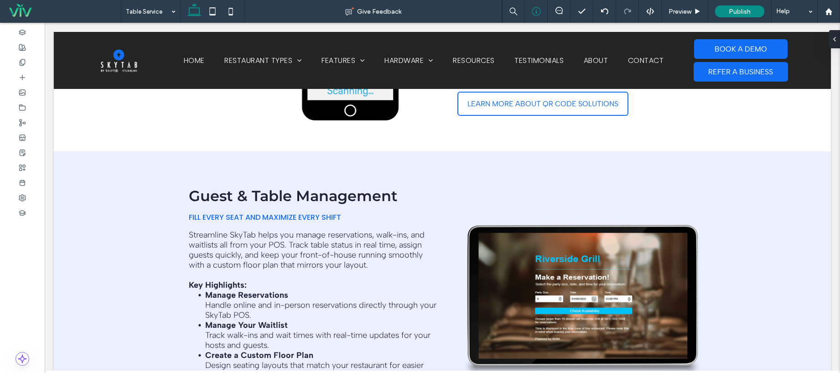
click at [537, 11] on icon at bounding box center [536, 11] width 9 height 9
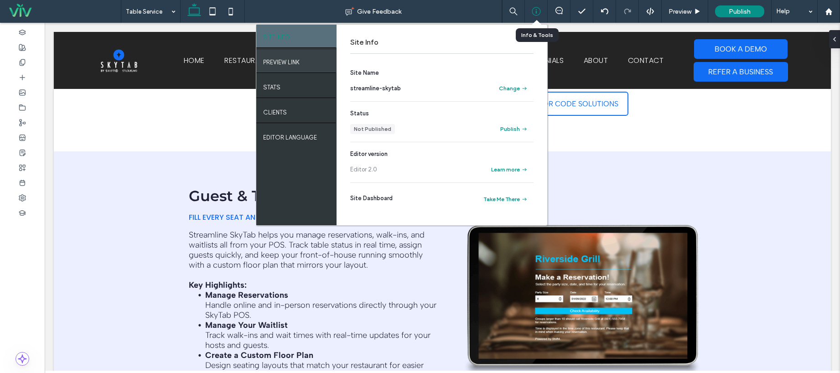
click at [294, 56] on label "PREVIEW LINK" at bounding box center [281, 59] width 36 height 11
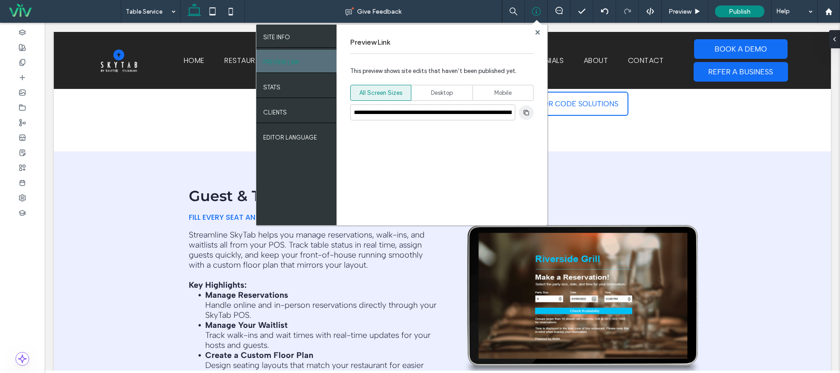
drag, startPoint x: 527, startPoint y: 112, endPoint x: 520, endPoint y: 113, distance: 6.9
click at [527, 112] on icon "button" at bounding box center [525, 112] width 7 height 7
click at [532, 35] on div "Preview Link" at bounding box center [441, 42] width 183 height 22
click at [542, 31] on div "**********" at bounding box center [441, 125] width 211 height 201
click at [540, 35] on div at bounding box center [537, 32] width 7 height 7
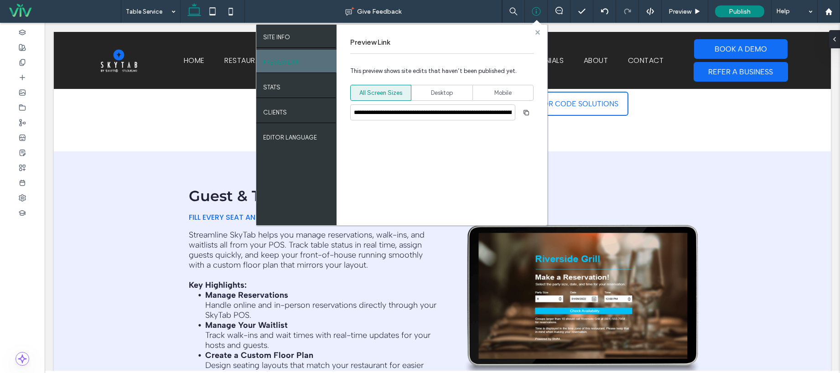
click at [537, 31] on icon at bounding box center [537, 32] width 5 height 5
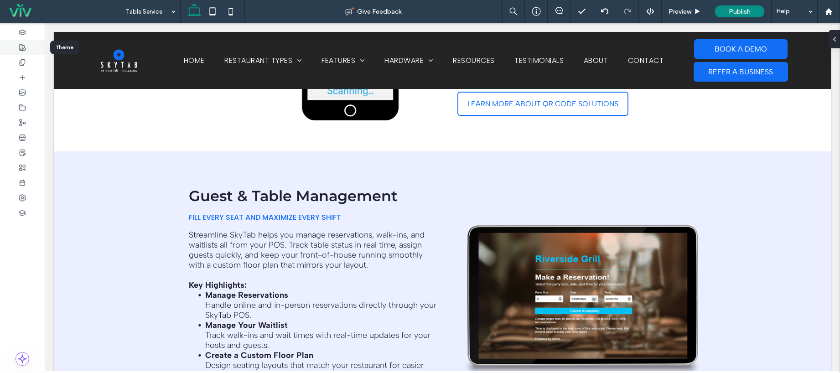
click at [26, 51] on div at bounding box center [22, 47] width 45 height 15
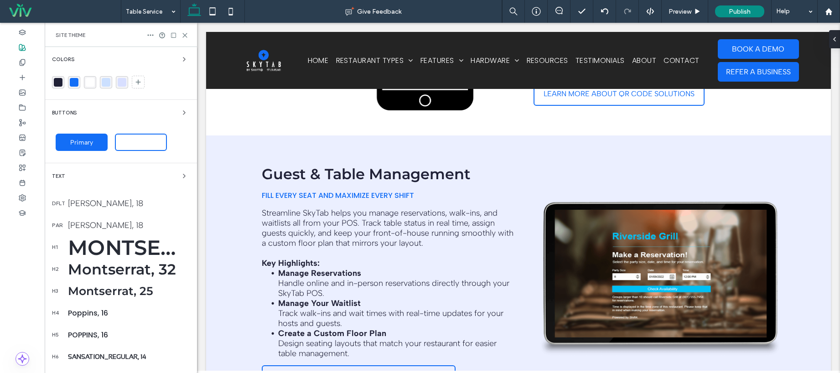
scroll to position [0, 0]
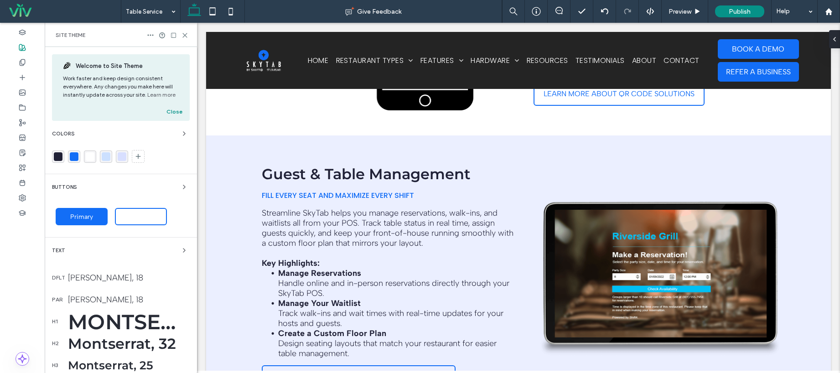
click at [89, 299] on div "Albert Sans, 18" at bounding box center [129, 299] width 122 height 10
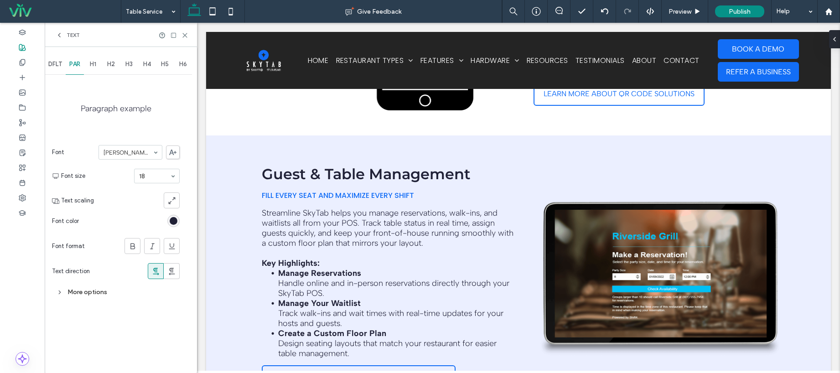
click at [87, 294] on div "More options" at bounding box center [116, 292] width 128 height 12
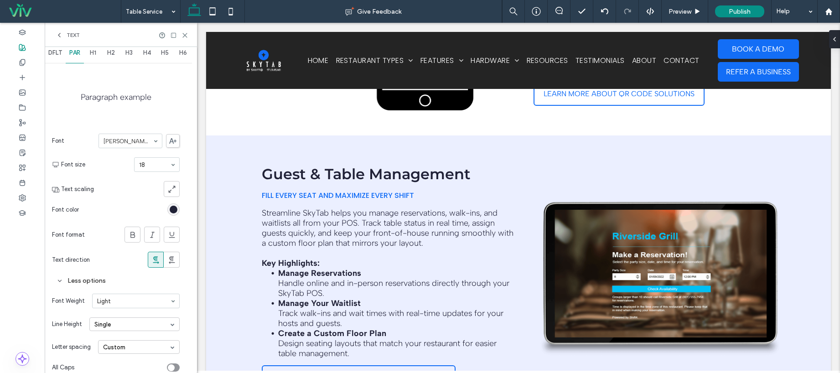
scroll to position [41, 0]
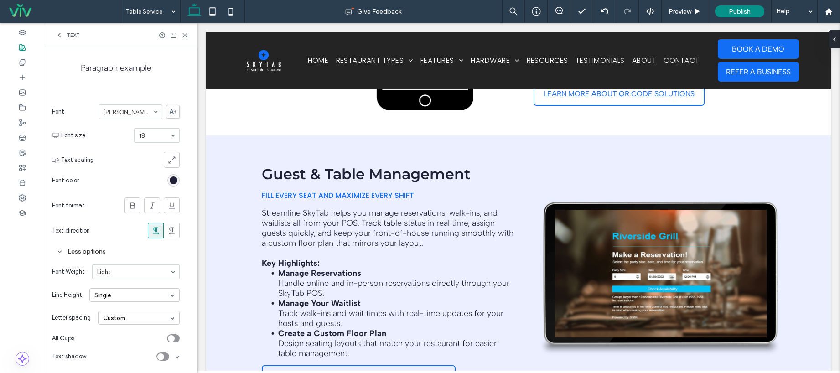
click at [111, 290] on div "Single" at bounding box center [134, 295] width 90 height 14
click at [106, 354] on div "Custom" at bounding box center [105, 353] width 22 height 7
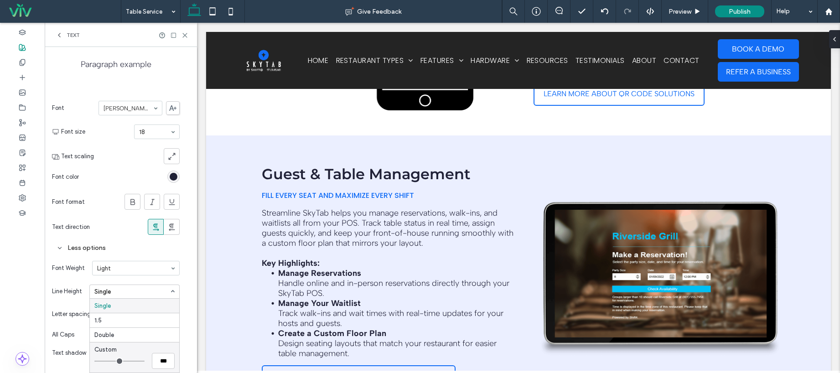
type input "***"
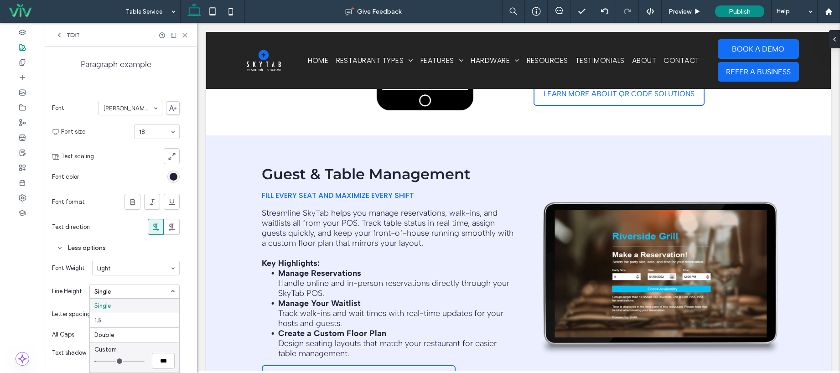
type input "***"
type input "*"
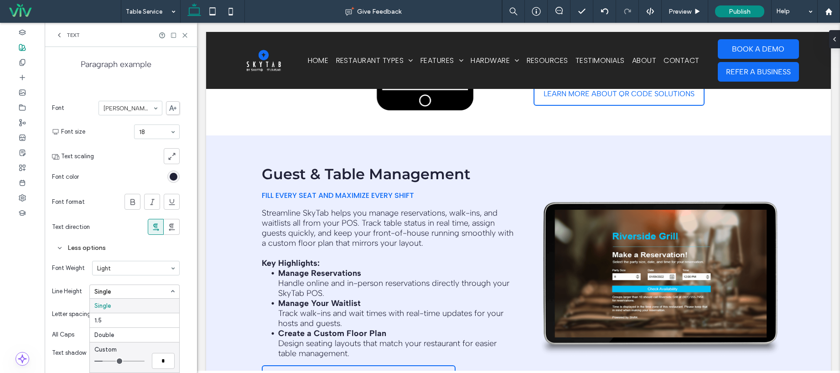
type input "***"
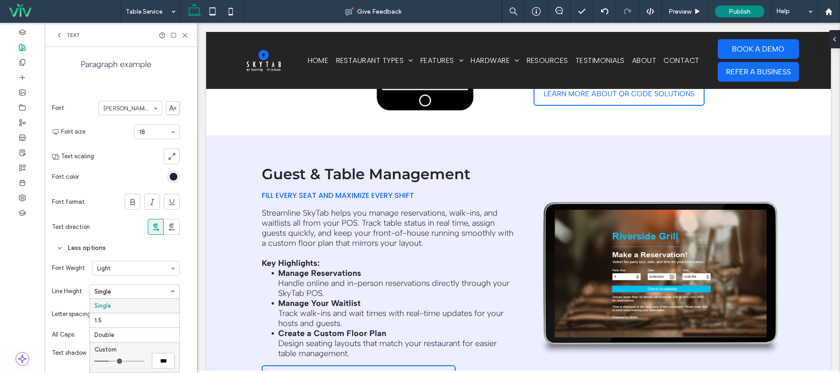
type input "***"
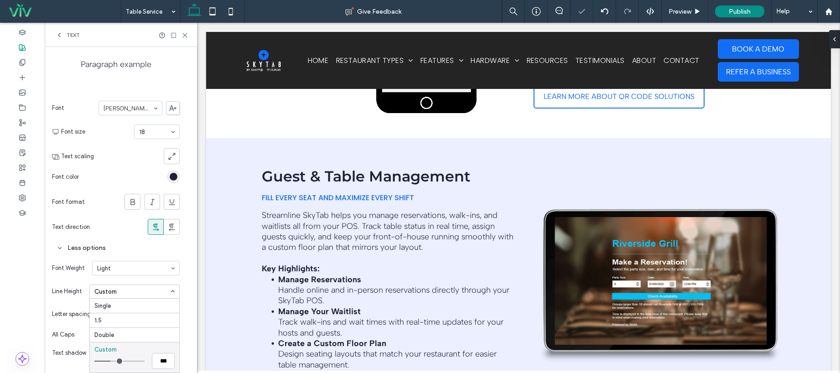
scroll to position [1523, 0]
type input "***"
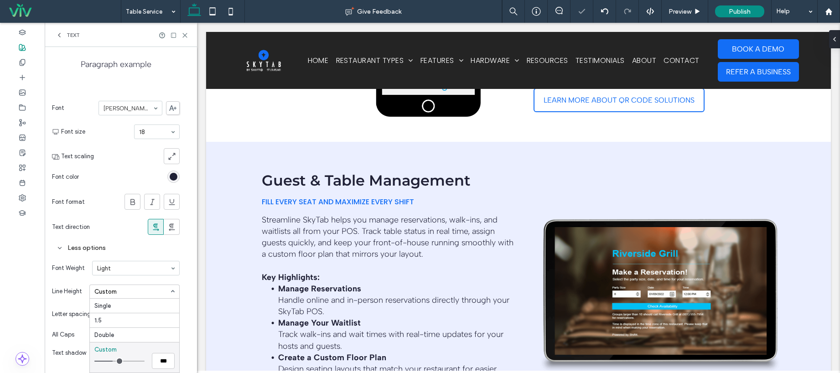
scroll to position [1553, 0]
type input "***"
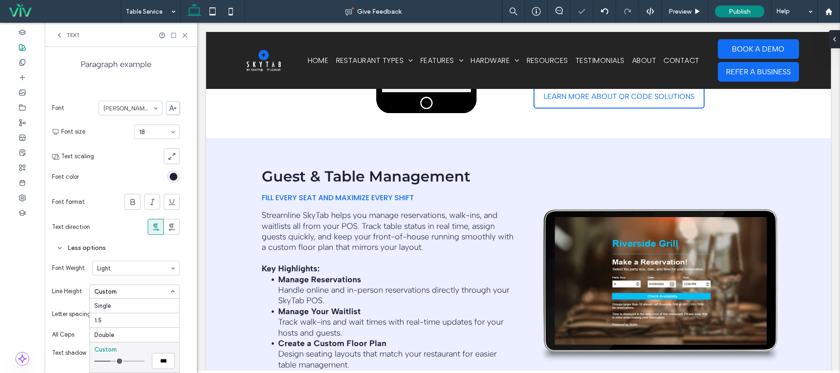
scroll to position [1523, 0]
type input "***"
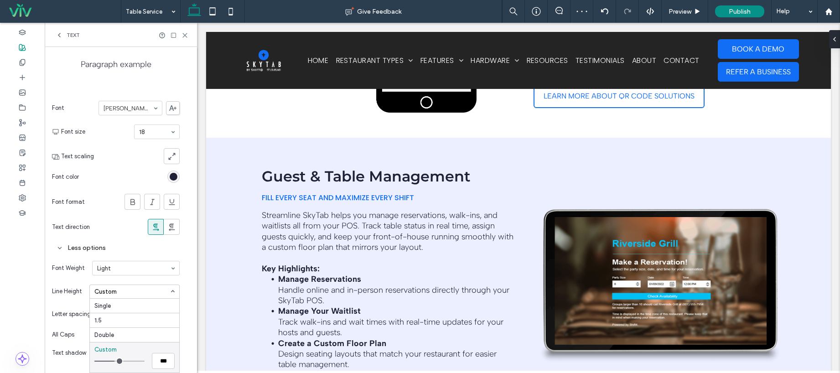
type input "***"
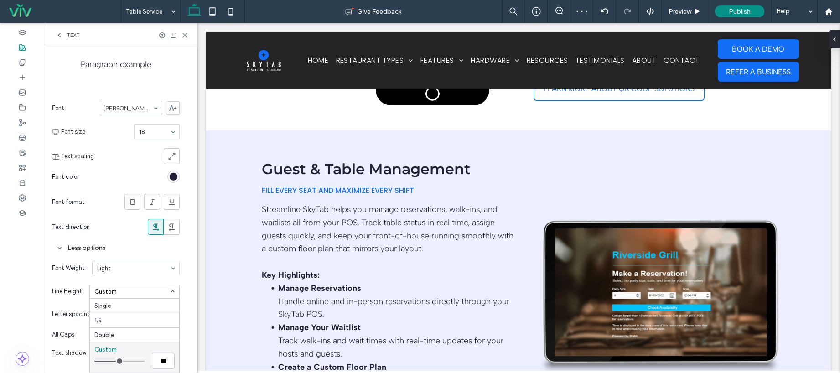
scroll to position [1615, 0]
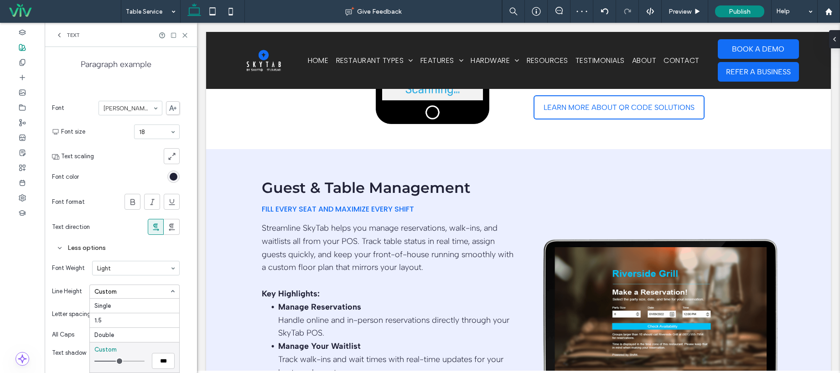
drag, startPoint x: 99, startPoint y: 361, endPoint x: 117, endPoint y: 361, distance: 17.8
type input "***"
click at [117, 361] on input "range" at bounding box center [119, 361] width 50 height 1
click at [182, 32] on icon at bounding box center [184, 35] width 7 height 7
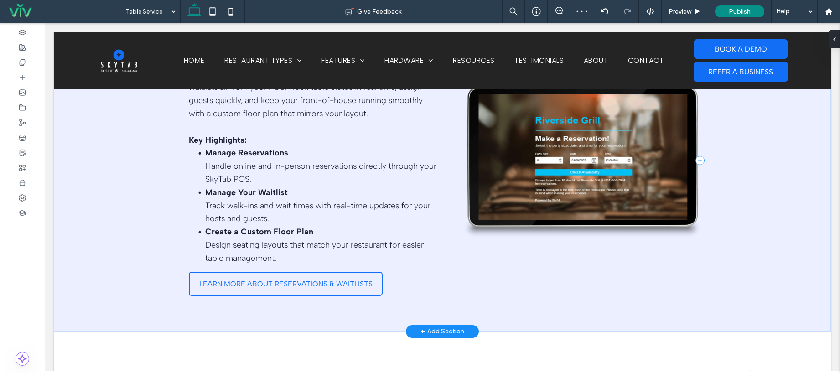
scroll to position [1874, 0]
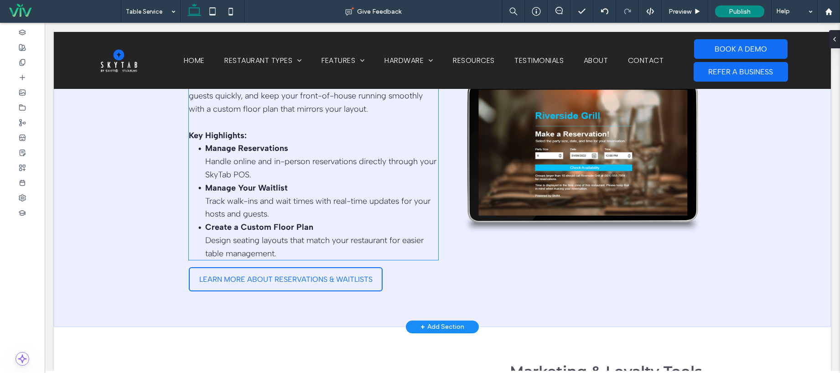
click at [281, 181] on li "Manage Your Waitlist Track walk-ins and wait times with real-time updates for y…" at bounding box center [321, 200] width 233 height 39
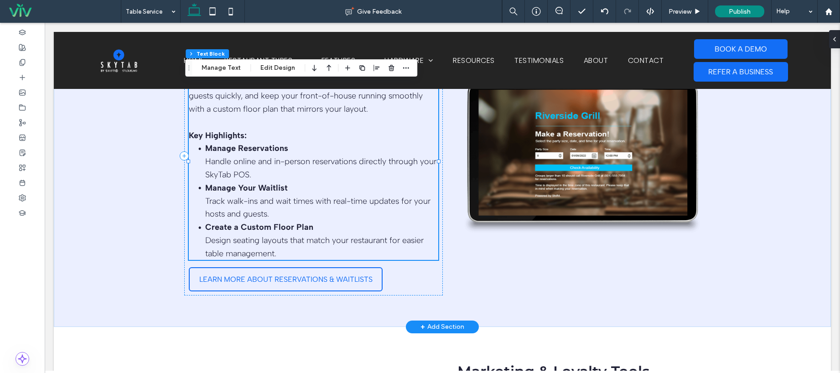
click at [270, 151] on li "Manage Reservations Handle online and in-person reservations directly through y…" at bounding box center [321, 161] width 233 height 39
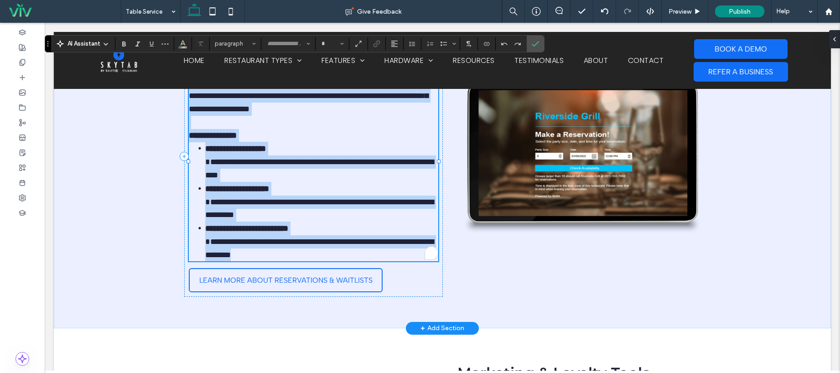
type input "**********"
type input "**"
click at [298, 151] on li "**********" at bounding box center [321, 162] width 233 height 40
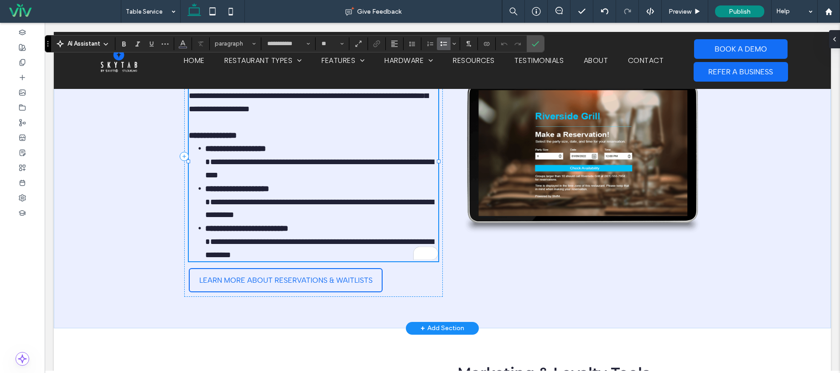
click at [266, 145] on strong "**********" at bounding box center [235, 149] width 61 height 8
click at [288, 144] on li "**********" at bounding box center [321, 162] width 233 height 40
drag, startPoint x: 288, startPoint y: 144, endPoint x: 204, endPoint y: 143, distance: 83.9
click at [205, 143] on li "**********" at bounding box center [321, 162] width 233 height 40
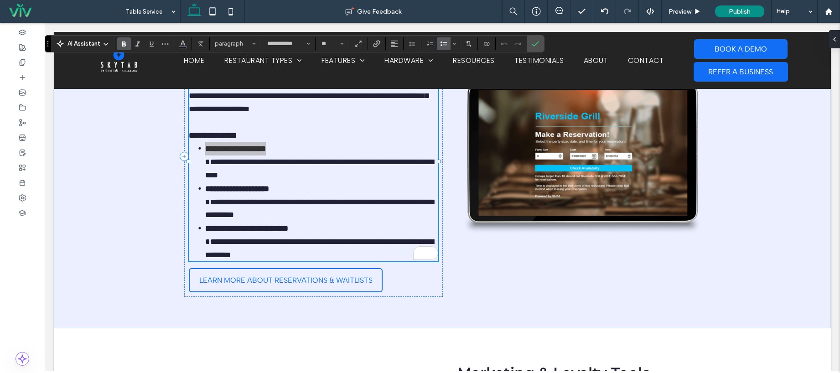
click at [122, 44] on use "Bold" at bounding box center [124, 43] width 4 height 5
click at [290, 182] on li "**********" at bounding box center [321, 202] width 233 height 40
drag, startPoint x: 242, startPoint y: 131, endPoint x: 166, endPoint y: 128, distance: 75.7
click at [169, 128] on div "**********" at bounding box center [442, 156] width 547 height 343
click at [124, 45] on icon "Bold" at bounding box center [123, 43] width 7 height 7
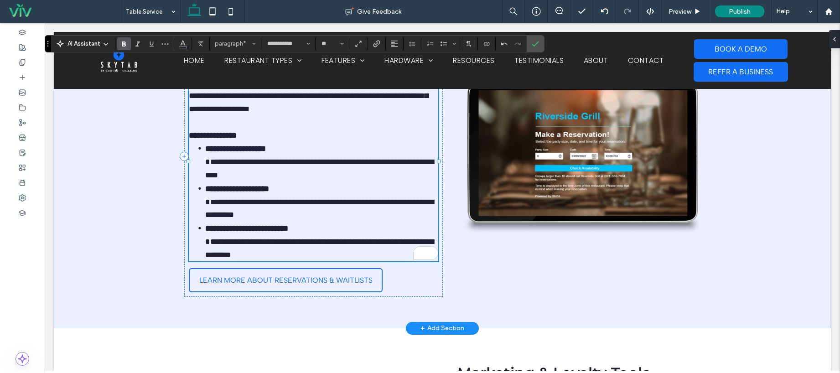
click at [271, 160] on span "**********" at bounding box center [319, 168] width 228 height 21
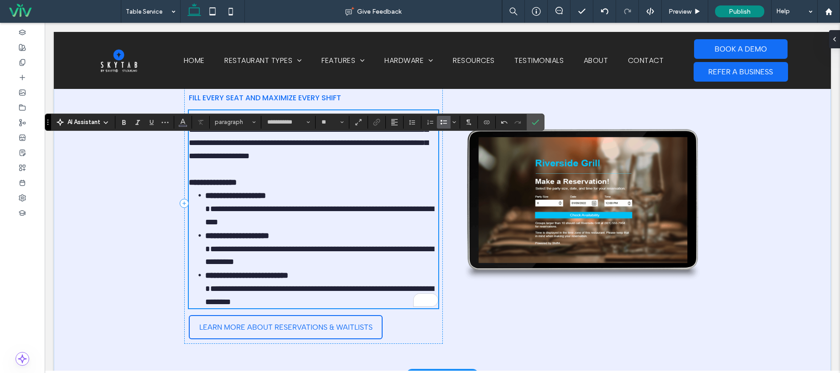
scroll to position [1794, 0]
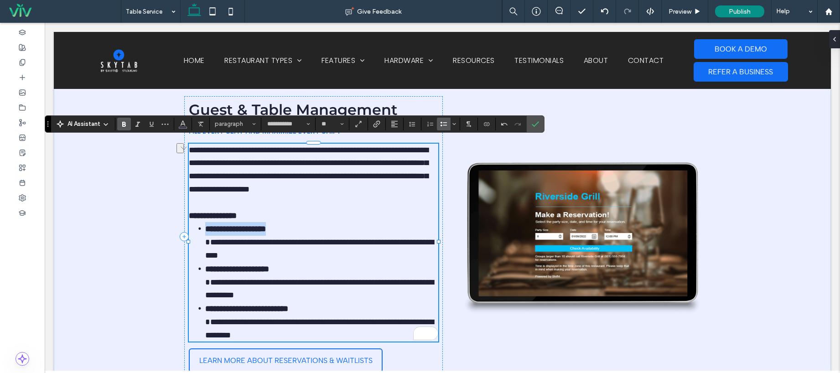
drag, startPoint x: 295, startPoint y: 224, endPoint x: 202, endPoint y: 222, distance: 93.0
click at [205, 222] on li "**********" at bounding box center [321, 242] width 233 height 40
click at [124, 120] on icon "Bold" at bounding box center [123, 123] width 7 height 7
click at [292, 126] on input "**********" at bounding box center [285, 123] width 39 height 7
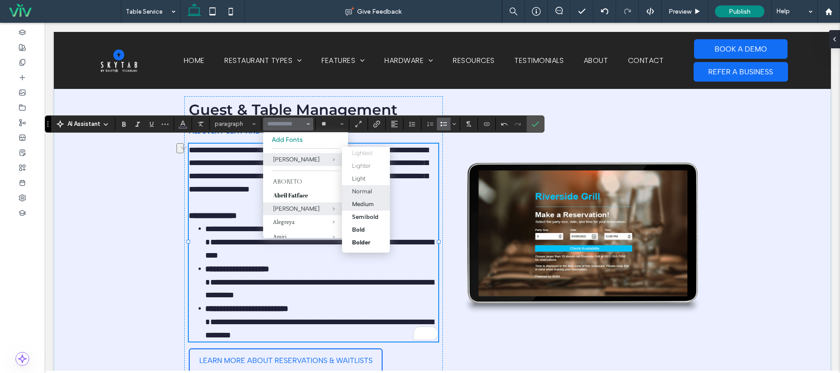
click at [369, 202] on div "Medium" at bounding box center [363, 204] width 22 height 7
type input "**********"
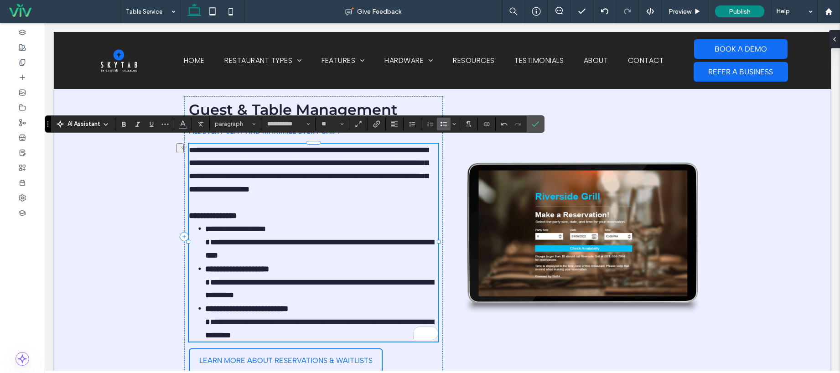
click at [283, 269] on li "**********" at bounding box center [321, 282] width 233 height 40
drag, startPoint x: 287, startPoint y: 265, endPoint x: 198, endPoint y: 261, distance: 88.5
click at [205, 264] on li "**********" at bounding box center [321, 282] width 233 height 40
click at [285, 123] on input "**********" at bounding box center [285, 123] width 39 height 7
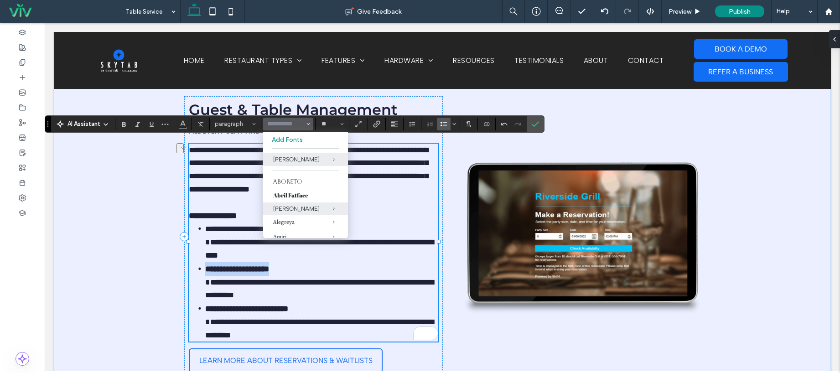
click at [237, 225] on span "**********" at bounding box center [235, 229] width 61 height 8
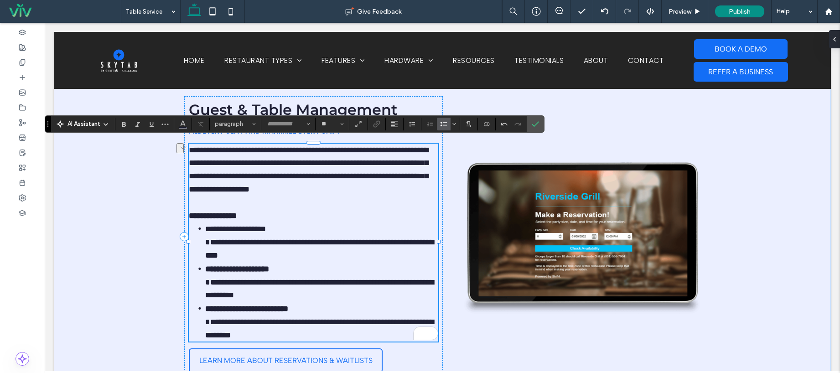
type input "**********"
drag, startPoint x: 299, startPoint y: 225, endPoint x: 204, endPoint y: 228, distance: 94.9
click at [205, 228] on li "**********" at bounding box center [321, 242] width 233 height 40
click at [277, 124] on input "**********" at bounding box center [285, 123] width 39 height 7
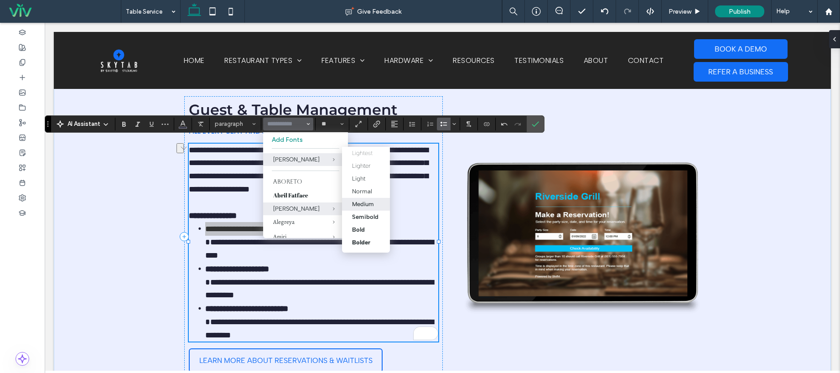
click at [371, 205] on div "Medium" at bounding box center [363, 204] width 22 height 7
type input "**********"
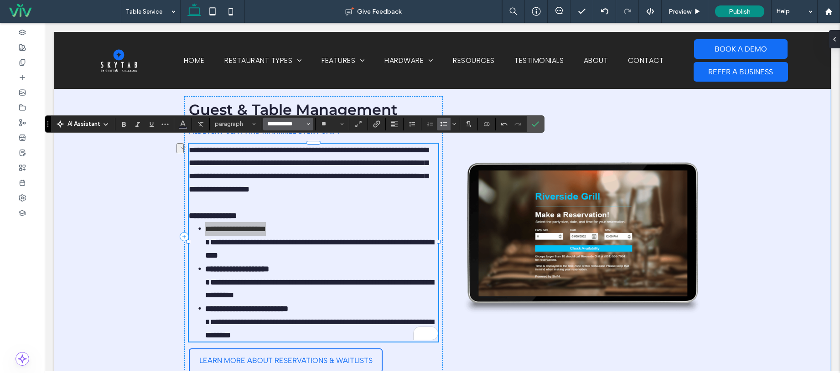
click at [279, 125] on input "**********" at bounding box center [285, 123] width 39 height 7
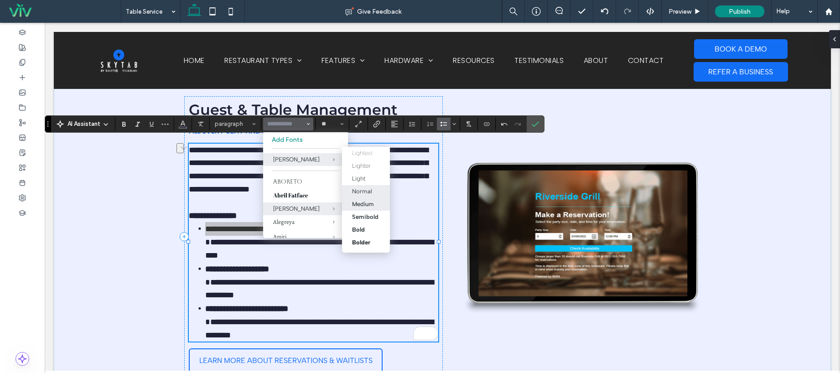
click at [369, 191] on div "Normal" at bounding box center [362, 191] width 20 height 7
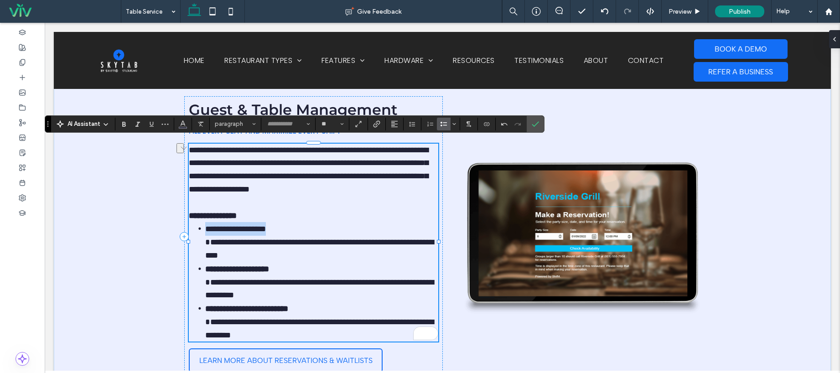
type input "**********"
click at [382, 191] on p "**********" at bounding box center [313, 170] width 249 height 52
click at [534, 124] on icon "Confirm" at bounding box center [535, 123] width 7 height 7
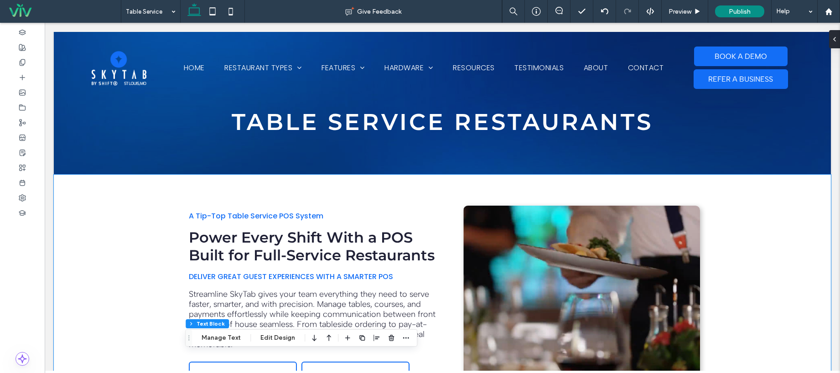
scroll to position [0, 0]
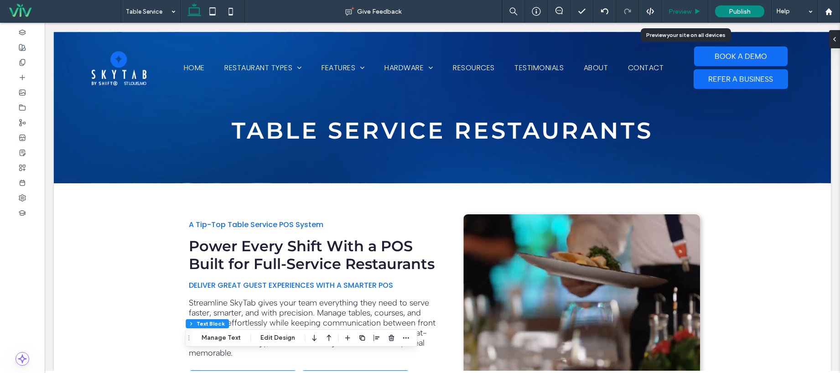
click at [679, 8] on span "Preview" at bounding box center [679, 12] width 23 height 8
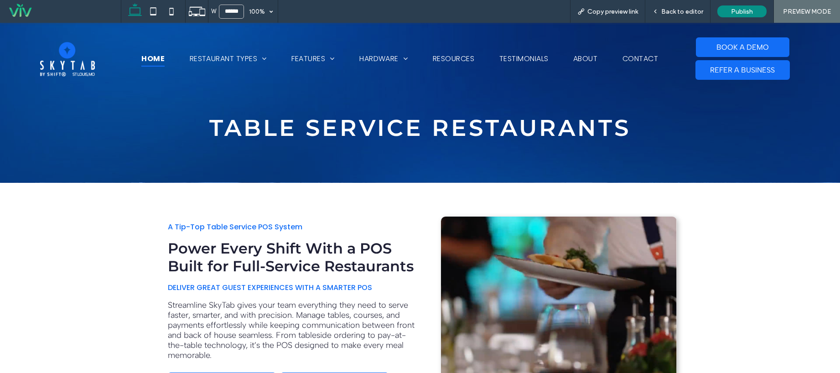
click at [145, 62] on span "Home" at bounding box center [152, 59] width 23 height 16
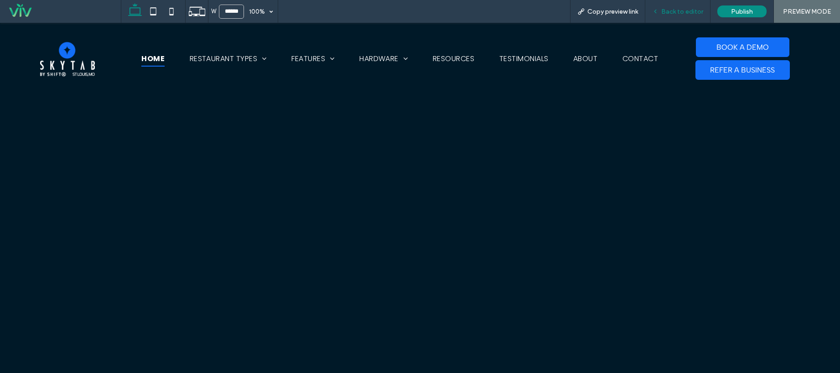
click at [686, 11] on span "Back to editor" at bounding box center [682, 12] width 42 height 8
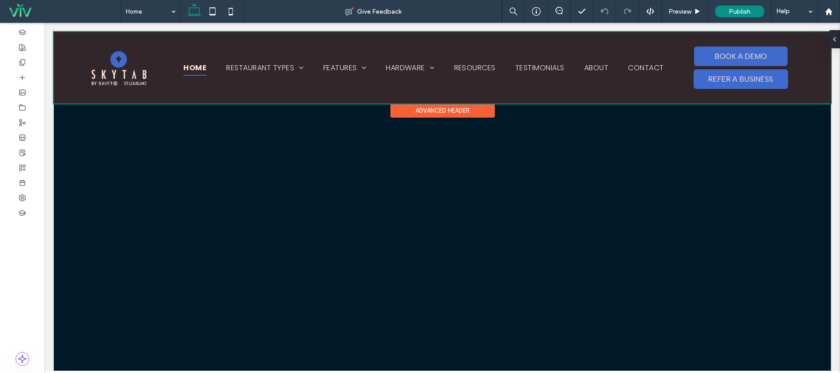
click at [722, 72] on div at bounding box center [442, 68] width 777 height 72
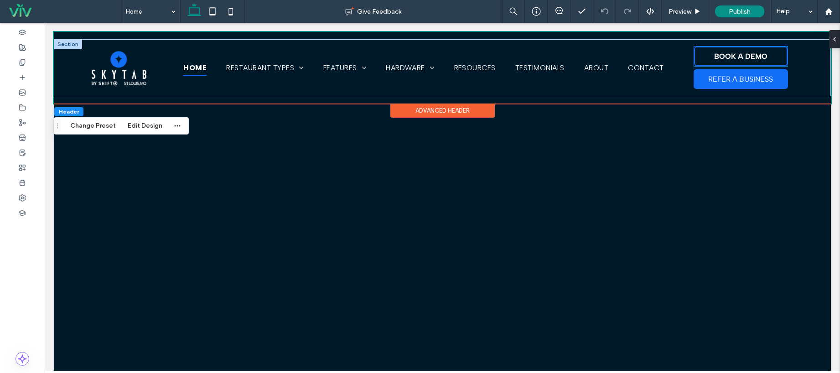
click at [728, 58] on span "BOOK A DEMO" at bounding box center [740, 56] width 53 height 9
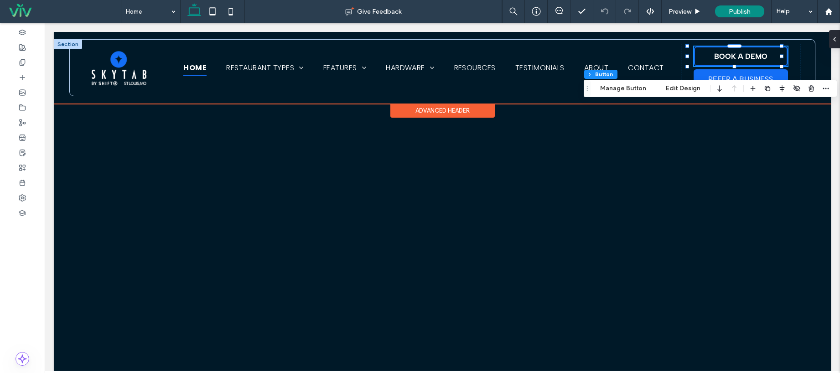
type input "**"
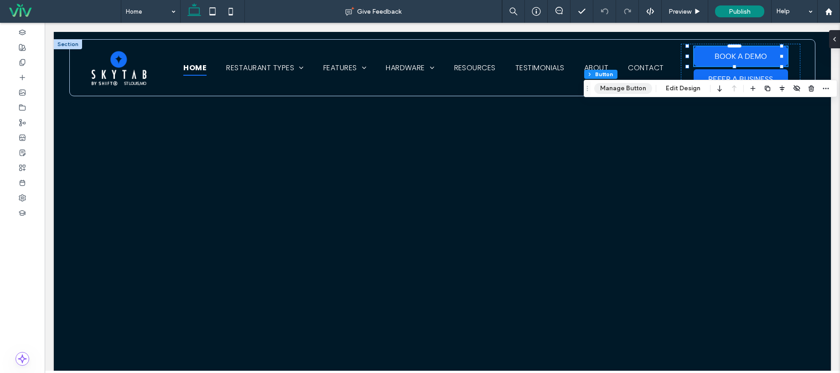
click at [632, 92] on button "Manage Button" at bounding box center [623, 88] width 58 height 11
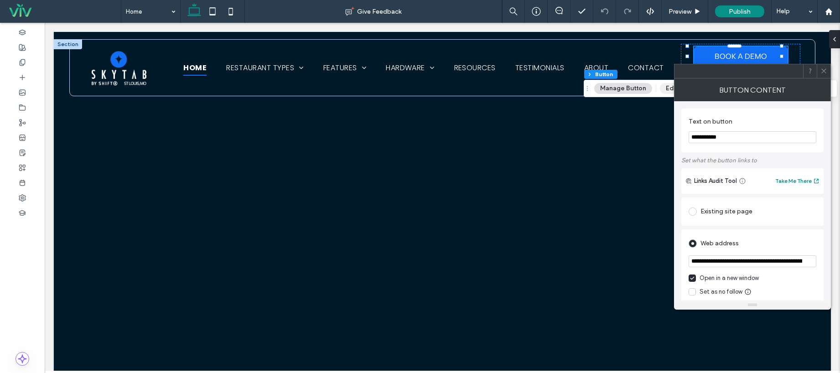
click at [666, 88] on button "Edit Design" at bounding box center [683, 88] width 46 height 11
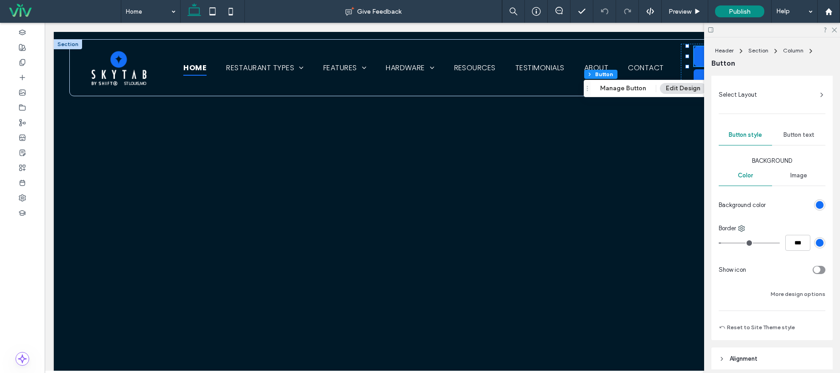
scroll to position [72, 0]
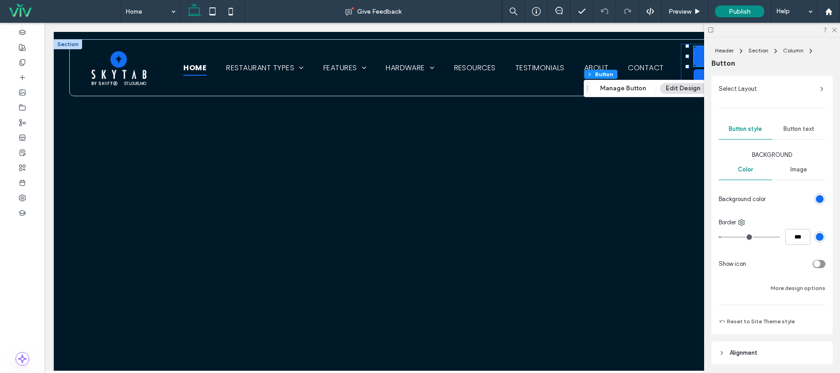
click at [801, 118] on div "Primary Secondary Select Layout Button style Button text Background Color Image…" at bounding box center [771, 187] width 107 height 280
click at [797, 124] on div "Button text" at bounding box center [798, 129] width 53 height 20
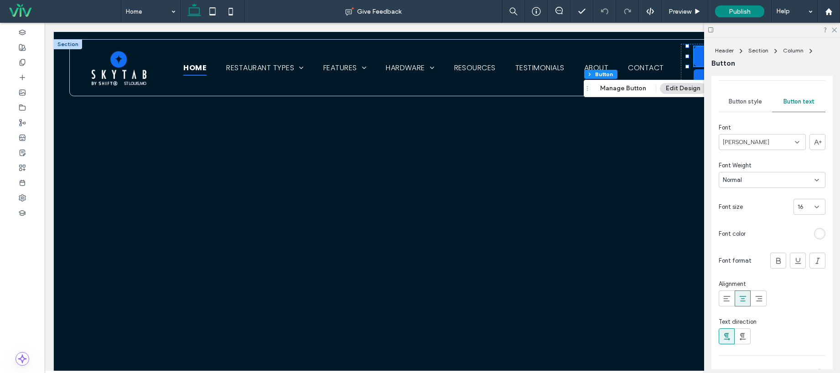
scroll to position [88, 0]
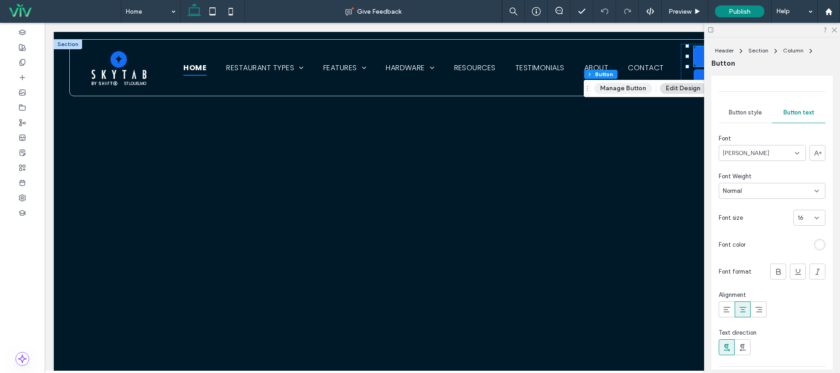
click at [626, 89] on button "Manage Button" at bounding box center [623, 88] width 58 height 11
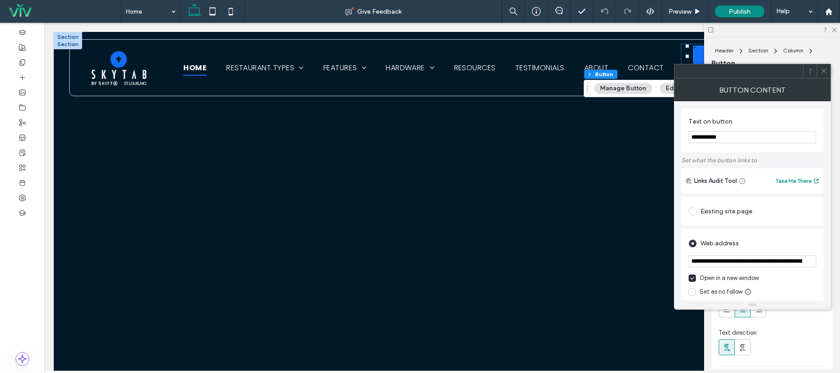
drag, startPoint x: 801, startPoint y: 159, endPoint x: 627, endPoint y: 132, distance: 175.8
type input "**********"
click at [822, 73] on icon at bounding box center [823, 70] width 7 height 7
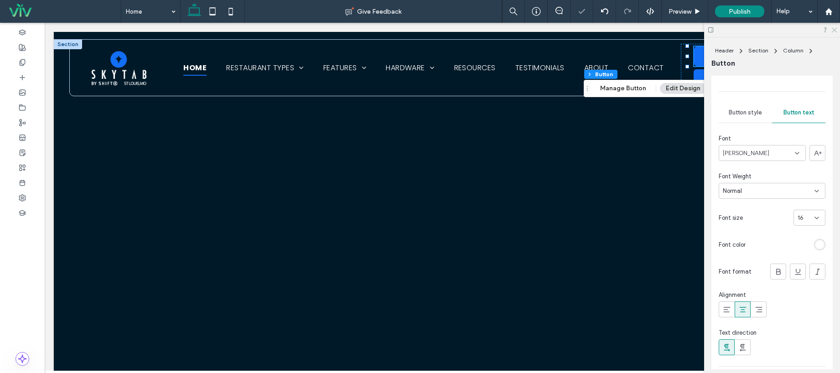
click at [833, 28] on icon at bounding box center [834, 29] width 6 height 6
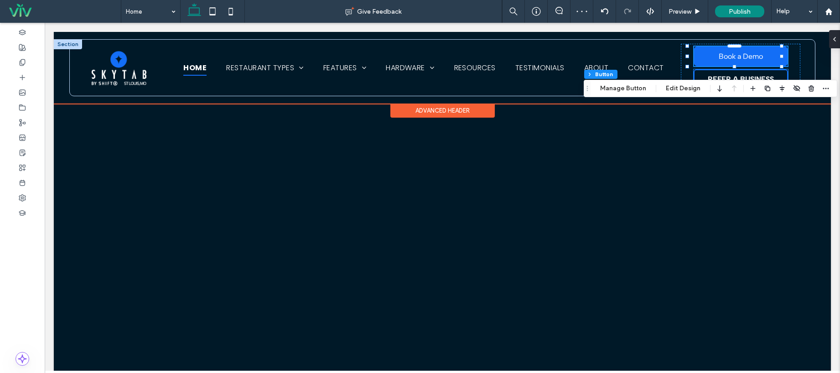
click at [763, 77] on span "REFER A BUSINESS" at bounding box center [740, 79] width 66 height 9
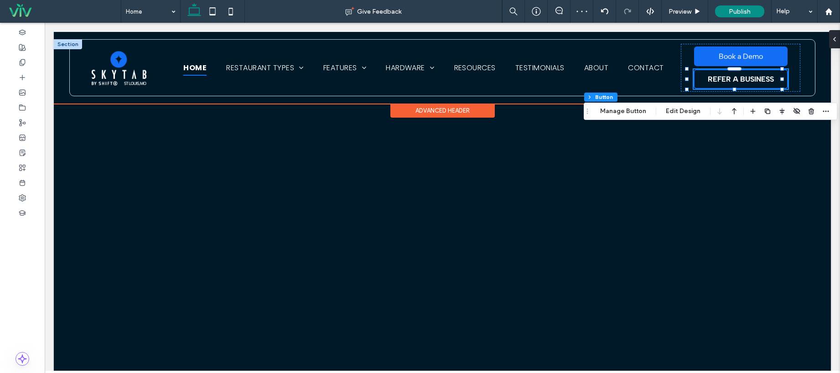
type input "**"
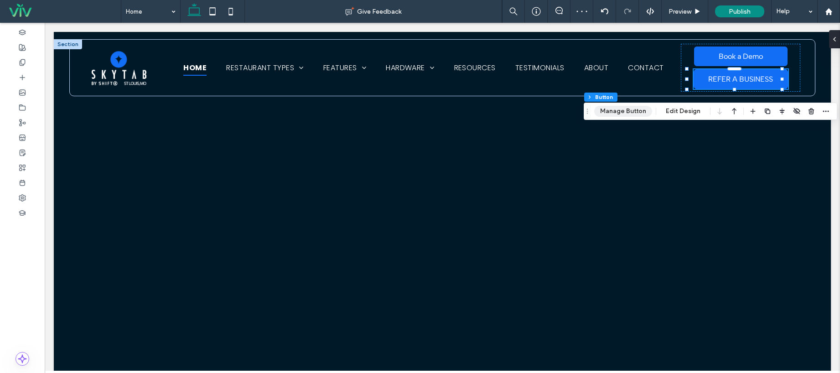
click at [629, 109] on button "Manage Button" at bounding box center [623, 111] width 58 height 11
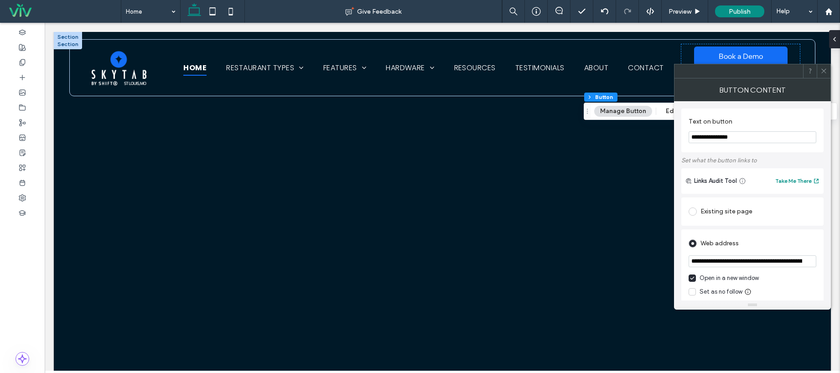
drag, startPoint x: 807, startPoint y: 156, endPoint x: 579, endPoint y: 120, distance: 230.8
drag, startPoint x: 819, startPoint y: 158, endPoint x: 622, endPoint y: 134, distance: 198.4
type input "**********"
click at [822, 72] on use at bounding box center [823, 71] width 5 height 5
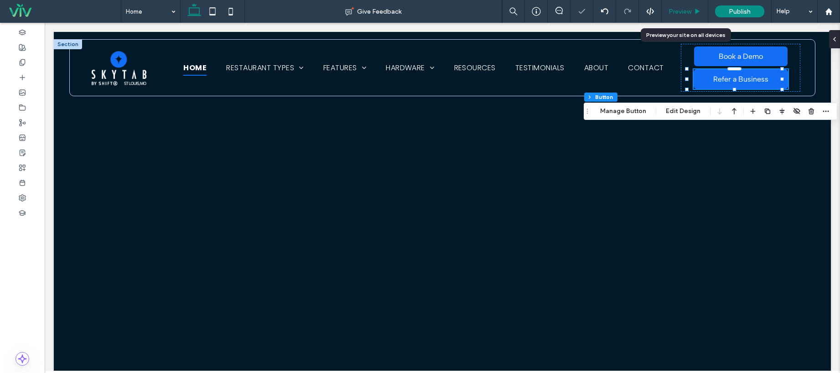
click at [683, 14] on span "Preview" at bounding box center [679, 12] width 23 height 8
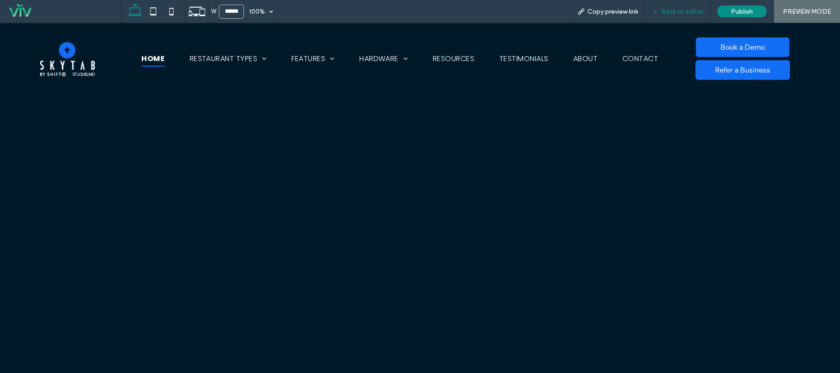
click at [705, 11] on div "Back to editor" at bounding box center [677, 12] width 65 height 8
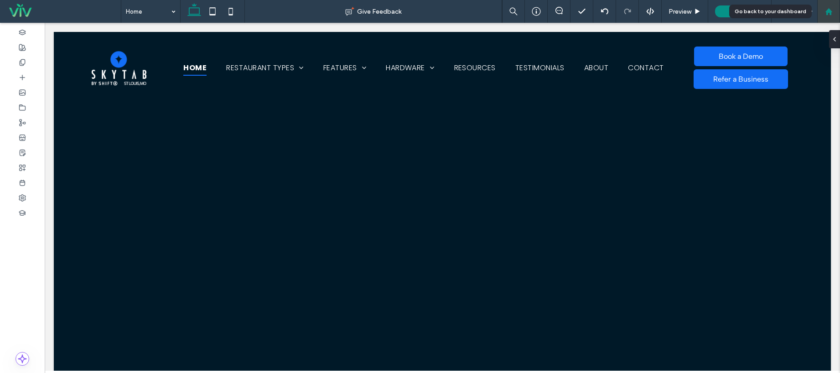
click at [828, 10] on use at bounding box center [828, 11] width 7 height 7
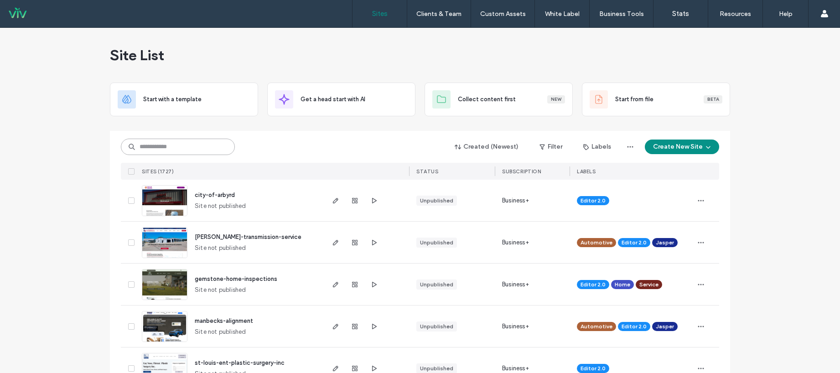
click at [181, 145] on input at bounding box center [178, 147] width 114 height 16
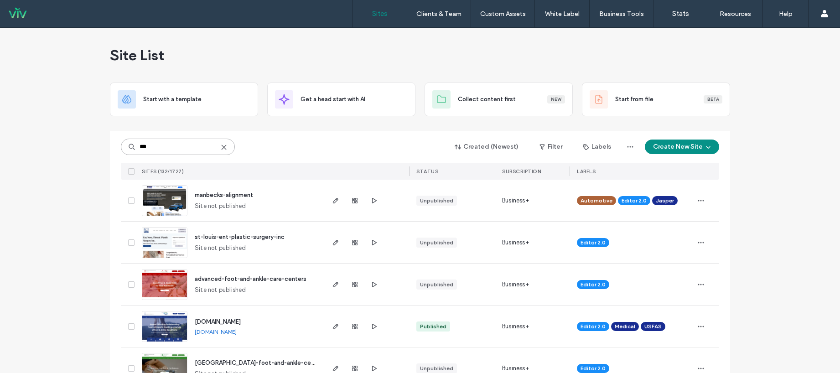
type input "***"
click at [265, 237] on span "st-louis-ent-plastic-surgery-inc" at bounding box center [240, 236] width 90 height 7
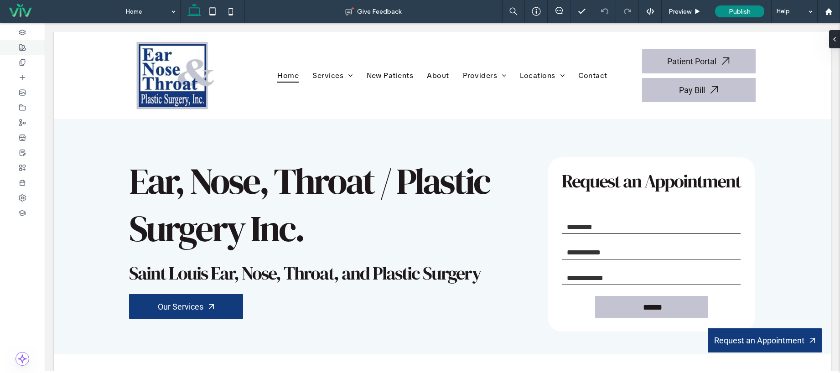
click at [24, 47] on use at bounding box center [22, 47] width 6 height 6
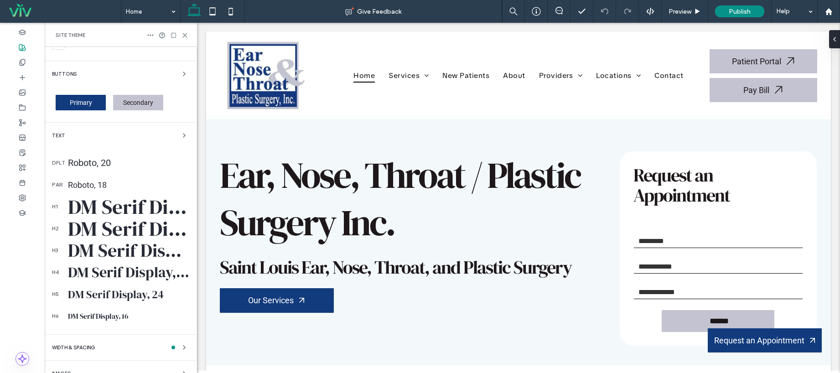
scroll to position [169, 0]
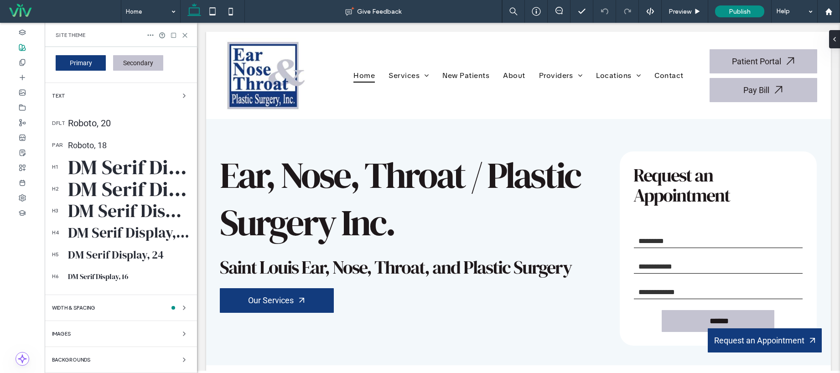
click at [105, 170] on div "DM Serif Display, 80" at bounding box center [129, 167] width 122 height 28
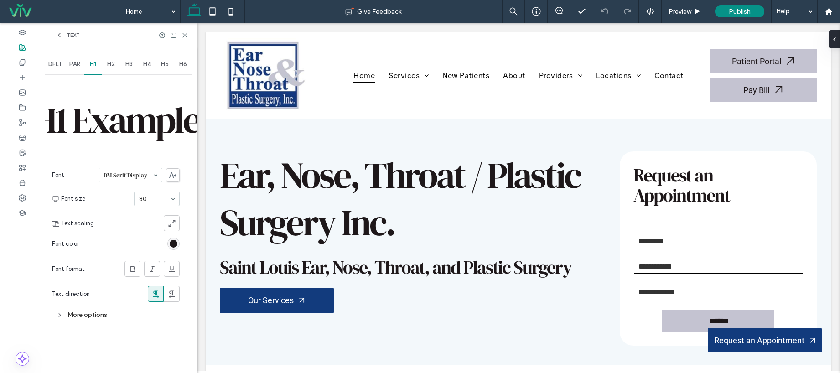
scroll to position [0, 0]
click at [76, 316] on div "More options" at bounding box center [116, 315] width 128 height 12
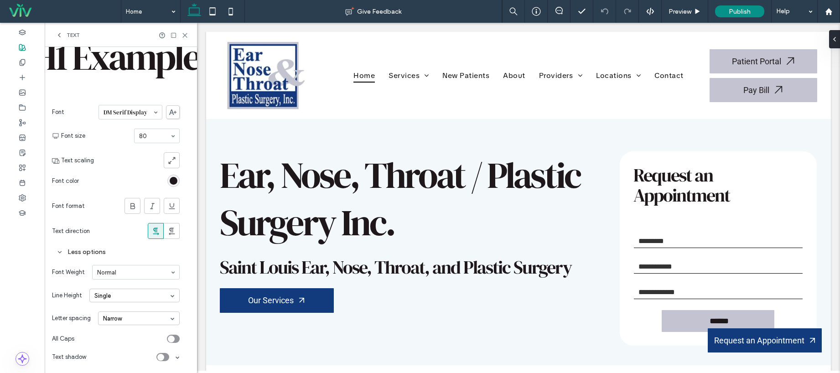
scroll to position [63, 0]
click at [119, 319] on div "Narrow" at bounding box center [139, 318] width 82 height 14
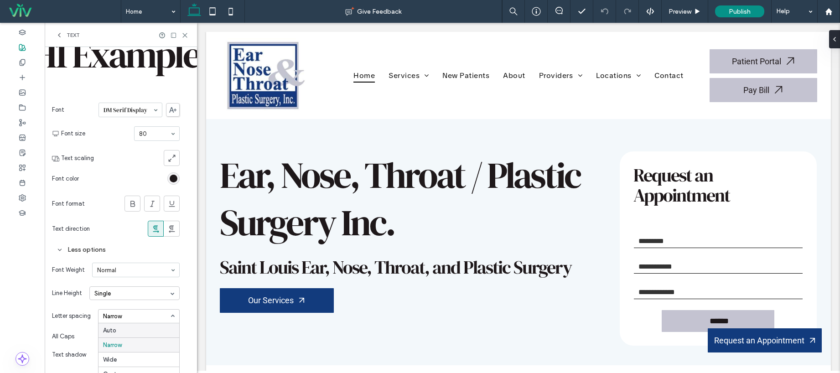
click at [120, 331] on div "Auto" at bounding box center [138, 330] width 81 height 14
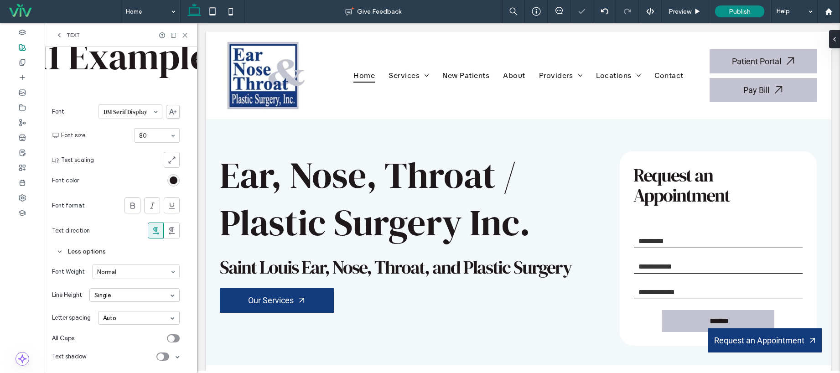
click at [122, 294] on div "Single" at bounding box center [134, 295] width 90 height 14
click at [114, 356] on div "Custom" at bounding box center [105, 353] width 22 height 7
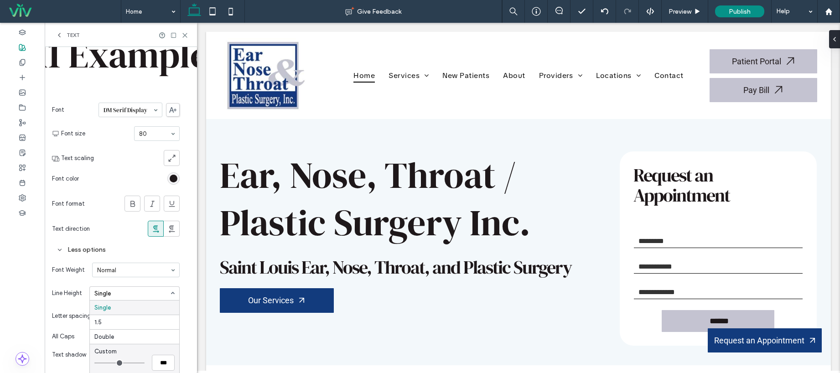
type input "***"
drag, startPoint x: 98, startPoint y: 364, endPoint x: 89, endPoint y: 364, distance: 9.1
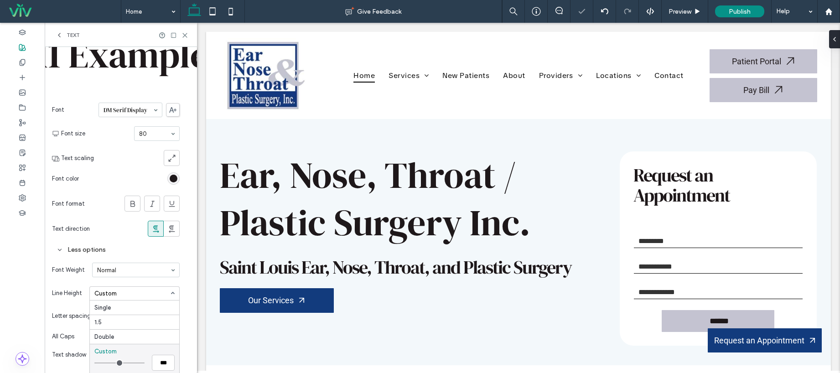
click at [94, 363] on input "range" at bounding box center [119, 362] width 50 height 1
click at [72, 289] on span "Line Height" at bounding box center [67, 293] width 30 height 9
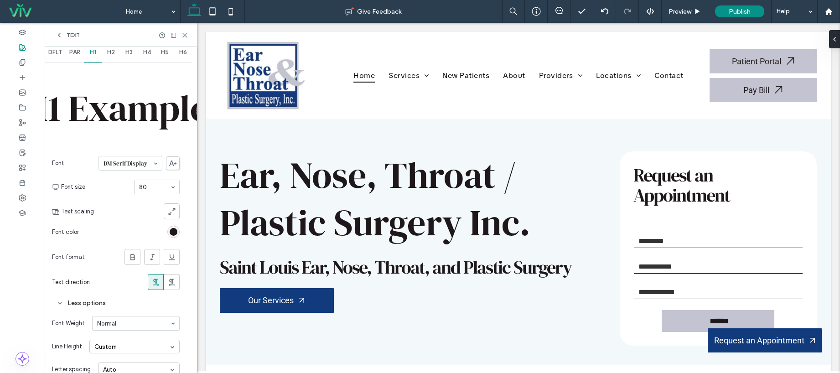
scroll to position [0, 0]
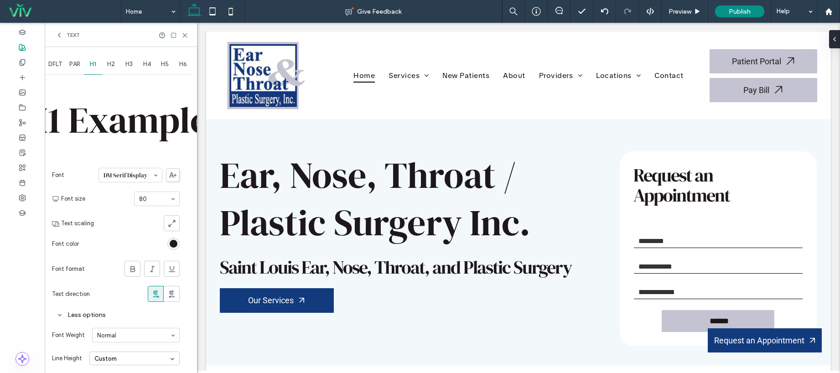
click at [120, 68] on div "H3" at bounding box center [129, 64] width 18 height 20
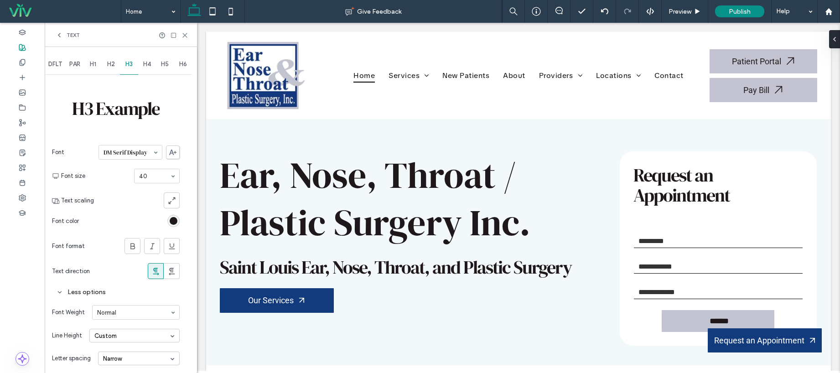
click at [115, 66] on span "H2" at bounding box center [111, 64] width 8 height 7
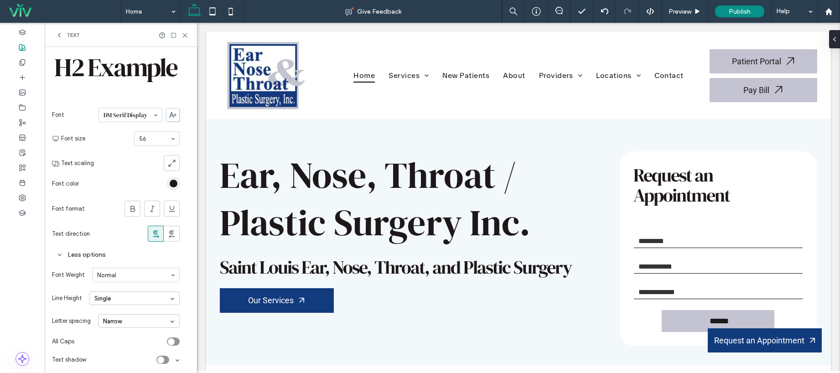
scroll to position [48, 0]
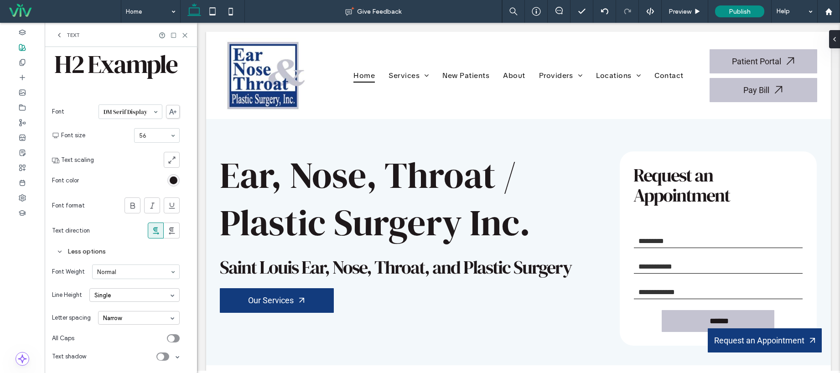
click at [114, 299] on div "Single" at bounding box center [134, 295] width 90 height 14
click at [119, 250] on div "Less options" at bounding box center [116, 251] width 128 height 12
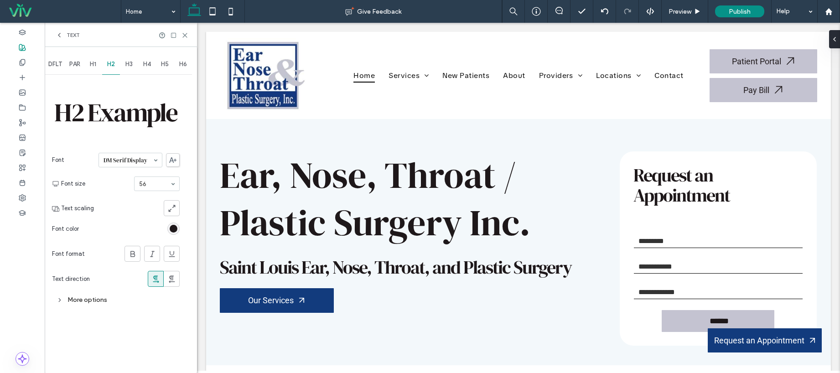
click at [79, 294] on div "More options" at bounding box center [116, 300] width 128 height 12
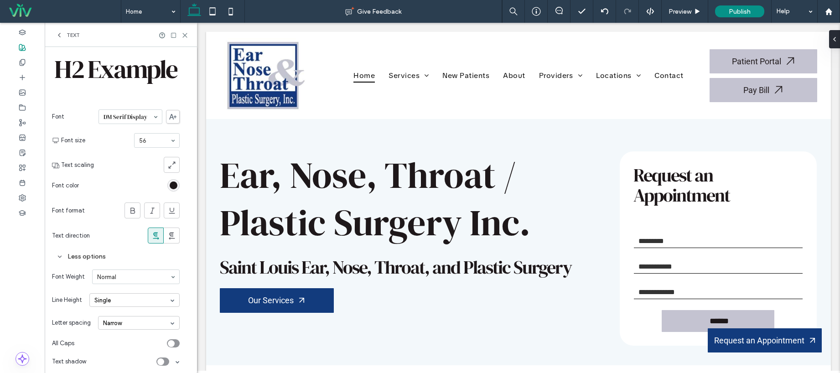
scroll to position [48, 0]
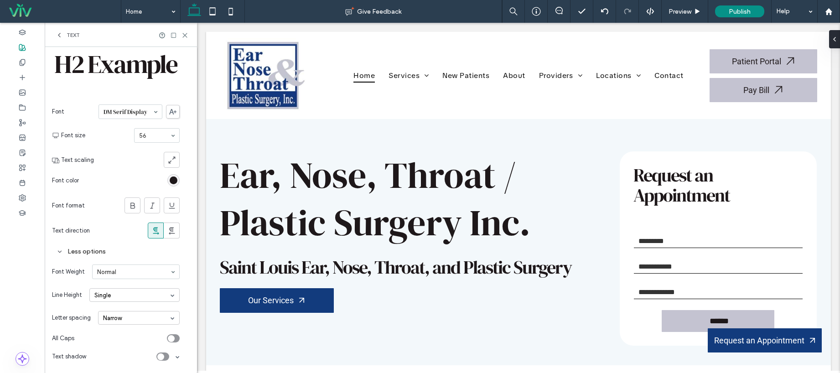
click at [122, 317] on div "Narrow" at bounding box center [139, 318] width 82 height 14
click at [122, 332] on div "Auto" at bounding box center [138, 332] width 81 height 14
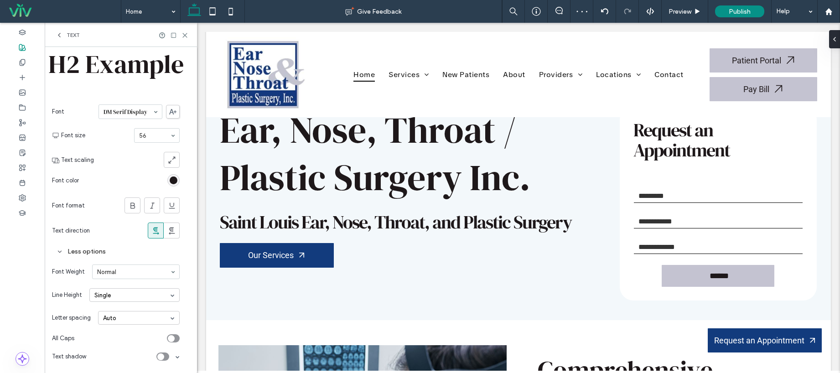
scroll to position [68, 0]
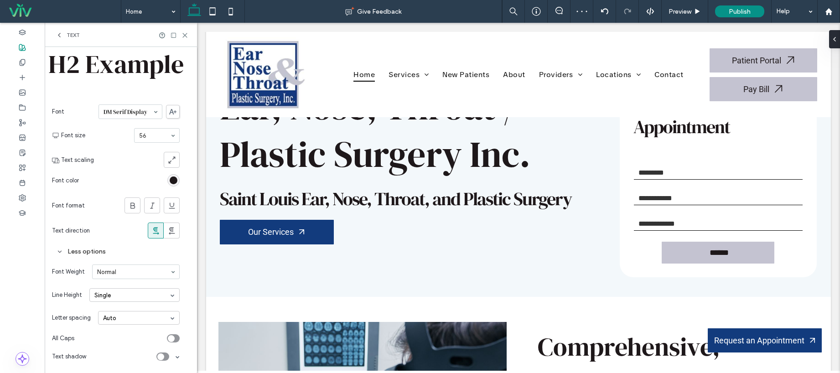
click at [56, 32] on icon at bounding box center [59, 34] width 7 height 7
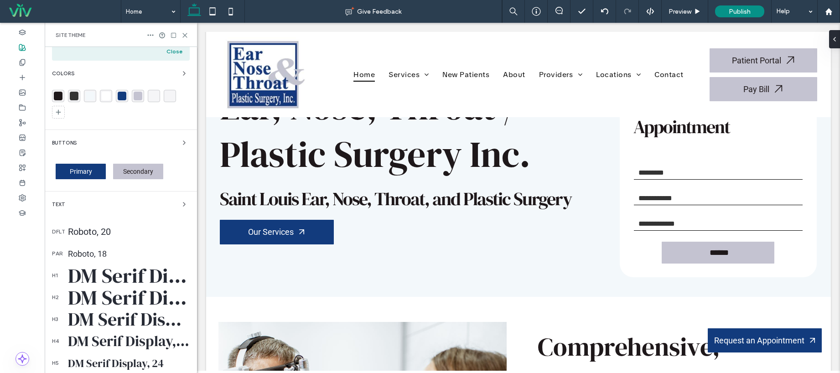
scroll to position [110, 0]
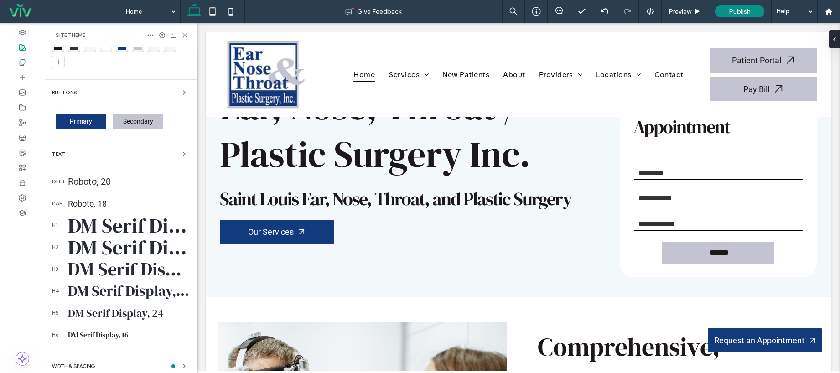
click at [130, 273] on div "DM Serif Display, 40" at bounding box center [129, 269] width 122 height 25
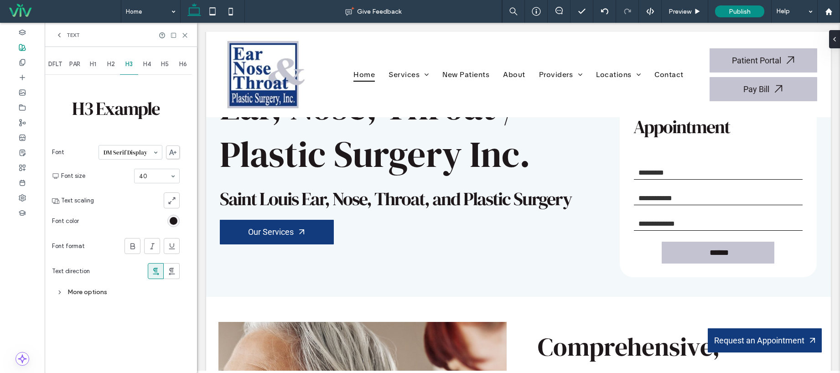
scroll to position [0, 0]
click at [95, 295] on div "More options" at bounding box center [116, 292] width 128 height 12
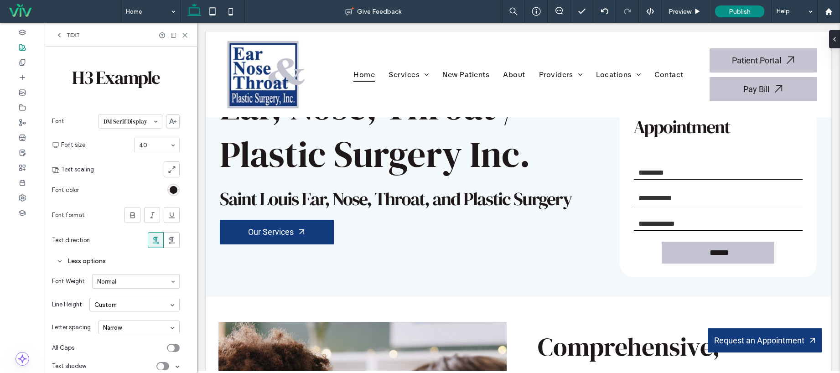
scroll to position [41, 0]
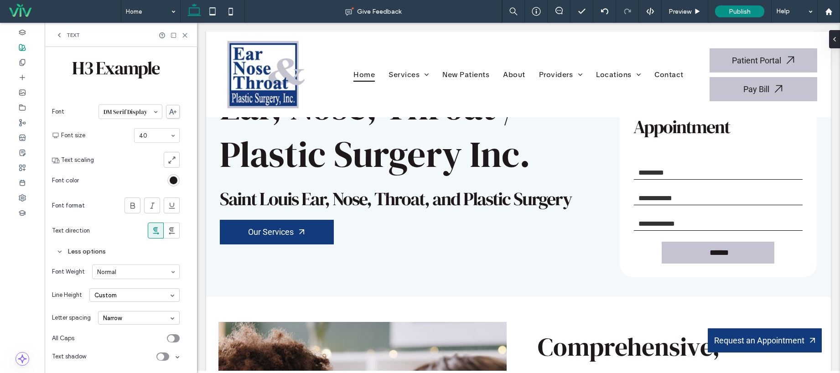
click at [122, 323] on div "Narrow" at bounding box center [139, 318] width 82 height 14
click at [123, 333] on div "Auto" at bounding box center [138, 332] width 81 height 14
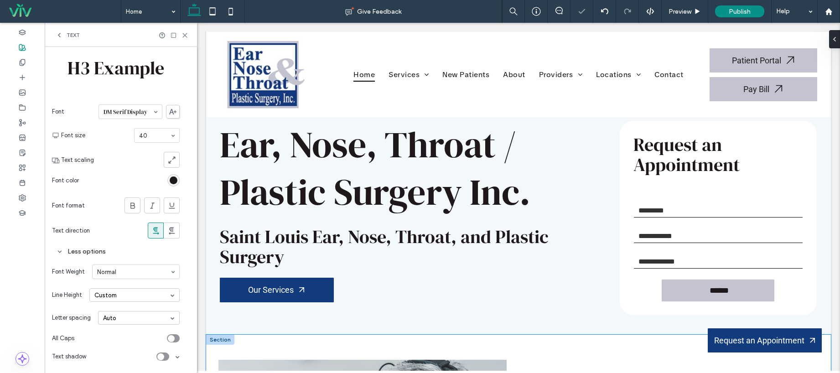
scroll to position [0, 0]
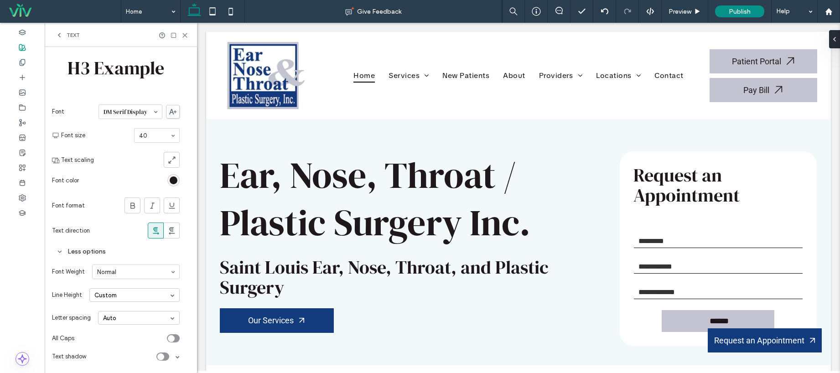
click at [134, 317] on div "Auto" at bounding box center [139, 318] width 82 height 14
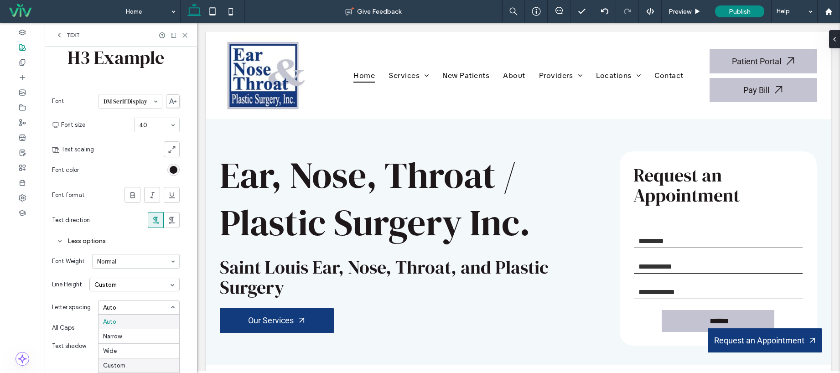
click at [117, 364] on div "Custom" at bounding box center [114, 365] width 22 height 7
click at [65, 316] on div "Letter spacing Auto Auto Narrow Wide Custom *" at bounding box center [116, 307] width 128 height 23
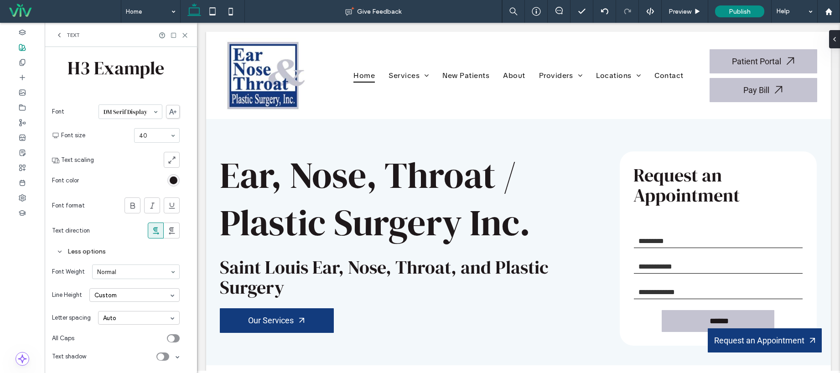
click at [67, 36] on span "Text" at bounding box center [73, 34] width 13 height 7
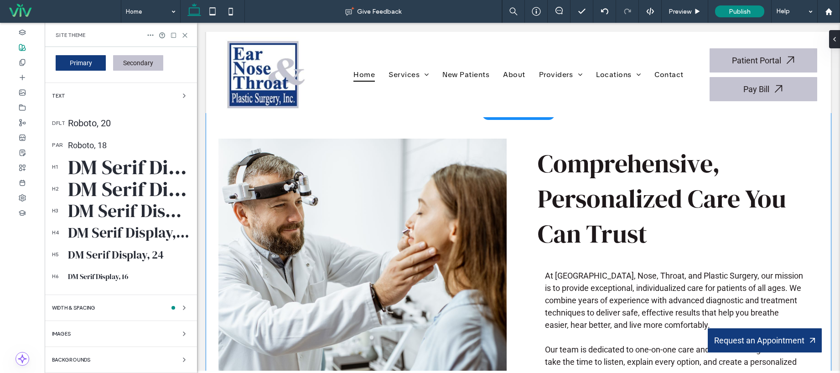
scroll to position [278, 0]
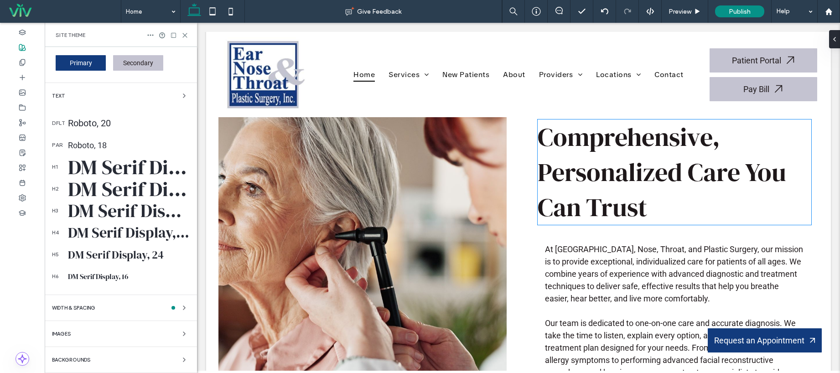
click at [627, 139] on span "Comprehensive, Personalized Care You Can Trust" at bounding box center [661, 171] width 248 height 105
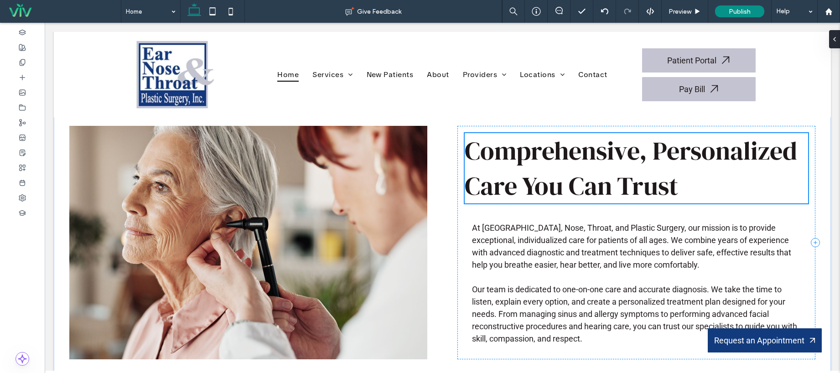
scroll to position [283, 0]
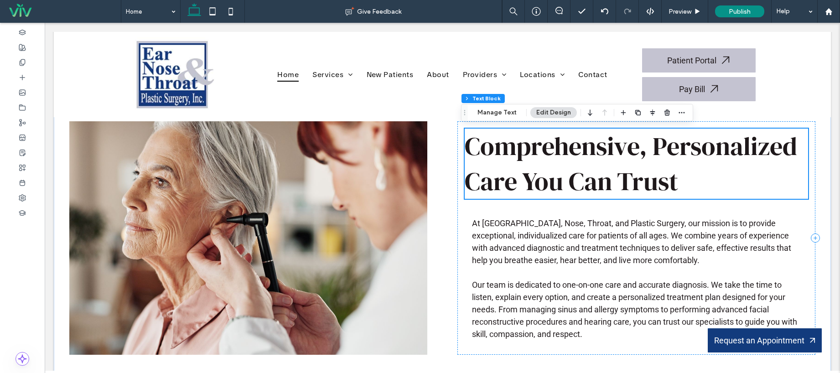
click at [620, 143] on span "Comprehensive, Personalized Care You Can Trust" at bounding box center [631, 164] width 332 height 70
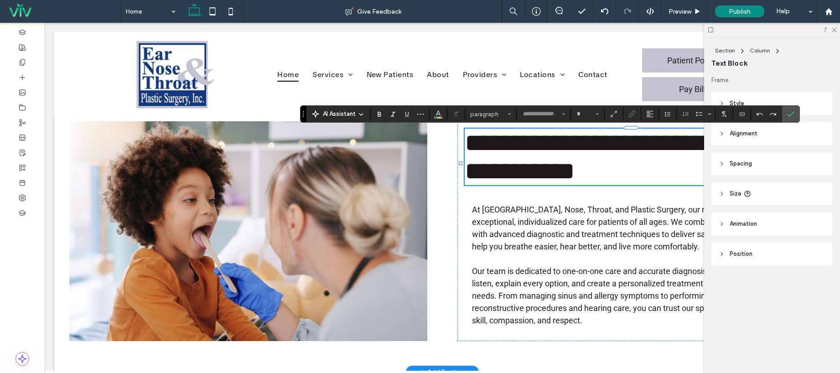
click at [620, 144] on span "**********" at bounding box center [640, 157] width 351 height 54
type input "**********"
type input "**"
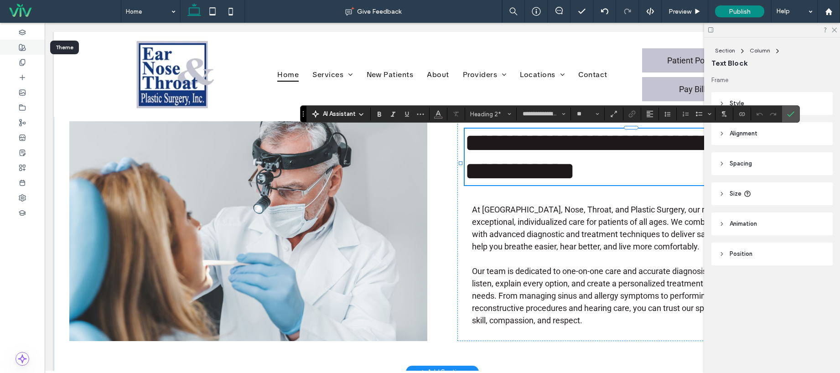
click at [21, 51] on span at bounding box center [22, 47] width 7 height 8
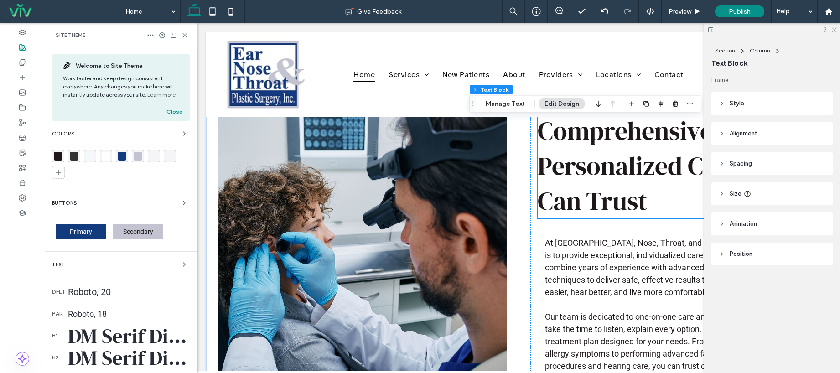
click at [86, 343] on div "DM Serif Display, 56" at bounding box center [129, 357] width 122 height 28
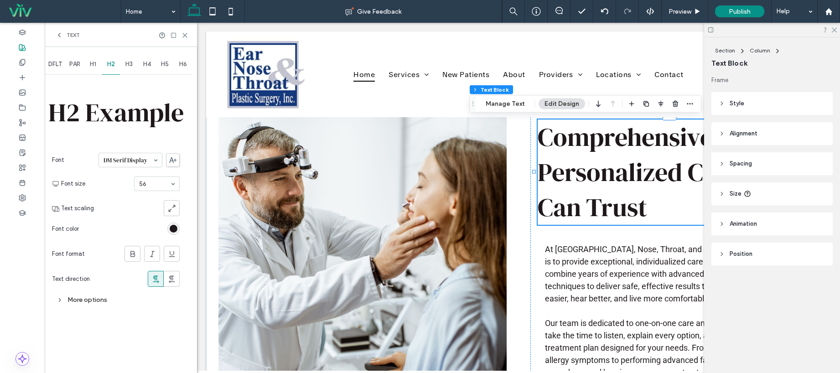
scroll to position [0, 0]
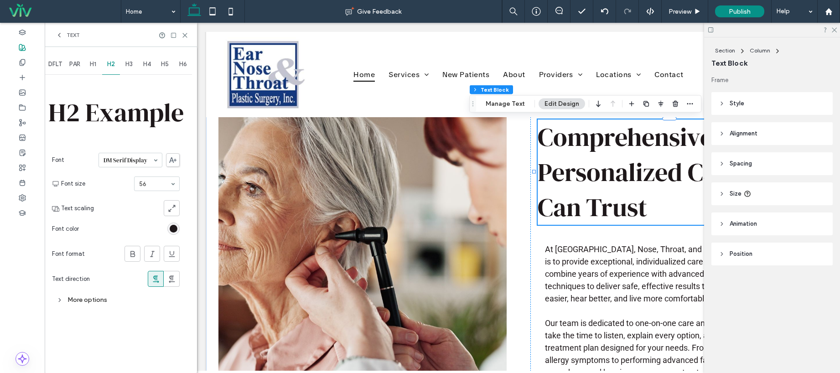
click at [87, 306] on div "More options" at bounding box center [116, 299] width 128 height 17
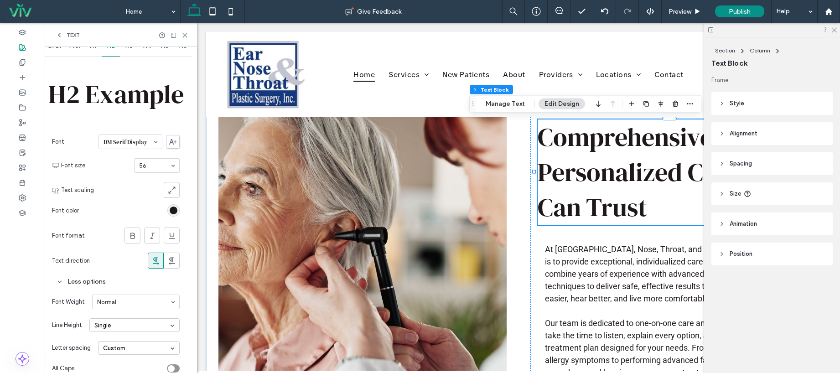
scroll to position [48, 0]
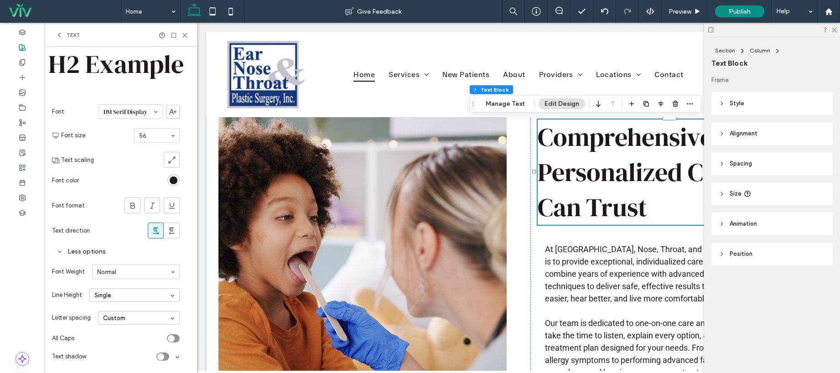
click at [119, 297] on div "Single" at bounding box center [134, 295] width 90 height 14
click at [111, 354] on div "Custom" at bounding box center [105, 353] width 22 height 7
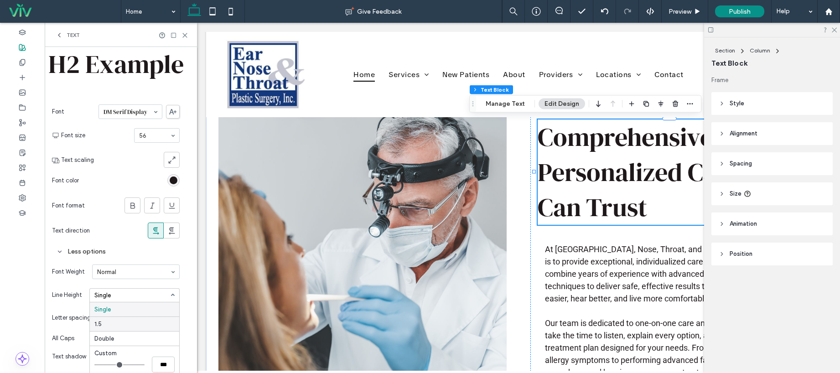
scroll to position [52, 0]
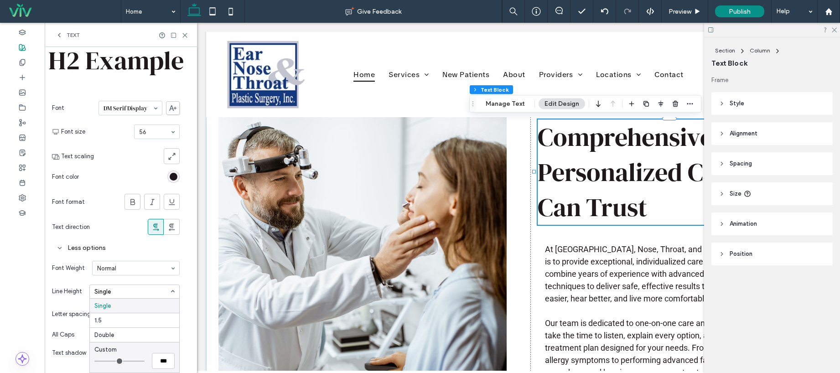
click at [95, 361] on input "range" at bounding box center [119, 361] width 50 height 1
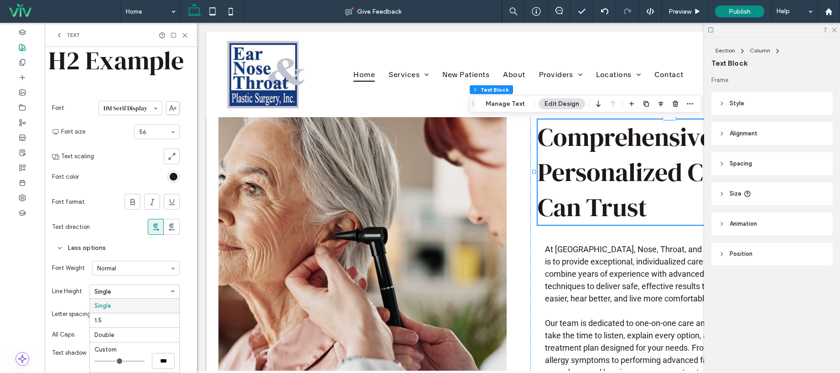
click at [62, 289] on span "Line Height" at bounding box center [67, 291] width 30 height 9
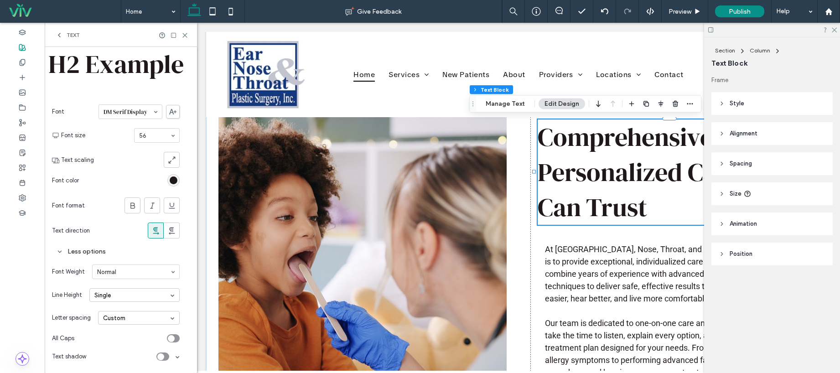
click at [130, 291] on div "Single" at bounding box center [134, 295] width 90 height 14
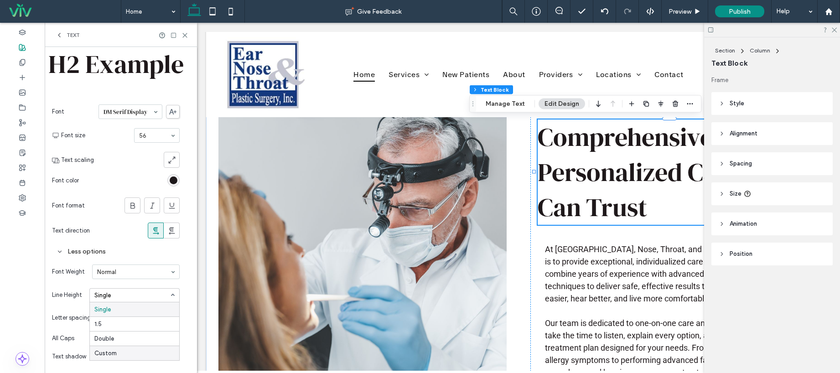
click at [120, 353] on div "Custom" at bounding box center [134, 353] width 89 height 15
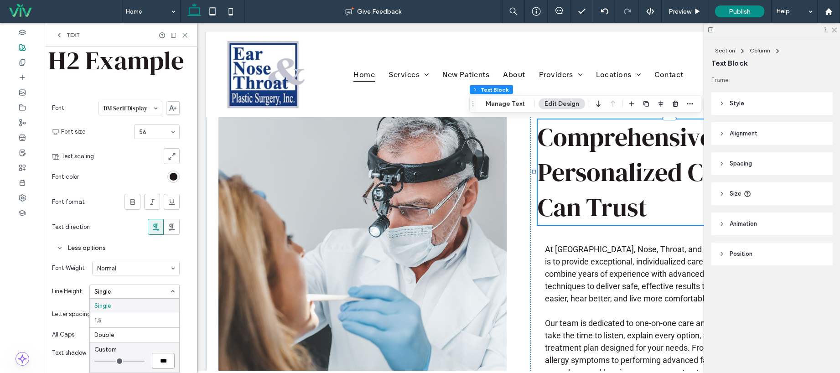
click at [168, 360] on input "***" at bounding box center [163, 361] width 23 height 16
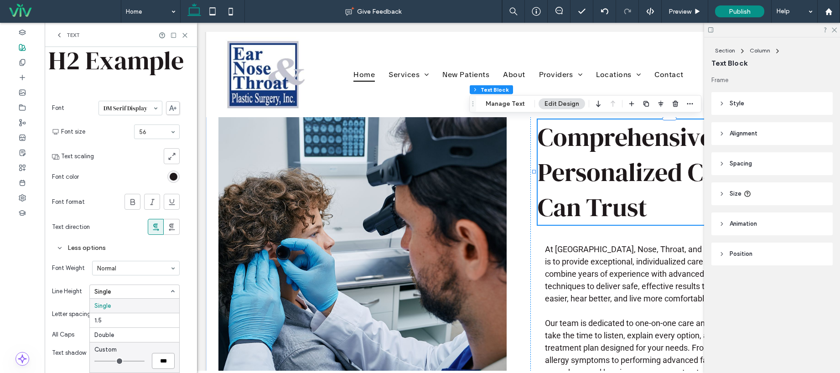
click at [166, 360] on input "***" at bounding box center [163, 361] width 23 height 16
click at [165, 360] on input "***" at bounding box center [163, 361] width 23 height 16
click at [164, 360] on input "***" at bounding box center [163, 361] width 23 height 16
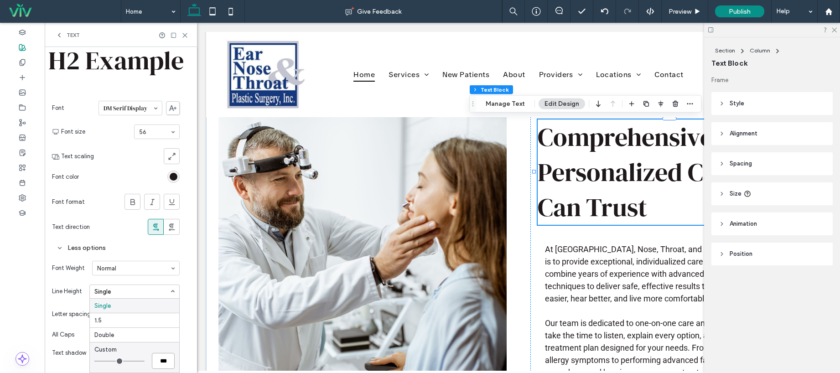
click at [168, 361] on input "***" at bounding box center [163, 361] width 23 height 16
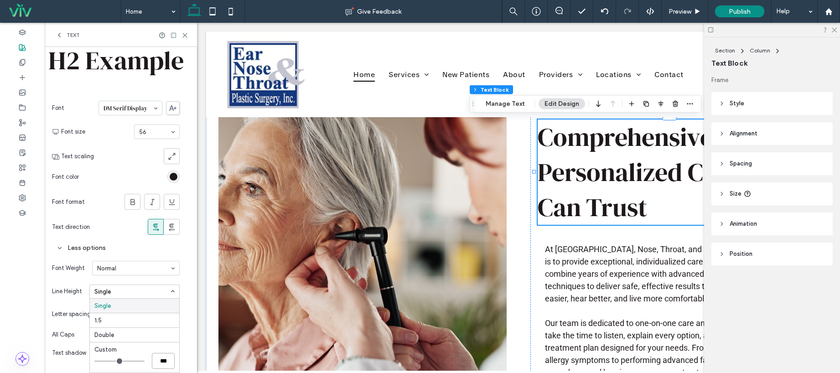
click at [640, 168] on span "Comprehensive, Personalized Care You Can Trust" at bounding box center [661, 171] width 248 height 105
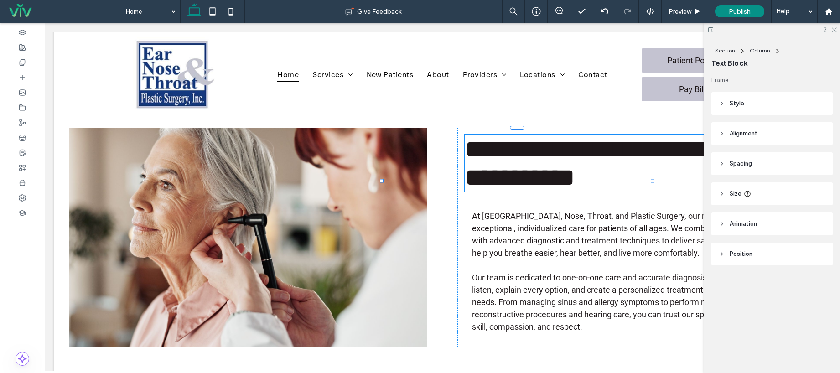
type input "**********"
type input "**"
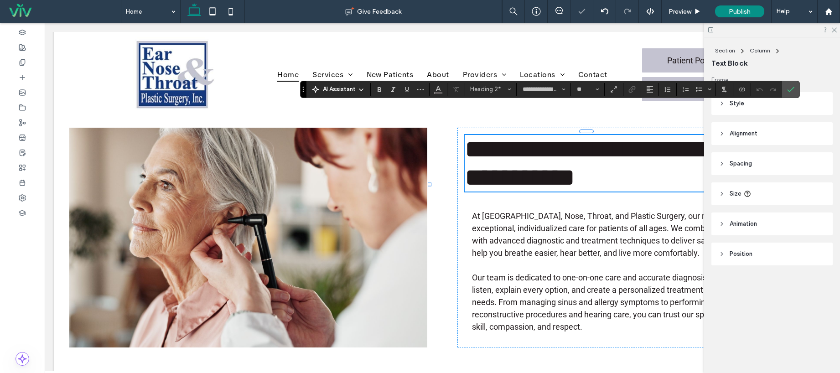
scroll to position [293, 0]
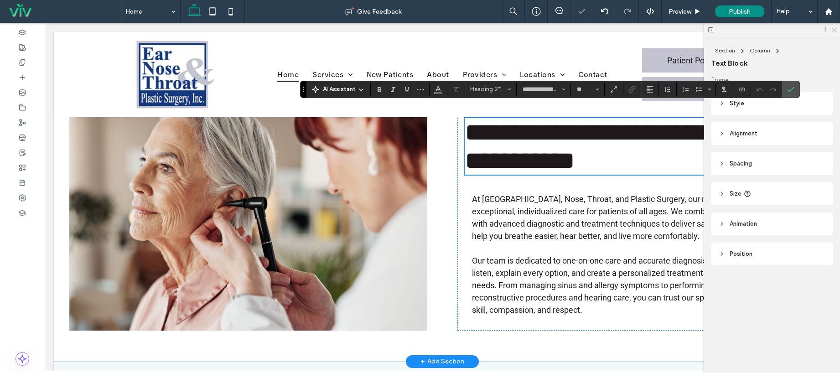
click at [834, 30] on use at bounding box center [833, 30] width 5 height 5
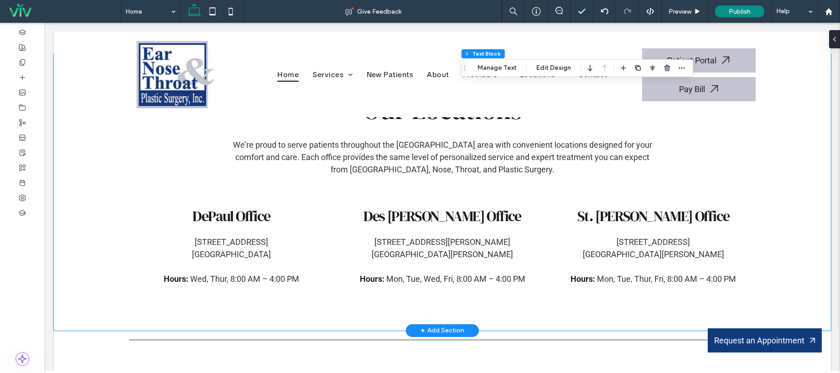
scroll to position [1407, 0]
click at [236, 208] on span "DePaul Office" at bounding box center [230, 216] width 77 height 20
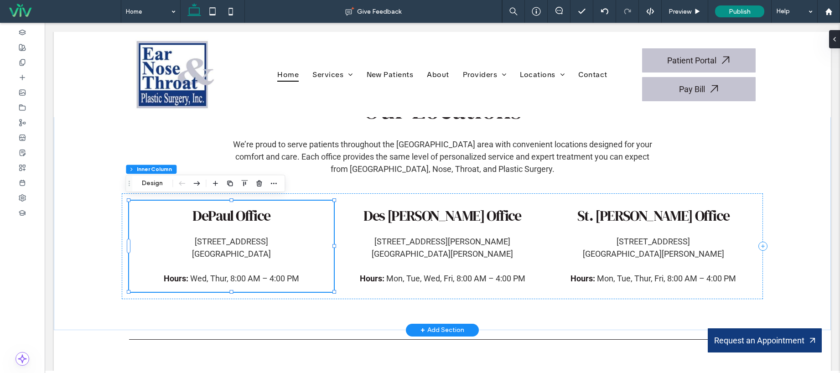
click at [235, 210] on span "DePaul Office" at bounding box center [230, 216] width 77 height 20
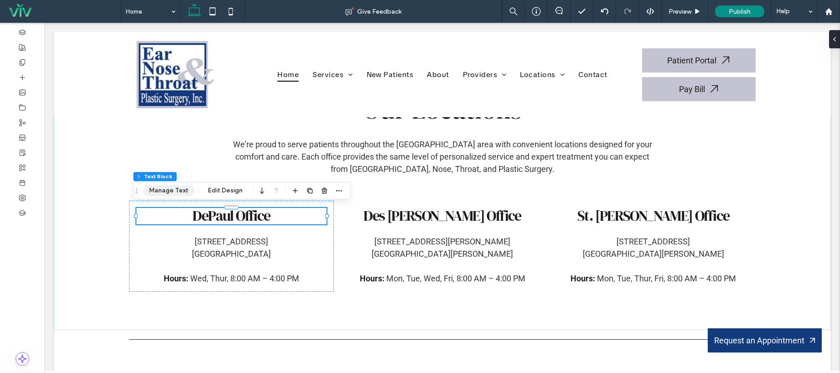
click at [155, 189] on button "Manage Text" at bounding box center [168, 190] width 51 height 11
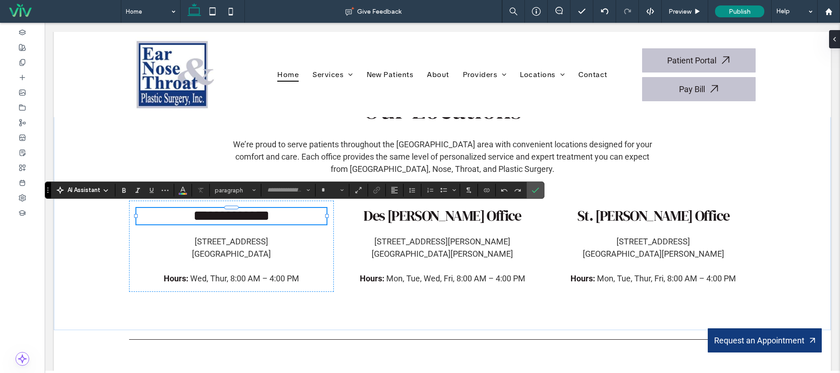
type input "**********"
type input "**"
click at [28, 48] on div at bounding box center [22, 47] width 45 height 15
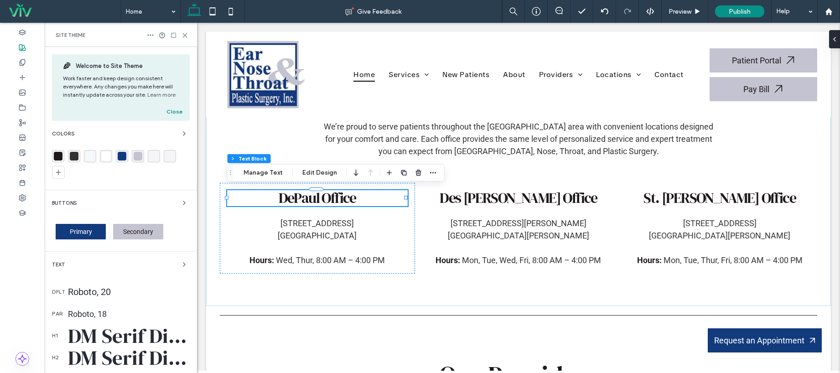
scroll to position [169, 0]
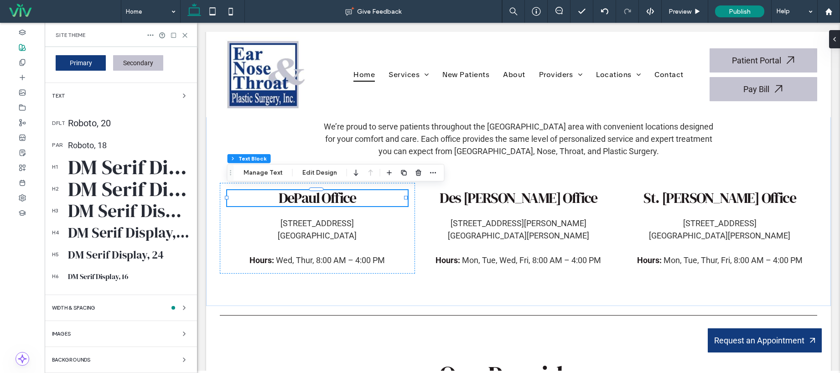
click at [110, 232] on div "DM Serif Display, 32" at bounding box center [129, 232] width 122 height 20
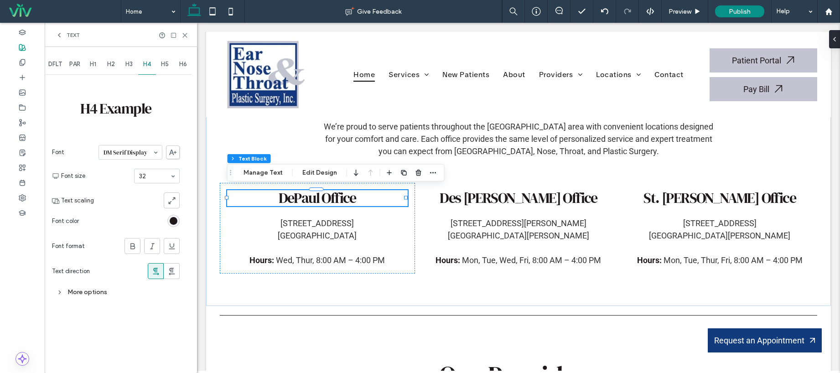
scroll to position [0, 0]
click at [101, 294] on div "More options" at bounding box center [116, 292] width 128 height 12
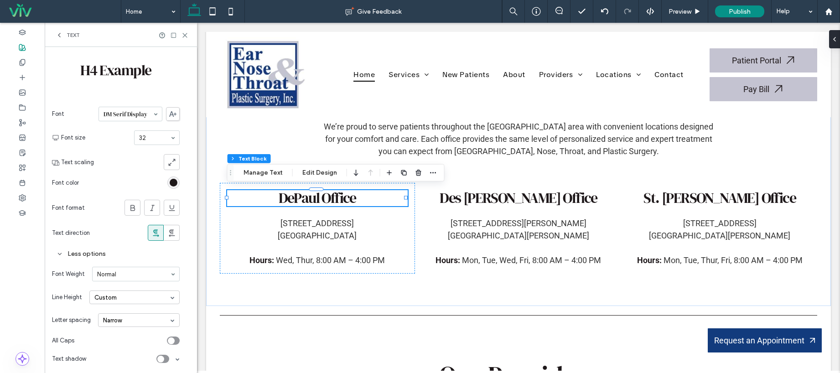
scroll to position [41, 0]
click at [117, 318] on div "Narrow" at bounding box center [139, 318] width 82 height 14
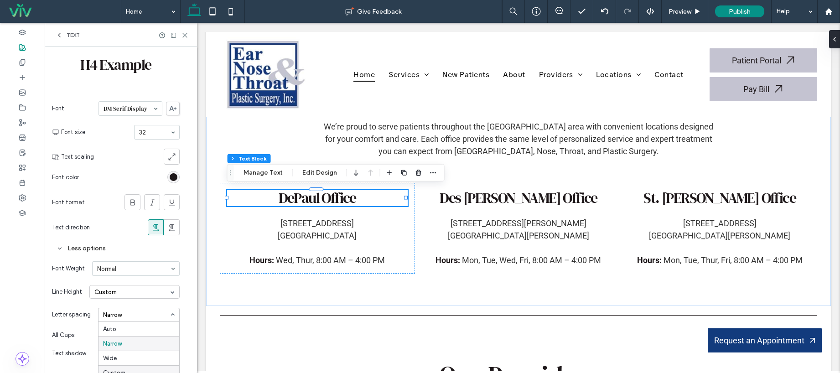
scroll to position [51, 0]
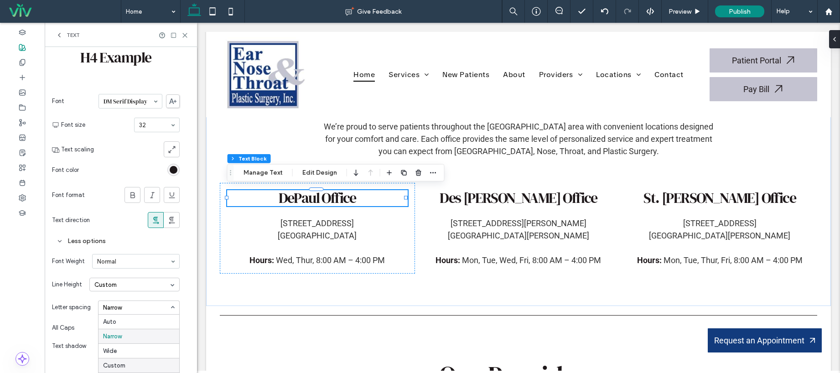
click at [122, 362] on div "Custom" at bounding box center [114, 365] width 22 height 7
click at [118, 365] on div "Custom" at bounding box center [114, 365] width 22 height 7
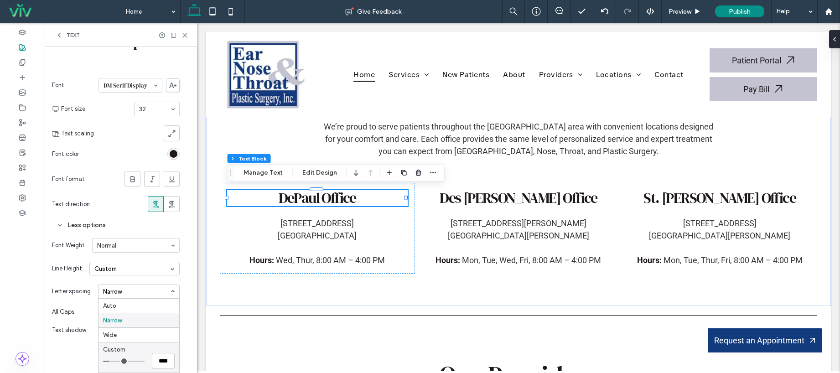
click at [118, 350] on div "Custom" at bounding box center [114, 349] width 22 height 7
type input "*"
click at [114, 361] on input "range" at bounding box center [123, 361] width 41 height 1
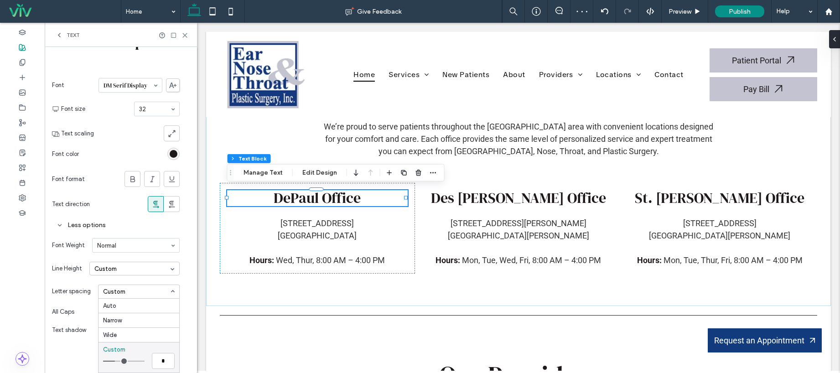
click at [101, 198] on section "Text direction" at bounding box center [116, 203] width 128 height 25
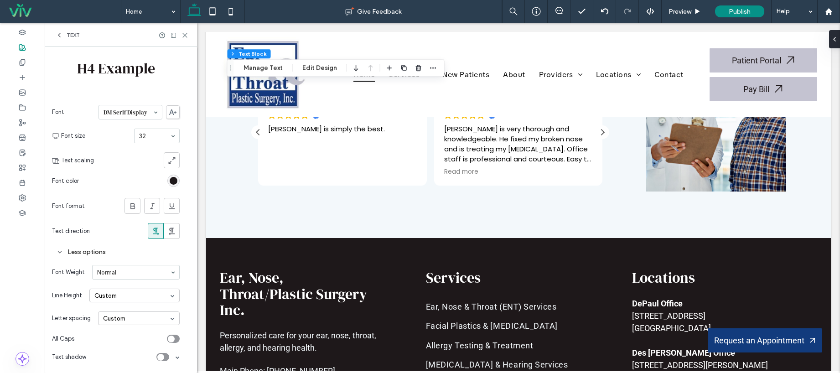
scroll to position [41, 0]
click at [184, 33] on icon at bounding box center [184, 35] width 7 height 7
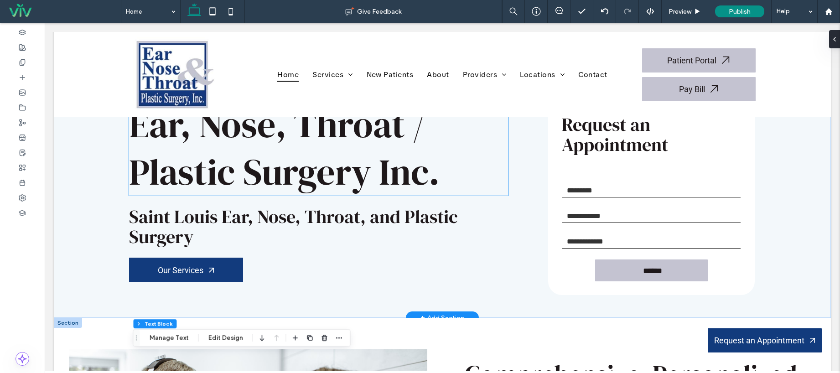
scroll to position [0, 0]
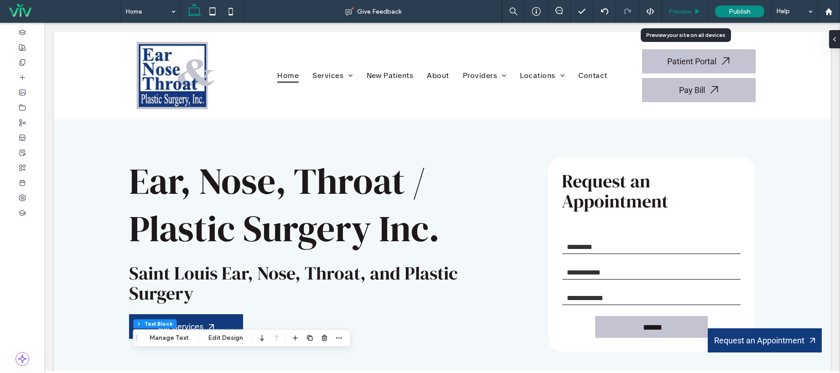
click at [683, 11] on span "Preview" at bounding box center [679, 12] width 23 height 8
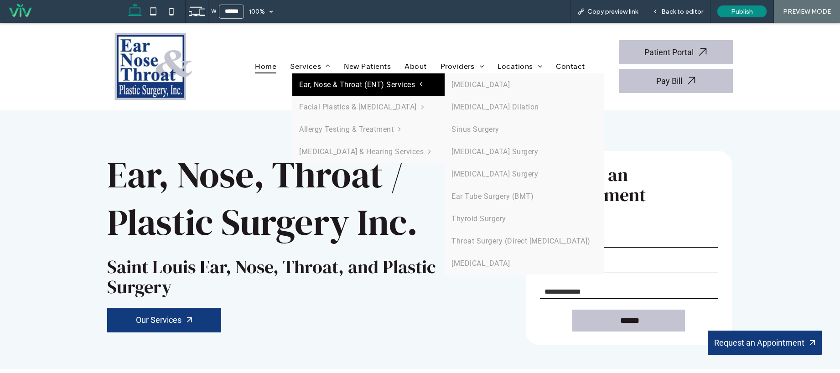
click at [322, 79] on link "Ear, Nose & Throat (ENT) Services" at bounding box center [368, 84] width 152 height 22
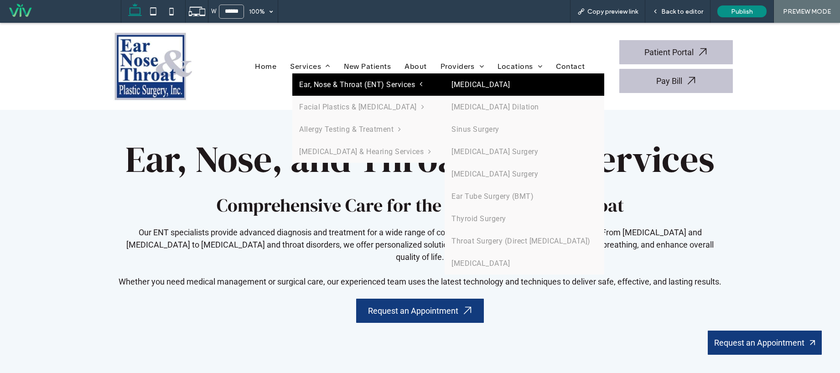
click at [470, 83] on link "[MEDICAL_DATA]" at bounding box center [523, 84] width 159 height 22
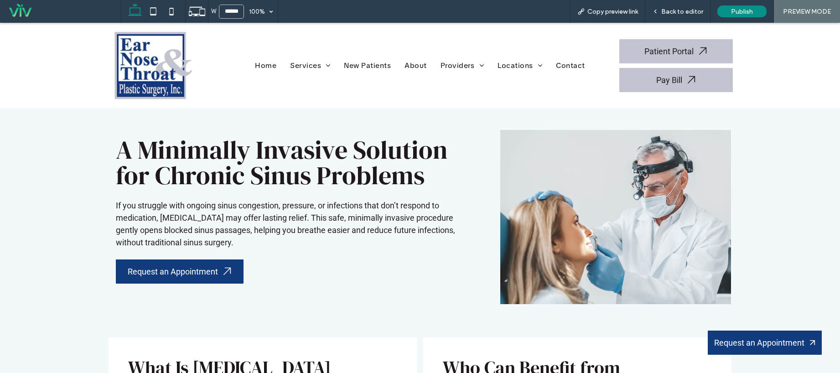
scroll to position [84, 0]
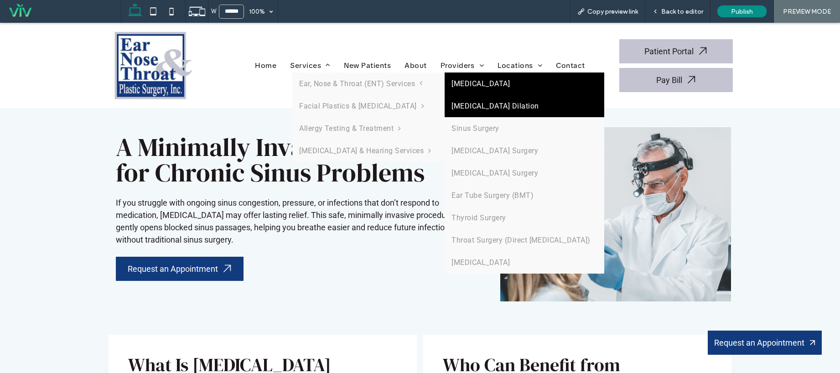
click at [545, 105] on link "[MEDICAL_DATA] Dilation" at bounding box center [523, 106] width 159 height 22
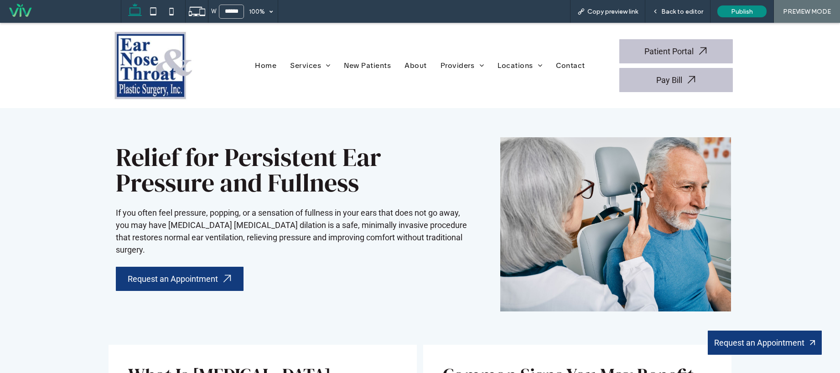
scroll to position [24, 0]
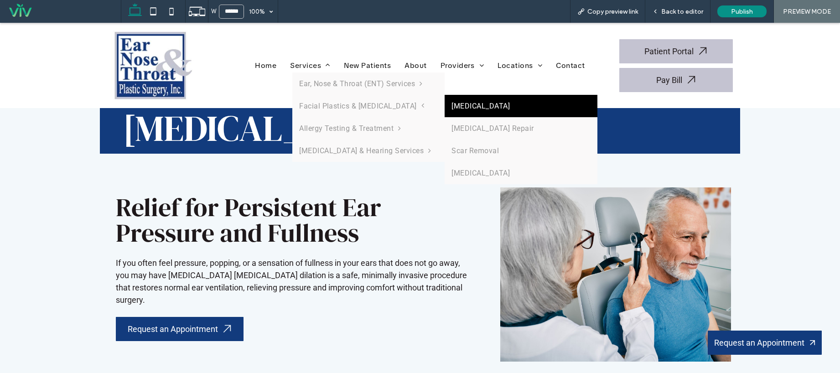
click at [478, 116] on link "[MEDICAL_DATA]" at bounding box center [520, 106] width 152 height 22
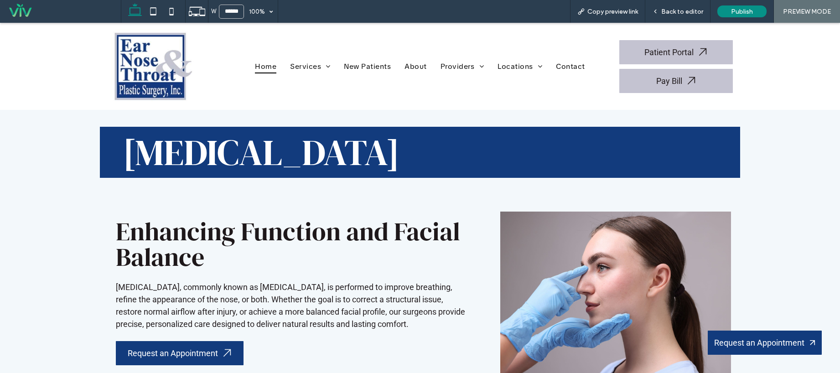
click at [266, 68] on span "Home" at bounding box center [265, 66] width 21 height 14
click at [676, 11] on span "Back to editor" at bounding box center [682, 12] width 42 height 8
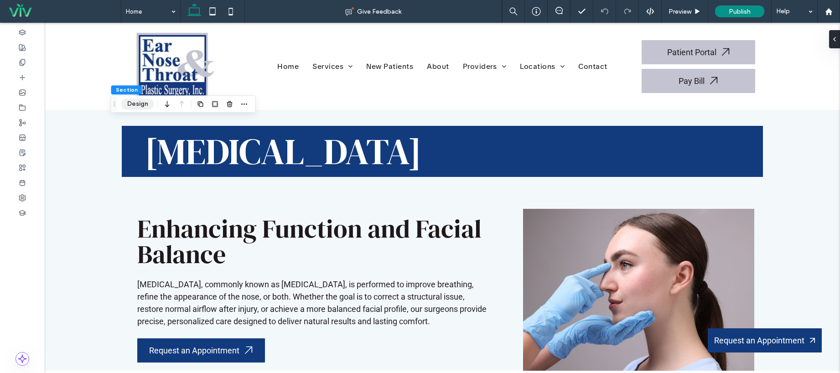
click at [144, 98] on button "Design" at bounding box center [137, 103] width 33 height 11
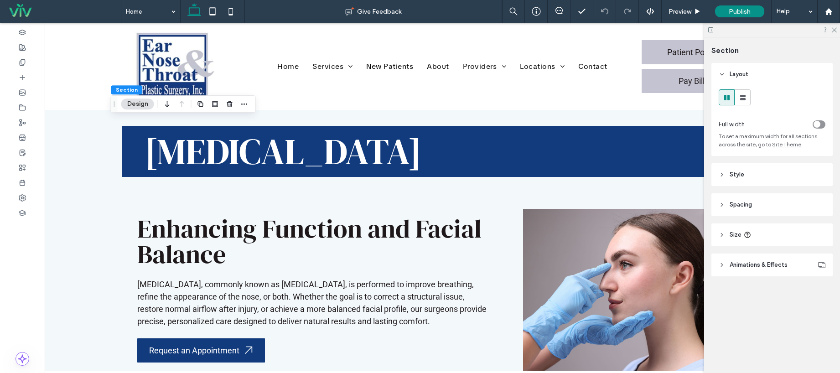
click at [776, 268] on span "Animations & Effects" at bounding box center [758, 264] width 58 height 9
click at [770, 172] on header "Style" at bounding box center [771, 174] width 121 height 23
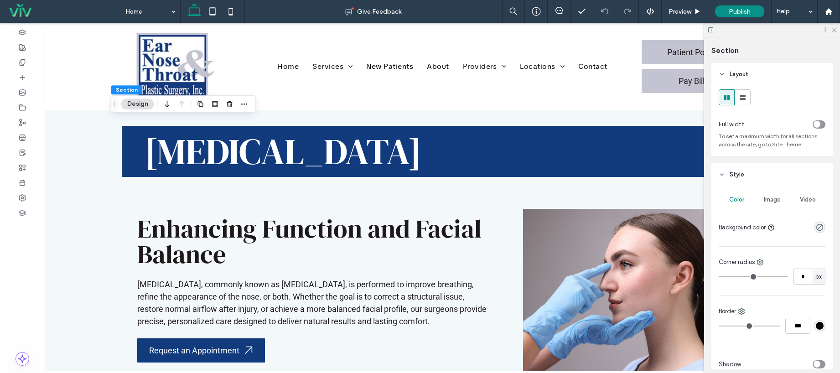
click at [766, 208] on div "Image" at bounding box center [772, 200] width 36 height 20
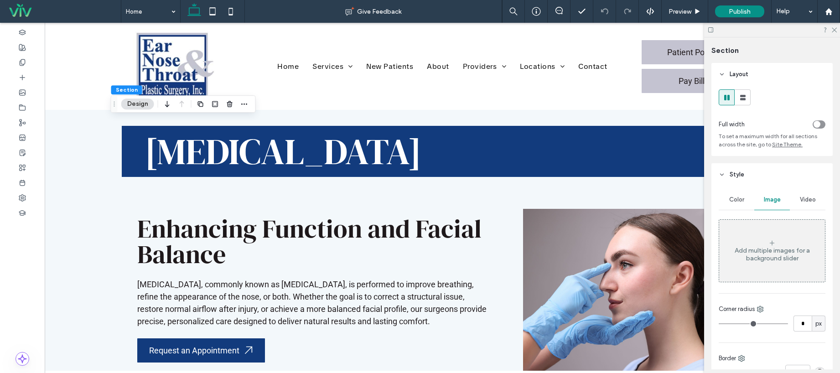
click at [752, 251] on div "Add multiple images for a background slider" at bounding box center [772, 254] width 106 height 15
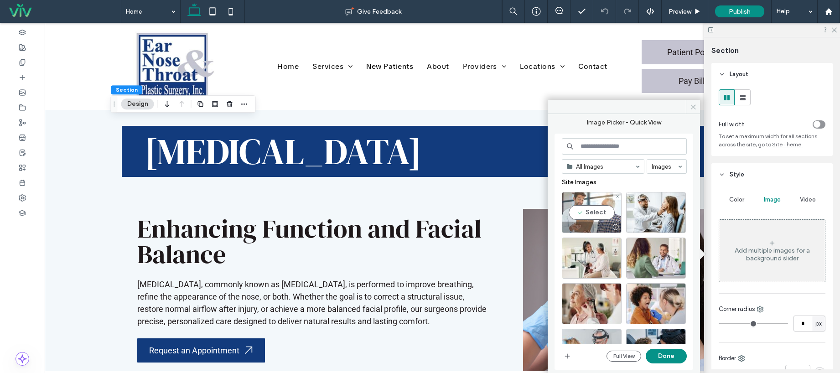
click at [596, 214] on div "Select" at bounding box center [592, 212] width 60 height 41
click at [665, 356] on button "Done" at bounding box center [665, 356] width 41 height 15
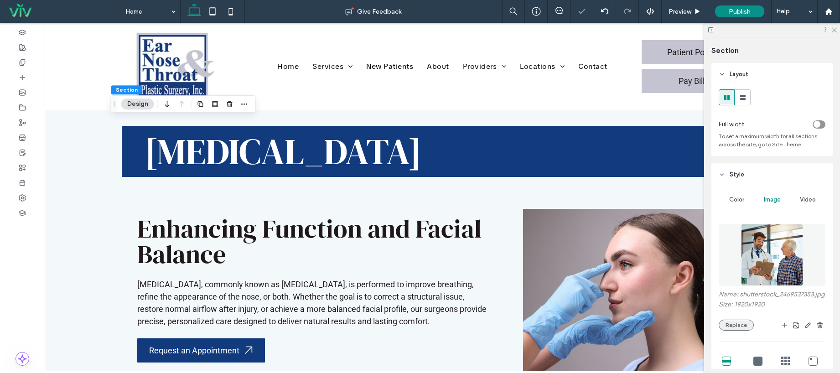
click at [742, 330] on button "Replace" at bounding box center [735, 325] width 35 height 11
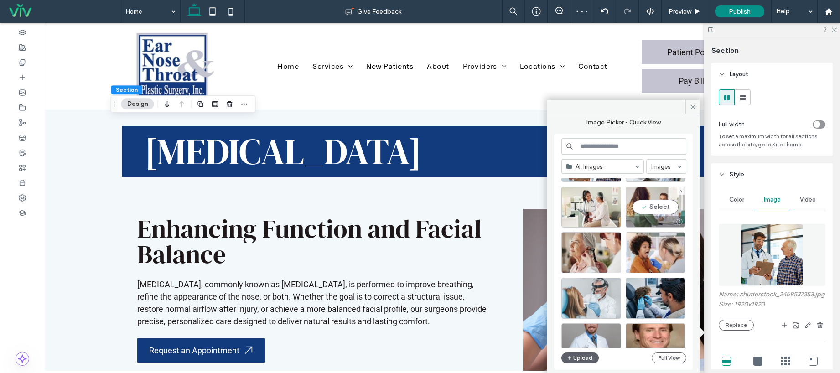
scroll to position [68, 0]
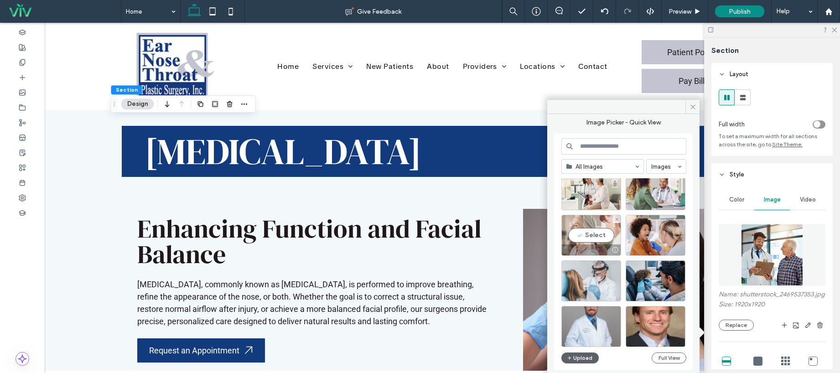
click at [582, 243] on div "Select" at bounding box center [591, 235] width 60 height 41
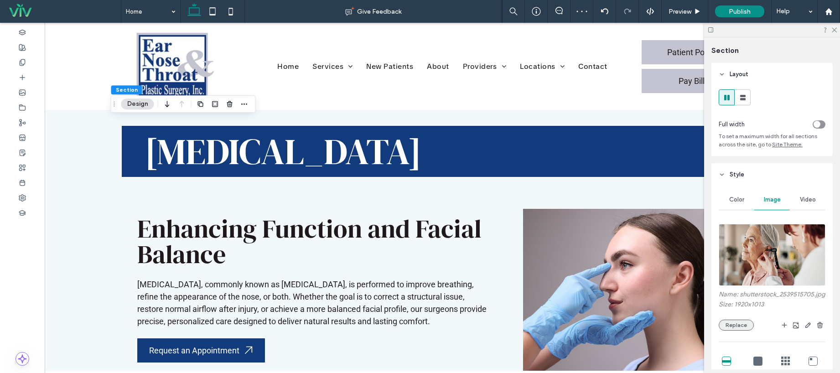
click at [741, 330] on button "Replace" at bounding box center [735, 325] width 35 height 11
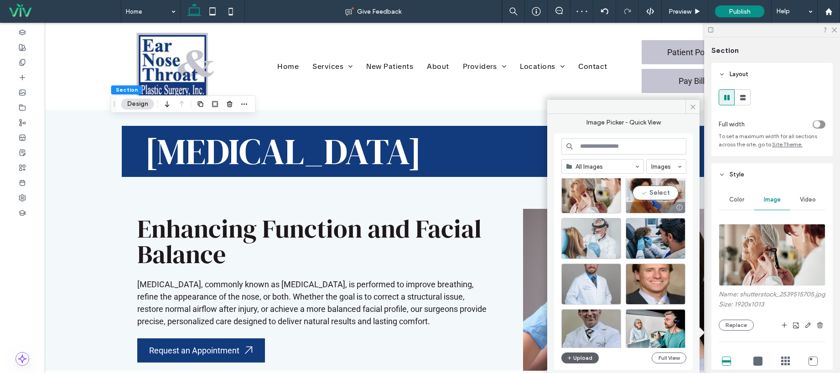
scroll to position [133, 0]
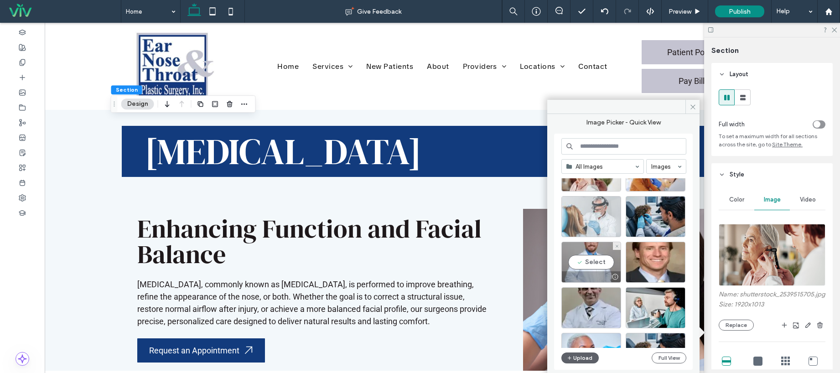
click at [580, 220] on div at bounding box center [591, 216] width 60 height 41
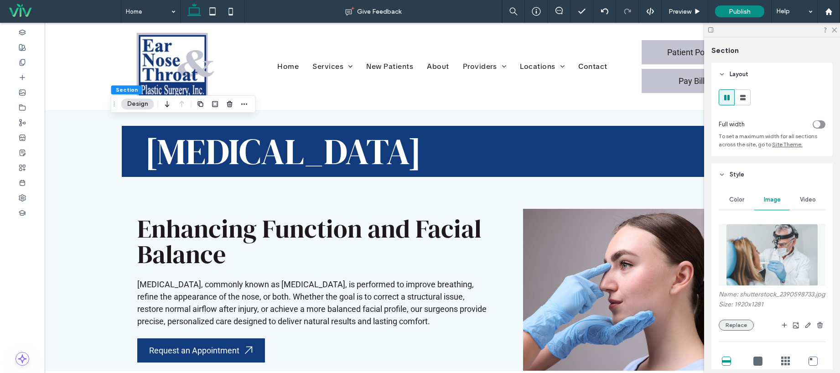
click at [738, 330] on button "Replace" at bounding box center [735, 325] width 35 height 11
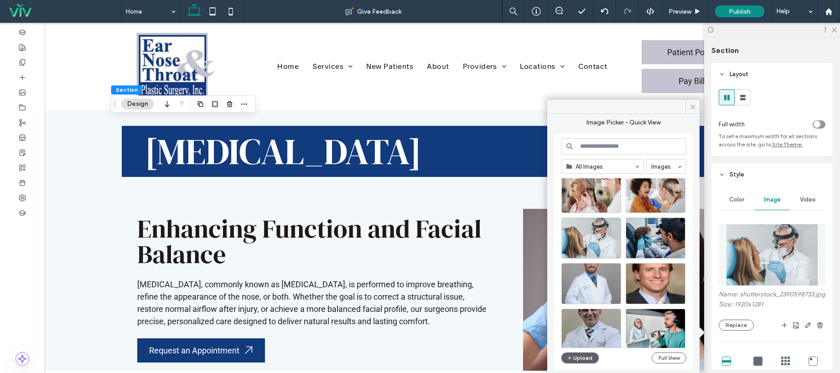
scroll to position [106, 0]
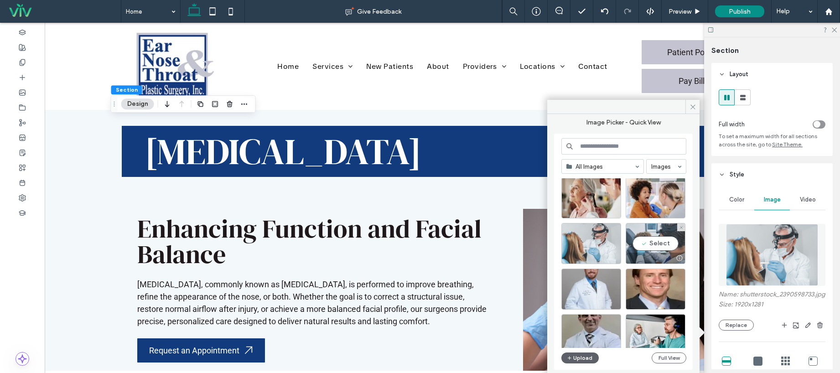
click at [649, 243] on div "Select" at bounding box center [655, 243] width 60 height 41
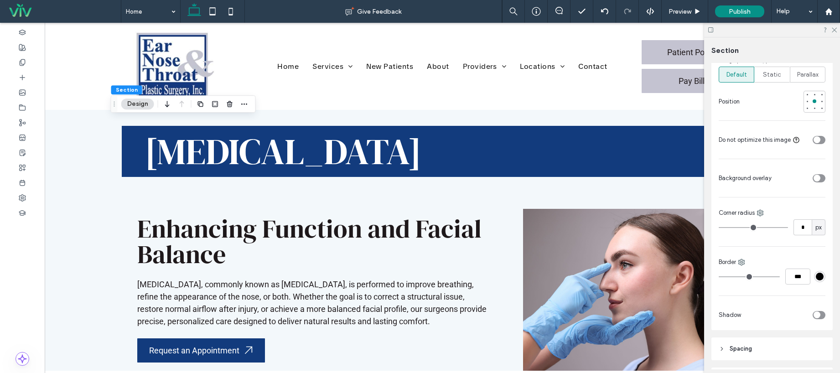
scroll to position [365, 0]
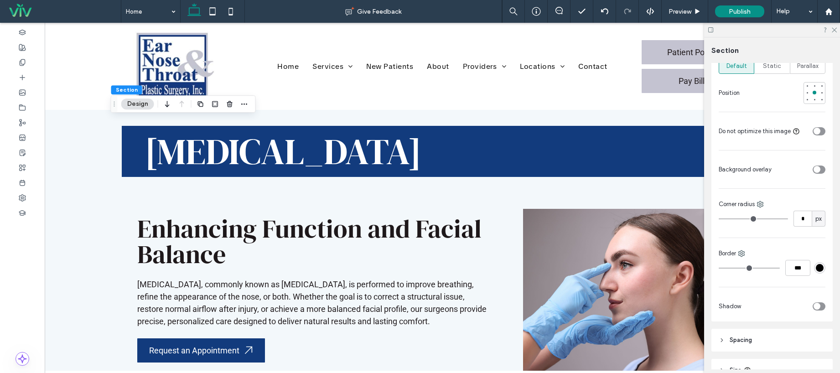
click at [813, 167] on div "toggle" at bounding box center [816, 169] width 7 height 7
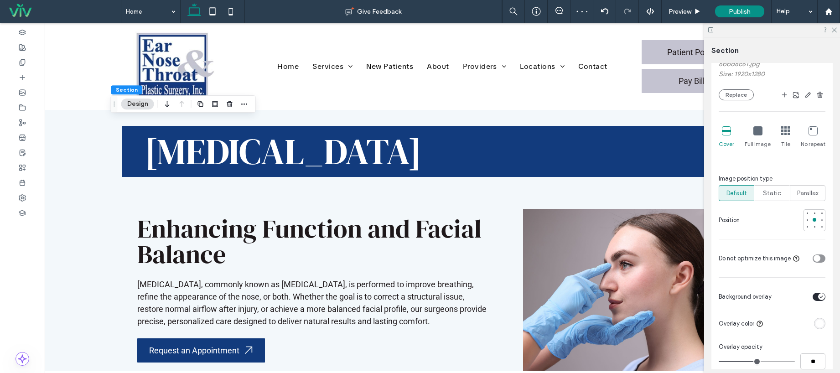
scroll to position [171, 0]
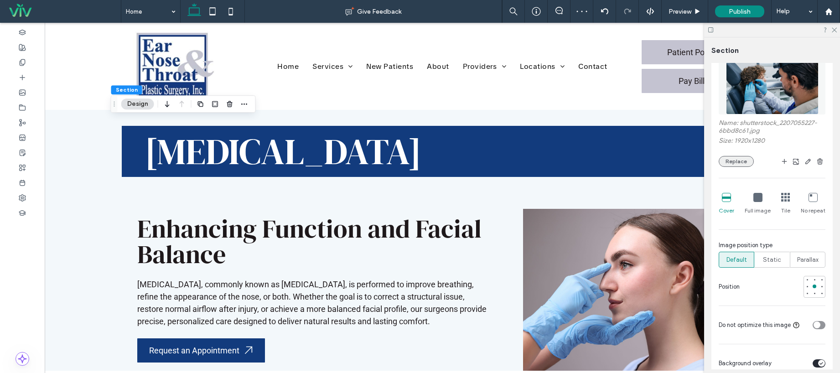
click at [745, 162] on button "Replace" at bounding box center [735, 161] width 35 height 11
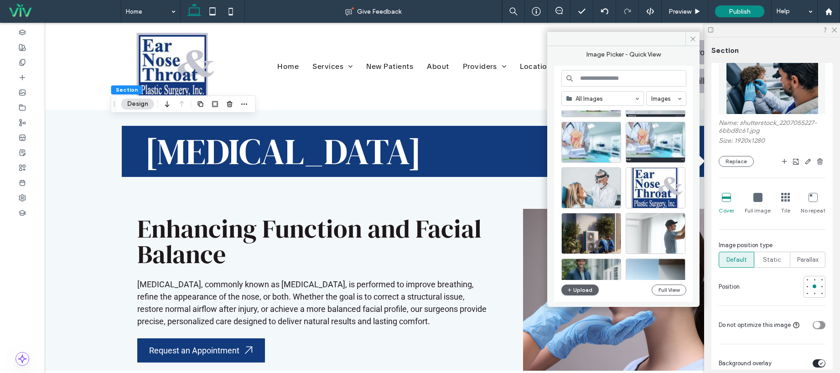
scroll to position [858, 0]
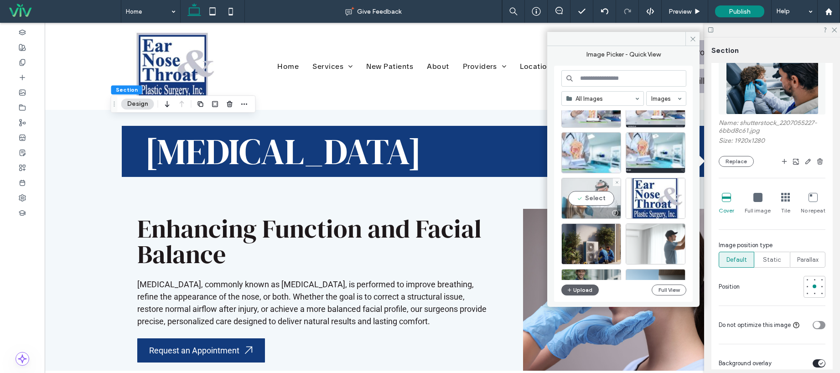
click at [596, 201] on div "Select" at bounding box center [591, 198] width 60 height 41
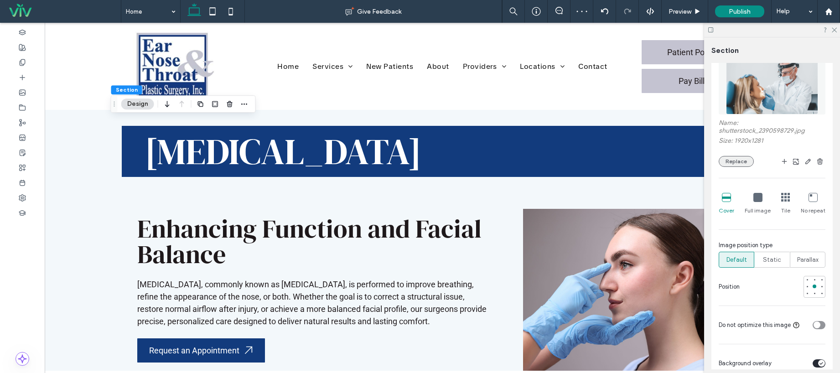
click at [742, 163] on button "Replace" at bounding box center [735, 161] width 35 height 11
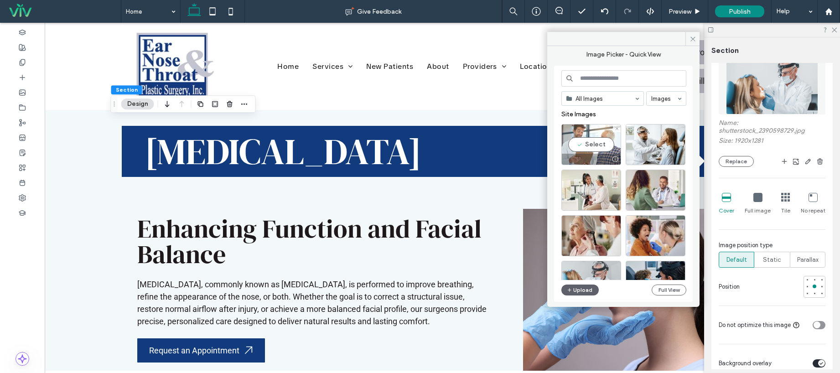
click at [602, 157] on div at bounding box center [591, 159] width 59 height 11
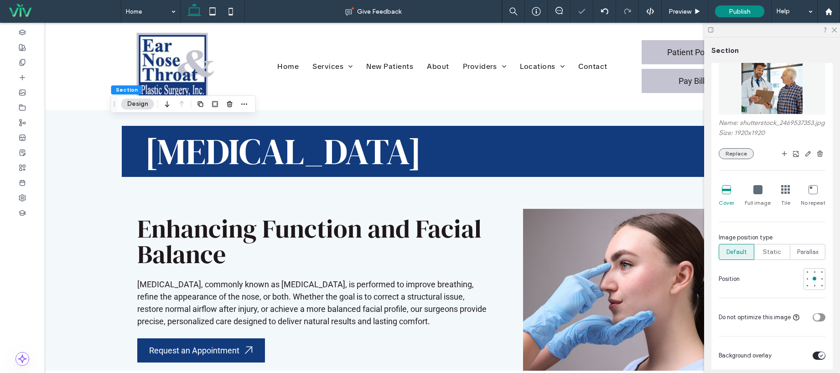
click at [735, 159] on button "Replace" at bounding box center [735, 153] width 35 height 11
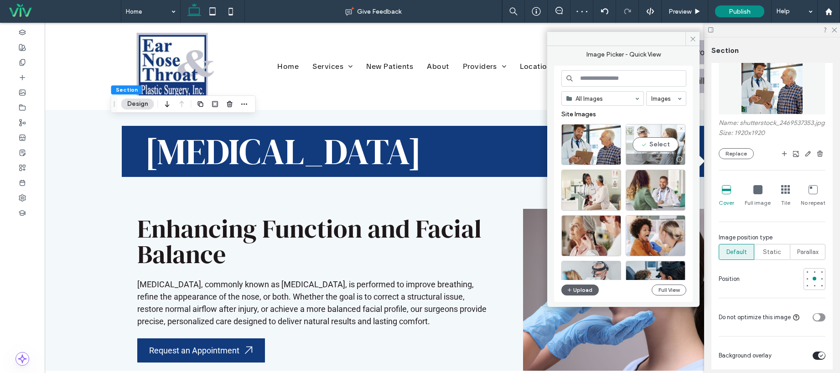
click at [651, 144] on div "Select" at bounding box center [655, 144] width 60 height 41
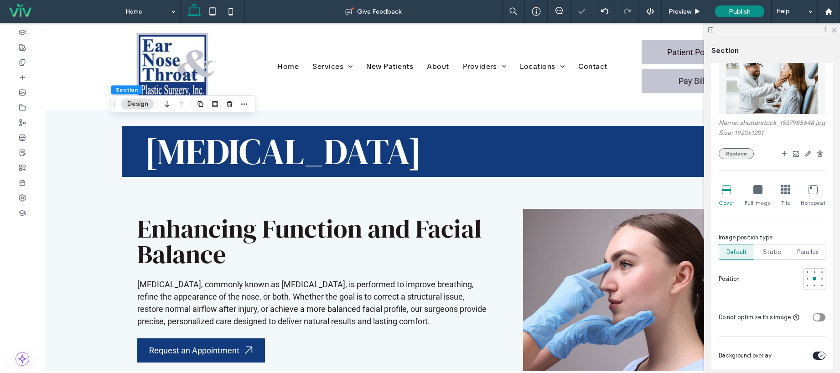
click at [740, 159] on button "Replace" at bounding box center [735, 153] width 35 height 11
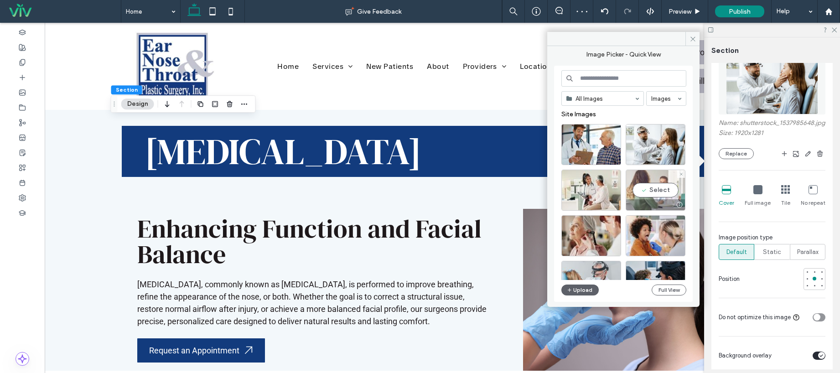
click at [646, 198] on div "Select" at bounding box center [655, 190] width 60 height 41
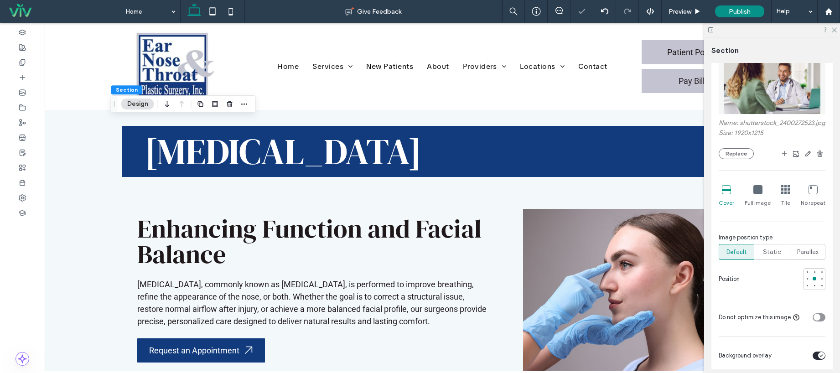
click at [720, 172] on div "Name: shutterstock_2400272523.jpg Size: 1920x1215 Replace Cover Full image Tile…" at bounding box center [771, 186] width 107 height 277
click at [738, 159] on button "Replace" at bounding box center [735, 153] width 35 height 11
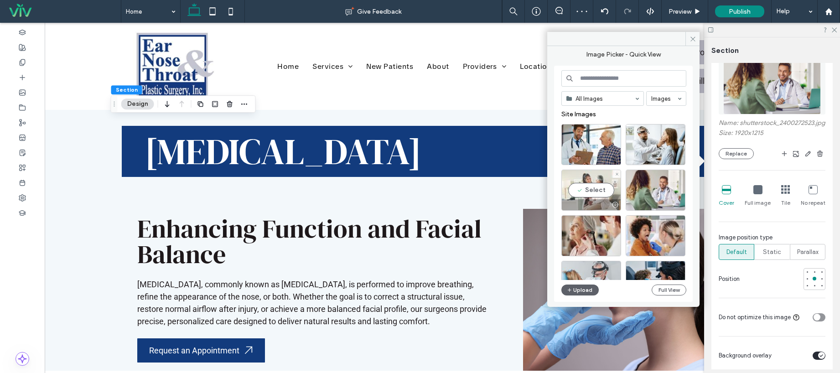
click at [601, 185] on div "Select" at bounding box center [591, 190] width 60 height 41
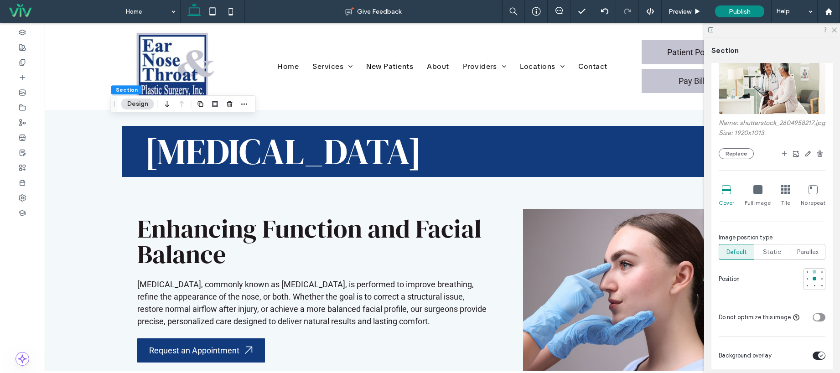
click at [811, 275] on div at bounding box center [814, 271] width 6 height 6
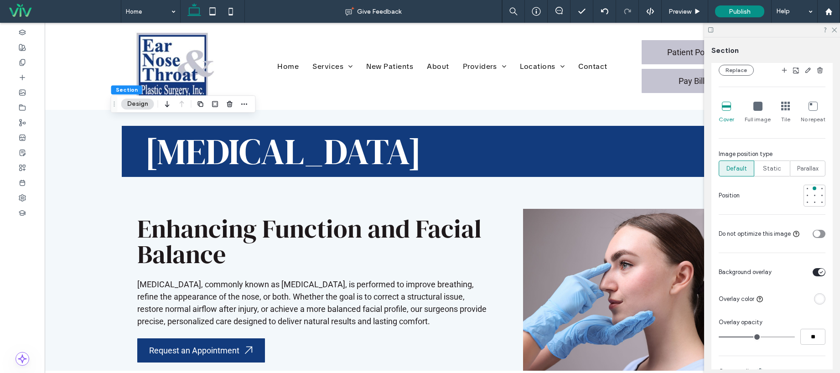
scroll to position [255, 0]
click at [814, 304] on div "rgba(255, 255, 255, 1)" at bounding box center [819, 298] width 11 height 11
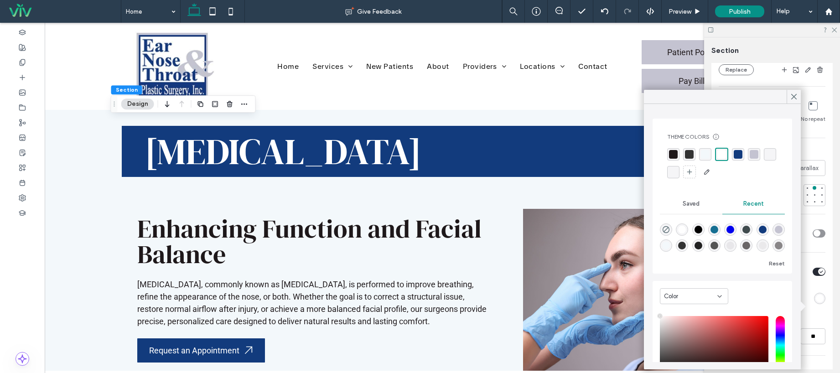
click at [734, 248] on div "rgba(30, 24, 26, 0.06)" at bounding box center [730, 246] width 8 height 8
type input "*******"
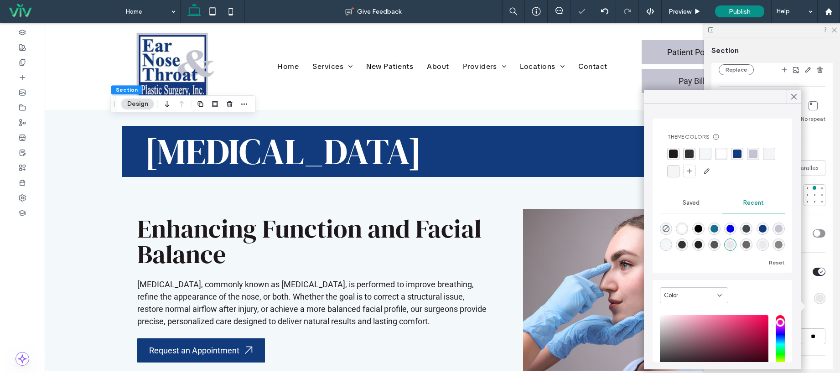
click at [719, 154] on div "rgba(255, 255, 255, 1)" at bounding box center [721, 154] width 9 height 9
click at [759, 157] on div "rgba(196, 195, 209, 1)" at bounding box center [754, 154] width 12 height 12
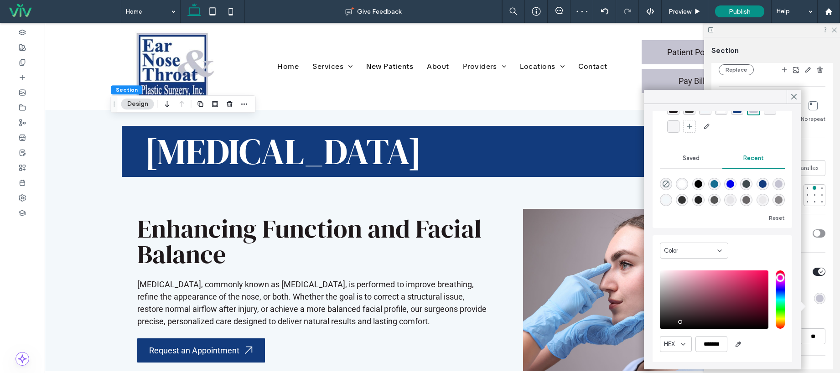
scroll to position [47, 0]
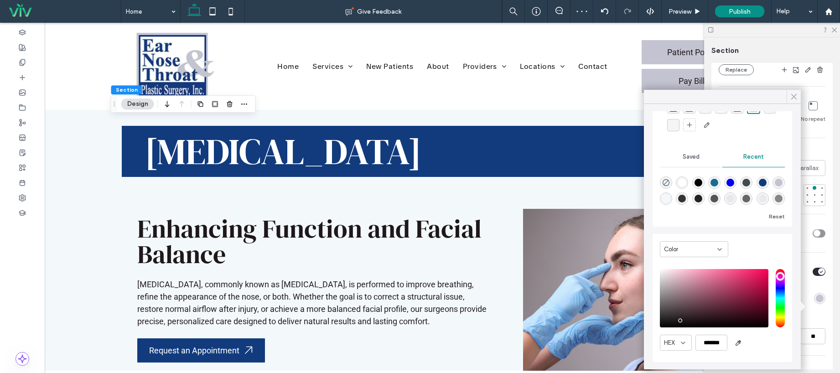
click at [793, 94] on icon at bounding box center [794, 97] width 8 height 8
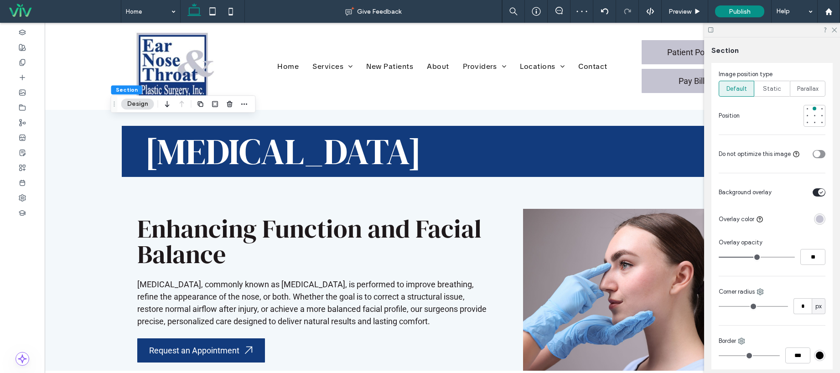
scroll to position [462, 0]
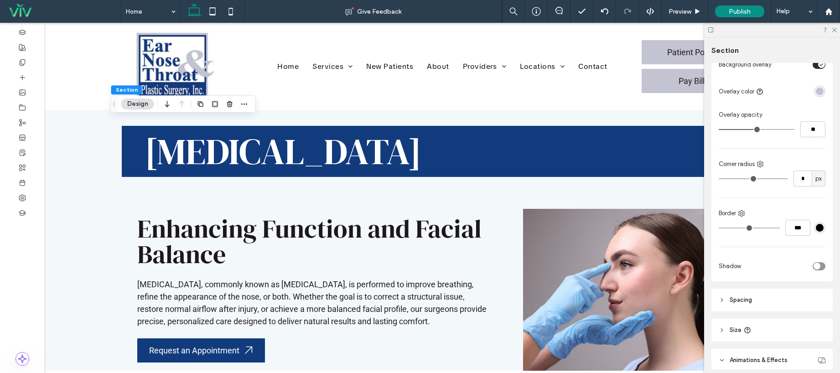
type input "**"
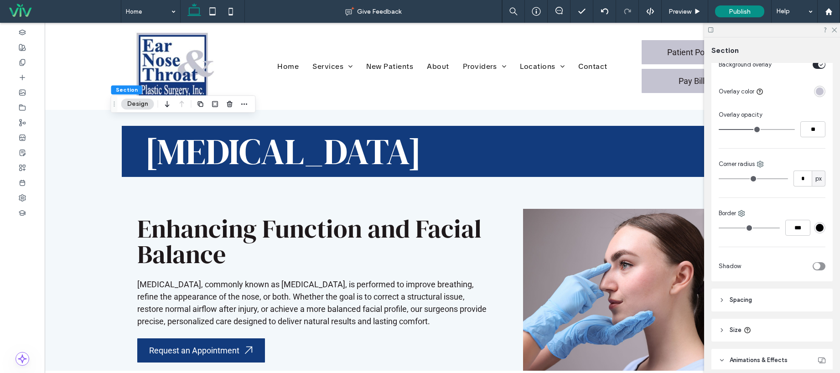
type input "**"
click at [759, 130] on input "range" at bounding box center [756, 129] width 76 height 1
type input "**"
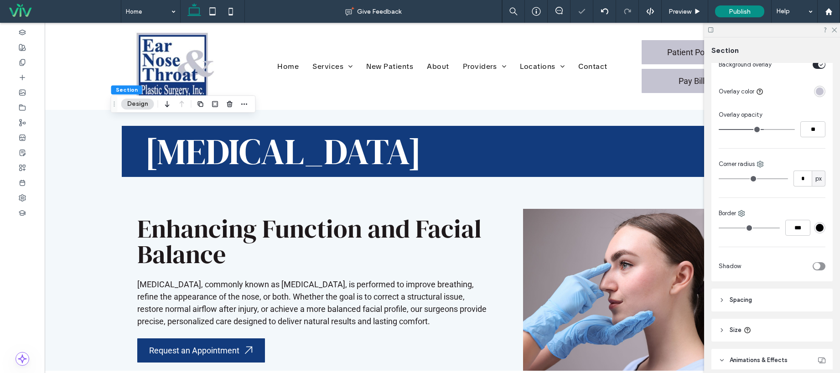
type input "**"
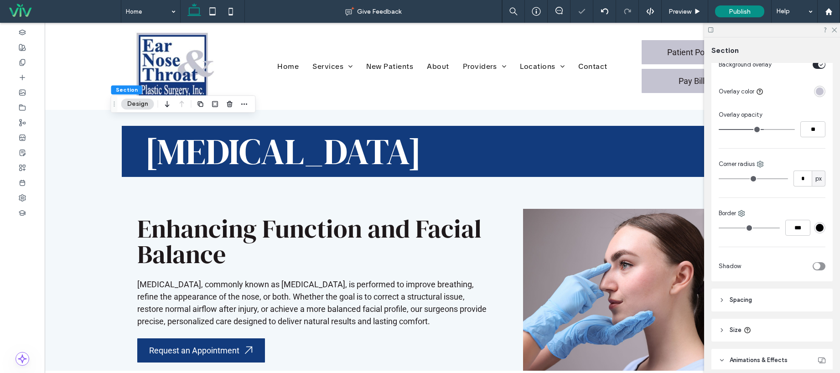
type input "**"
click at [763, 130] on input "range" at bounding box center [756, 129] width 76 height 1
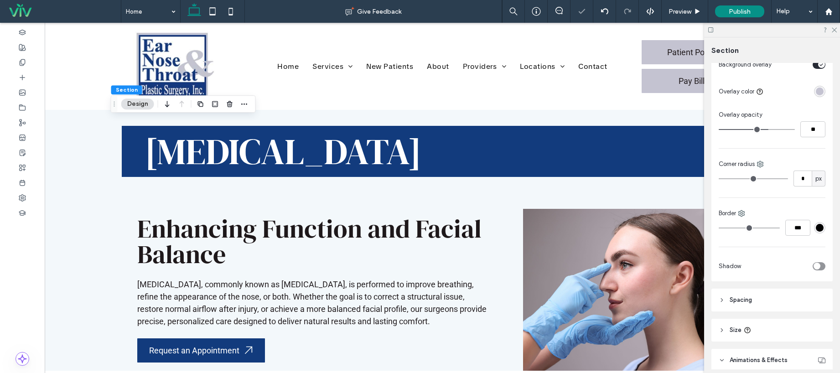
type input "**"
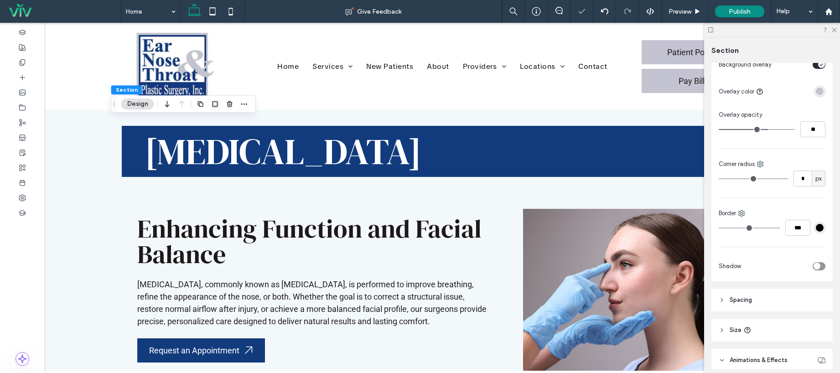
type input "**"
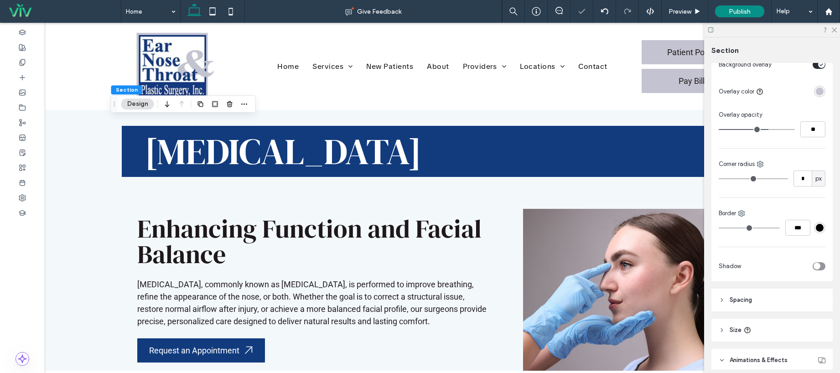
type input "**"
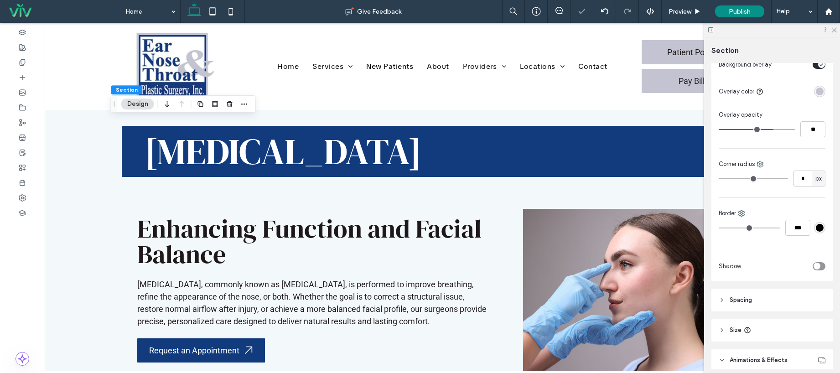
type input "**"
drag, startPoint x: 763, startPoint y: 134, endPoint x: 768, endPoint y: 135, distance: 5.5
type input "**"
click at [768, 130] on input "range" at bounding box center [756, 129] width 76 height 1
click at [836, 29] on div at bounding box center [772, 30] width 136 height 14
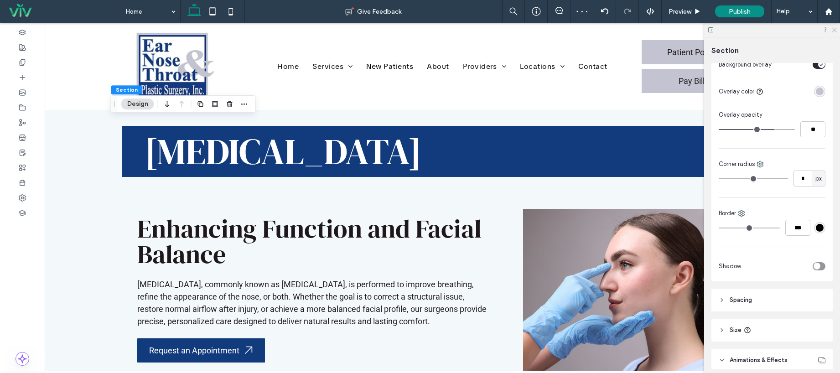
click at [832, 31] on icon at bounding box center [834, 29] width 6 height 6
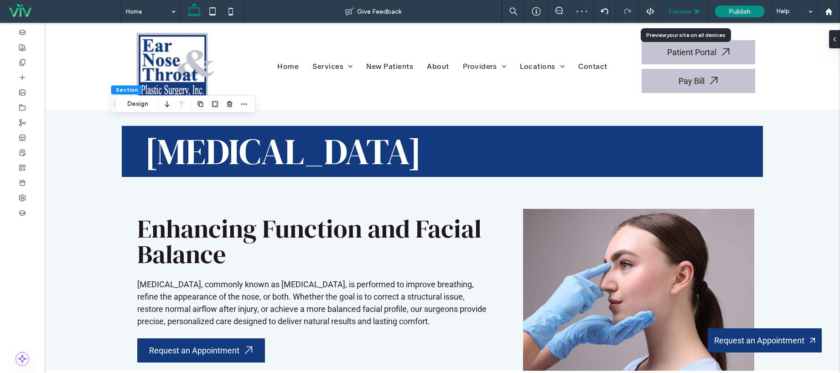
click at [678, 10] on span "Preview" at bounding box center [679, 12] width 23 height 8
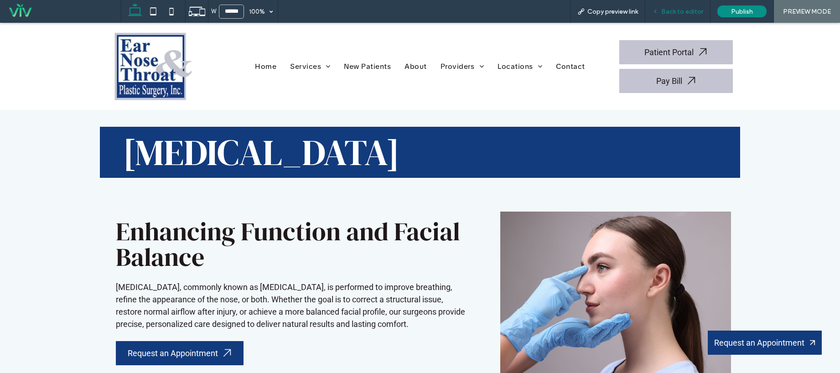
click at [689, 8] on span "Back to editor" at bounding box center [682, 12] width 42 height 8
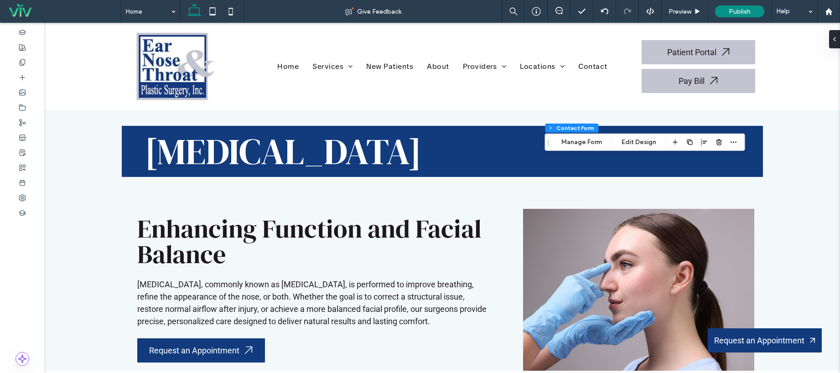
type input "**"
click at [585, 144] on button "Manage Form" at bounding box center [581, 142] width 52 height 11
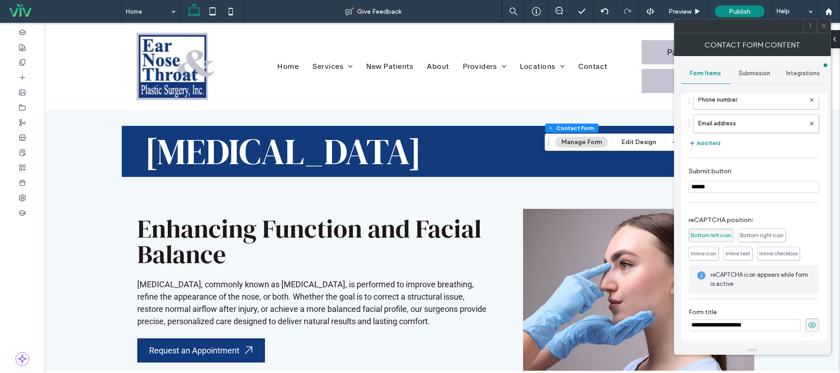
scroll to position [71, 0]
click at [639, 145] on button "Edit Design" at bounding box center [638, 142] width 46 height 11
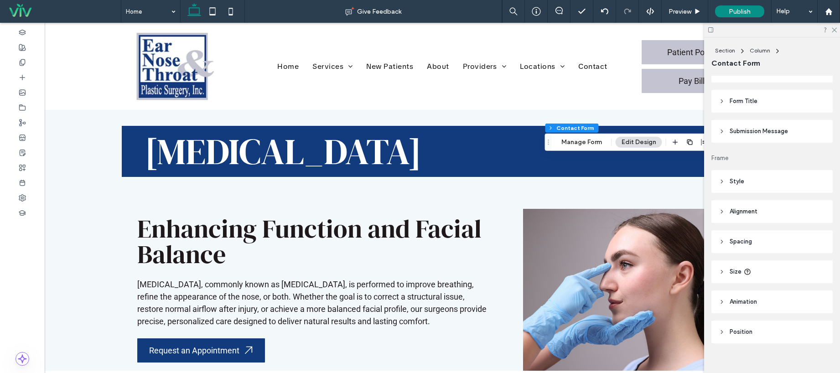
scroll to position [225, 0]
click at [758, 162] on div "Layout Form alignment Left Right Items Fields Field Style Field Text Background…" at bounding box center [774, 223] width 127 height 294
click at [760, 171] on header "Style" at bounding box center [771, 174] width 121 height 23
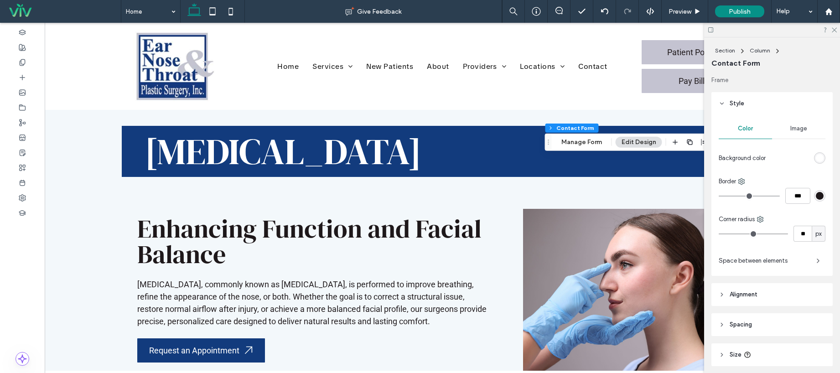
scroll to position [296, 0]
click at [817, 160] on div "rgb(255, 255, 255)" at bounding box center [820, 157] width 8 height 8
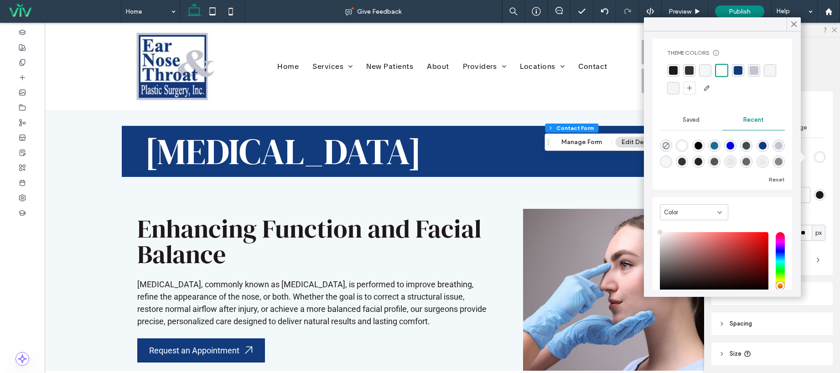
scroll to position [70, 0]
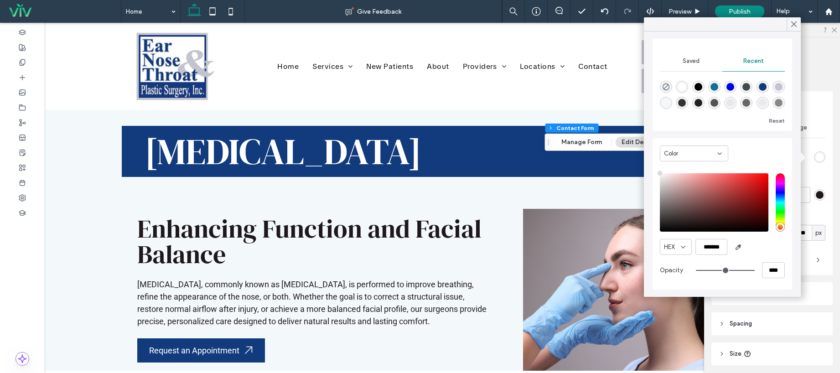
type input "**"
type input "***"
type input "**"
type input "***"
click at [740, 270] on input "range" at bounding box center [725, 270] width 59 height 1
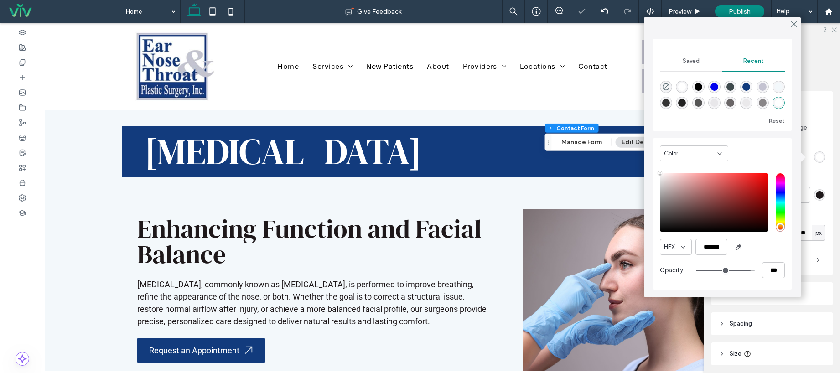
scroll to position [69, 0]
type input "**"
type input "***"
type input "**"
type input "***"
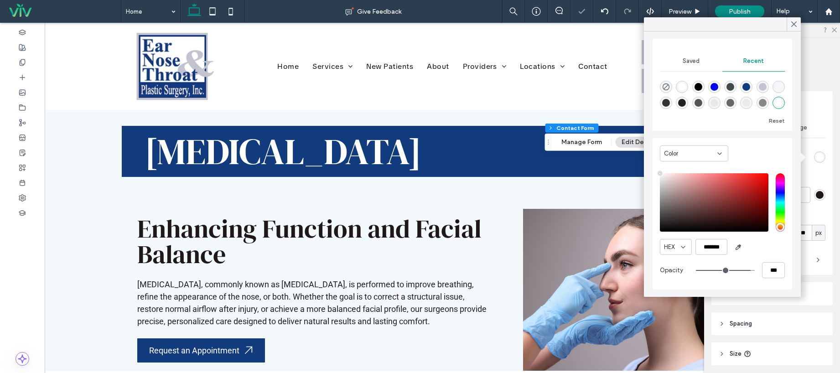
type input "**"
type input "***"
drag, startPoint x: 740, startPoint y: 270, endPoint x: 735, endPoint y: 270, distance: 5.0
type input "**"
click at [735, 270] on input "range" at bounding box center [725, 270] width 59 height 1
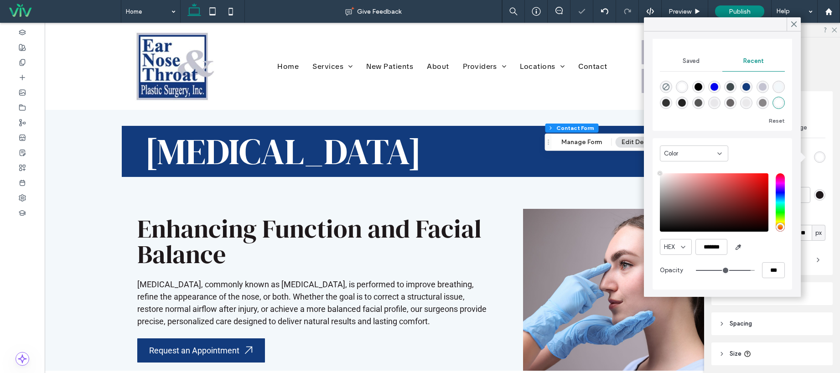
type input "***"
type input "**"
type input "***"
drag, startPoint x: 735, startPoint y: 270, endPoint x: 728, endPoint y: 270, distance: 6.9
click at [728, 270] on input "range" at bounding box center [725, 270] width 59 height 1
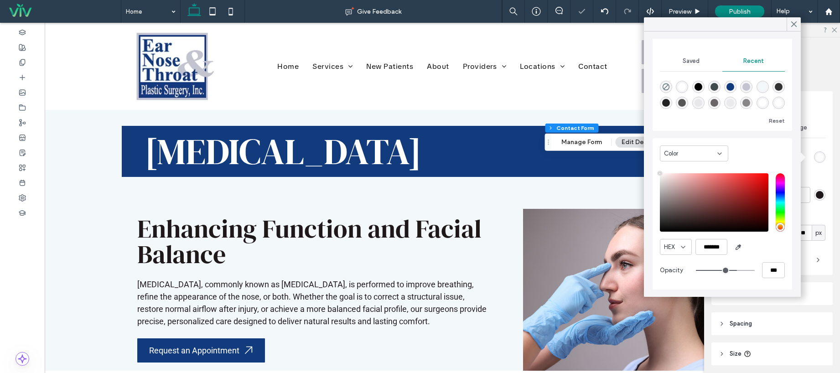
type input "**"
click at [791, 24] on icon at bounding box center [794, 24] width 8 height 8
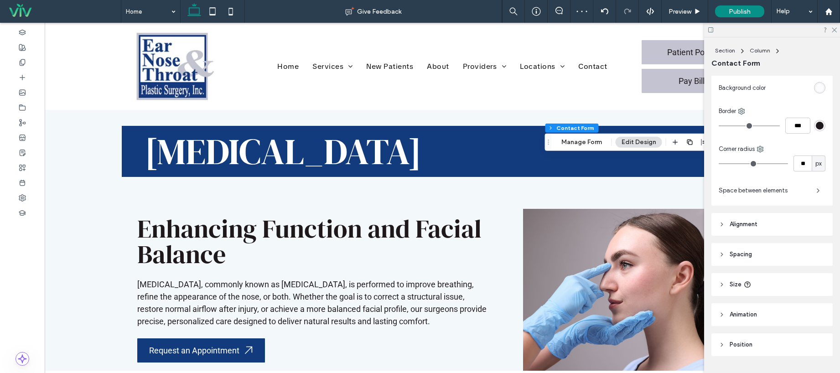
scroll to position [389, 0]
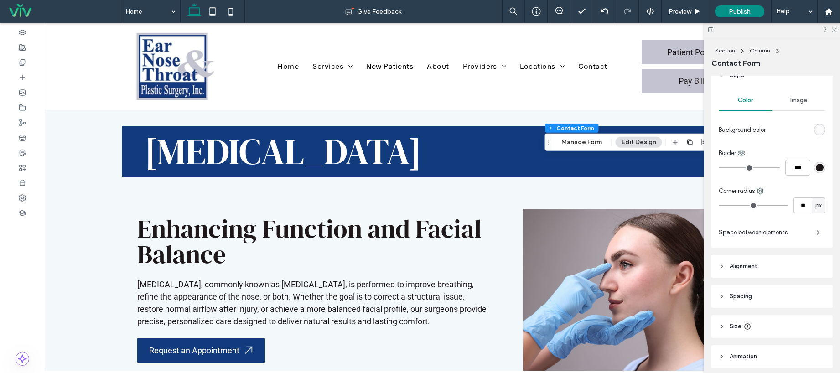
click at [747, 277] on header "Alignment" at bounding box center [771, 266] width 121 height 23
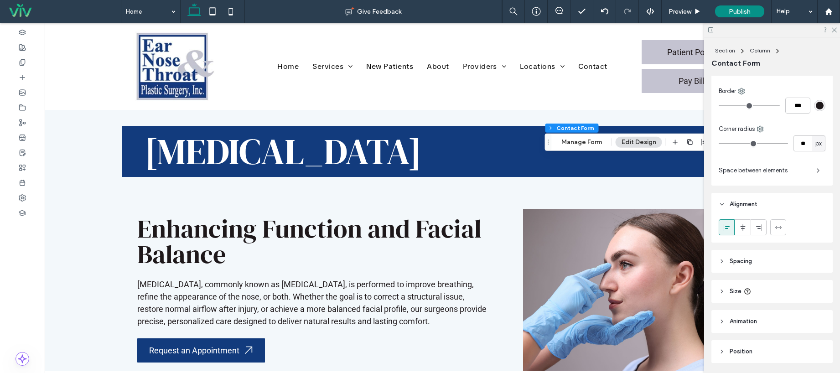
scroll to position [416, 0]
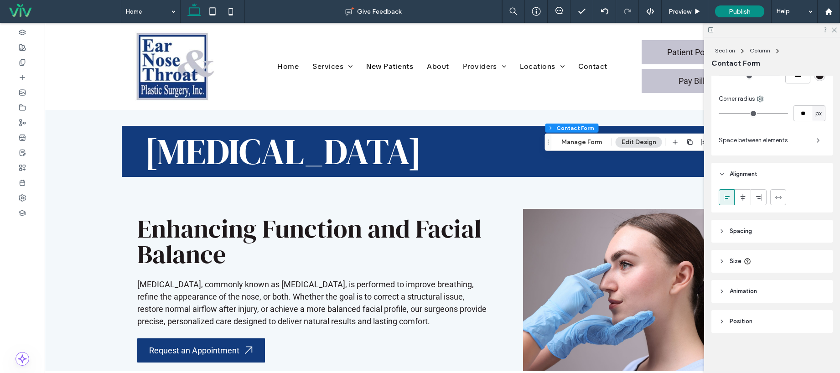
click at [755, 319] on header "Position" at bounding box center [771, 321] width 121 height 23
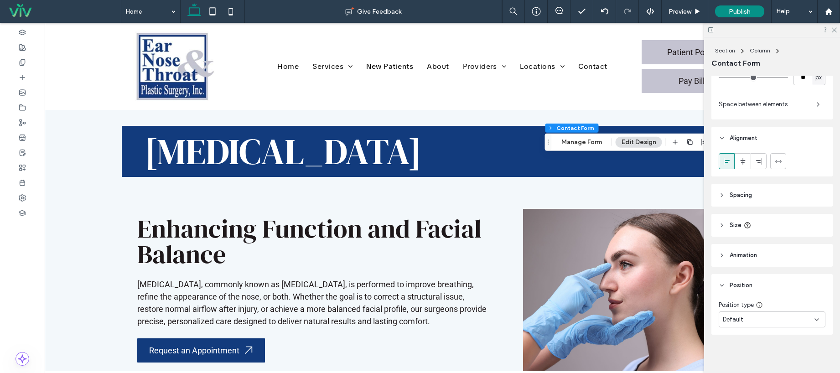
scroll to position [454, 0]
click at [773, 256] on header "Animation" at bounding box center [771, 253] width 121 height 23
click at [774, 239] on div "Layout Form alignment Left Right Items Fields Field Style Field Text Background…" at bounding box center [774, 223] width 127 height 294
click at [775, 222] on header "Size" at bounding box center [771, 223] width 121 height 23
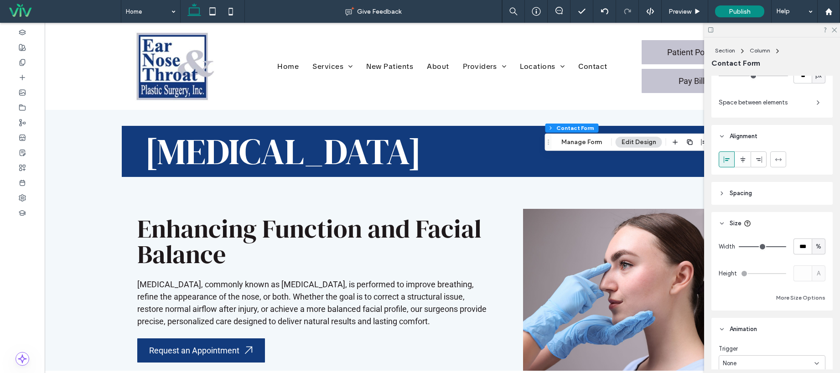
click at [775, 198] on header "Spacing" at bounding box center [771, 193] width 121 height 23
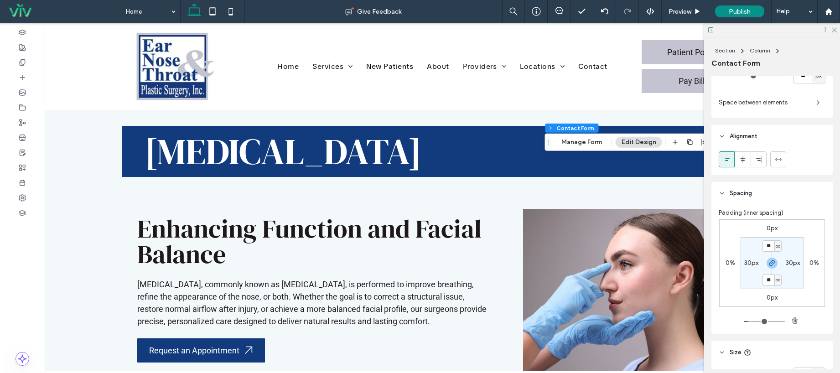
scroll to position [265, 0]
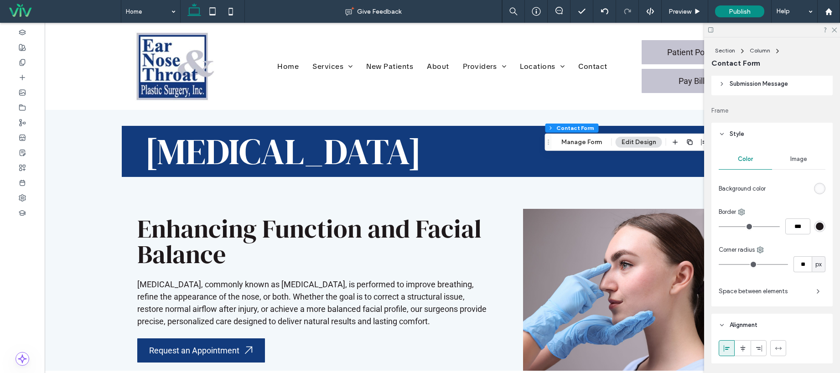
click at [762, 294] on span "Space between elements" at bounding box center [763, 291] width 90 height 9
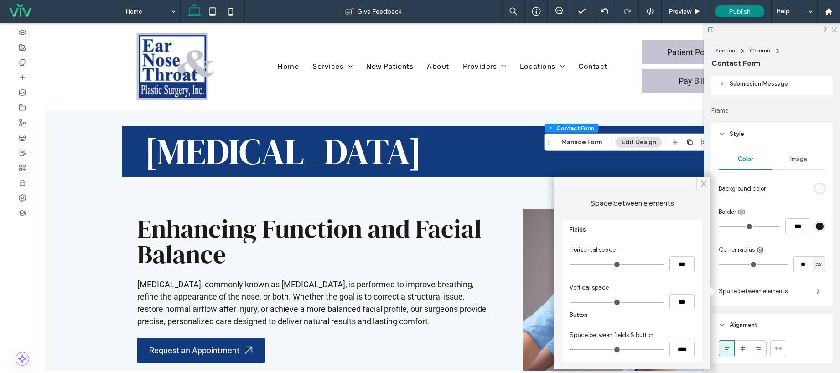
click at [705, 184] on icon at bounding box center [703, 184] width 8 height 8
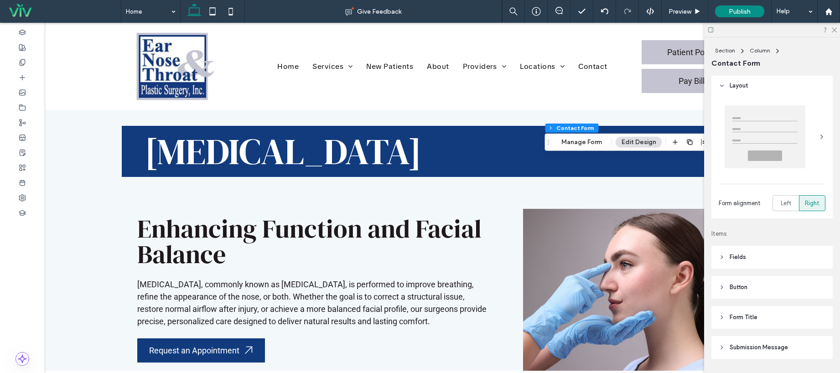
scroll to position [0, 0]
click at [834, 29] on use at bounding box center [833, 30] width 5 height 5
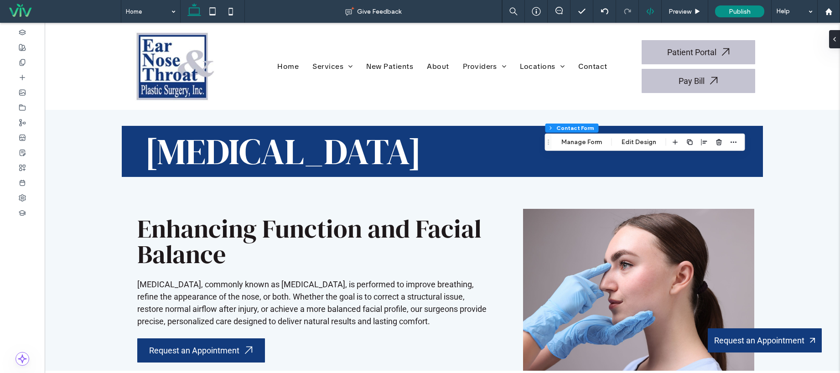
type input "**"
click at [601, 149] on div "Section Column Contact Form Manage Form Edit Design" at bounding box center [645, 142] width 200 height 17
click at [598, 145] on button "Manage Form" at bounding box center [581, 142] width 52 height 11
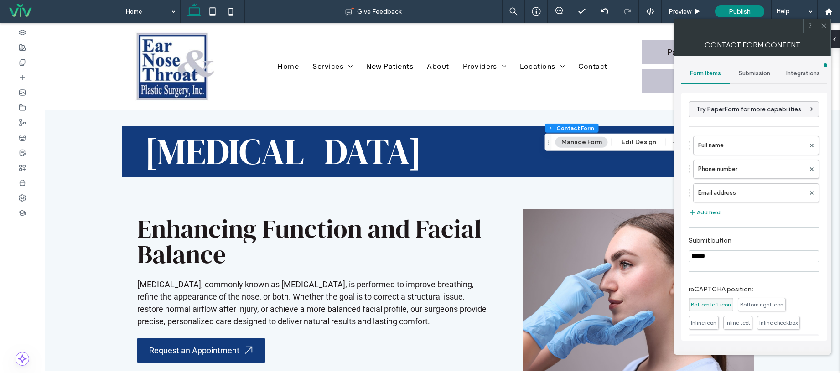
click at [632, 134] on div "Section Column Contact Form Manage Form Edit Design" at bounding box center [645, 142] width 200 height 17
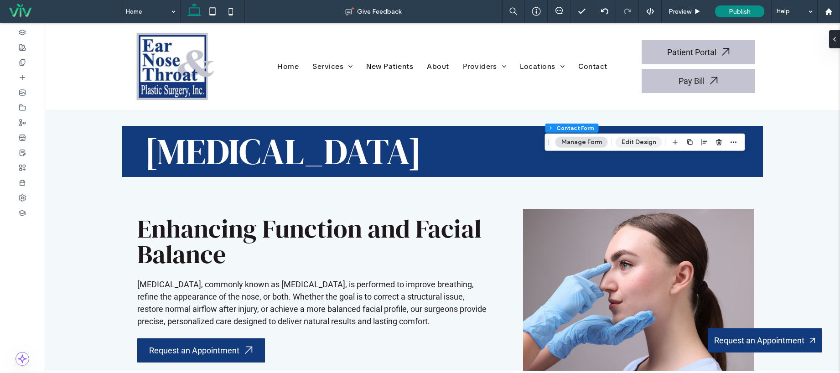
click at [630, 139] on button "Edit Design" at bounding box center [638, 142] width 46 height 11
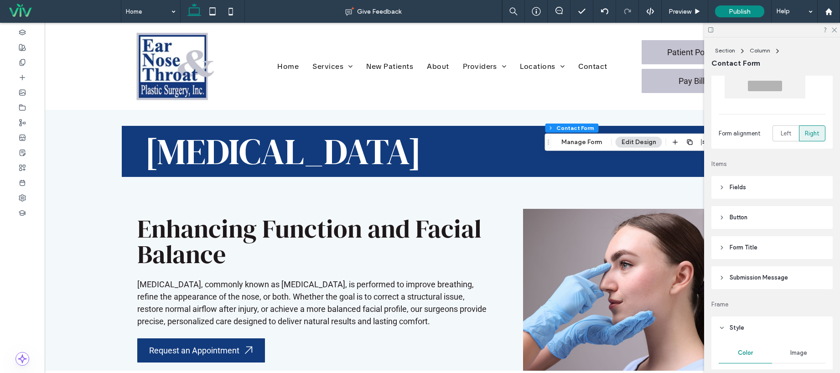
scroll to position [75, 0]
click at [780, 188] on header "Fields" at bounding box center [771, 183] width 121 height 23
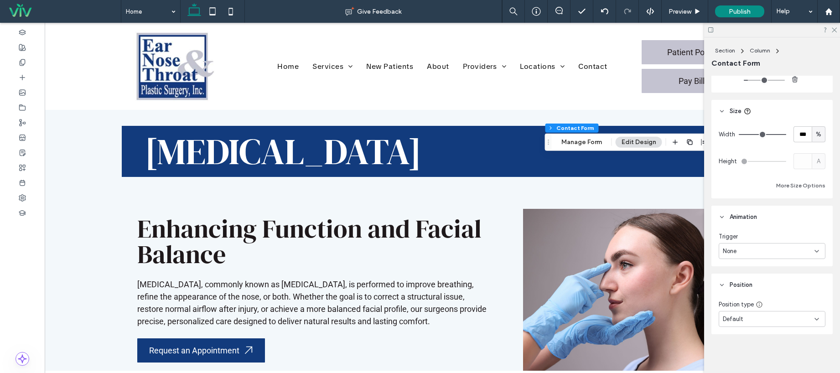
scroll to position [830, 0]
click at [836, 31] on icon at bounding box center [834, 29] width 6 height 6
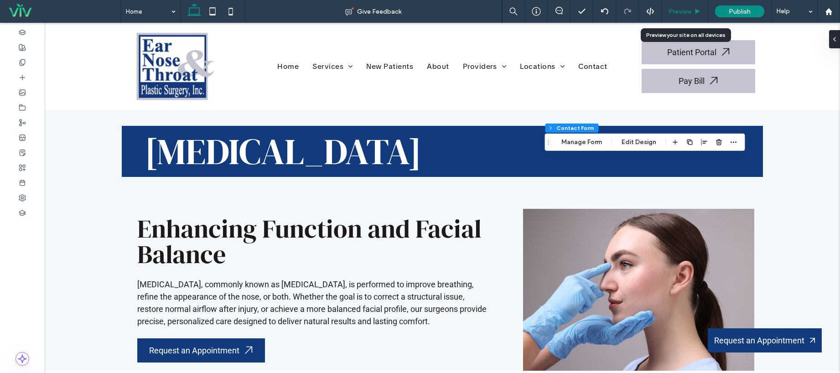
click at [680, 14] on span "Preview" at bounding box center [679, 12] width 23 height 8
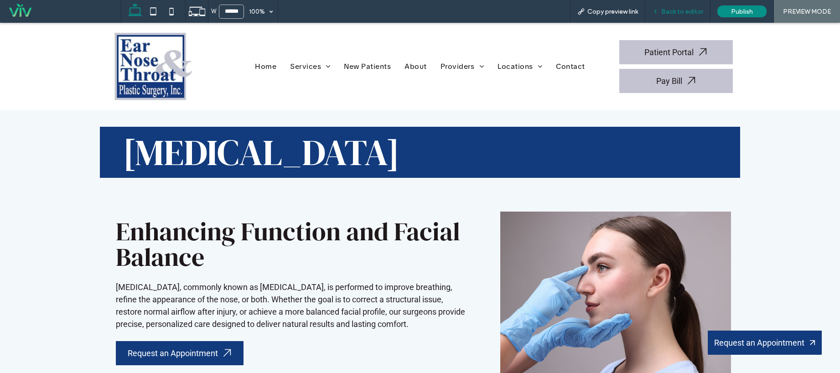
click at [687, 16] on div "Back to editor" at bounding box center [677, 11] width 65 height 23
click at [671, 11] on span "Back to editor" at bounding box center [682, 12] width 42 height 8
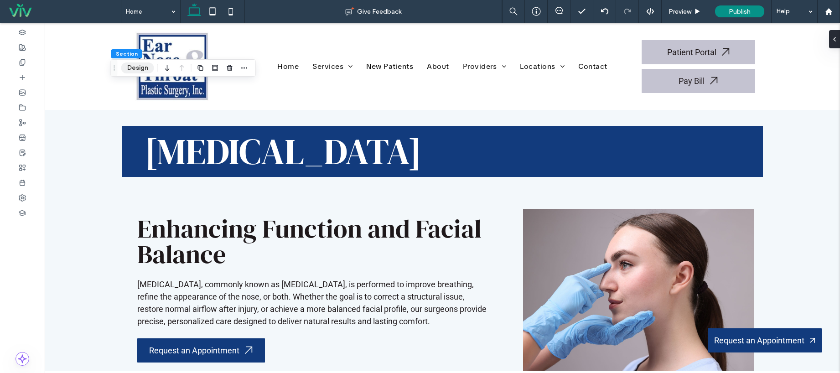
click at [142, 67] on button "Design" at bounding box center [137, 67] width 33 height 11
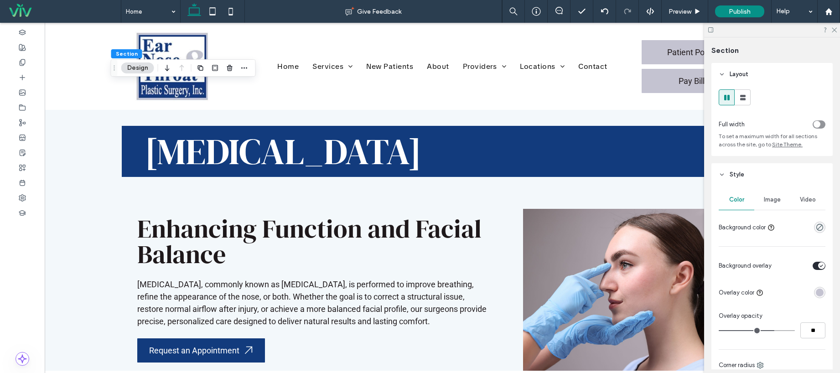
click at [764, 198] on span "Image" at bounding box center [772, 199] width 17 height 7
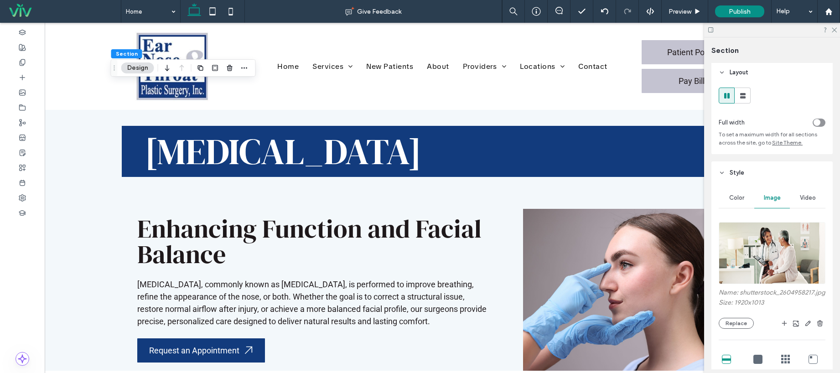
click at [729, 195] on span "Color" at bounding box center [736, 197] width 15 height 7
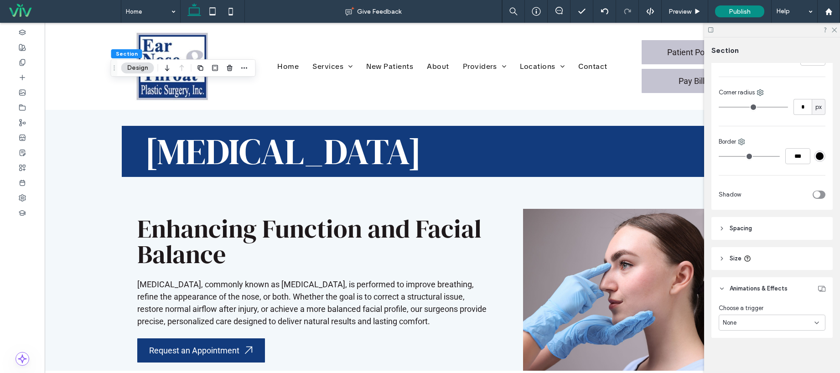
scroll to position [278, 0]
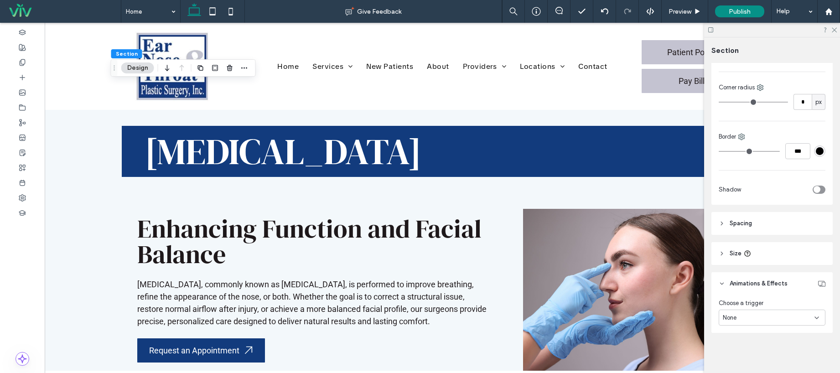
click at [784, 227] on header "Spacing" at bounding box center [771, 223] width 121 height 23
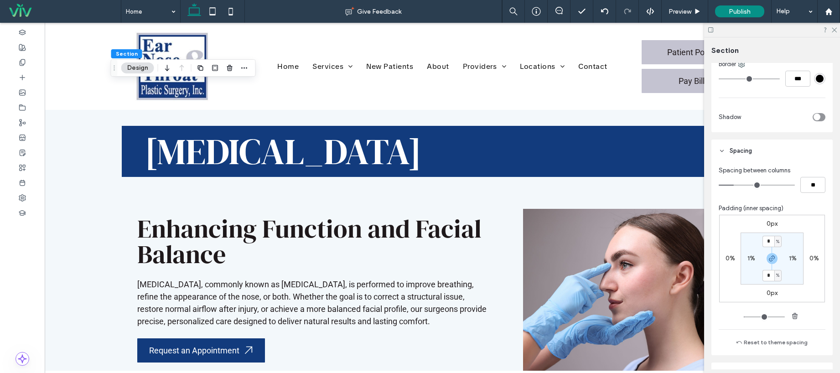
scroll to position [353, 0]
click at [767, 240] on input "*" at bounding box center [768, 238] width 12 height 11
click at [767, 269] on input "*" at bounding box center [768, 272] width 12 height 11
type input "*"
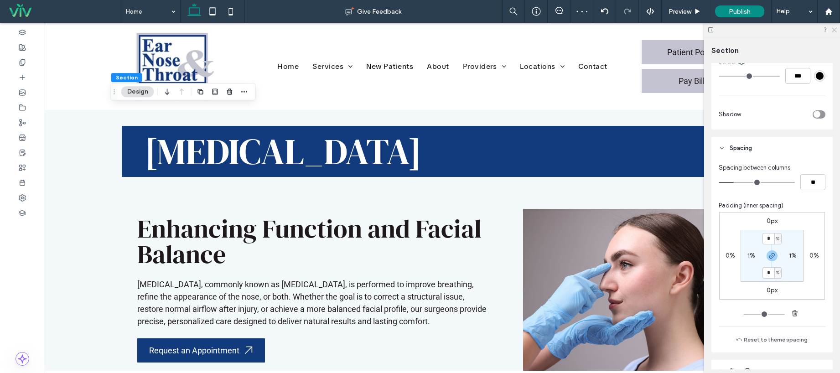
click at [834, 29] on icon at bounding box center [834, 29] width 6 height 6
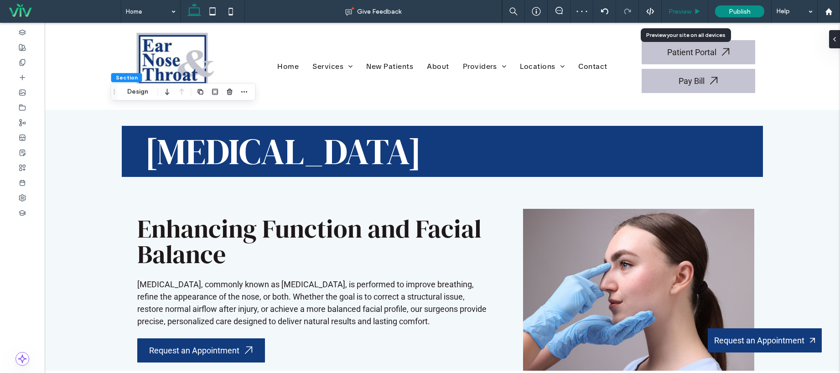
click at [688, 11] on span "Preview" at bounding box center [679, 12] width 23 height 8
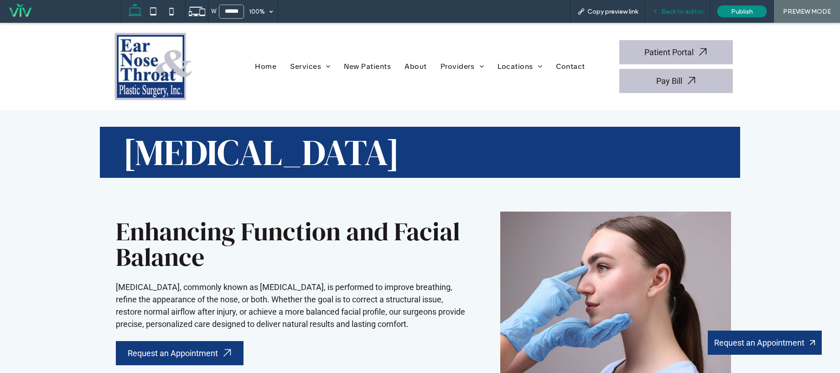
click at [694, 16] on div "Back to editor" at bounding box center [677, 11] width 65 height 23
click at [692, 11] on span "Back to editor" at bounding box center [682, 12] width 42 height 8
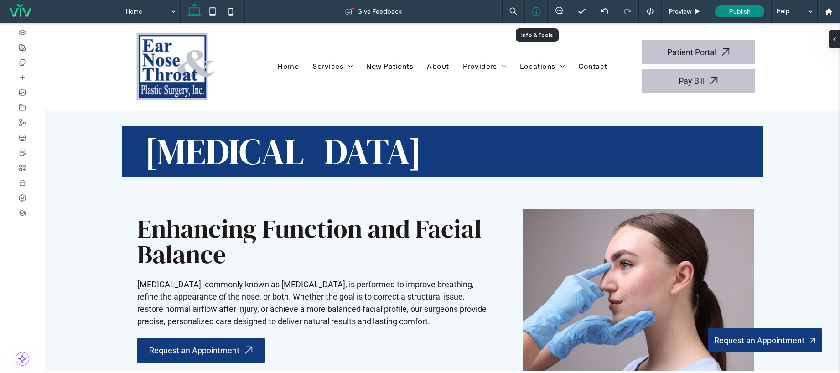
click at [537, 11] on icon at bounding box center [536, 11] width 9 height 9
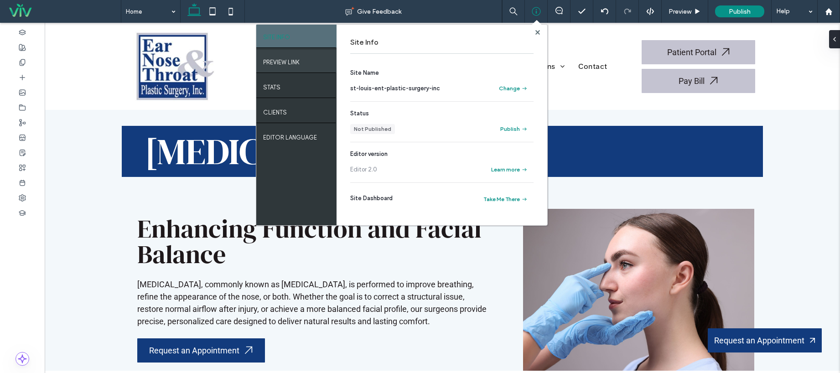
click at [274, 62] on label "PREVIEW LINK" at bounding box center [281, 59] width 36 height 11
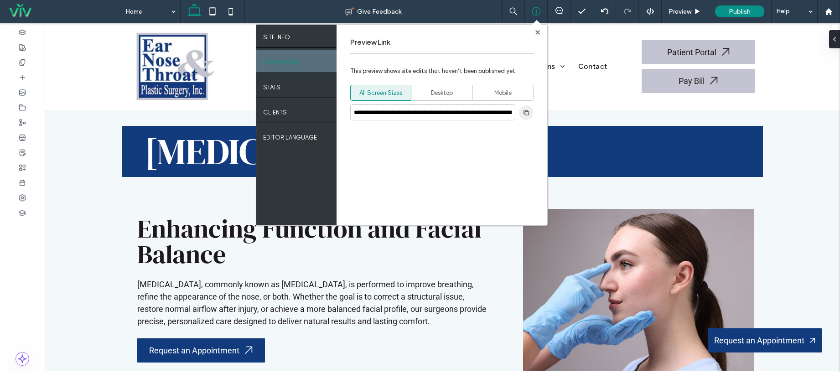
click at [527, 116] on span "button" at bounding box center [526, 112] width 15 height 15
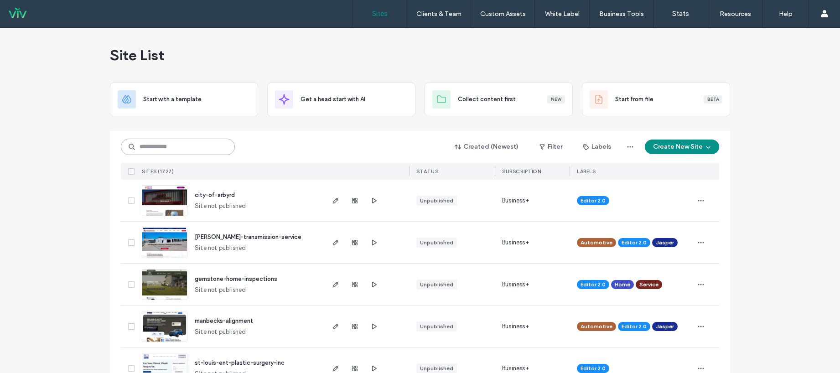
click at [181, 148] on input at bounding box center [178, 147] width 114 height 16
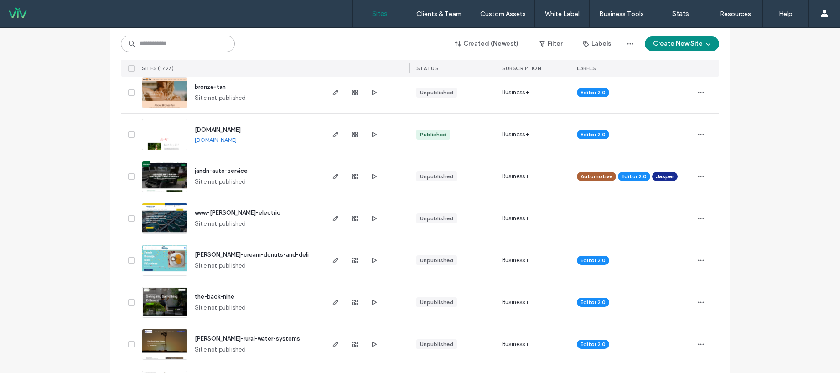
scroll to position [402, 0]
click at [233, 170] on span "jandn-auto-service" at bounding box center [221, 170] width 53 height 7
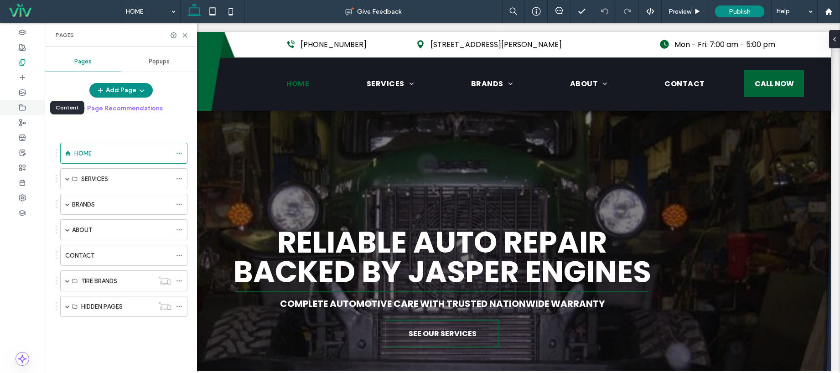
click at [25, 111] on span at bounding box center [22, 107] width 7 height 8
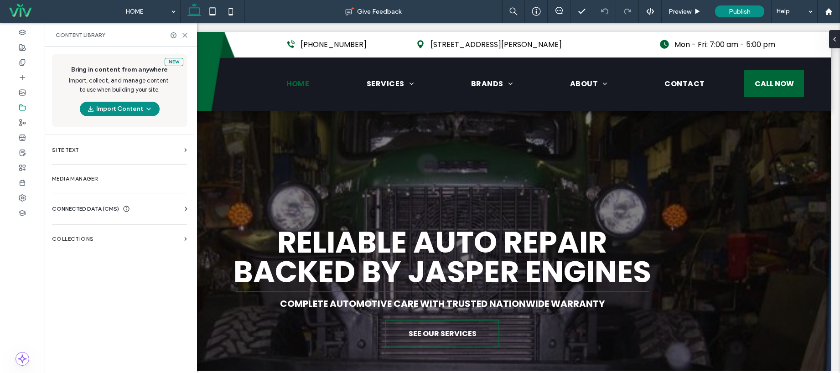
click at [84, 207] on span "CONNECTED DATA (CMS)" at bounding box center [85, 208] width 67 height 9
click at [92, 231] on label "Business Info" at bounding box center [121, 231] width 124 height 6
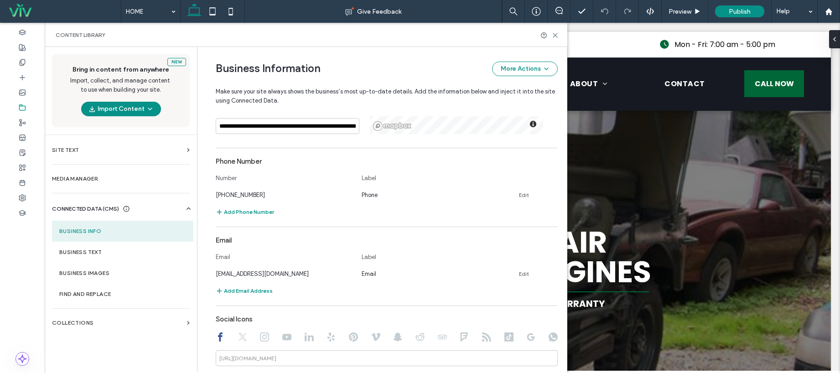
scroll to position [353, 0]
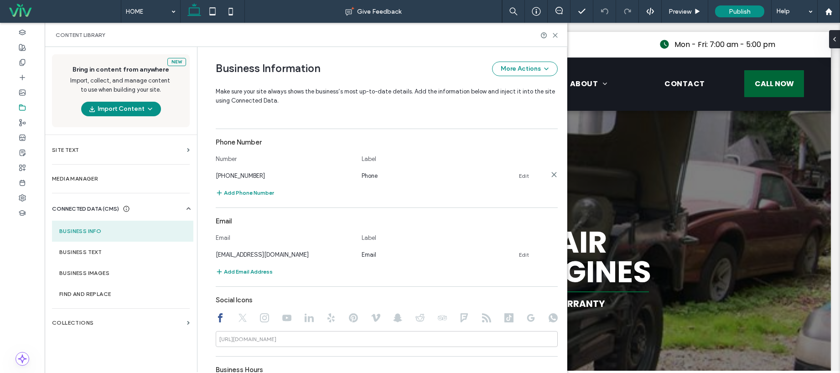
click at [519, 177] on link "Edit" at bounding box center [524, 175] width 10 height 7
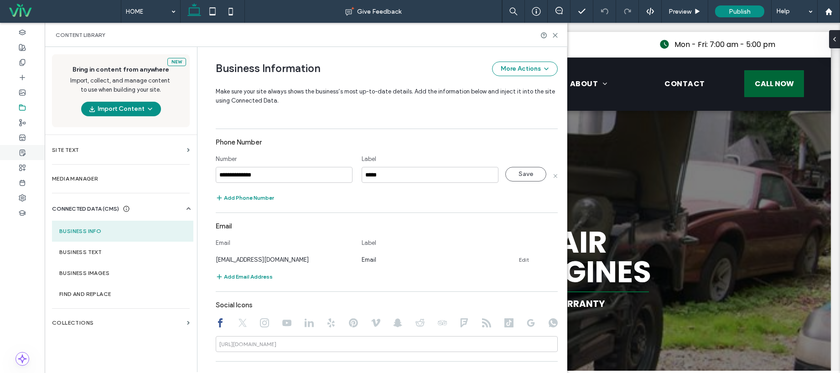
drag, startPoint x: 302, startPoint y: 176, endPoint x: 27, endPoint y: 157, distance: 275.1
click at [61, 158] on div "**********" at bounding box center [306, 209] width 522 height 325
click at [226, 173] on input "**********" at bounding box center [284, 175] width 137 height 16
click at [239, 174] on input "**********" at bounding box center [284, 175] width 137 height 16
type input "**********"
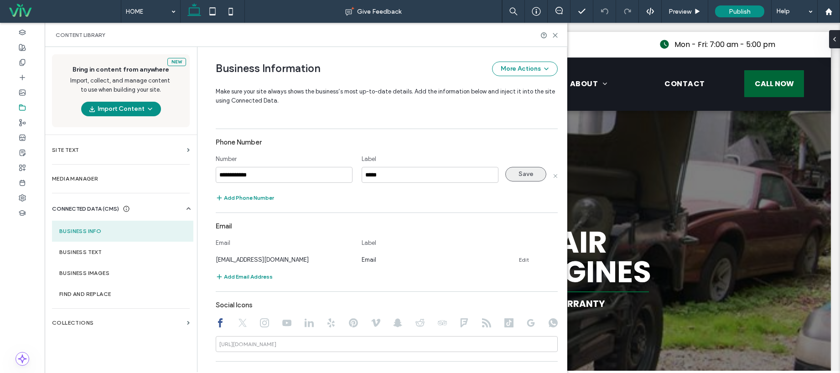
click at [524, 172] on button "Save" at bounding box center [525, 174] width 41 height 15
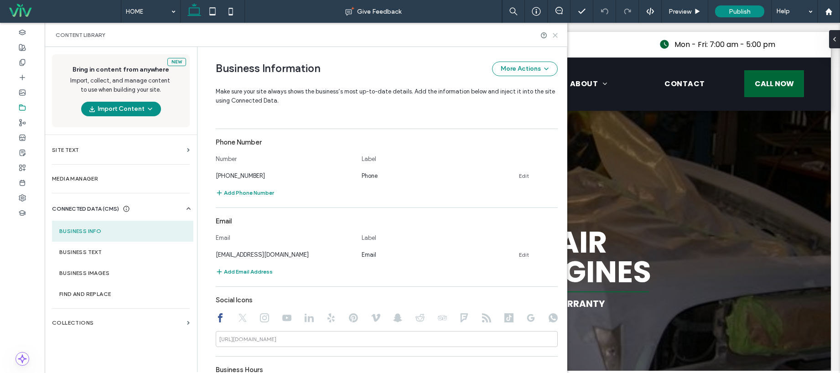
click at [552, 35] on icon at bounding box center [555, 35] width 7 height 7
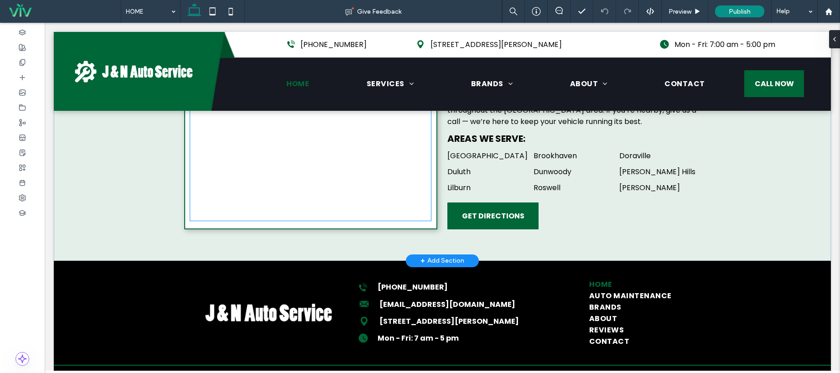
scroll to position [2593, 0]
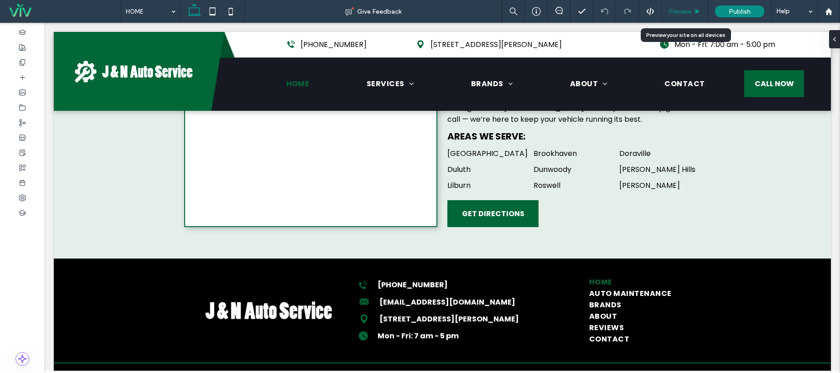
click at [687, 13] on span "Preview" at bounding box center [679, 12] width 23 height 8
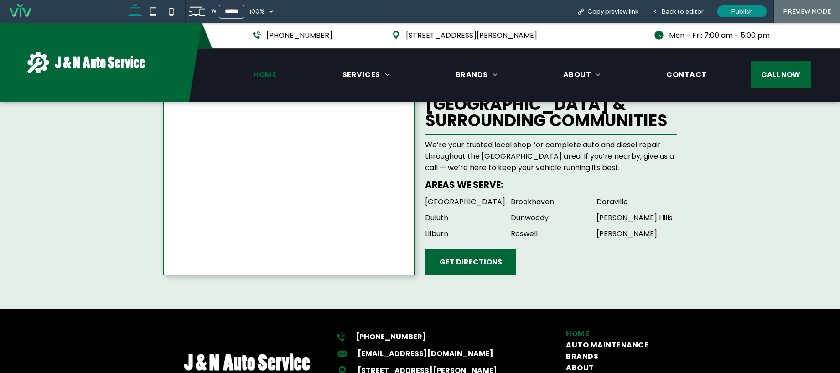
scroll to position [2633, 0]
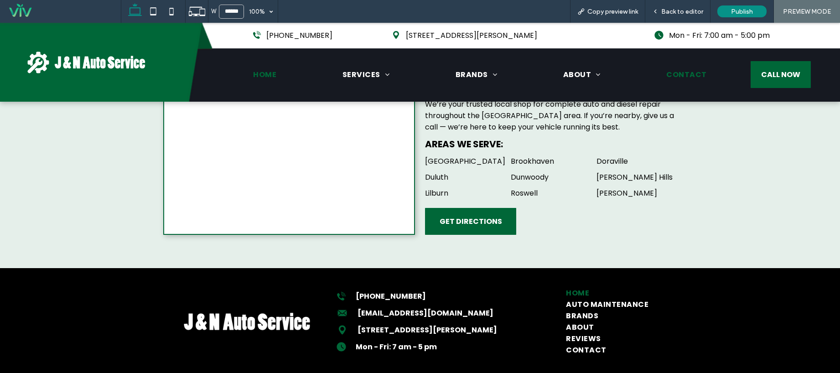
click at [666, 77] on span "CONTACT" at bounding box center [686, 74] width 40 height 11
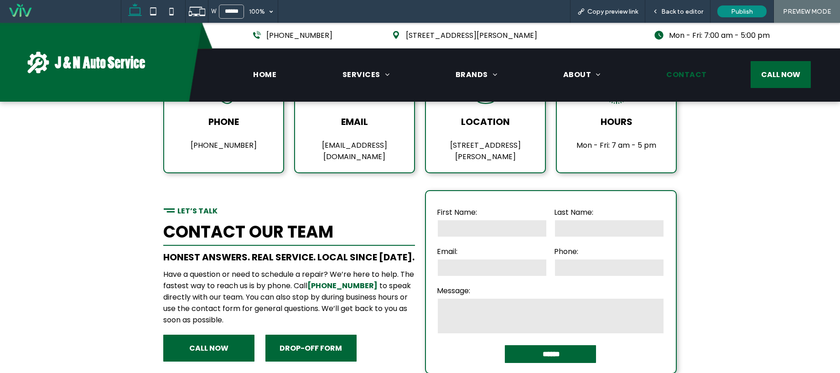
scroll to position [163, 0]
click at [253, 76] on span "HOME" at bounding box center [264, 74] width 23 height 11
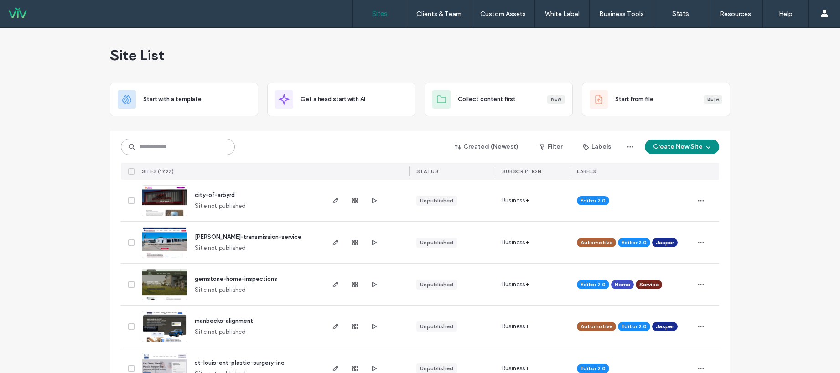
click at [178, 150] on input at bounding box center [178, 147] width 114 height 16
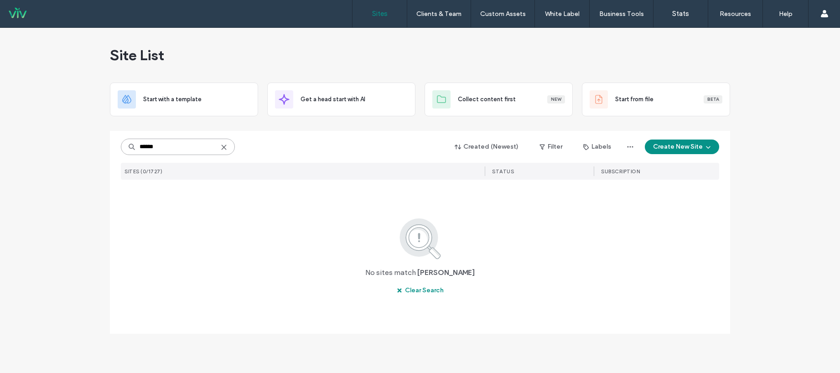
type input "******"
click at [223, 148] on icon at bounding box center [223, 147] width 7 height 7
drag, startPoint x: 167, startPoint y: 150, endPoint x: 50, endPoint y: 145, distance: 116.8
click at [55, 147] on div "Site List Start with a template Get a head start with AI Collect content first …" at bounding box center [420, 200] width 840 height 345
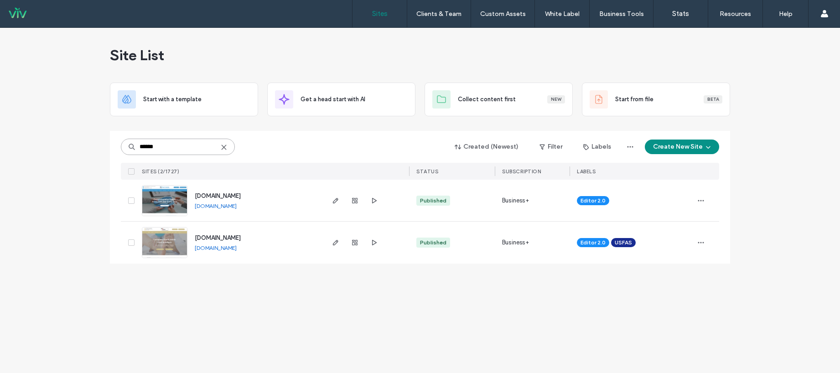
type input "******"
click at [229, 198] on span "[DOMAIN_NAME]" at bounding box center [218, 195] width 46 height 7
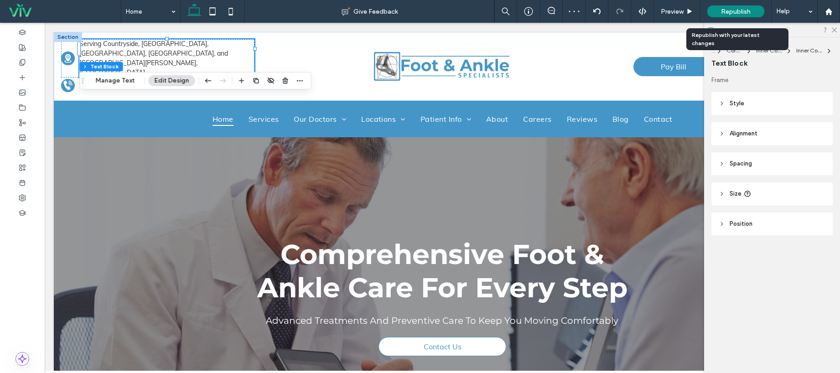
click at [741, 12] on span "Republish" at bounding box center [736, 12] width 30 height 8
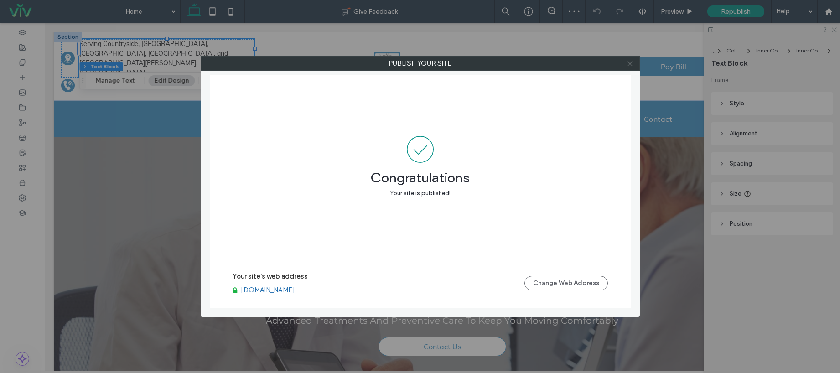
click at [630, 66] on icon at bounding box center [629, 63] width 7 height 7
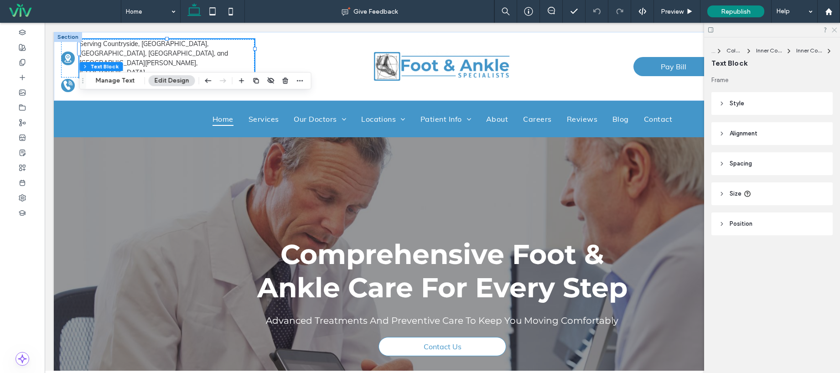
click at [831, 30] on icon at bounding box center [834, 29] width 6 height 6
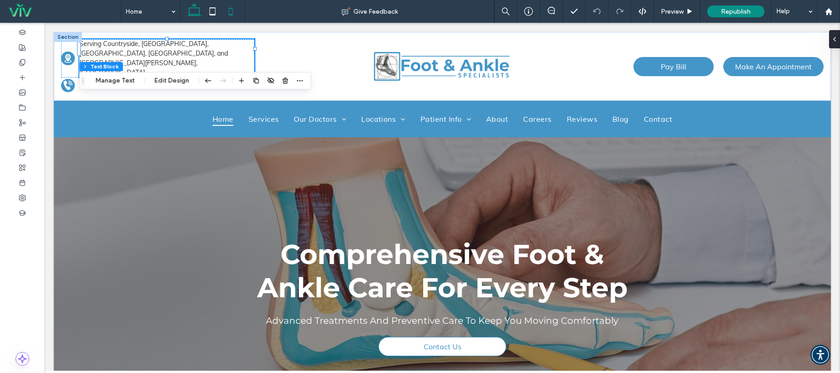
click at [233, 11] on icon at bounding box center [231, 11] width 18 height 18
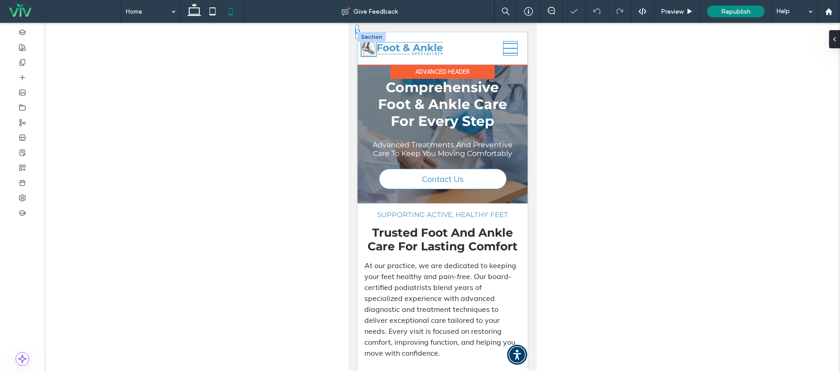
click at [503, 47] on icon at bounding box center [510, 48] width 14 height 14
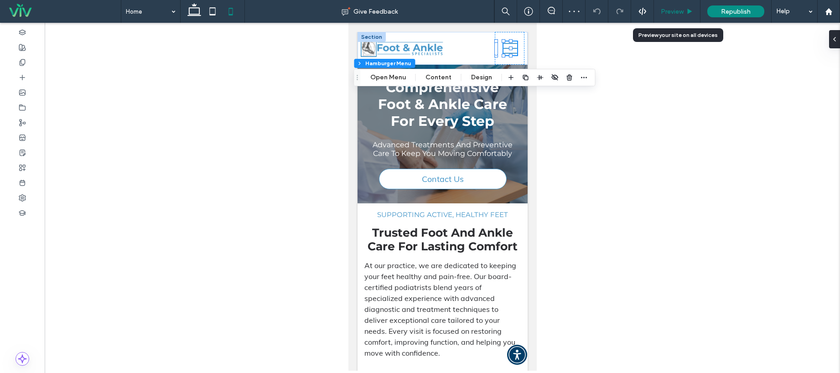
click at [681, 9] on span "Preview" at bounding box center [672, 12] width 23 height 8
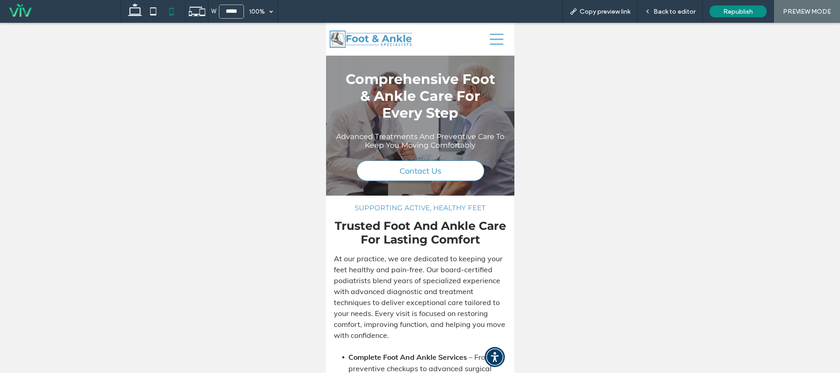
click at [489, 40] on icon at bounding box center [496, 39] width 14 height 14
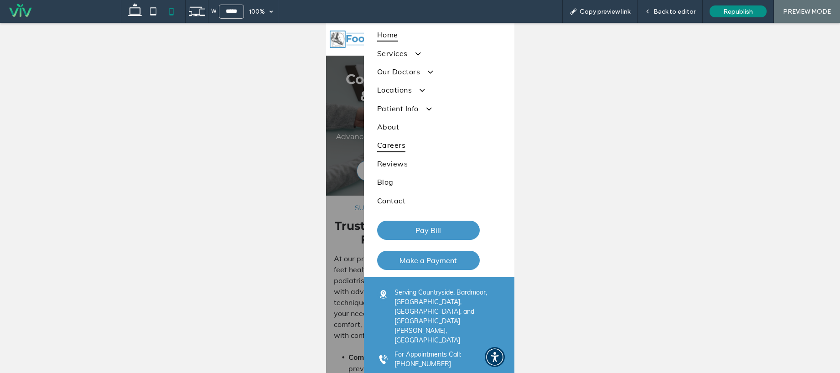
scroll to position [48, 0]
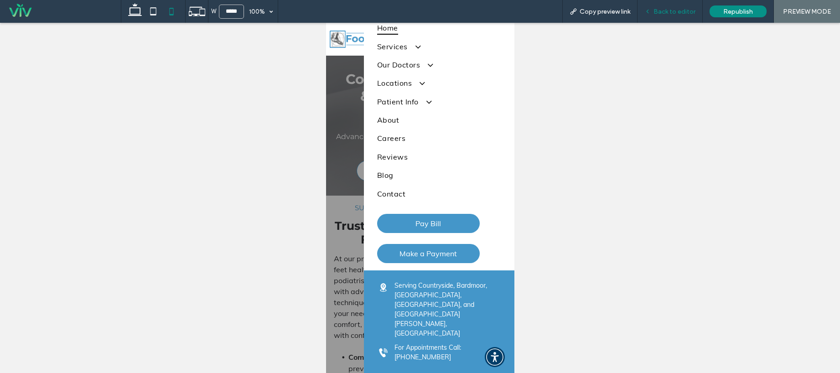
click at [678, 18] on div "Back to editor" at bounding box center [669, 11] width 65 height 23
click at [671, 14] on span "Back to editor" at bounding box center [674, 12] width 42 height 8
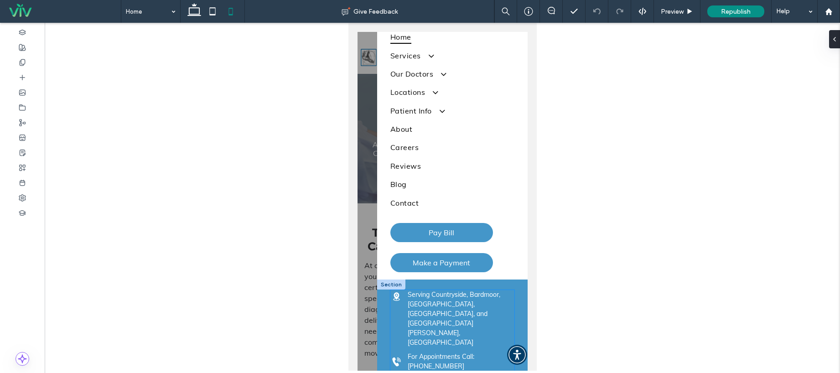
click at [451, 322] on span "Serving Countryside, Bardmoor, [GEOGRAPHIC_DATA], [GEOGRAPHIC_DATA], and [GEOGR…" at bounding box center [453, 318] width 93 height 56
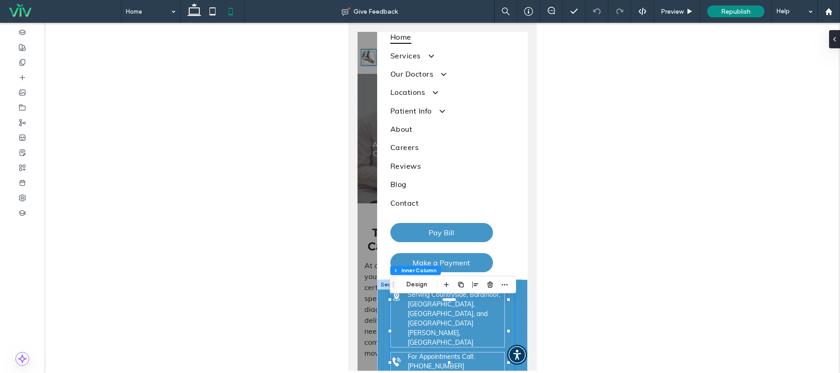
click at [458, 317] on span "Serving Countryside, Bardmoor, [GEOGRAPHIC_DATA], [GEOGRAPHIC_DATA], and [GEOGR…" at bounding box center [453, 318] width 93 height 56
click at [459, 314] on span "Serving Countryside, Bardmoor, [GEOGRAPHIC_DATA], [GEOGRAPHIC_DATA], and [GEOGR…" at bounding box center [453, 318] width 93 height 56
click at [458, 314] on div "Serving Countryside, Bardmoor, [GEOGRAPHIC_DATA], [GEOGRAPHIC_DATA], and [GEOGR…" at bounding box center [455, 318] width 97 height 57
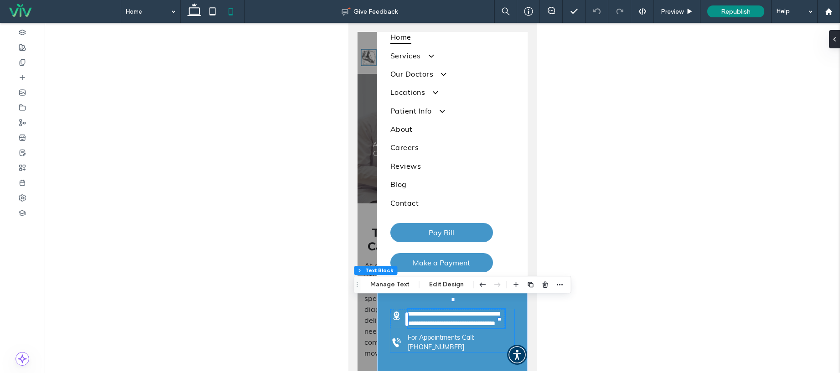
click at [458, 315] on span "**********" at bounding box center [453, 318] width 92 height 16
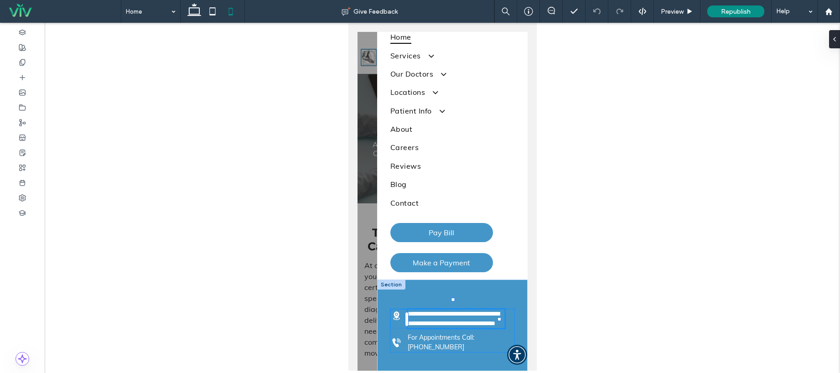
type input "****"
type input "**"
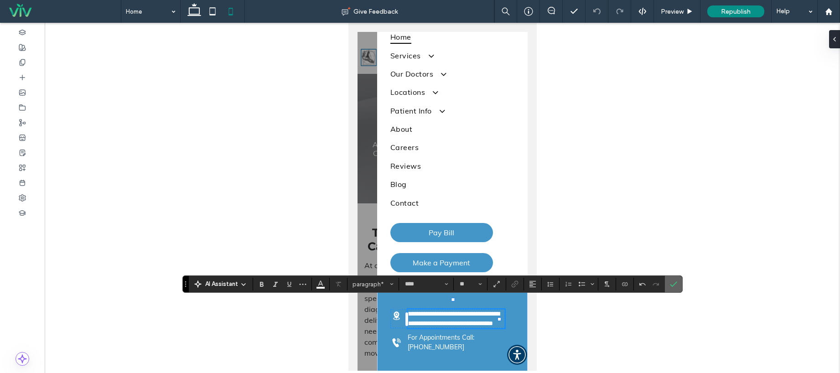
click at [675, 283] on use "Confirm" at bounding box center [673, 284] width 7 height 5
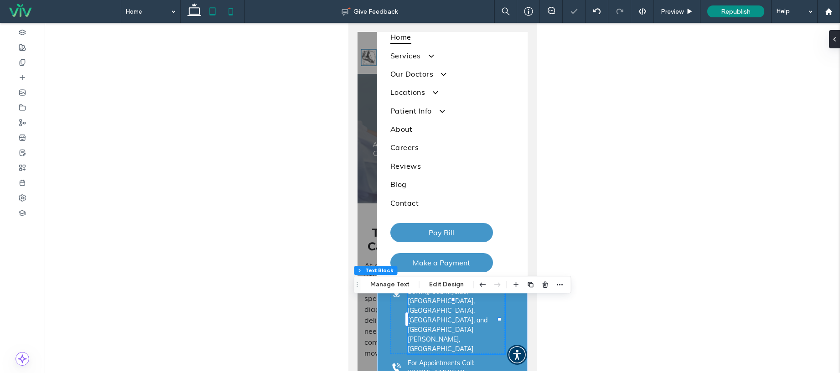
click at [212, 18] on icon at bounding box center [212, 11] width 18 height 18
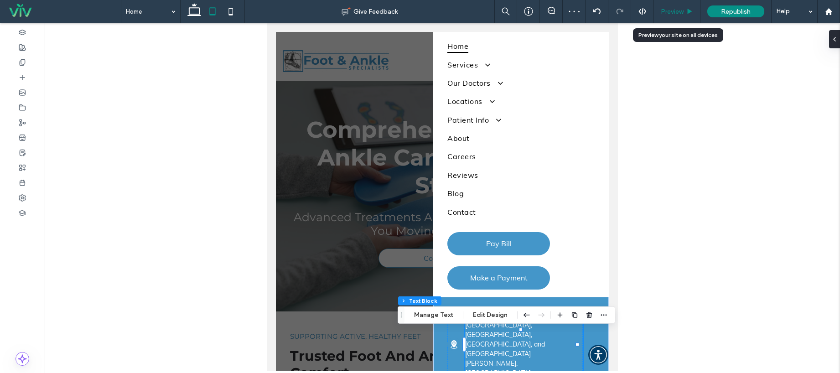
click at [672, 5] on div "Preview" at bounding box center [677, 11] width 46 height 23
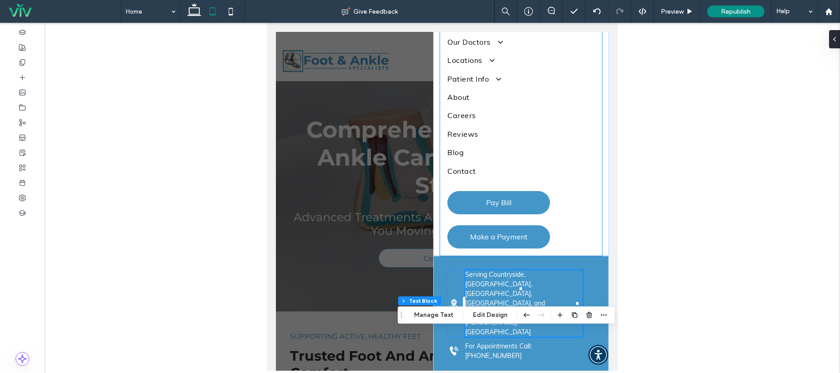
scroll to position [93, 0]
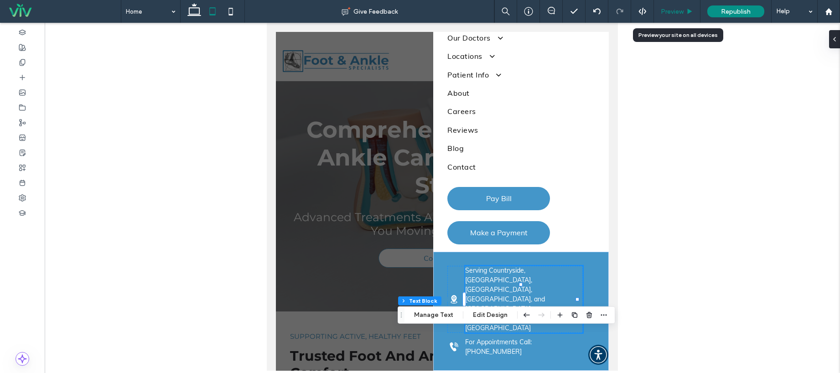
click at [675, 18] on div "Preview" at bounding box center [677, 11] width 46 height 23
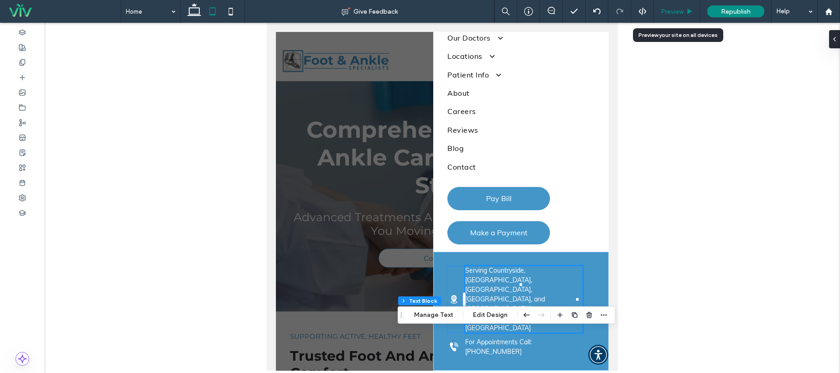
click at [676, 14] on span "Preview" at bounding box center [672, 12] width 23 height 8
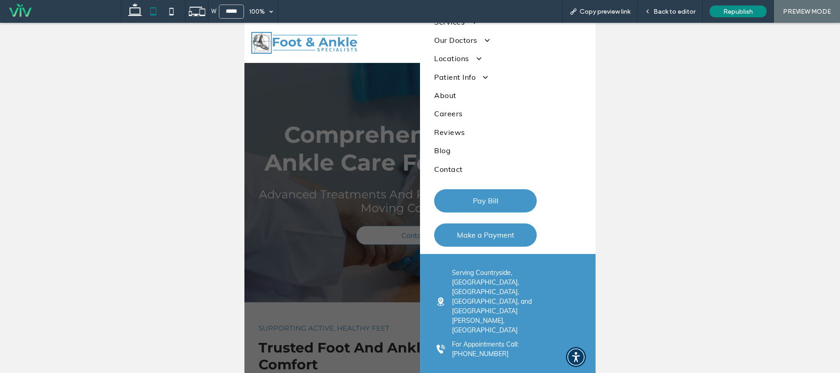
scroll to position [82, 0]
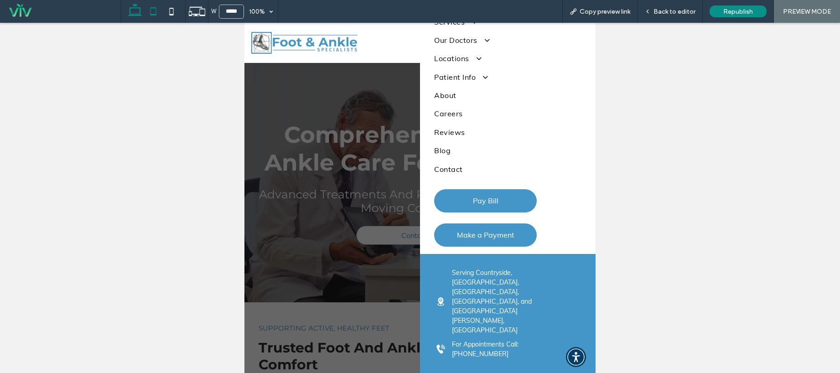
click at [135, 9] on icon at bounding box center [135, 11] width 18 height 18
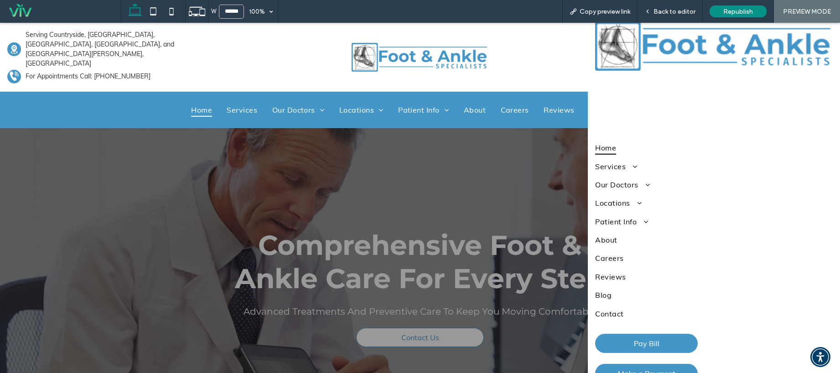
type input "******"
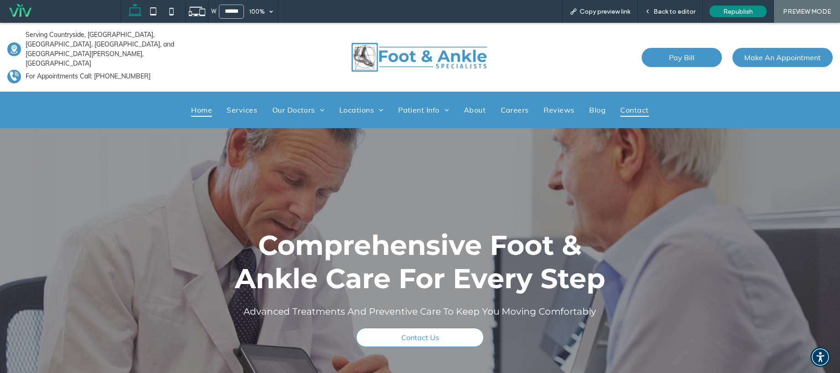
click at [641, 103] on span "Contact" at bounding box center [634, 110] width 28 height 14
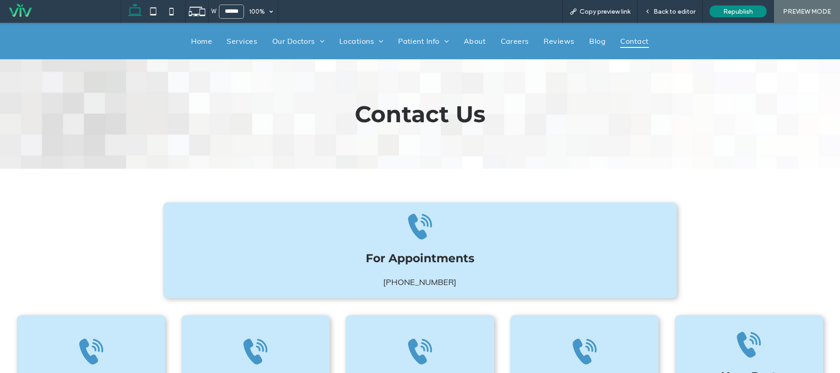
scroll to position [157, 0]
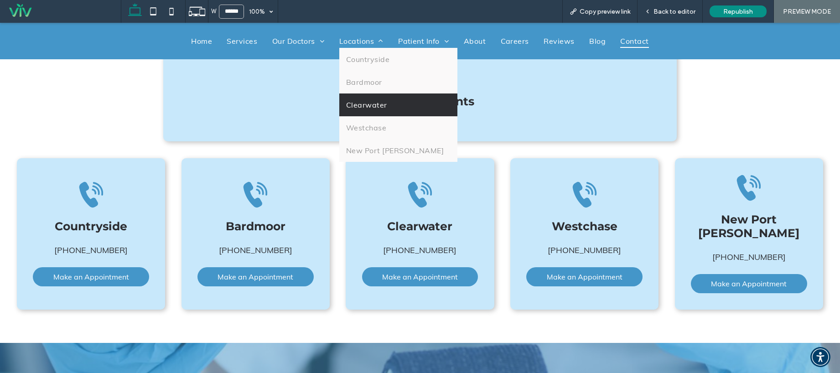
click at [376, 105] on span "Clearwater" at bounding box center [366, 104] width 41 height 9
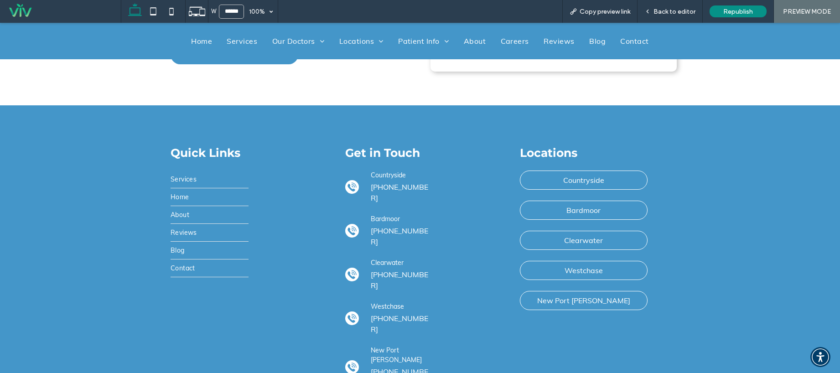
scroll to position [319, 0]
